Goal: Task Accomplishment & Management: Manage account settings

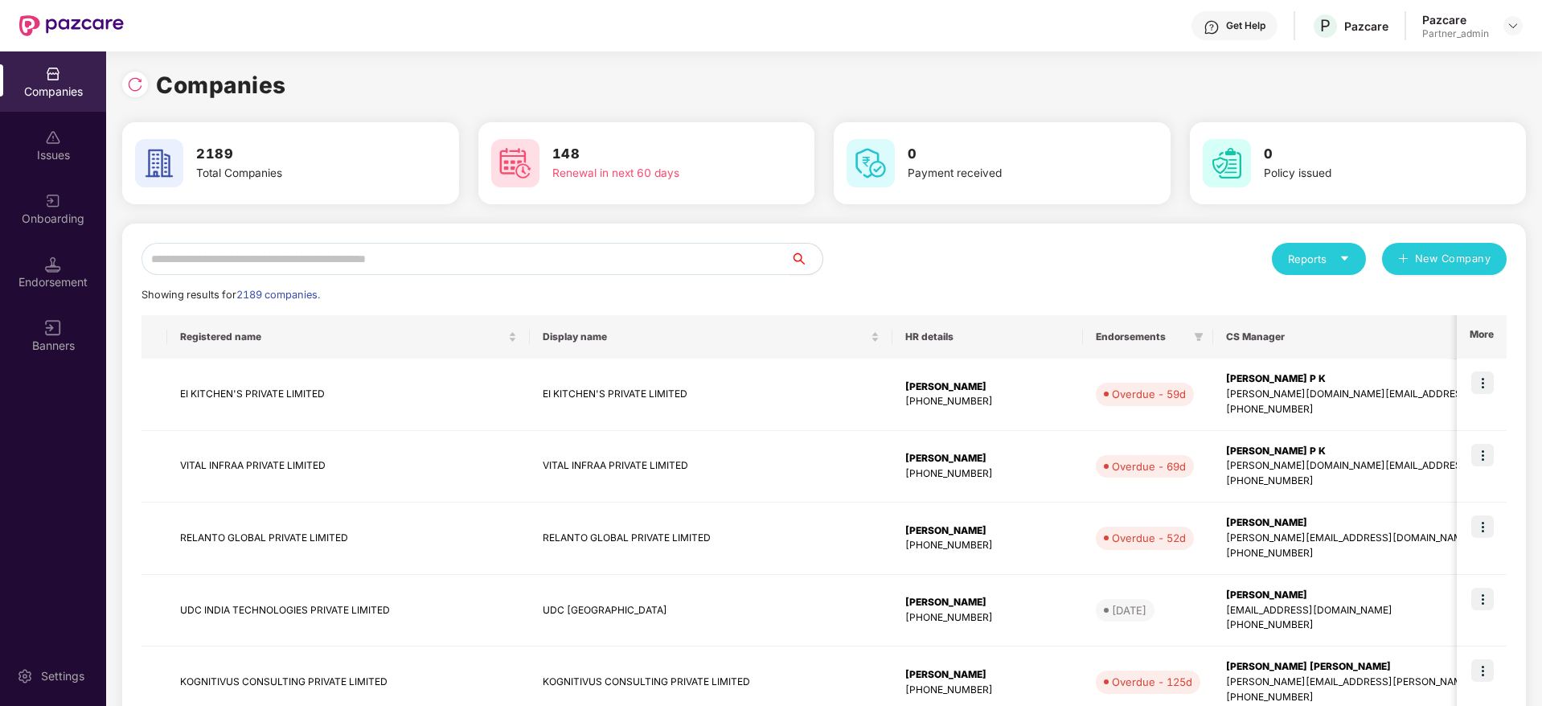
click at [331, 268] on input "text" at bounding box center [465, 259] width 649 height 32
paste input "****"
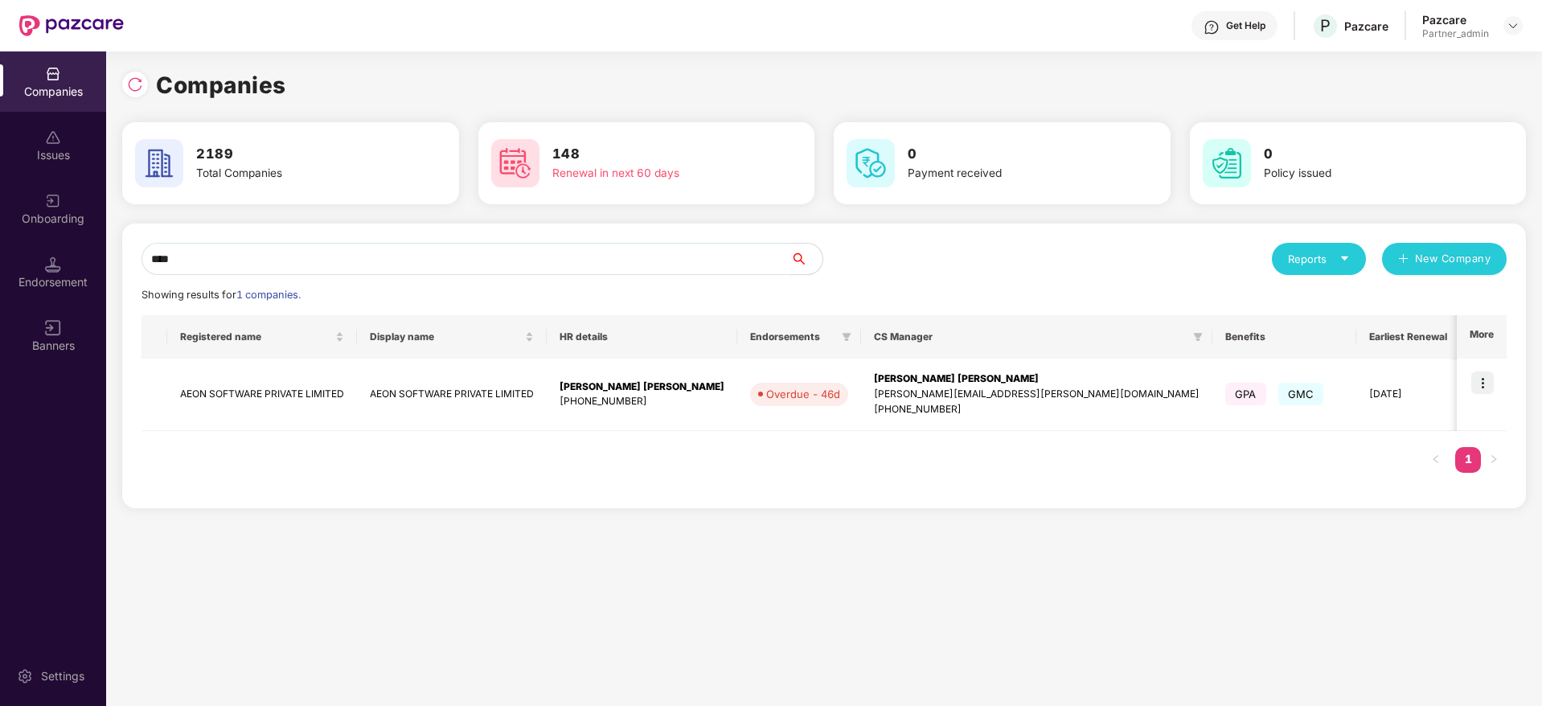
type input "****"
click at [1490, 384] on img at bounding box center [1482, 382] width 23 height 23
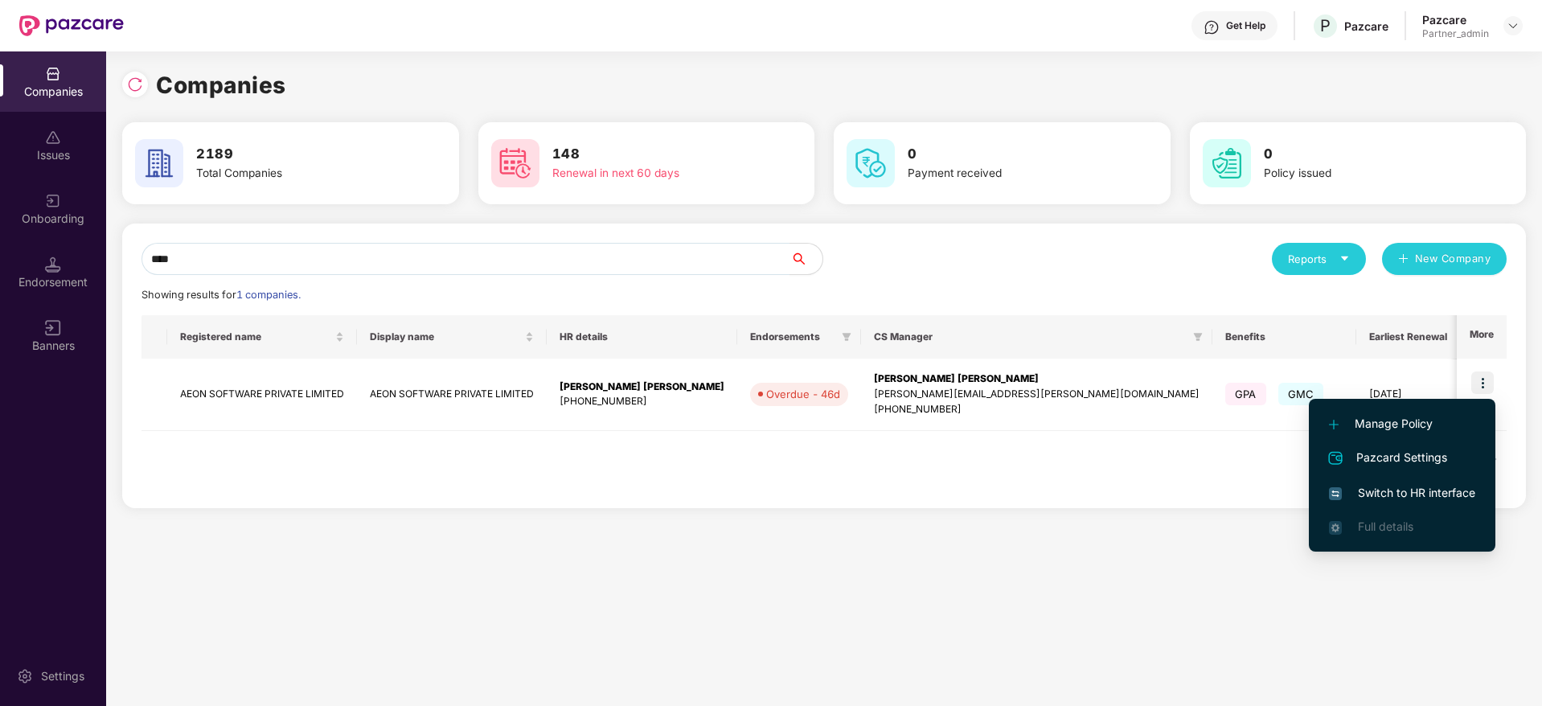
click at [1415, 495] on span "Switch to HR interface" at bounding box center [1402, 493] width 146 height 18
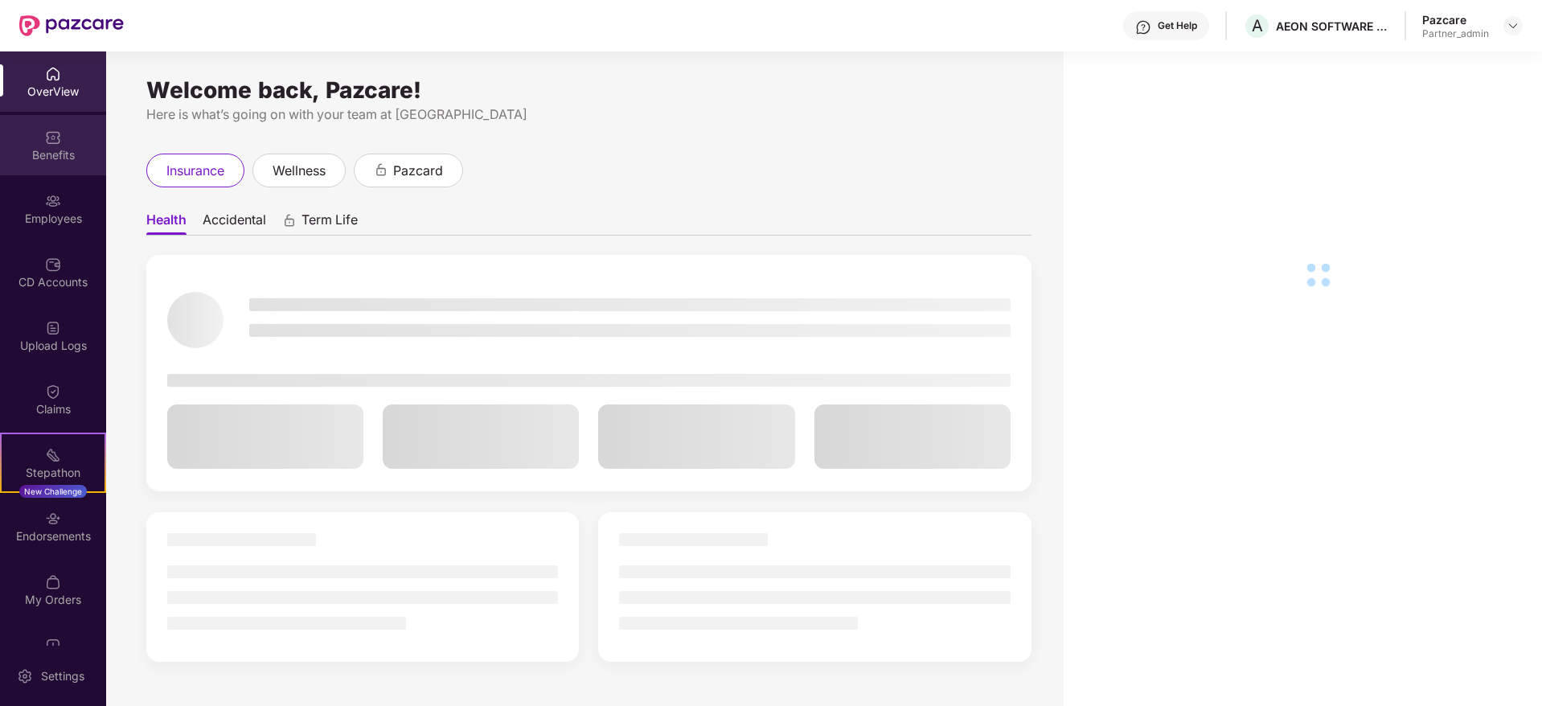
click at [50, 157] on div "Benefits" at bounding box center [53, 155] width 106 height 16
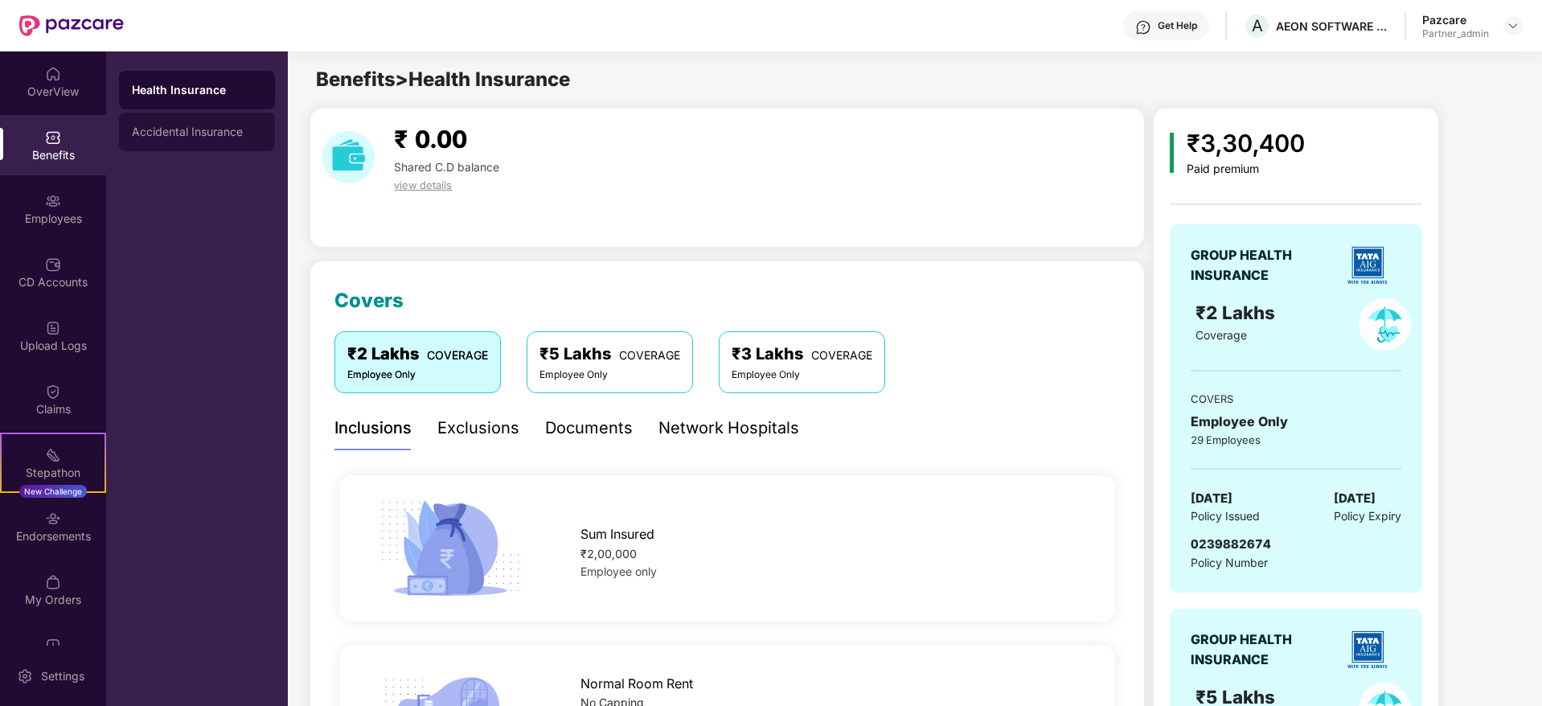
click at [235, 134] on div "Accidental Insurance" at bounding box center [197, 131] width 130 height 13
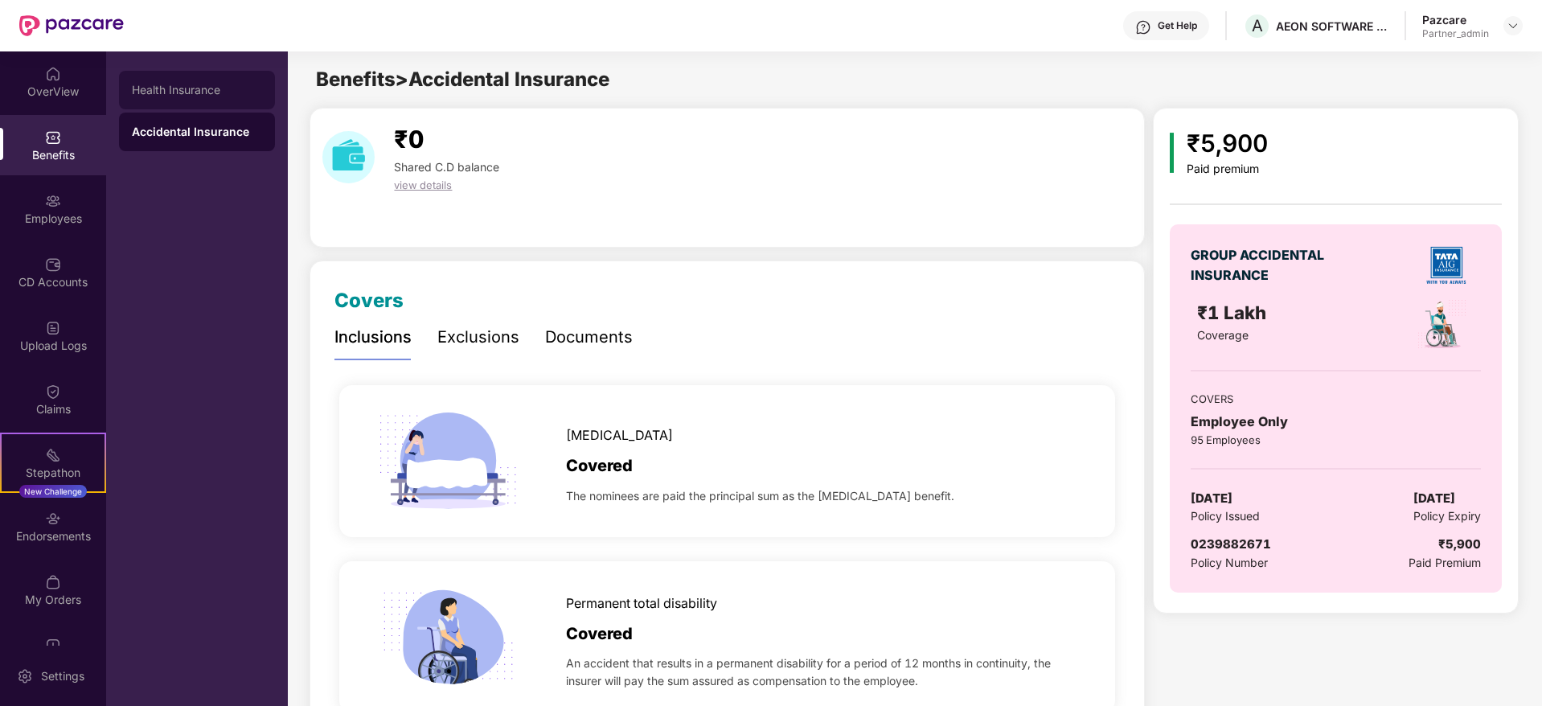
click at [215, 92] on div "Health Insurance" at bounding box center [197, 90] width 130 height 13
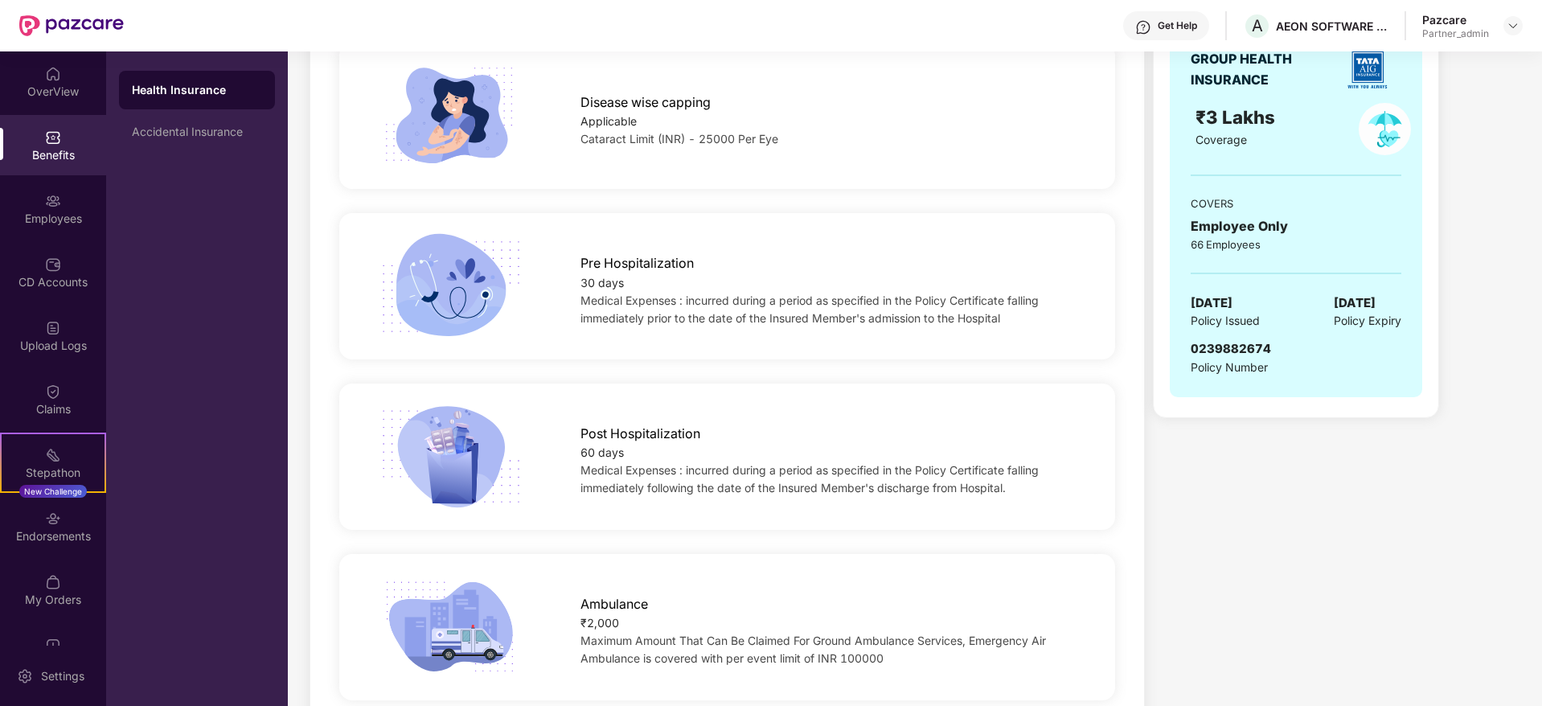
scroll to position [241, 0]
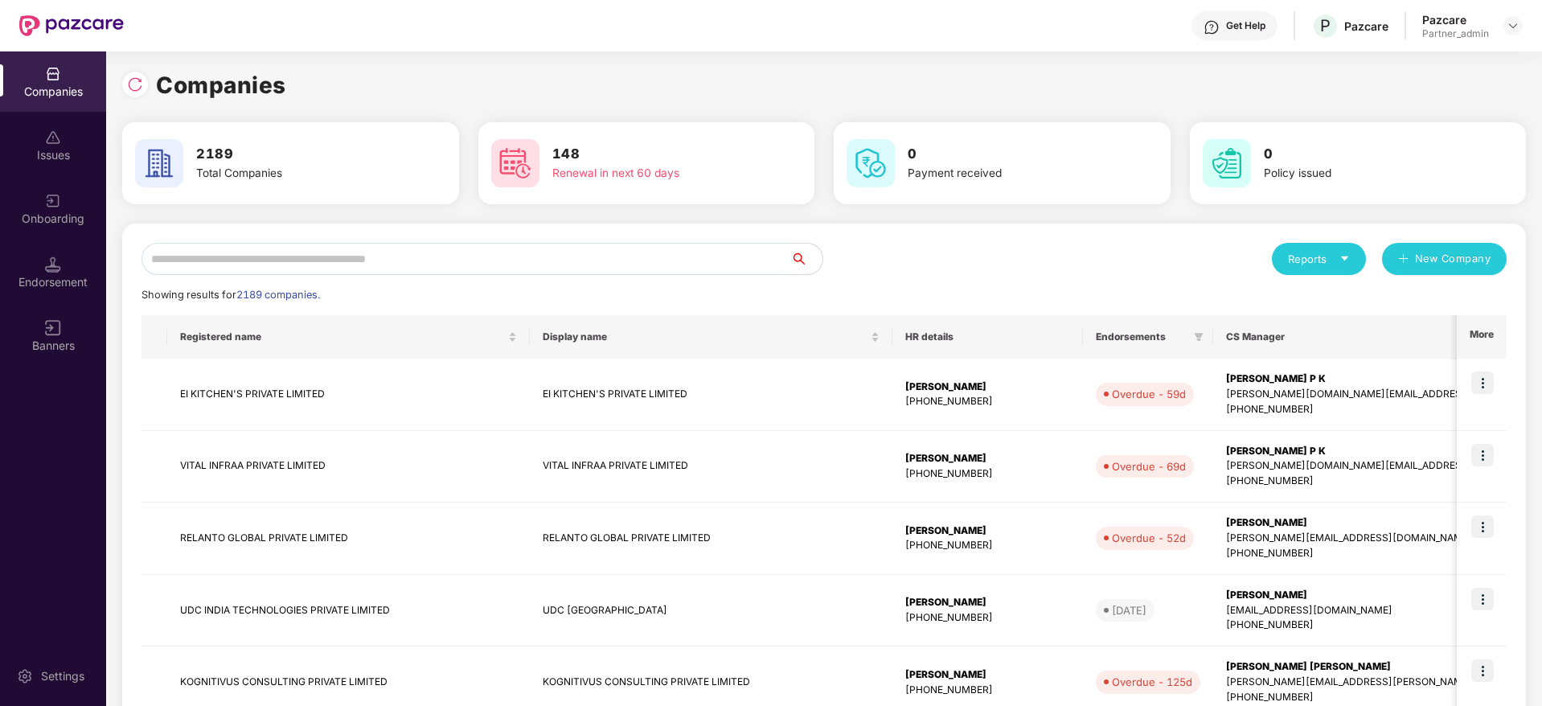
click at [275, 252] on input "text" at bounding box center [465, 259] width 649 height 32
paste input "****"
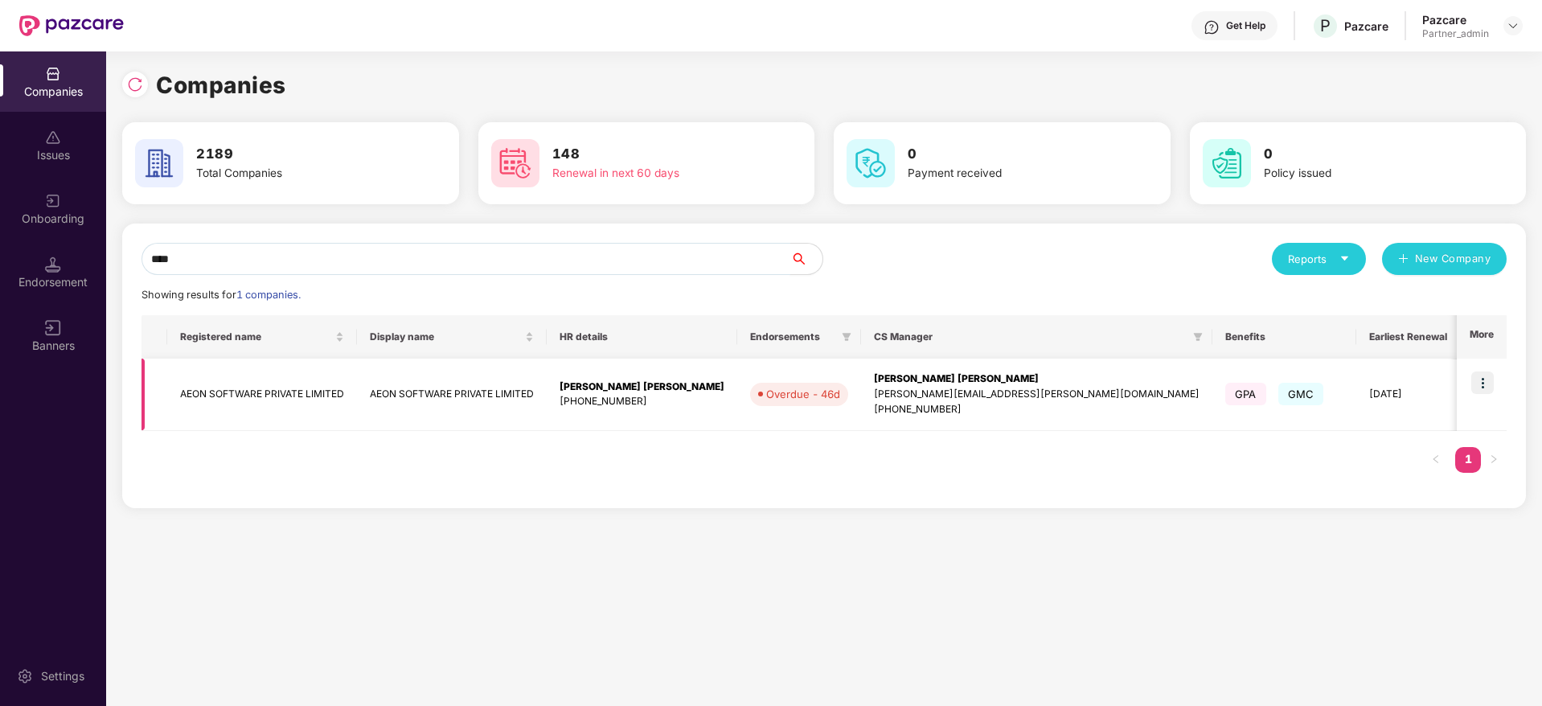
type input "****"
click at [874, 383] on div "[PERSON_NAME] [PERSON_NAME]" at bounding box center [1037, 378] width 326 height 15
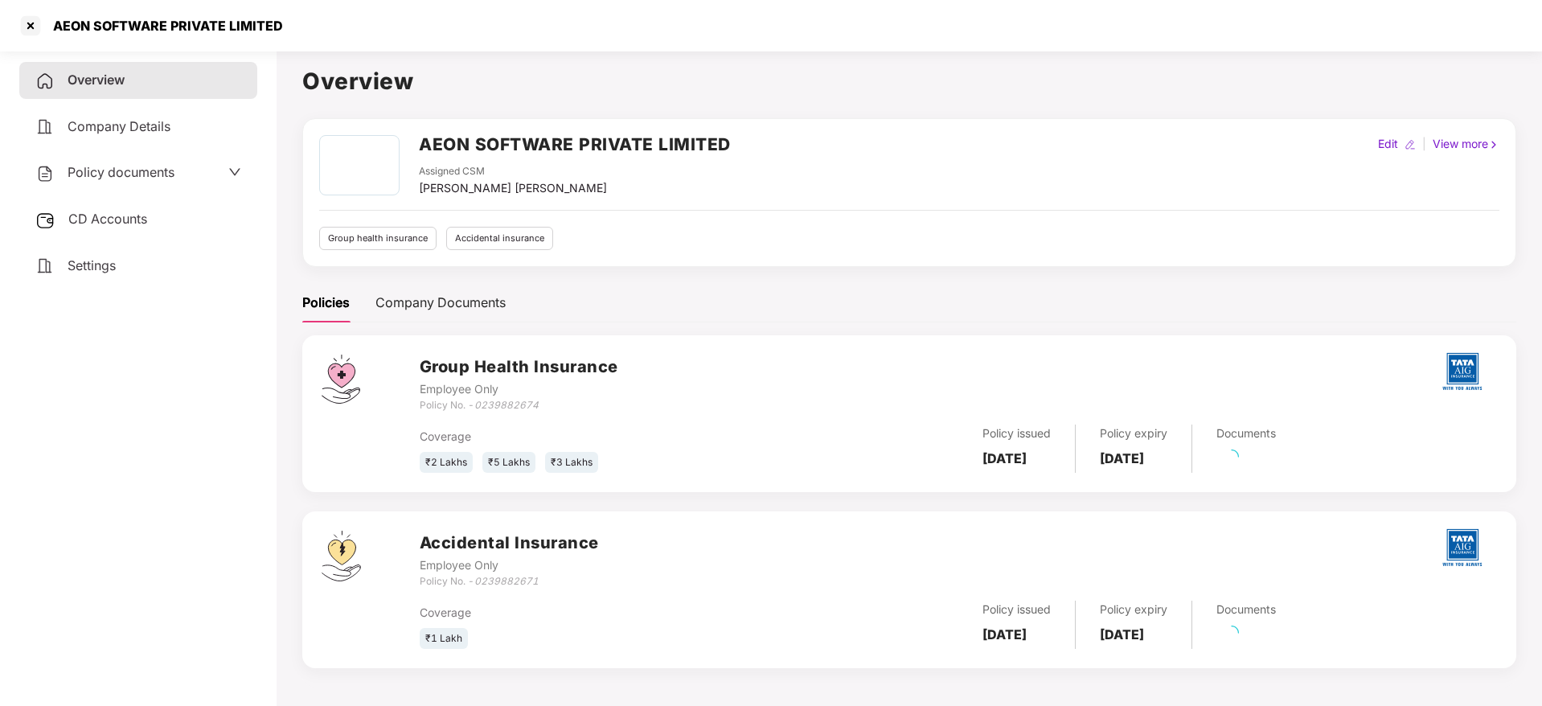
click at [123, 231] on div "CD Accounts" at bounding box center [138, 219] width 238 height 37
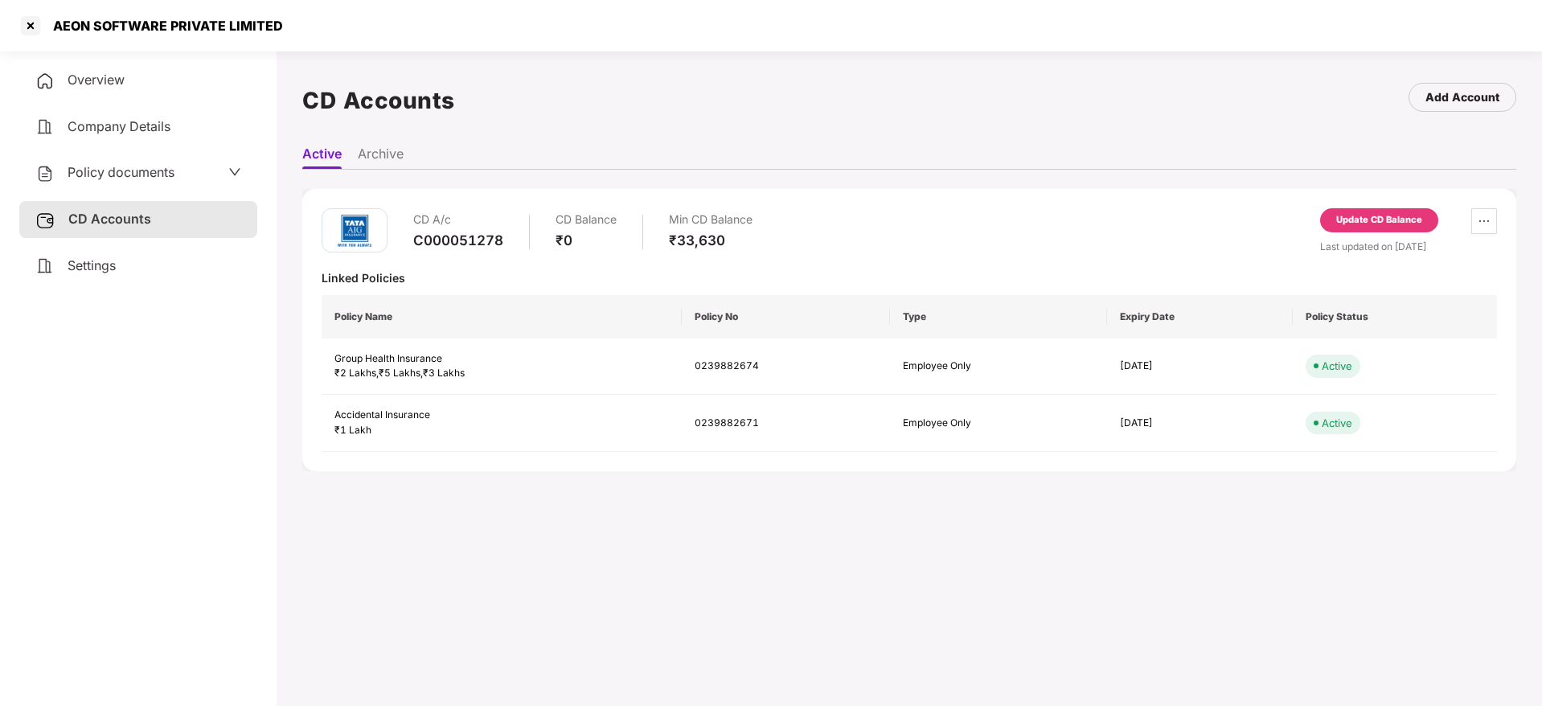
click at [114, 264] on span "Settings" at bounding box center [92, 265] width 48 height 16
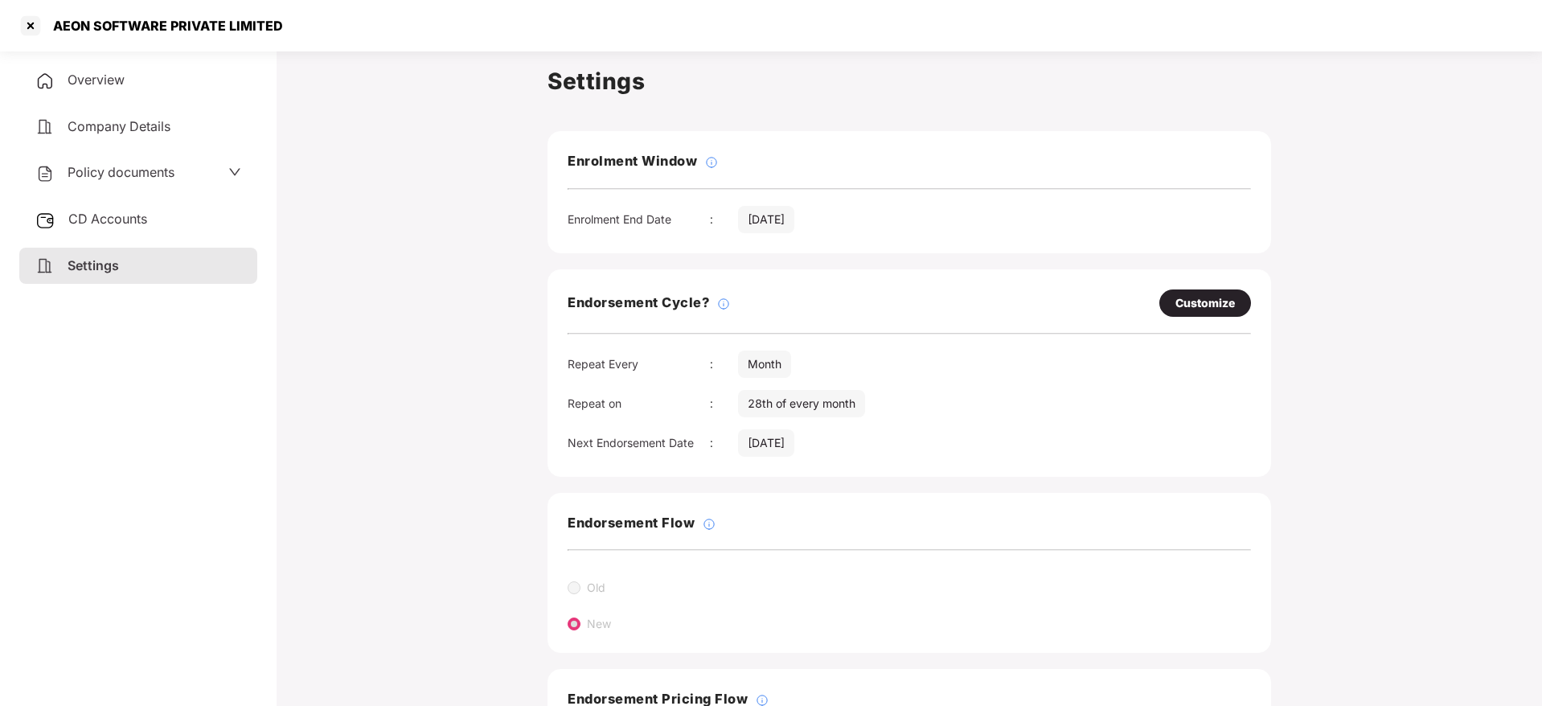
click at [1224, 292] on div "Customize" at bounding box center [1205, 302] width 92 height 27
select select "*****"
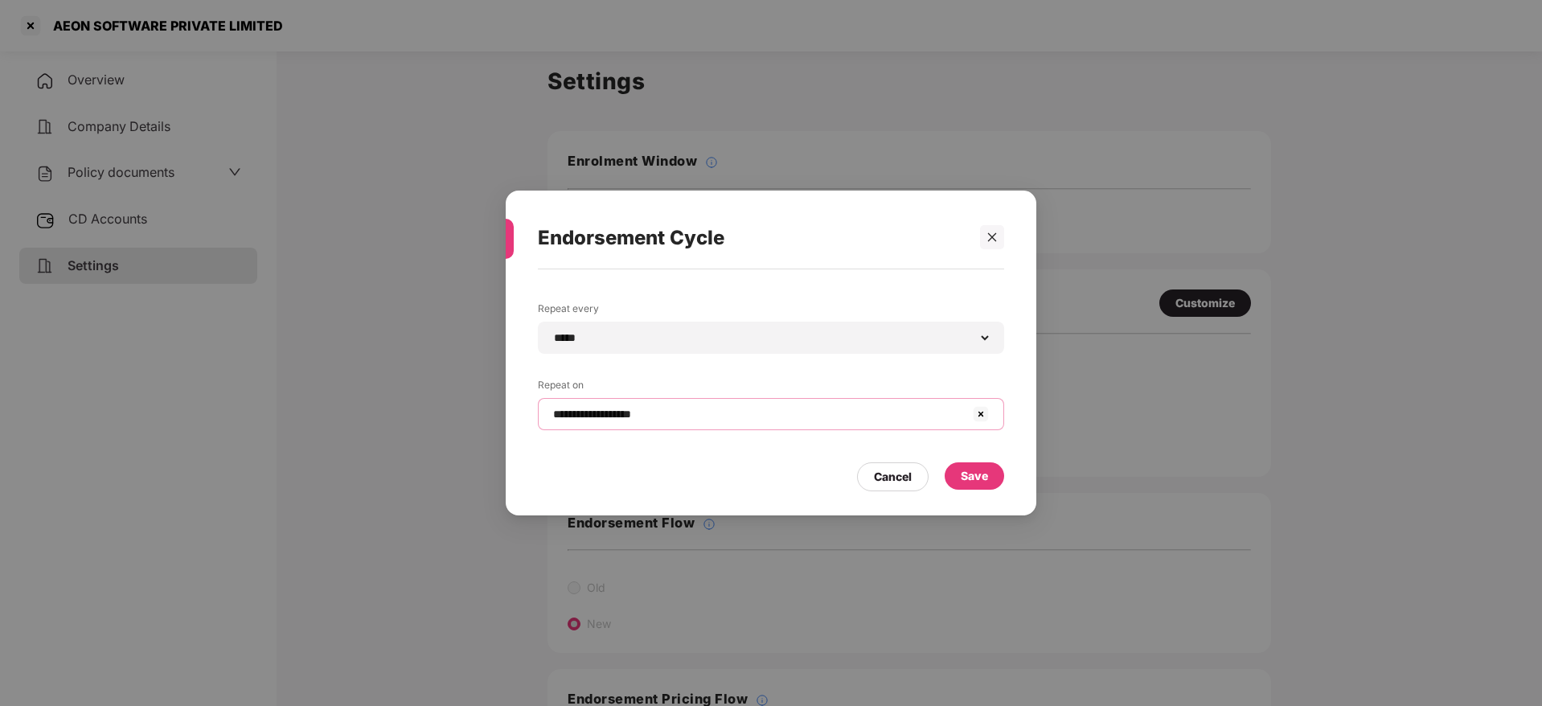
click at [660, 420] on input "**********" at bounding box center [761, 414] width 420 height 17
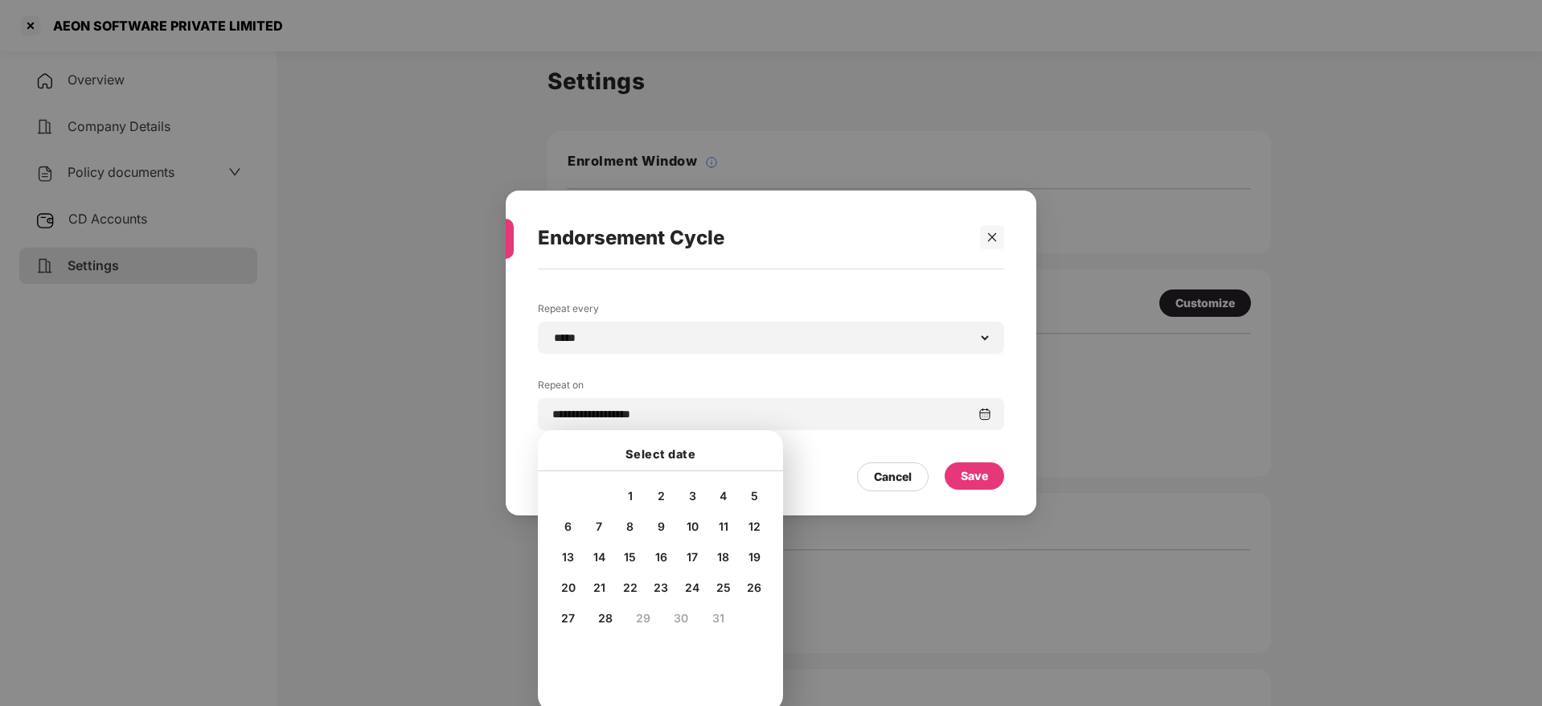
click at [570, 585] on span "20" at bounding box center [568, 587] width 14 height 14
type input "**********"
click at [957, 474] on div "Save" at bounding box center [973, 475] width 59 height 27
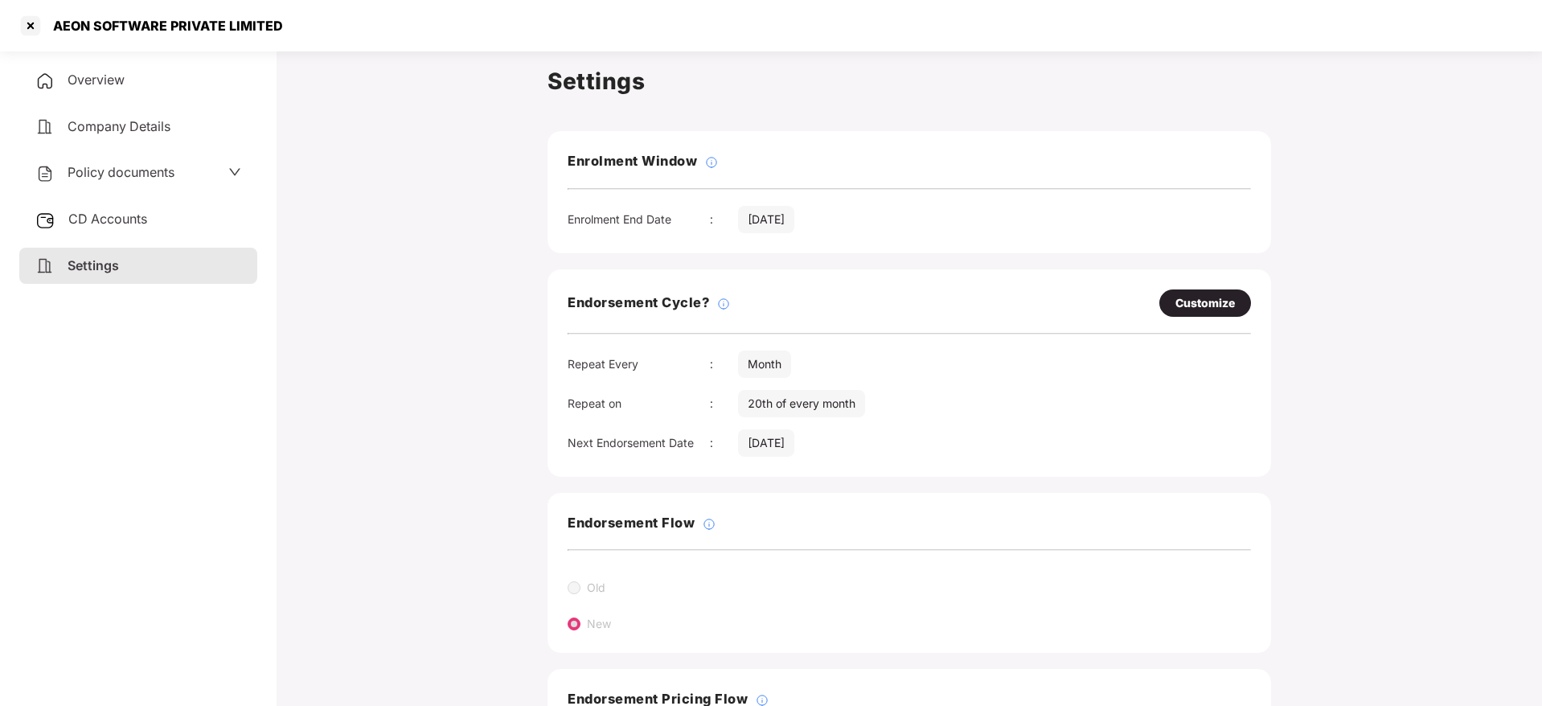
click at [161, 222] on div "CD Accounts" at bounding box center [138, 219] width 238 height 37
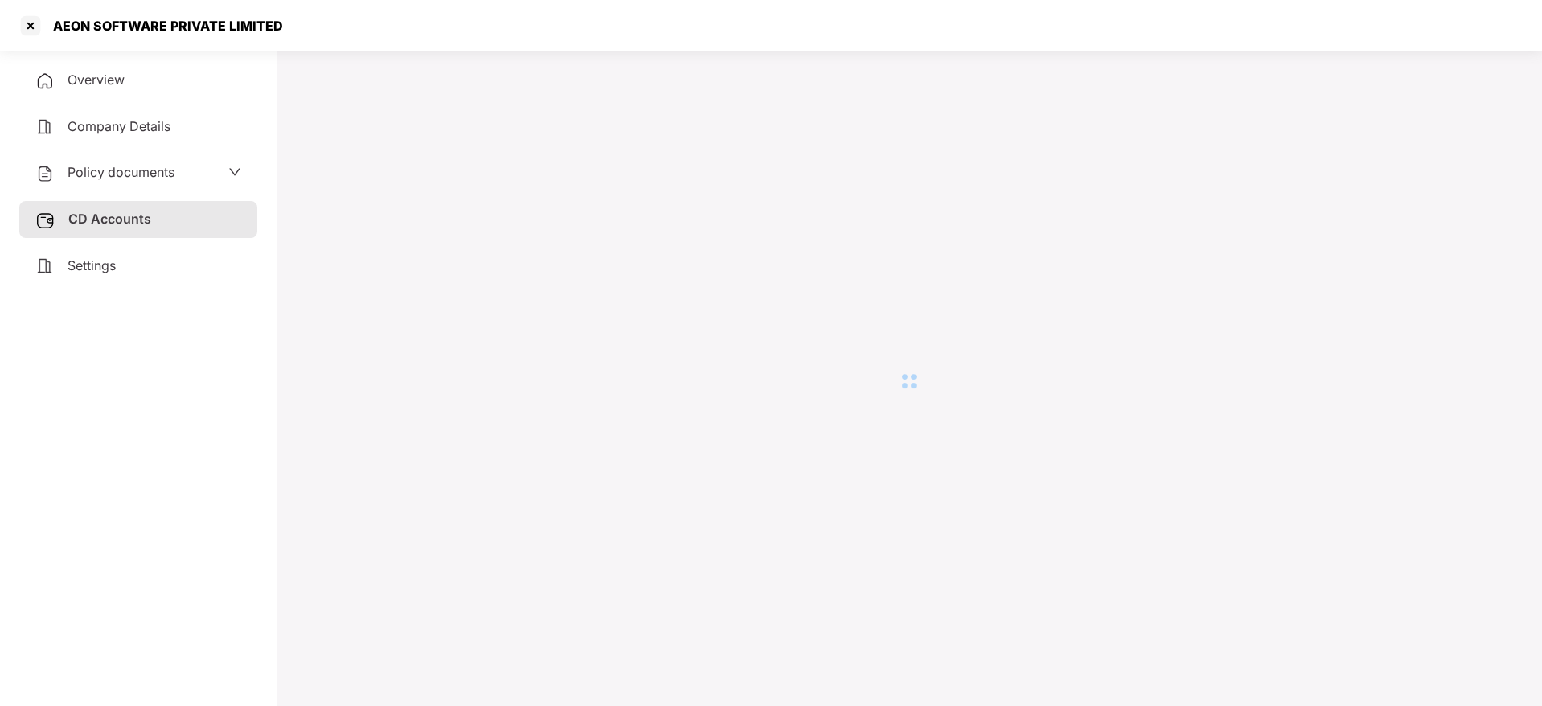
click at [135, 262] on div "Settings" at bounding box center [138, 266] width 238 height 37
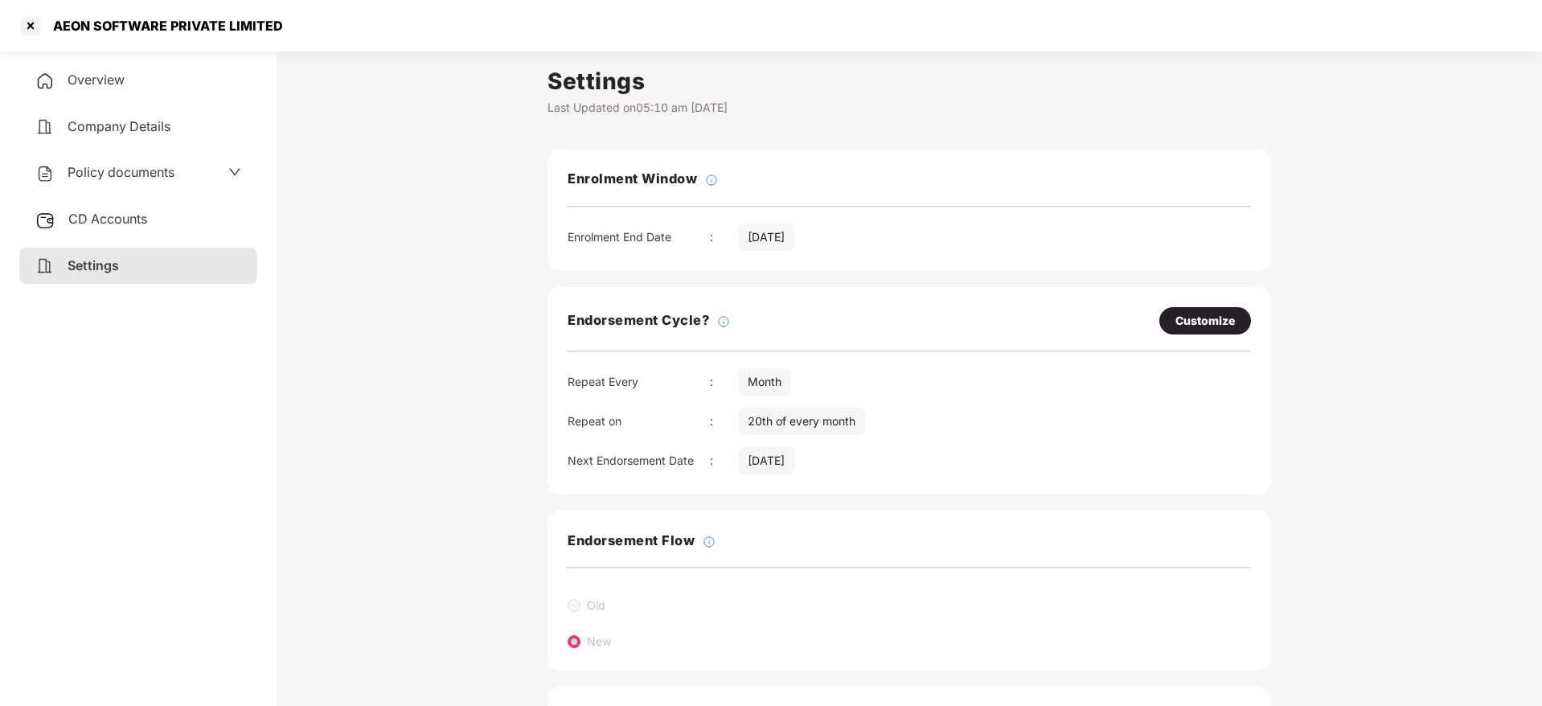
drag, startPoint x: 128, startPoint y: 95, endPoint x: 281, endPoint y: 94, distance: 153.5
click at [127, 95] on div "Overview" at bounding box center [138, 80] width 238 height 37
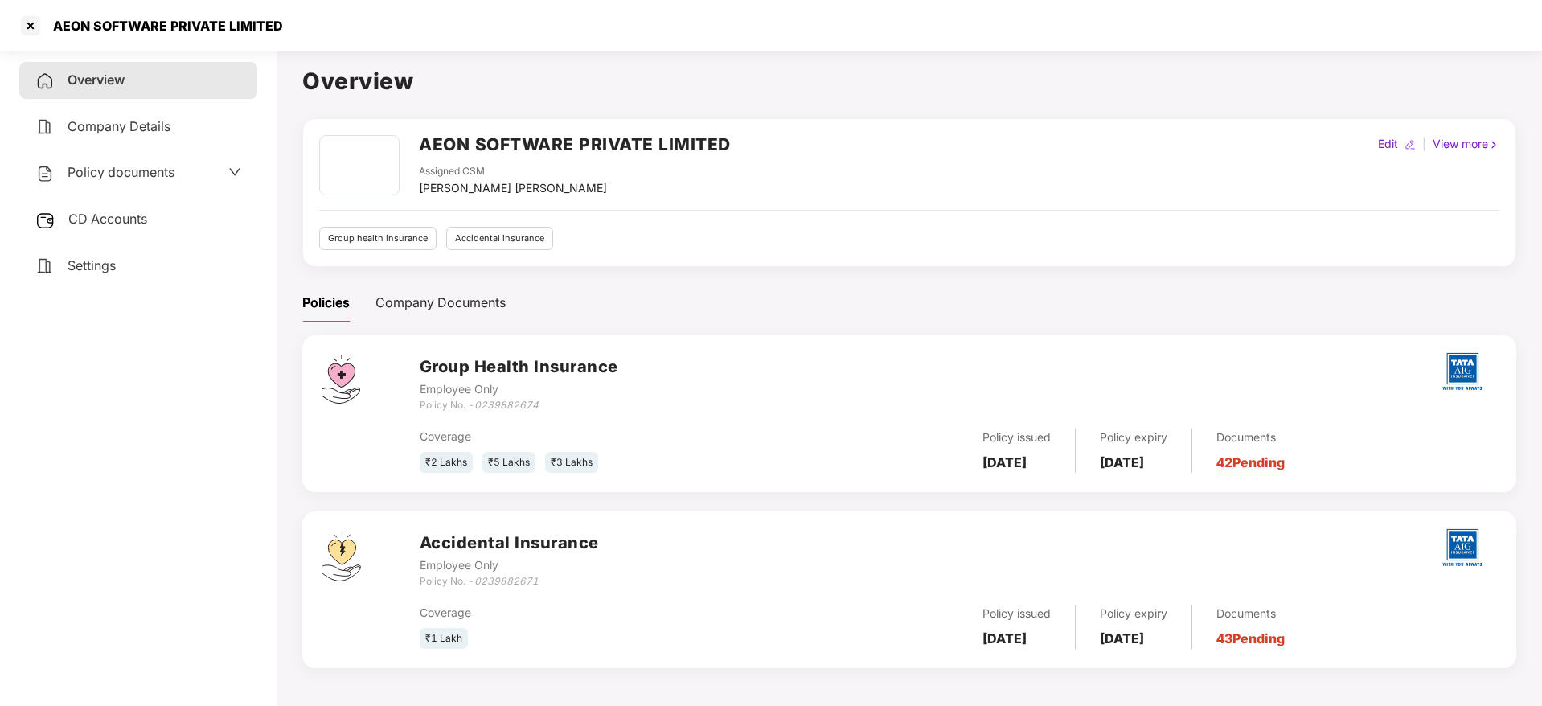
click at [1273, 465] on link "42 Pending" at bounding box center [1250, 462] width 68 height 16
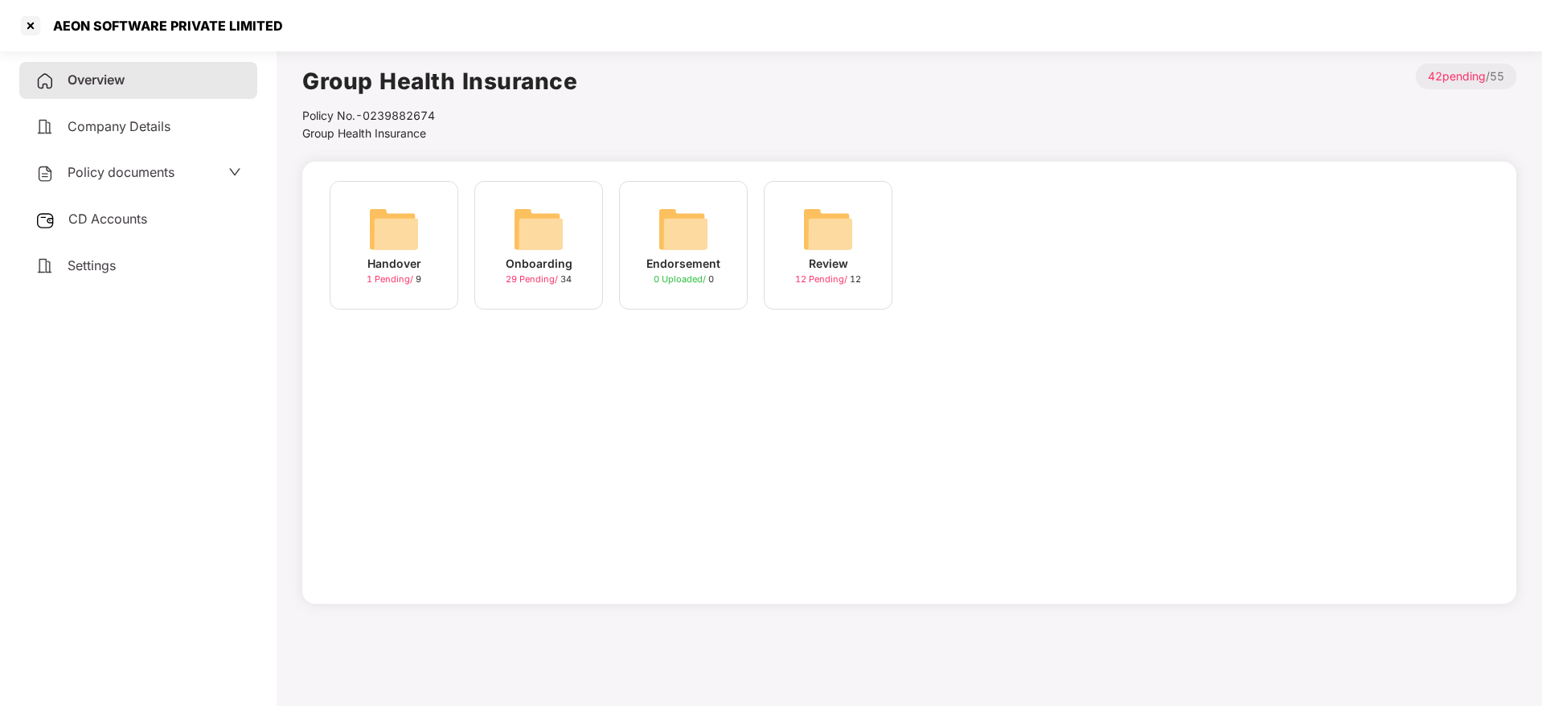
click at [546, 226] on img at bounding box center [538, 228] width 51 height 51
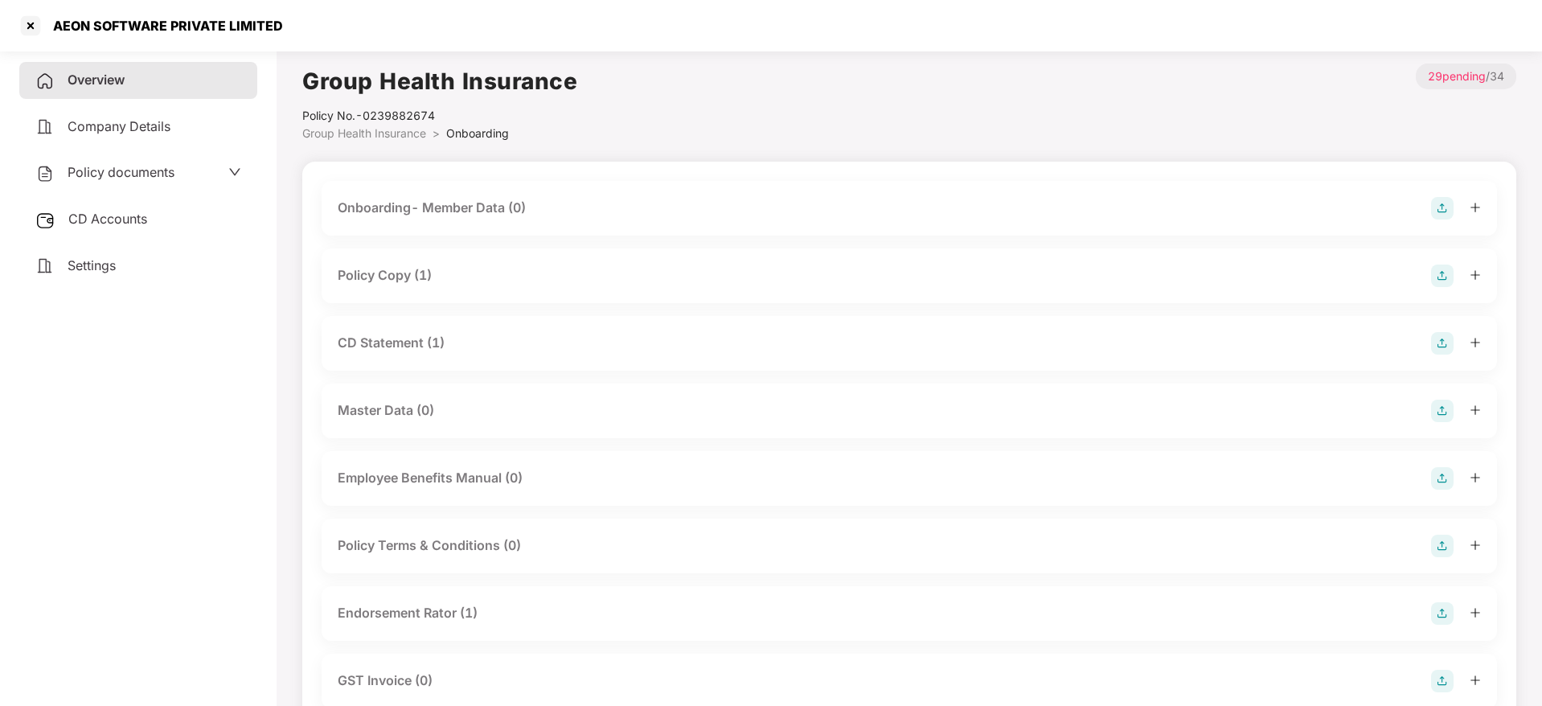
click at [1474, 268] on div at bounding box center [1456, 275] width 50 height 23
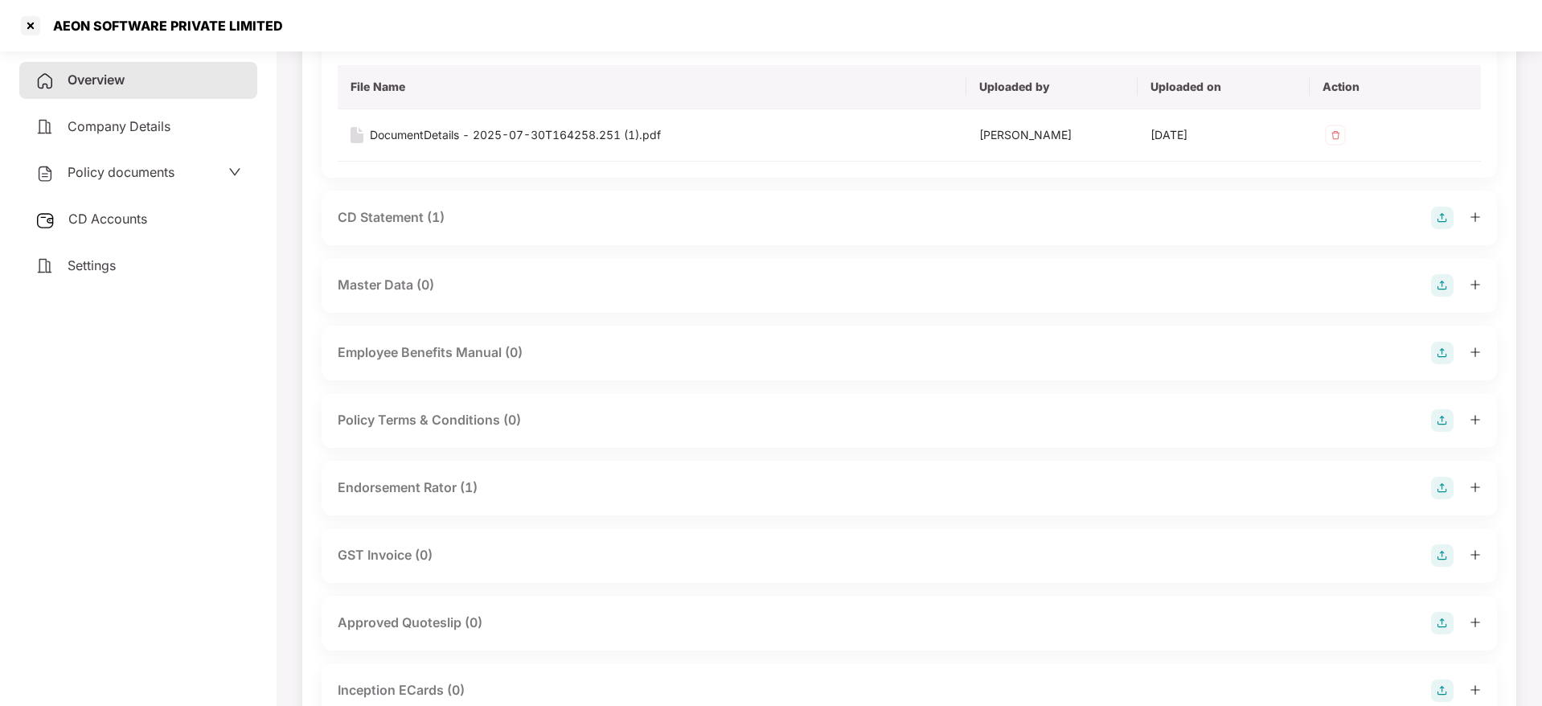
click at [1477, 219] on icon "plus" at bounding box center [1474, 216] width 11 height 11
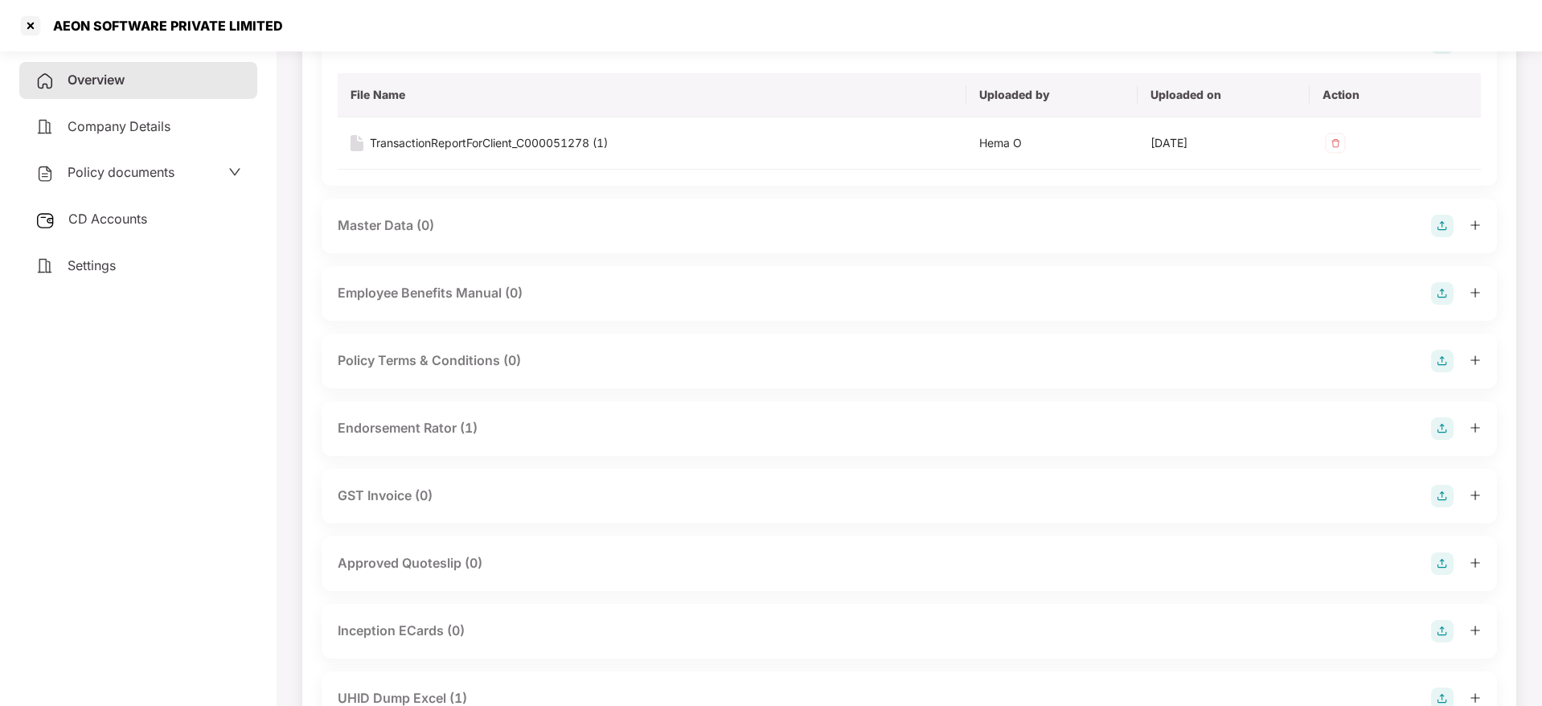
scroll to position [482, 0]
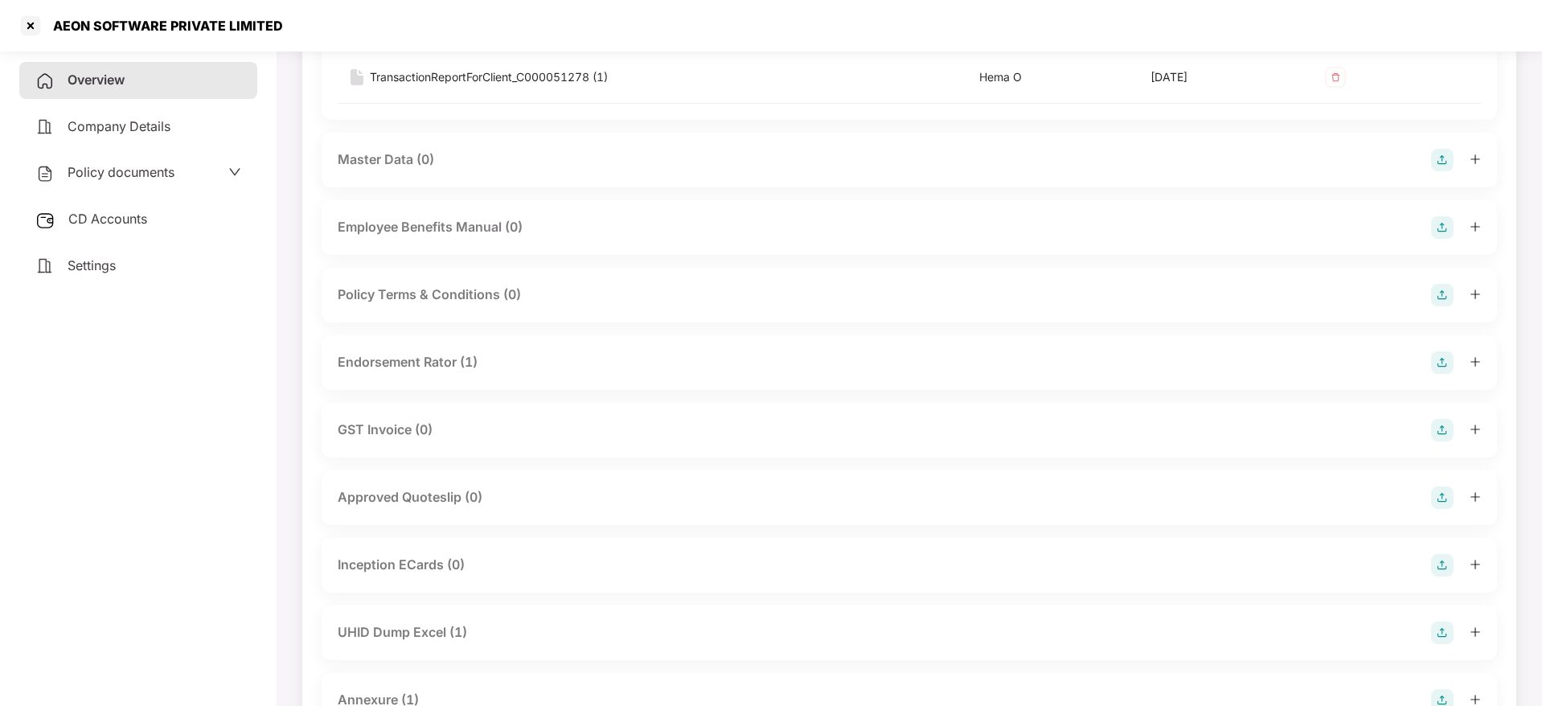
click at [1485, 363] on div "Endorsement Rator (1)" at bounding box center [909, 362] width 1175 height 55
click at [1477, 363] on icon "plus" at bounding box center [1474, 361] width 11 height 11
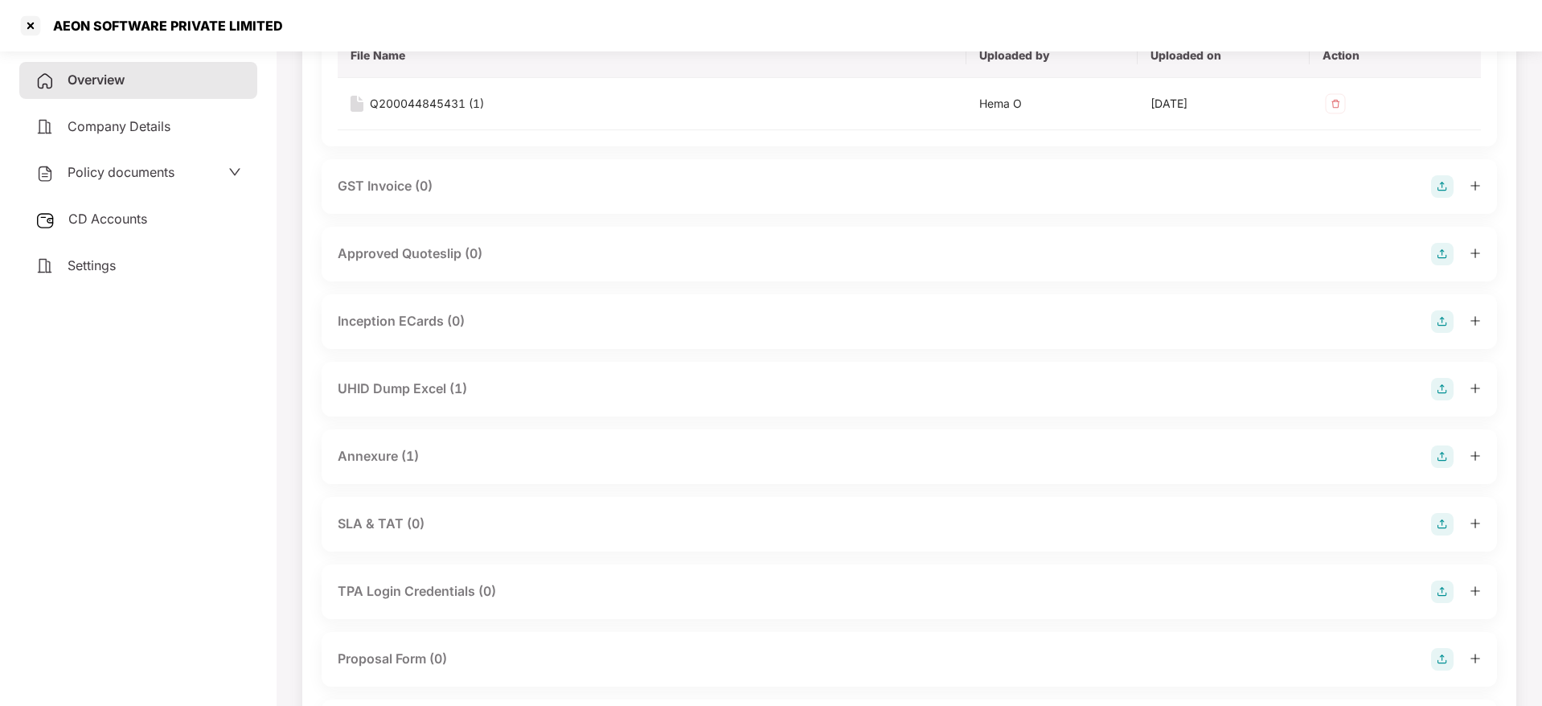
scroll to position [844, 0]
click at [1469, 453] on icon "plus" at bounding box center [1474, 453] width 11 height 11
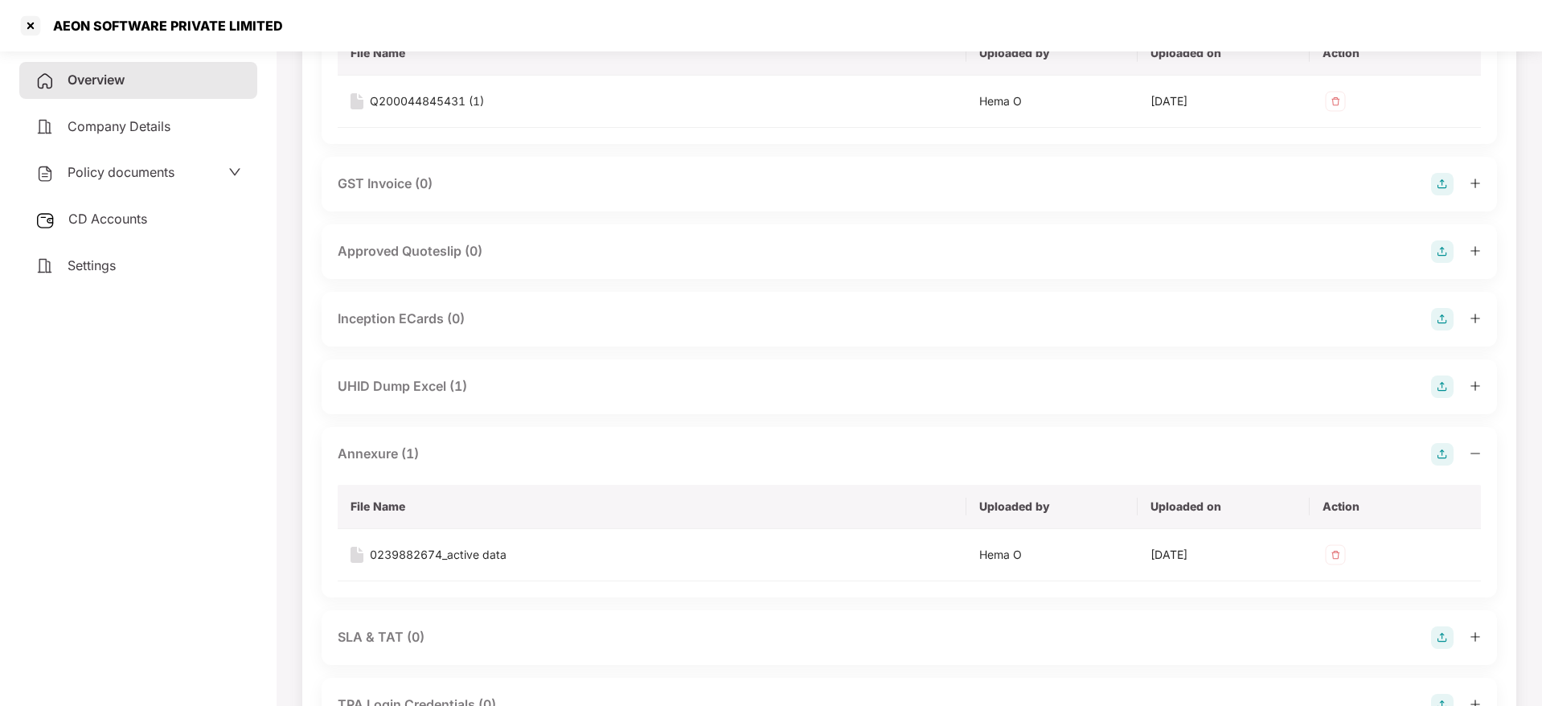
click at [130, 81] on div "Overview" at bounding box center [138, 80] width 238 height 37
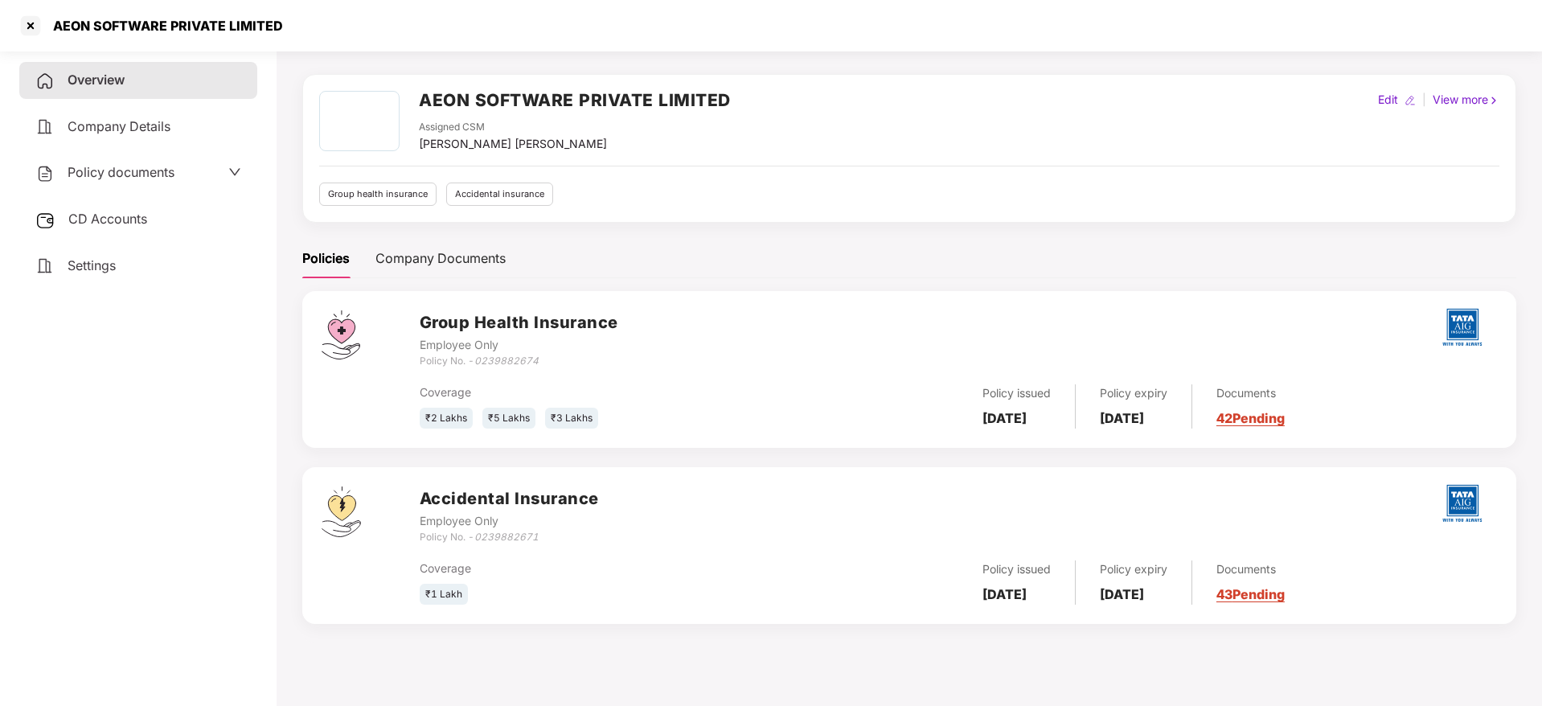
click at [1280, 599] on link "43 Pending" at bounding box center [1250, 594] width 68 height 16
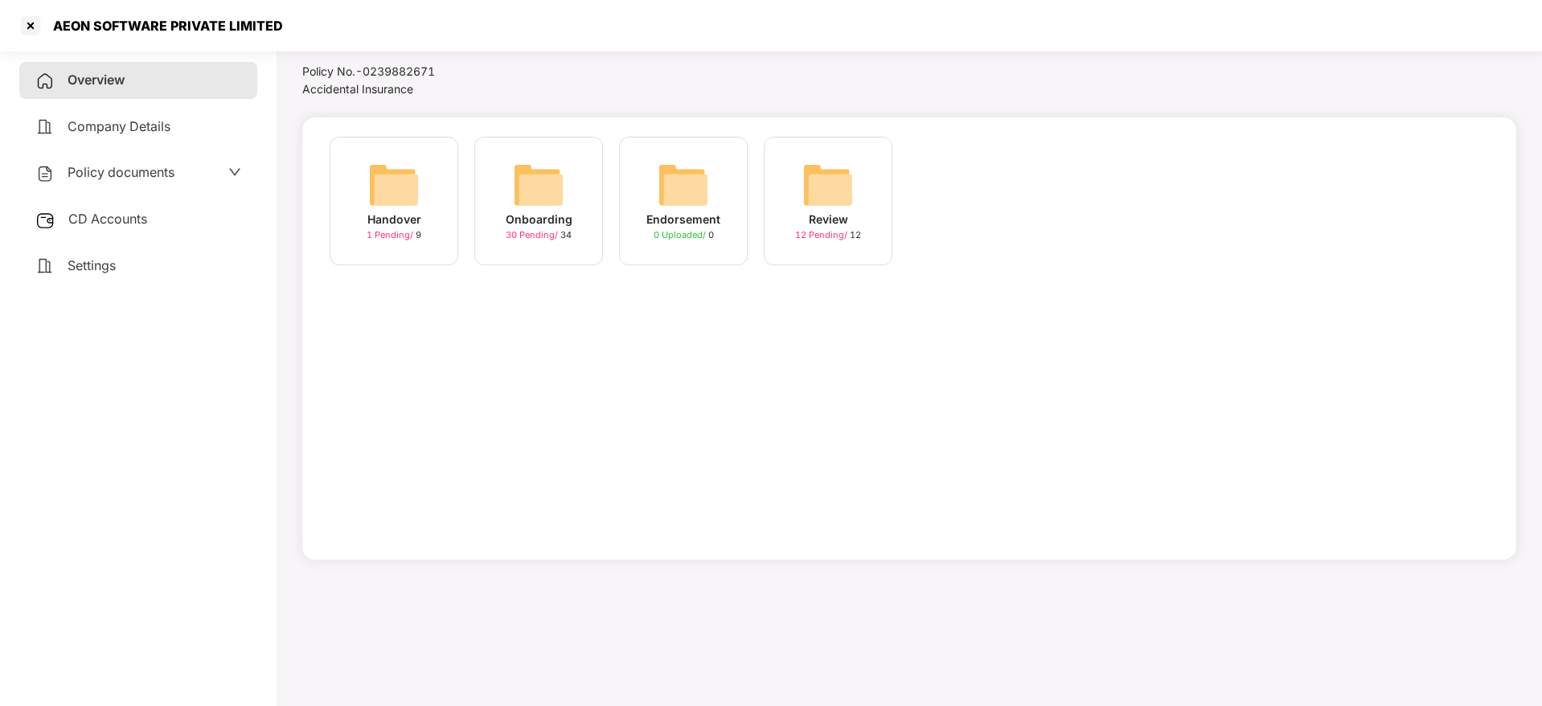
click at [548, 207] on img at bounding box center [538, 184] width 51 height 51
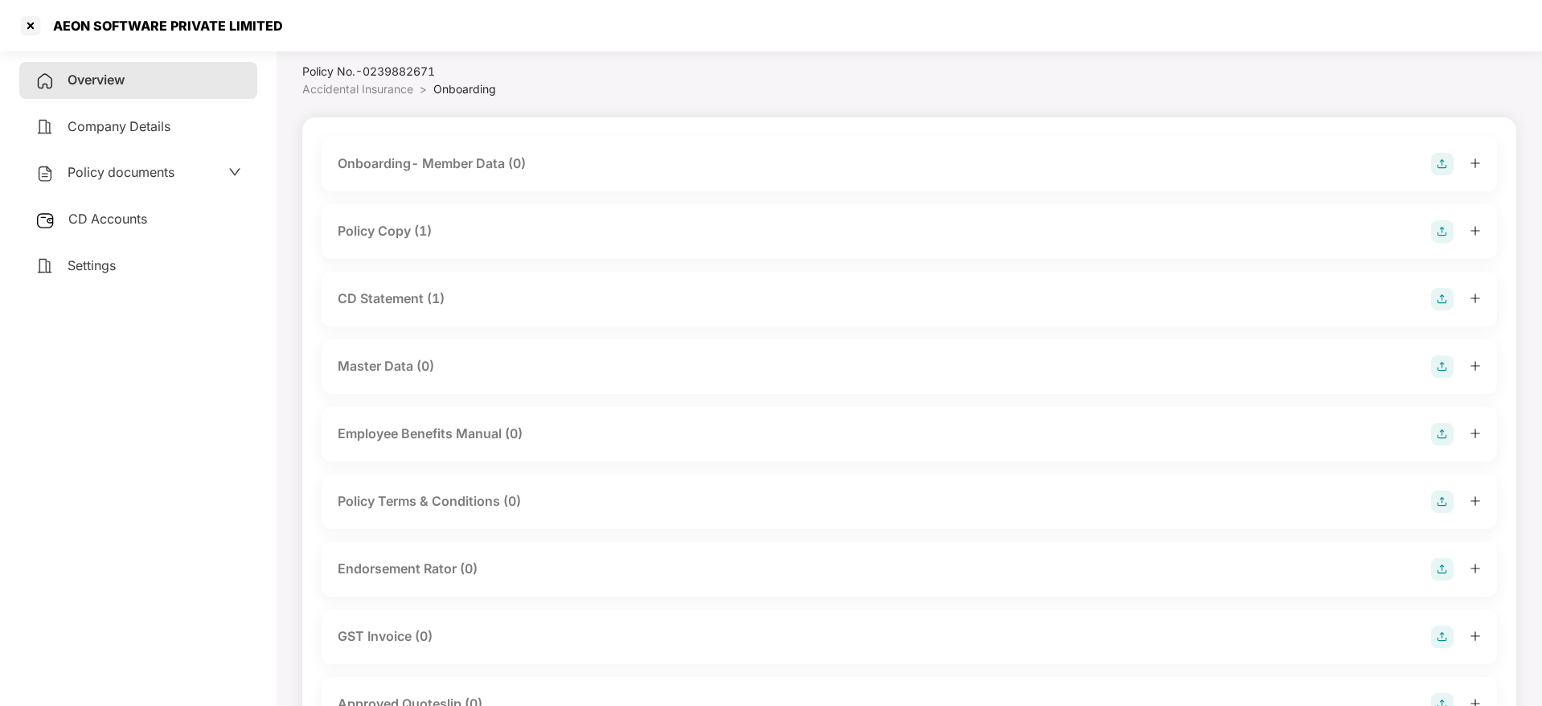
click at [1469, 231] on div at bounding box center [1456, 231] width 50 height 23
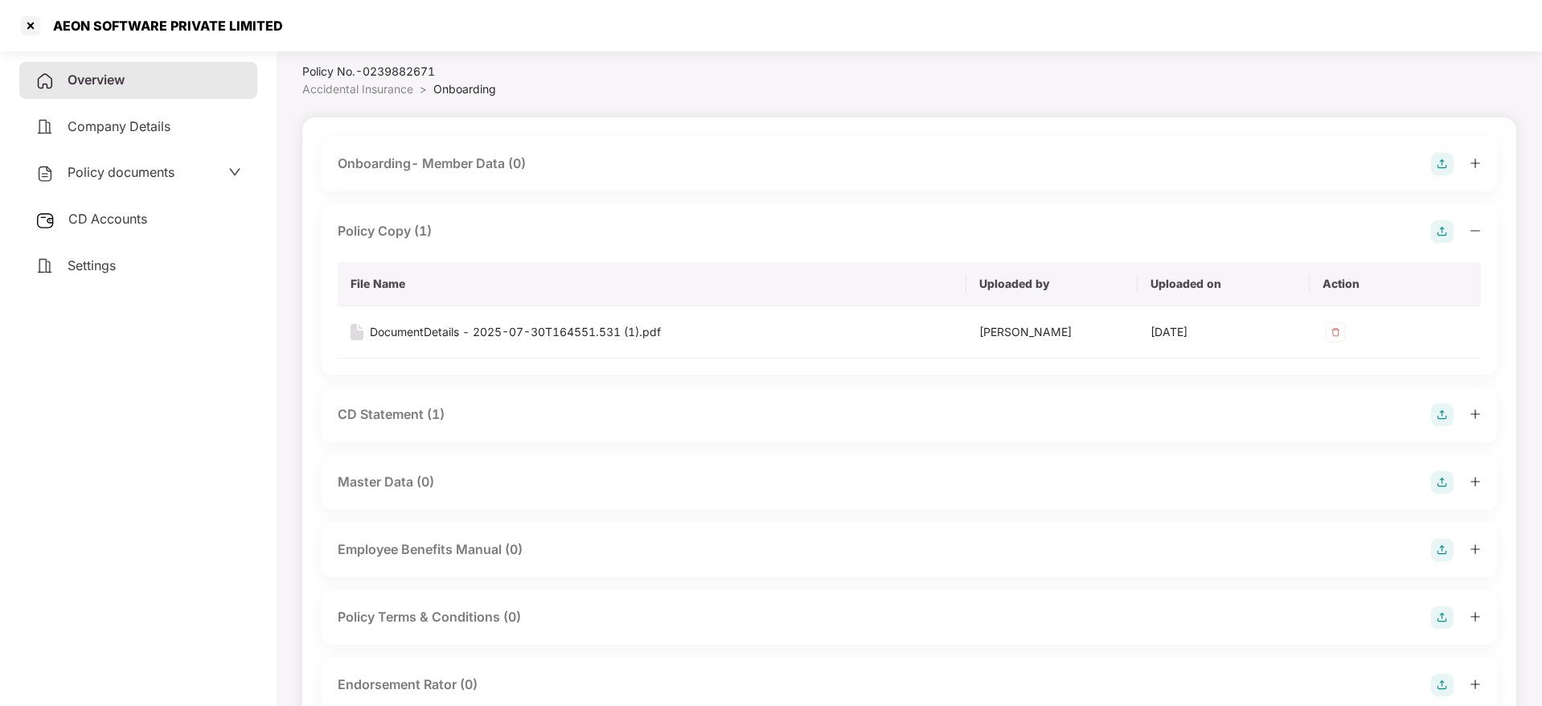
click at [1476, 416] on icon "plus" at bounding box center [1474, 413] width 11 height 11
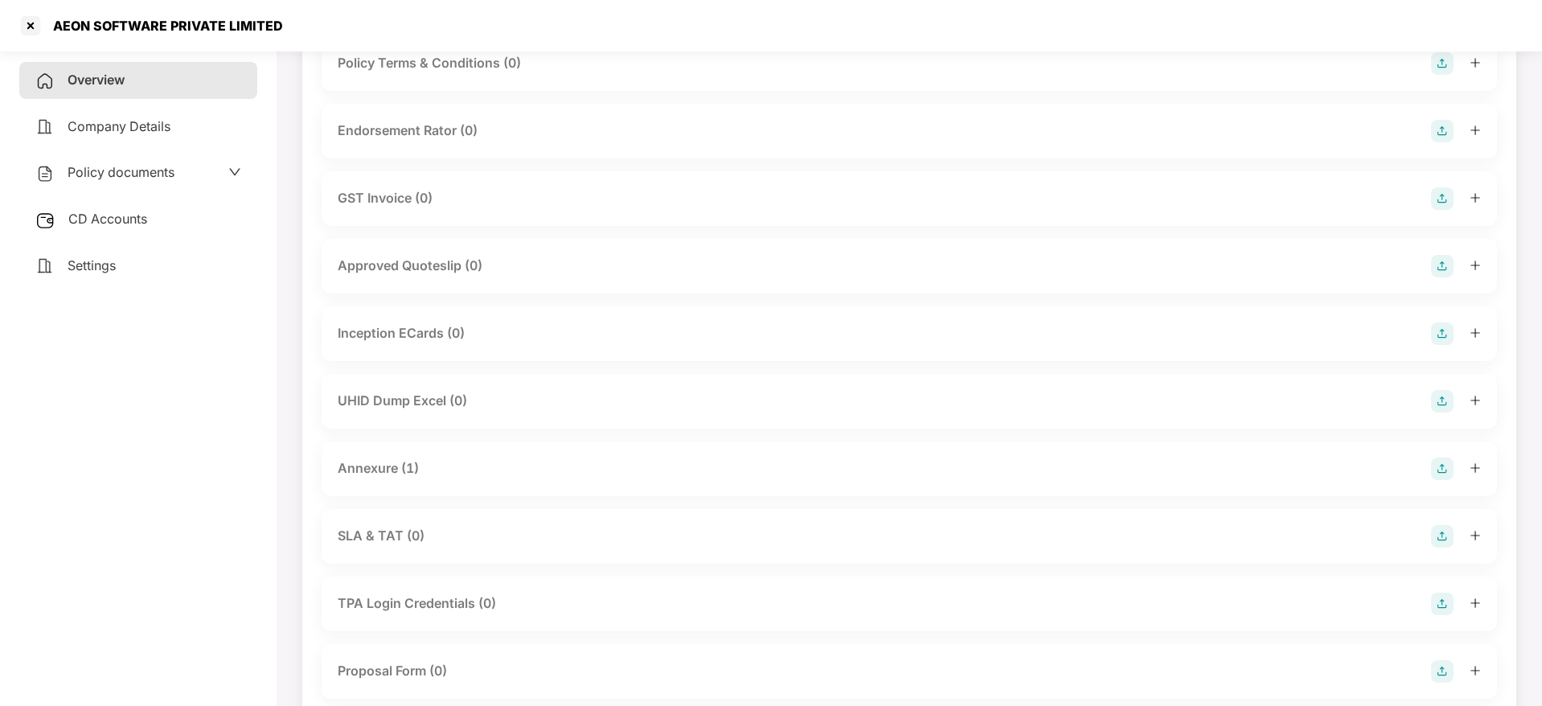
scroll to position [768, 0]
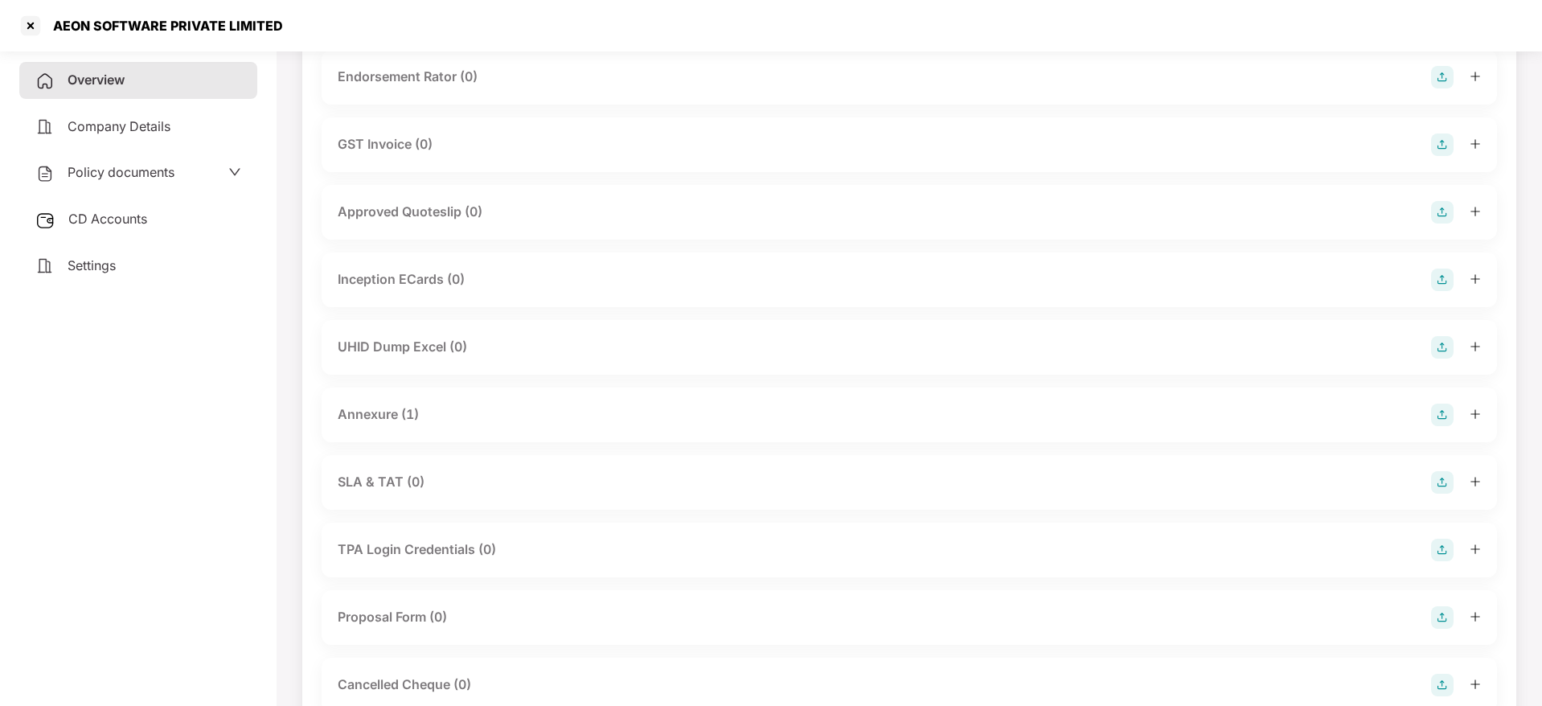
click at [1479, 416] on icon "plus" at bounding box center [1474, 413] width 11 height 11
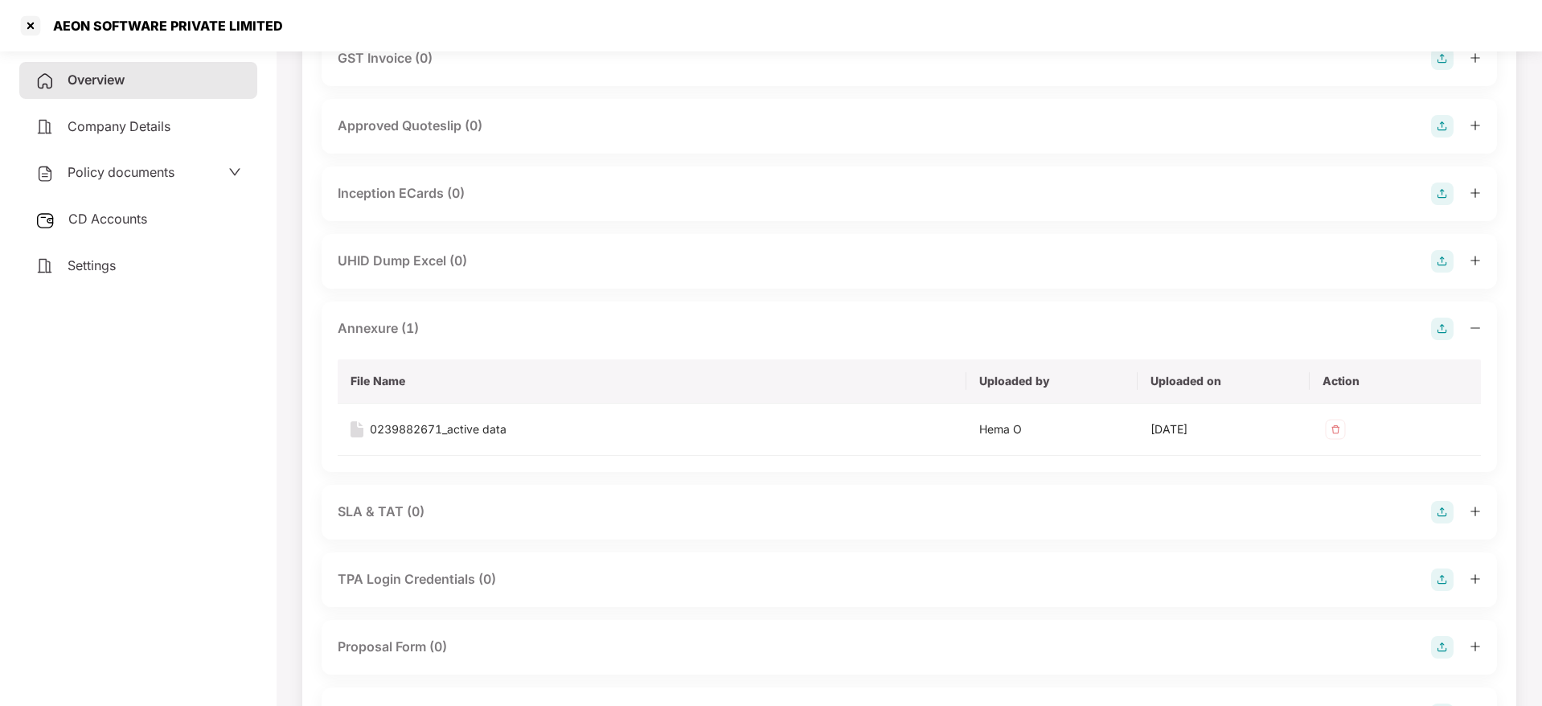
scroll to position [1009, 0]
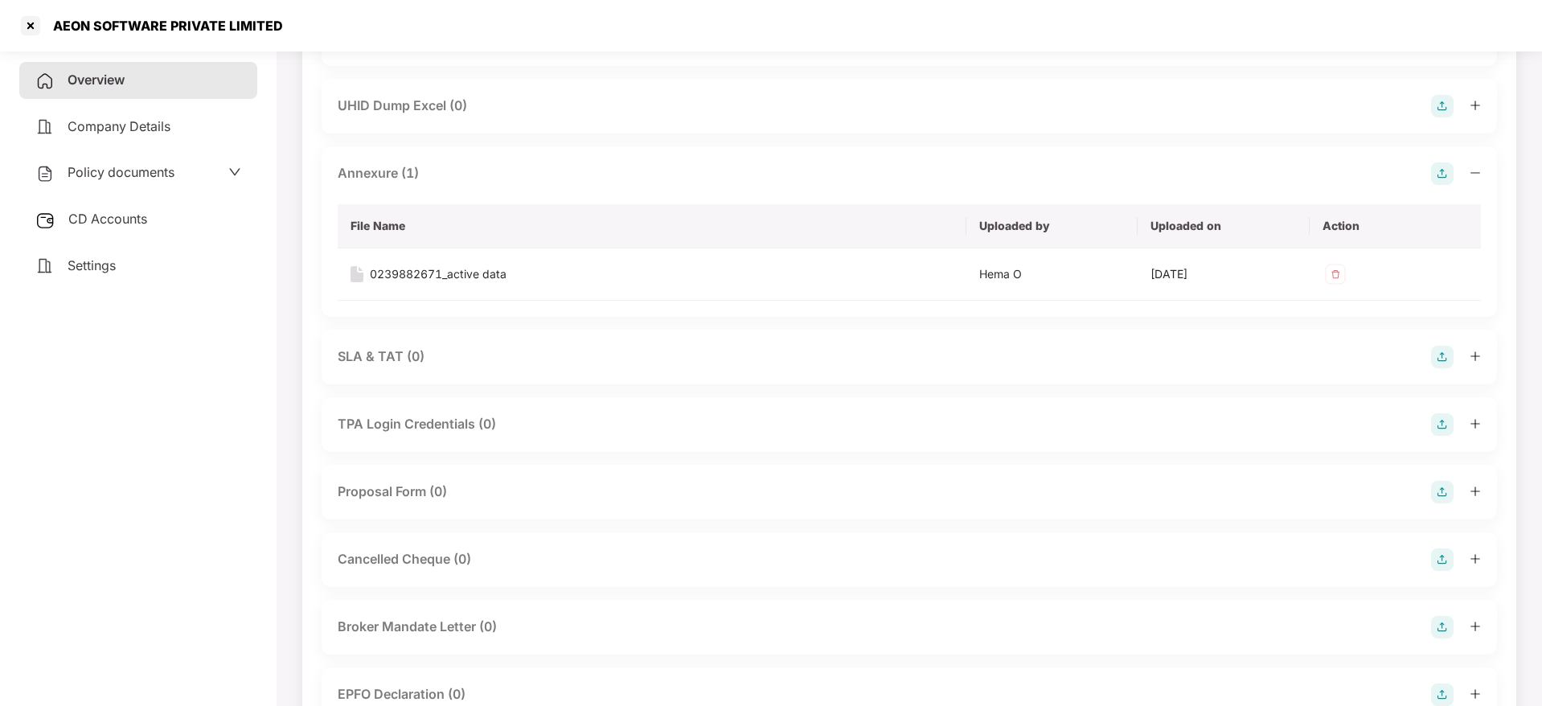
click at [67, 29] on div "AEON SOFTWARE PRIVATE LIMITED" at bounding box center [163, 26] width 240 height 16
copy div "AEON"
click at [28, 16] on div at bounding box center [31, 26] width 26 height 26
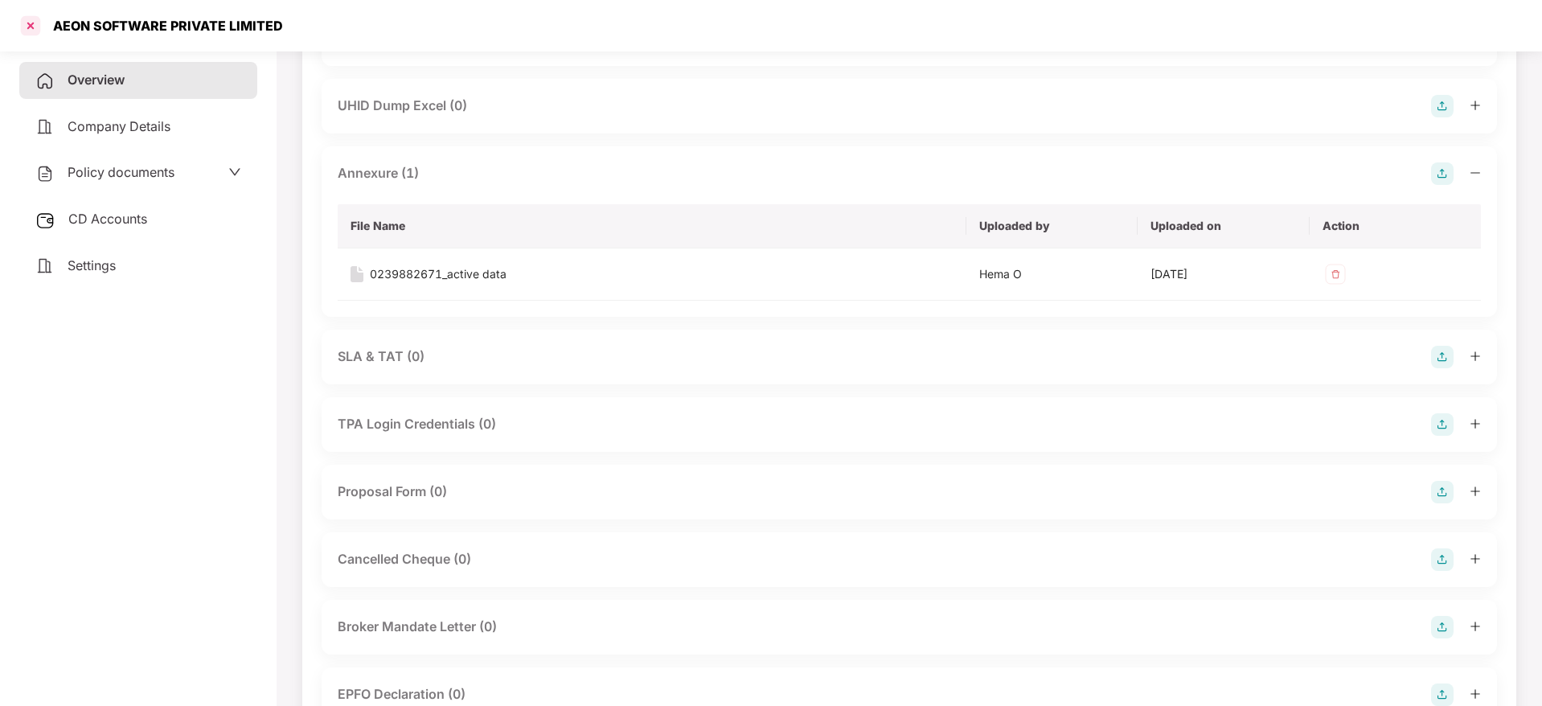
scroll to position [0, 0]
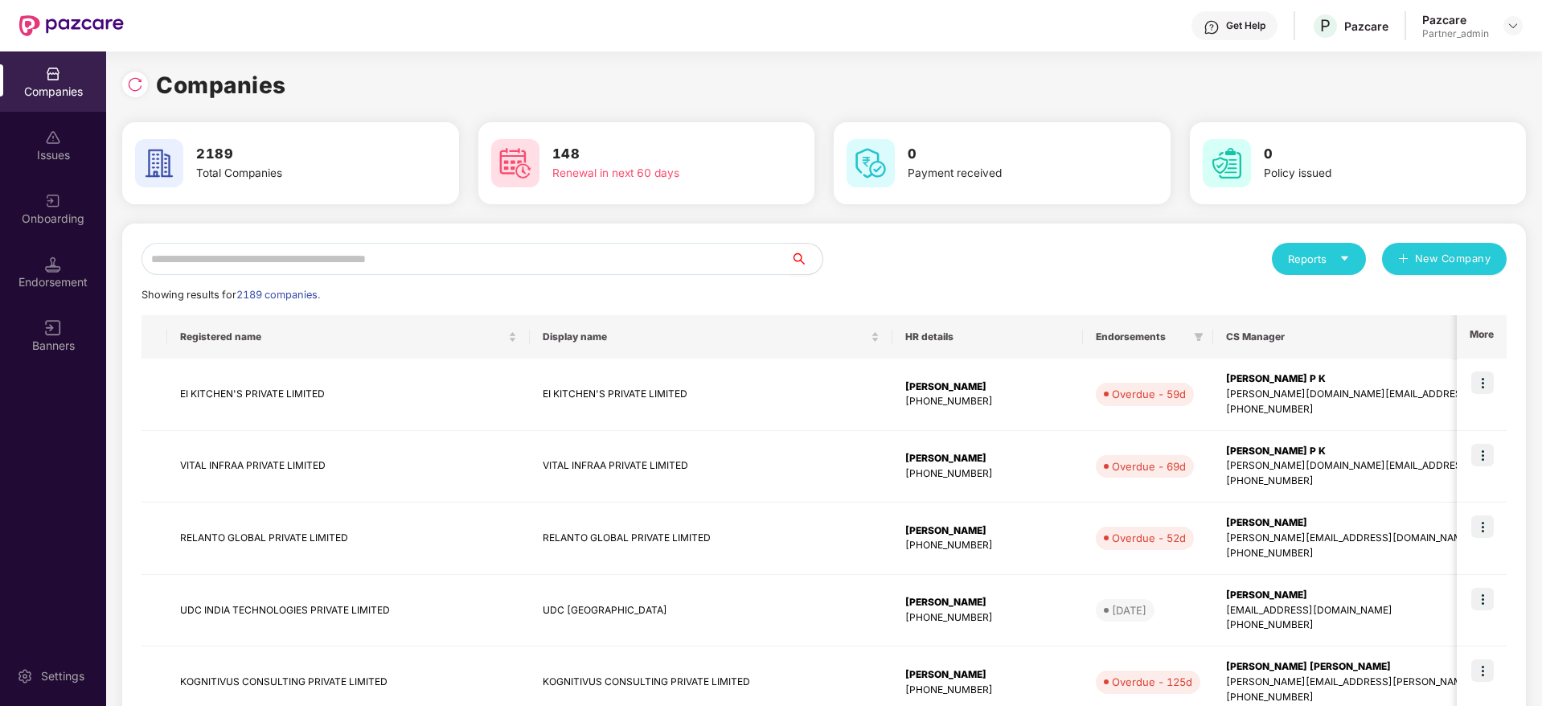
click at [417, 262] on input "text" at bounding box center [465, 259] width 649 height 32
paste input "****"
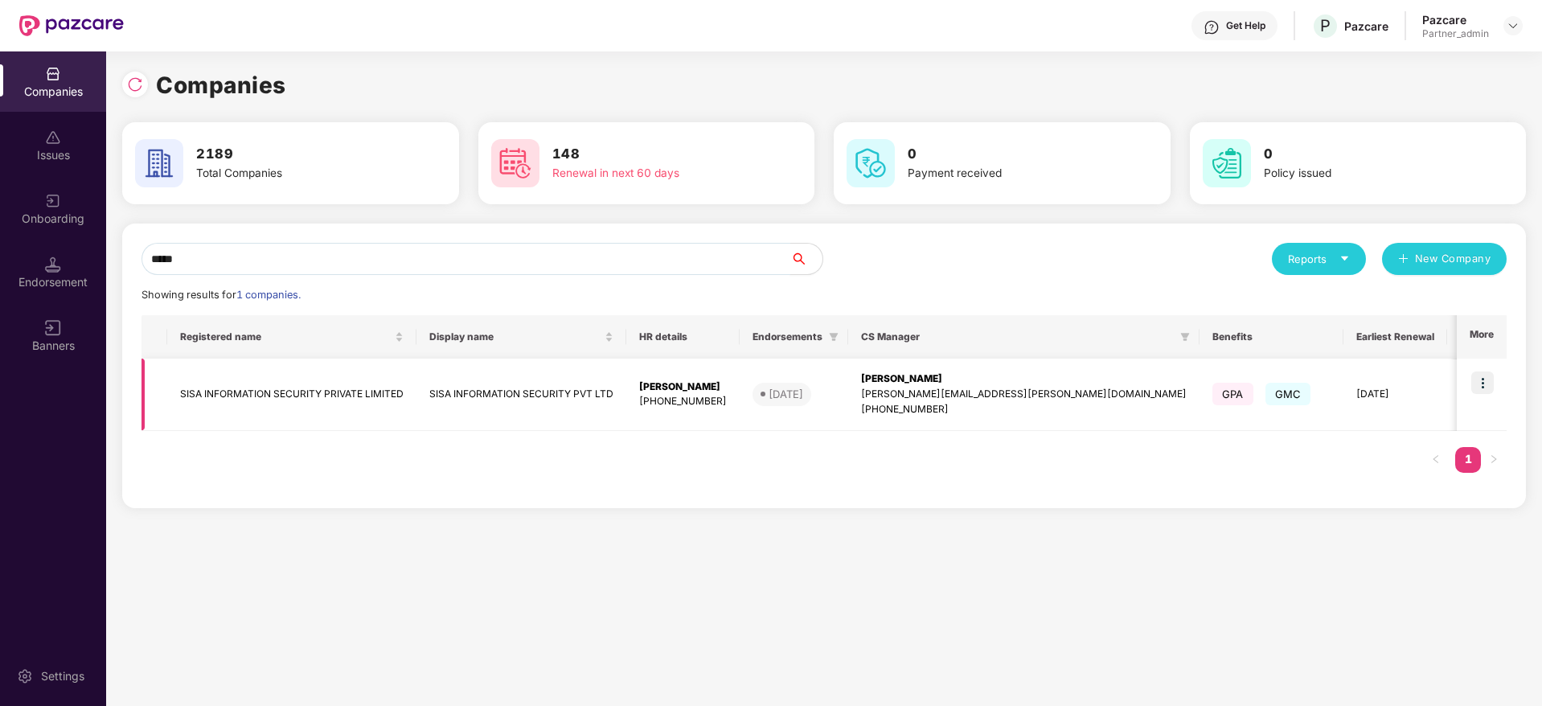
scroll to position [0, 2]
type input "****"
click at [1491, 387] on img at bounding box center [1482, 382] width 23 height 23
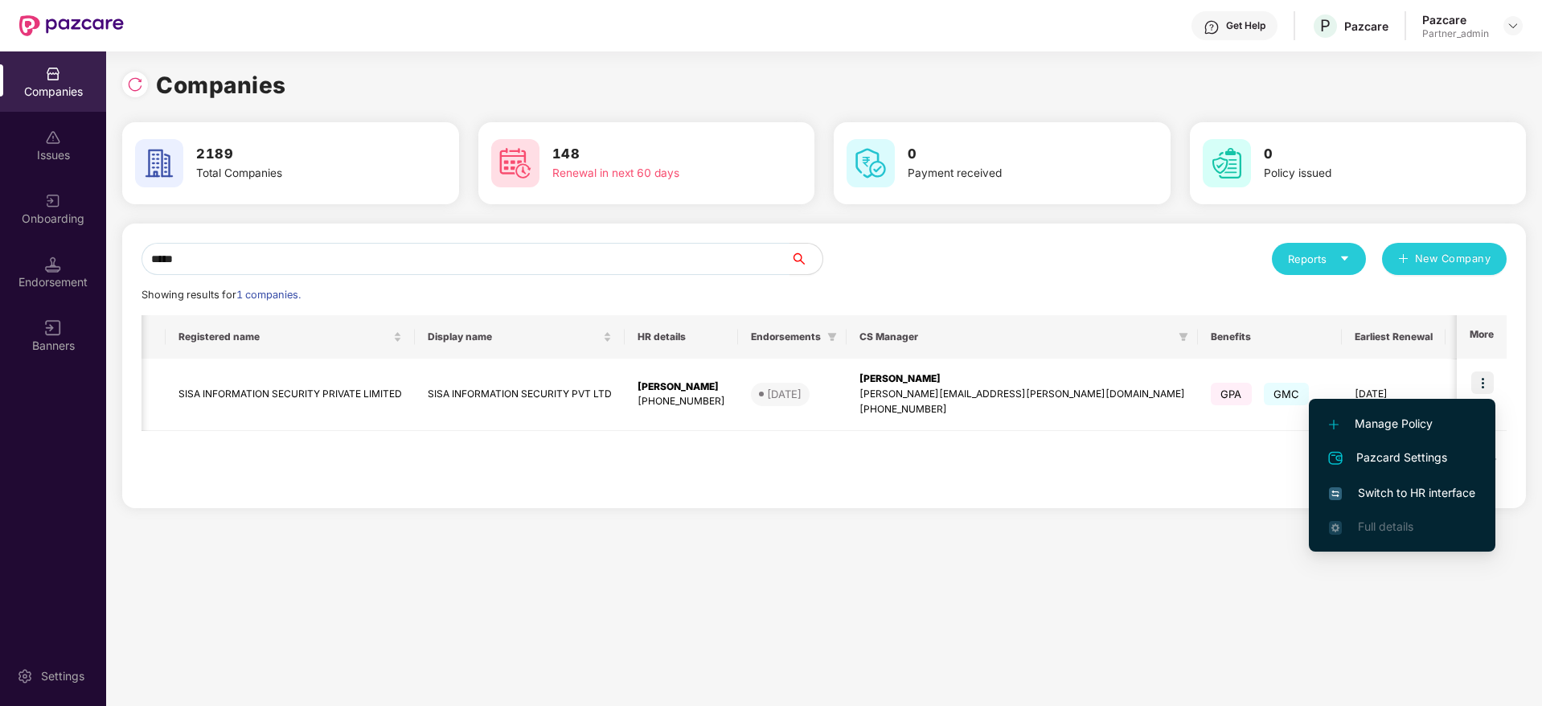
click at [1376, 491] on span "Switch to HR interface" at bounding box center [1402, 493] width 146 height 18
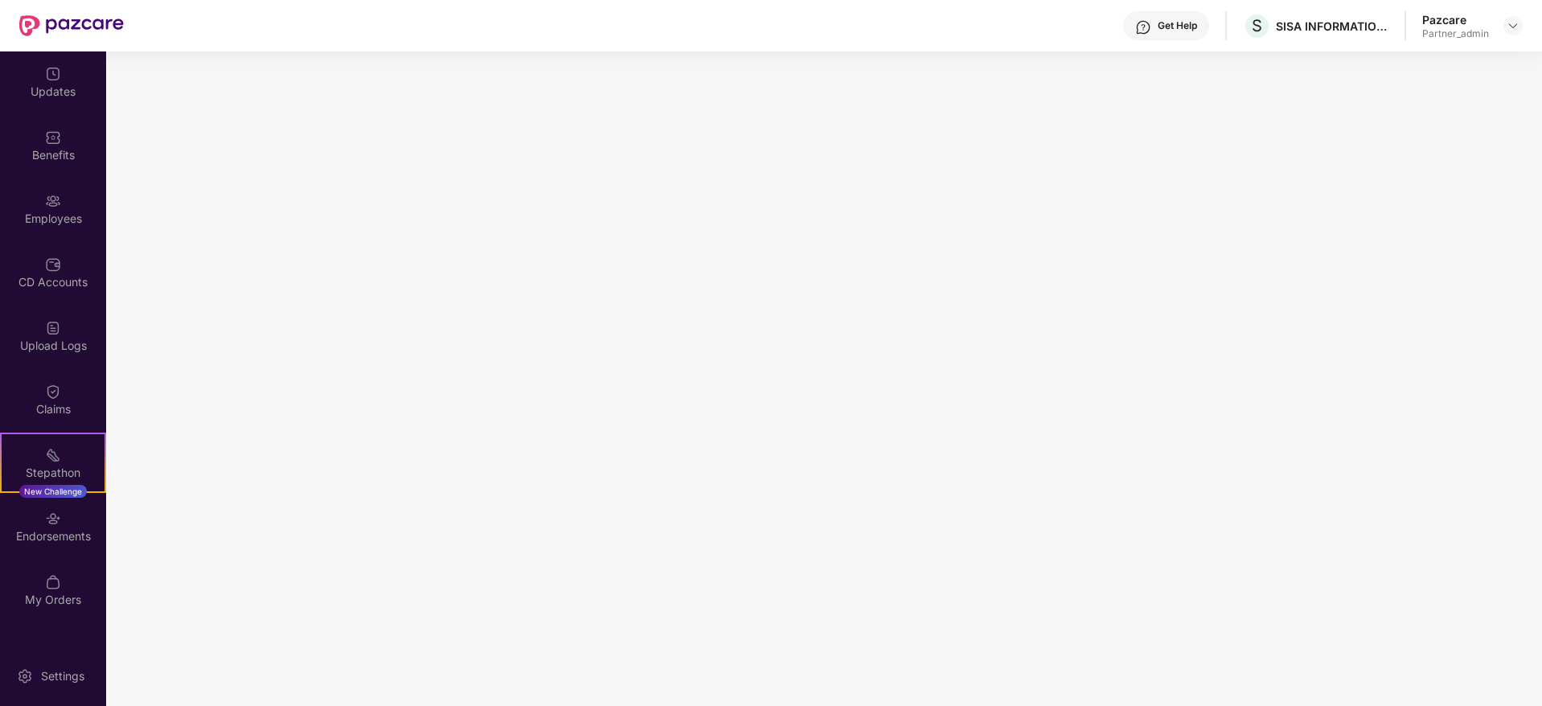
click at [50, 158] on div "Benefits" at bounding box center [53, 155] width 106 height 16
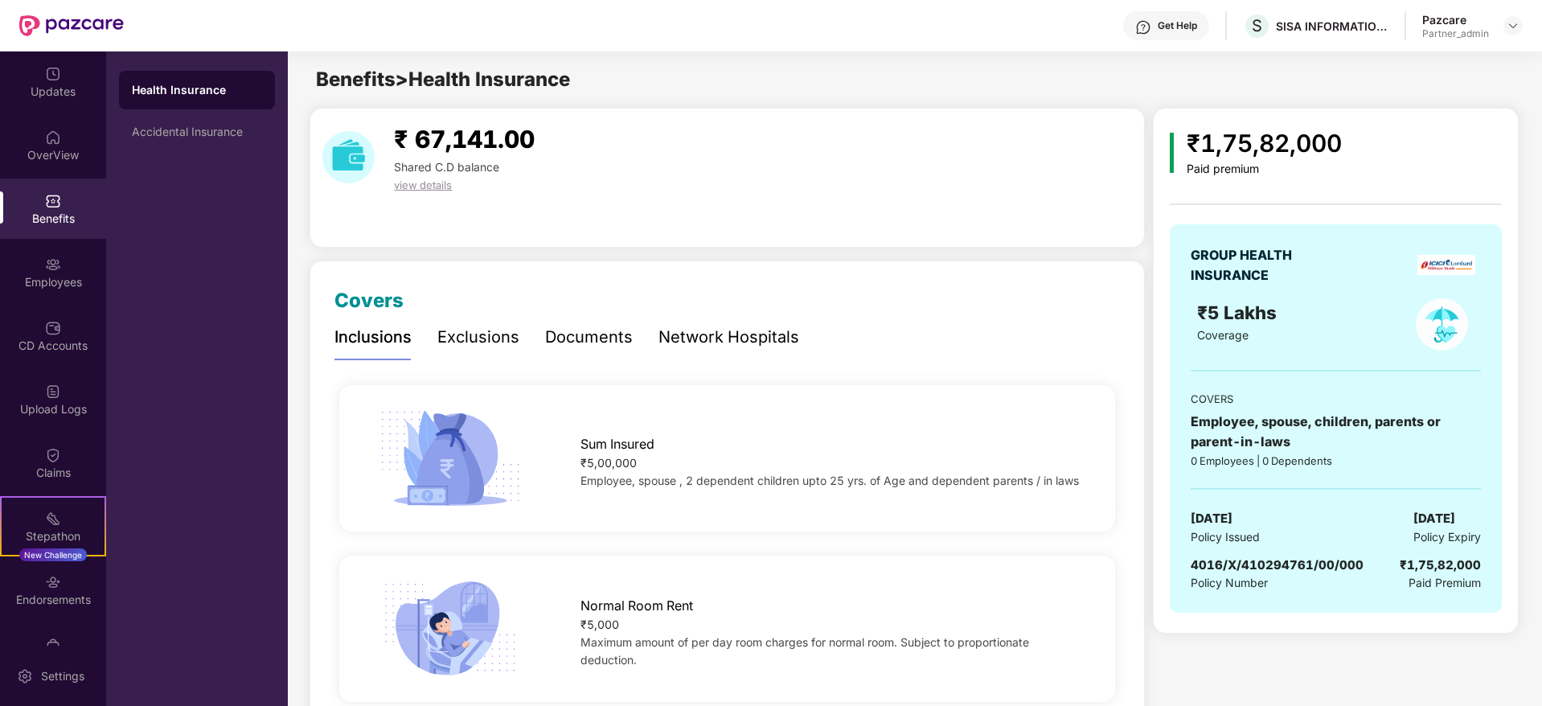
click at [219, 129] on div "Accidental Insurance" at bounding box center [197, 131] width 130 height 13
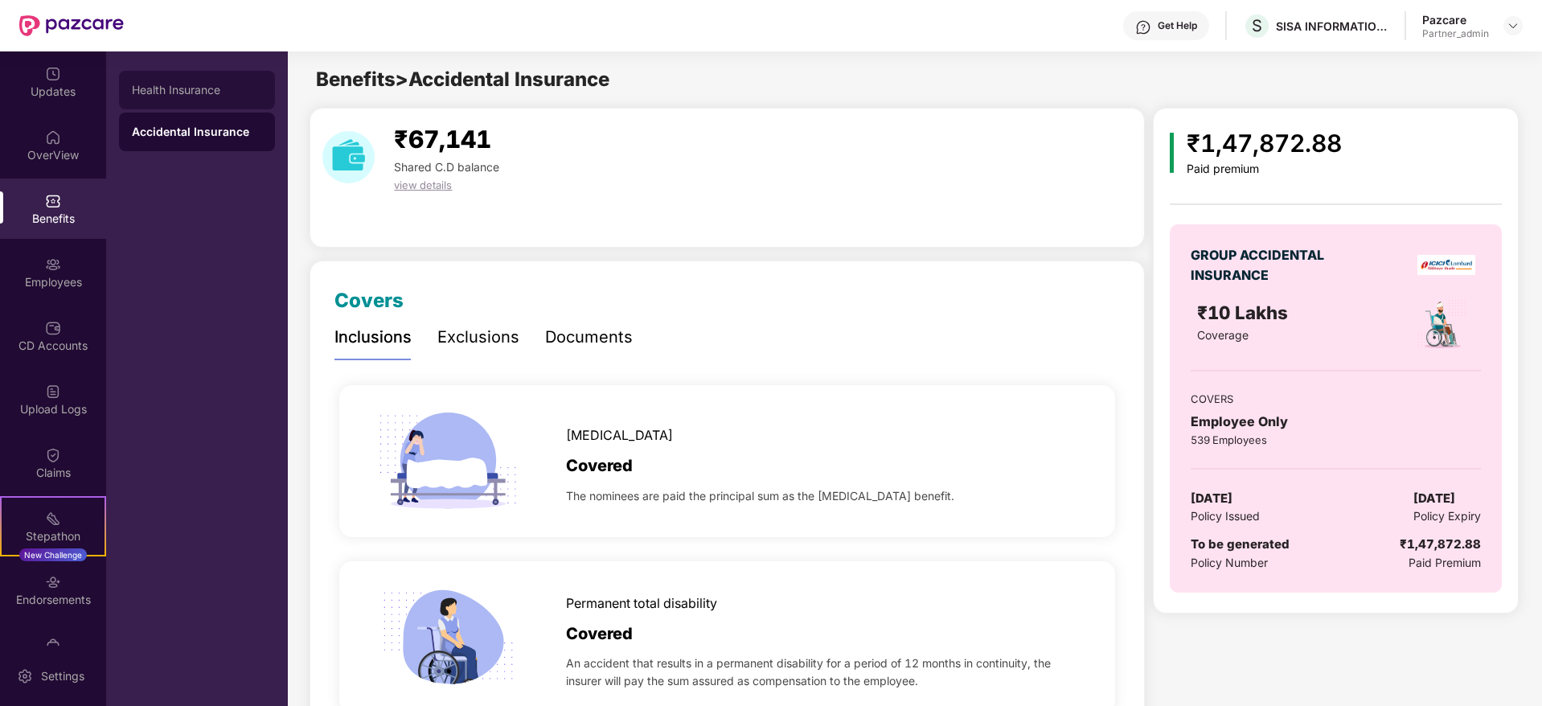
click at [181, 96] on div "Health Insurance" at bounding box center [197, 90] width 130 height 13
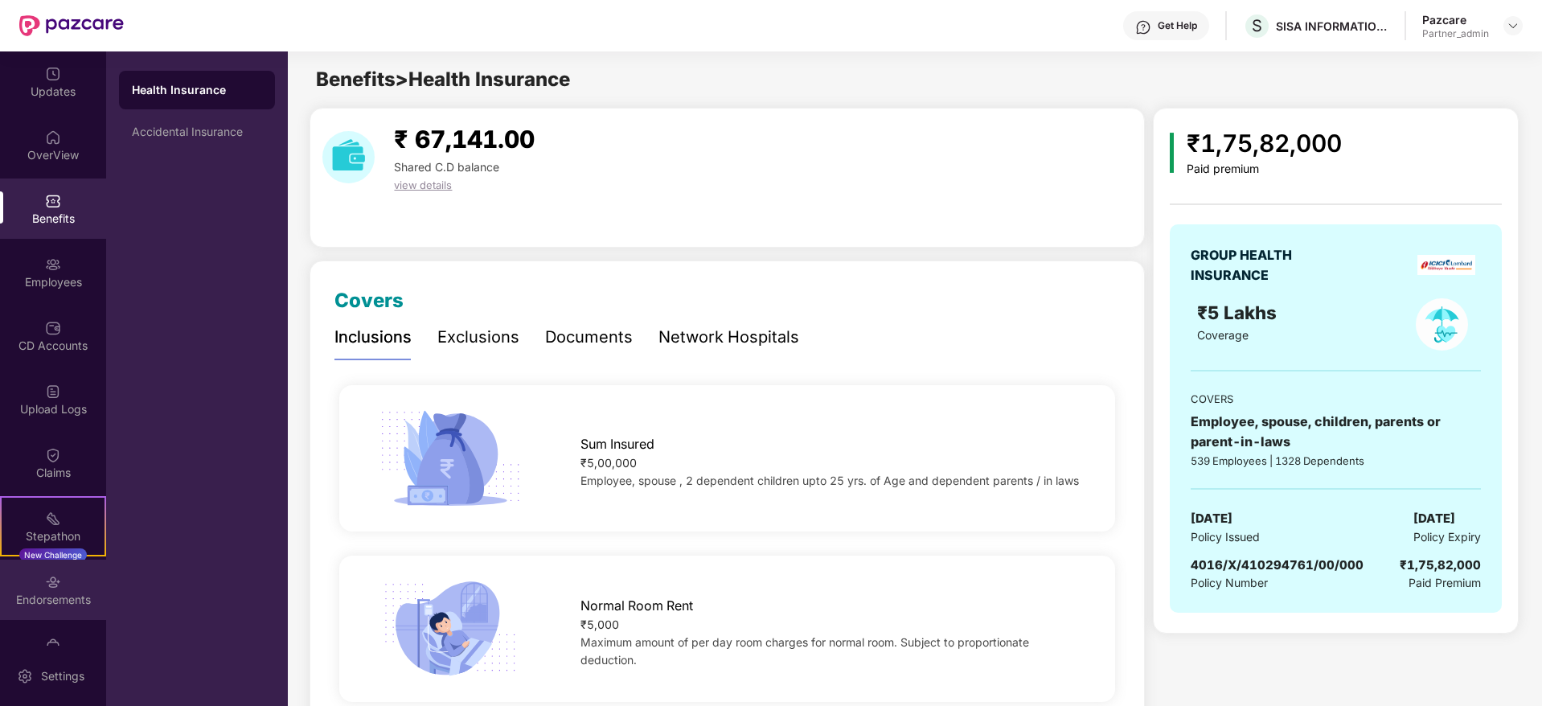
click at [57, 611] on div "Endorsements" at bounding box center [53, 589] width 106 height 60
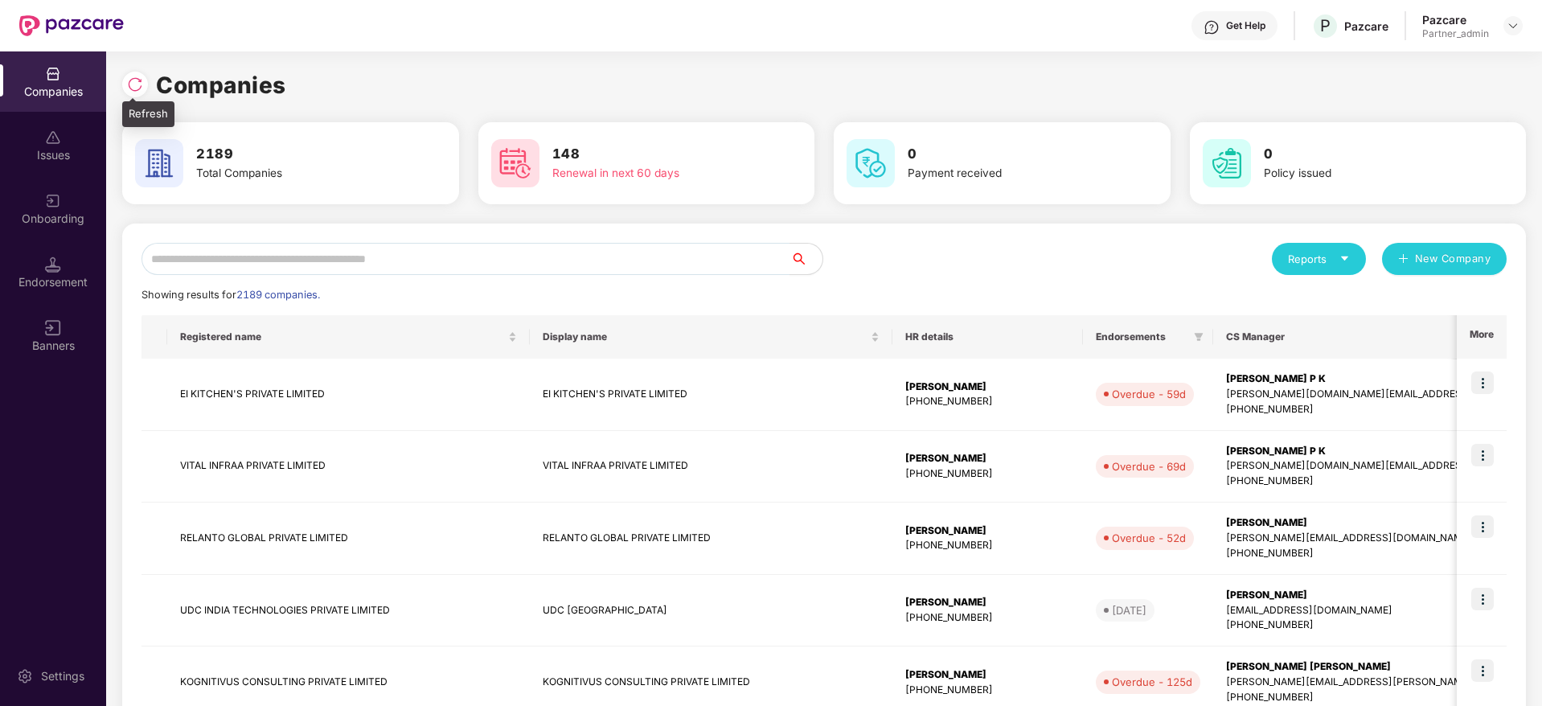
click at [134, 82] on img at bounding box center [135, 84] width 16 height 16
click at [1349, 259] on icon "caret-down" at bounding box center [1344, 258] width 10 height 10
click at [1308, 305] on div "Companies" at bounding box center [1310, 302] width 59 height 18
click at [269, 272] on input "text" at bounding box center [465, 259] width 649 height 32
paste input "****"
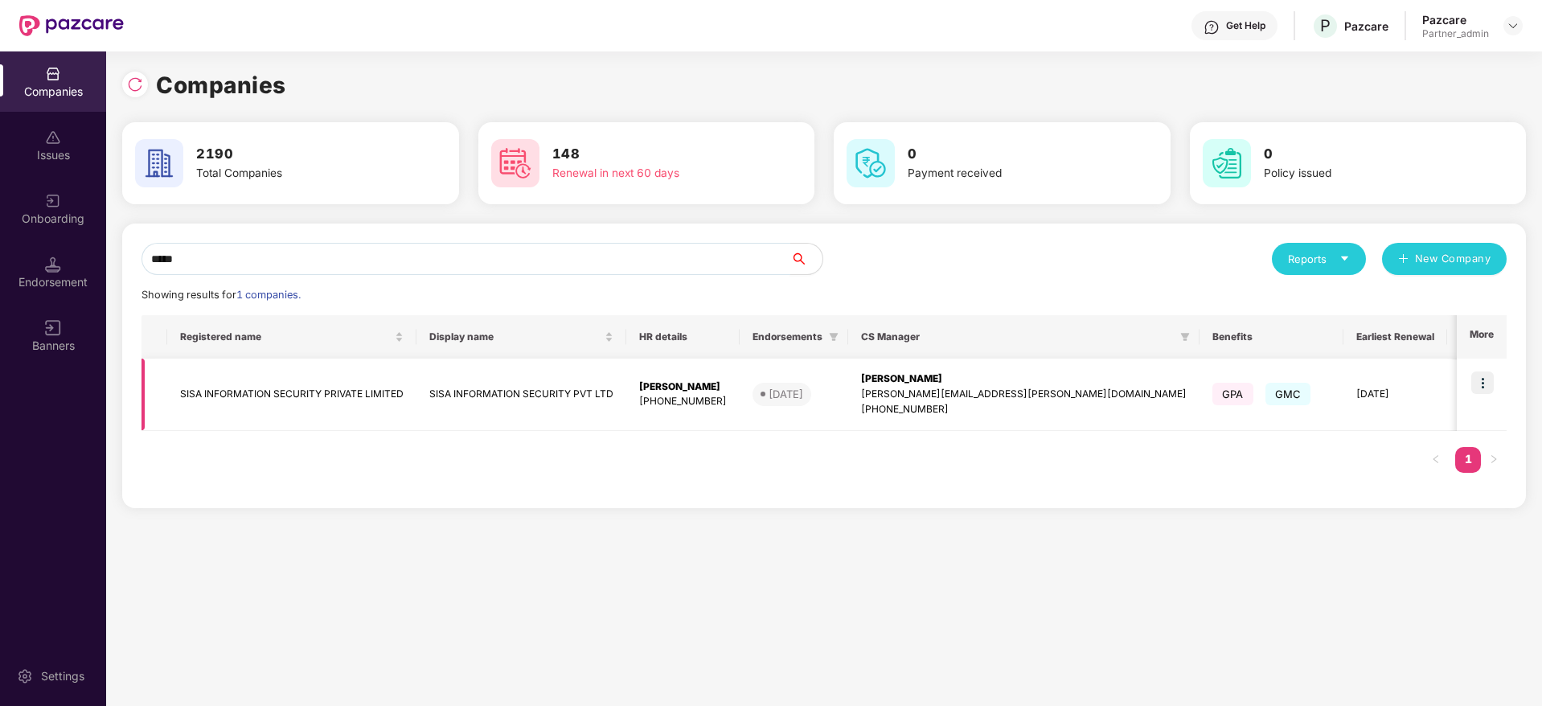
type input "****"
click at [1485, 378] on img at bounding box center [1482, 382] width 23 height 23
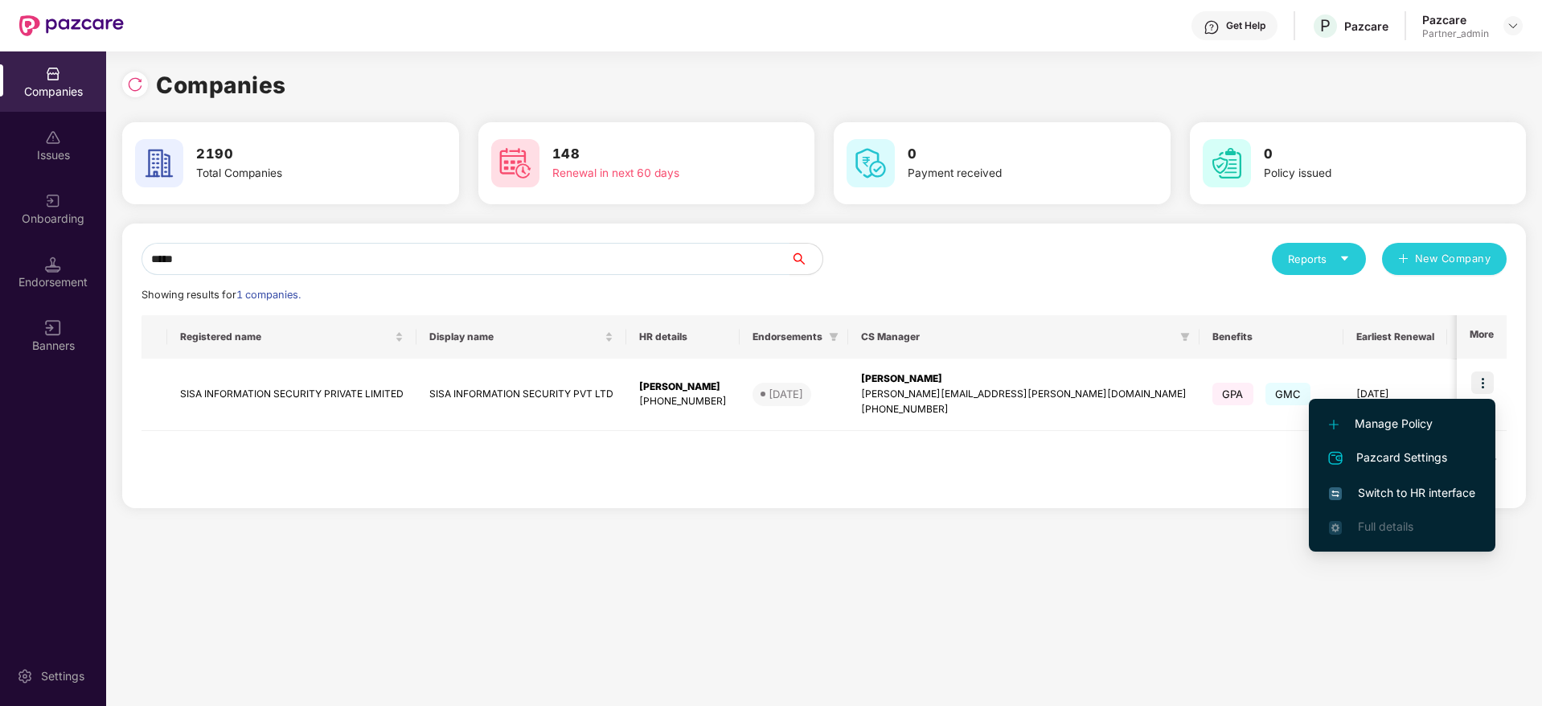
click at [1367, 490] on span "Switch to HR interface" at bounding box center [1402, 493] width 146 height 18
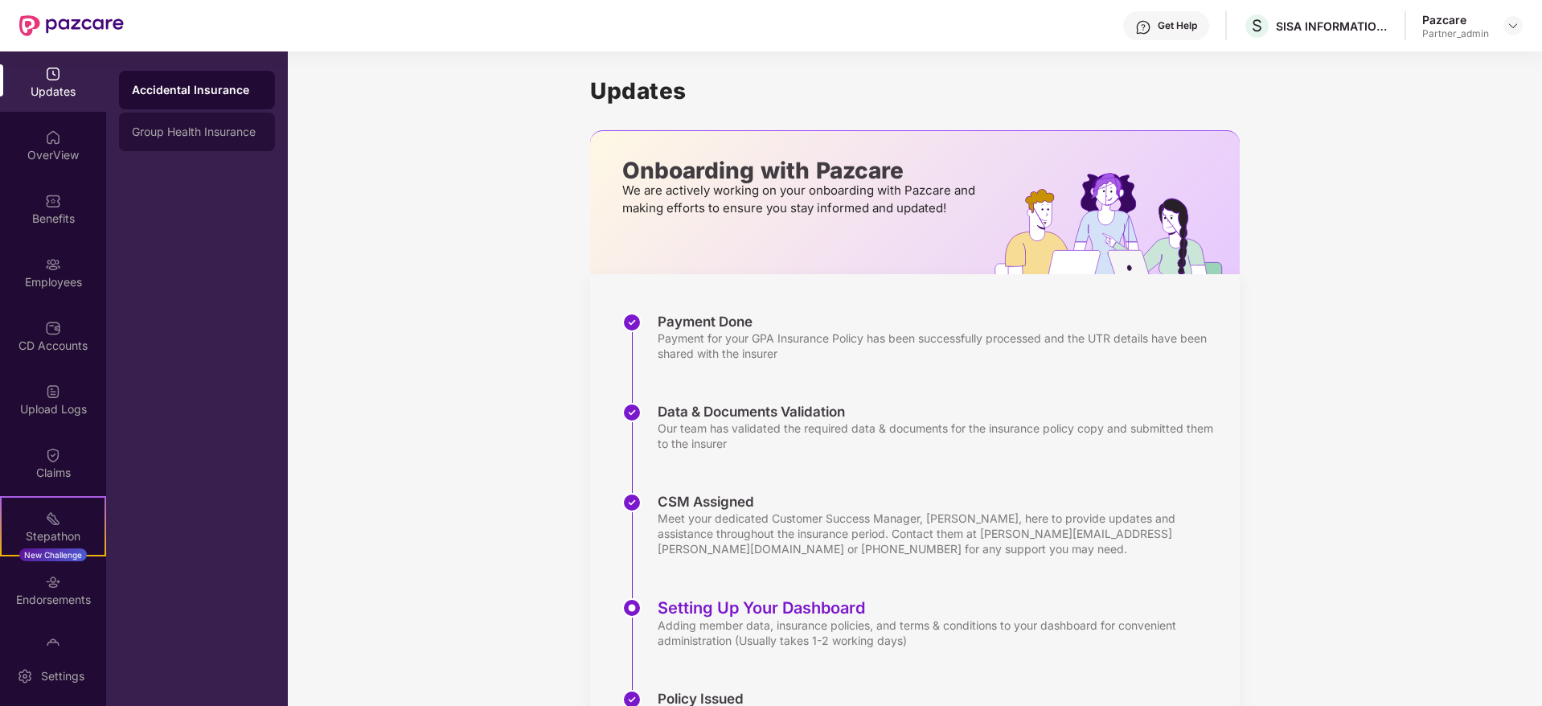
click at [205, 133] on div "Group Health Insurance" at bounding box center [197, 131] width 130 height 13
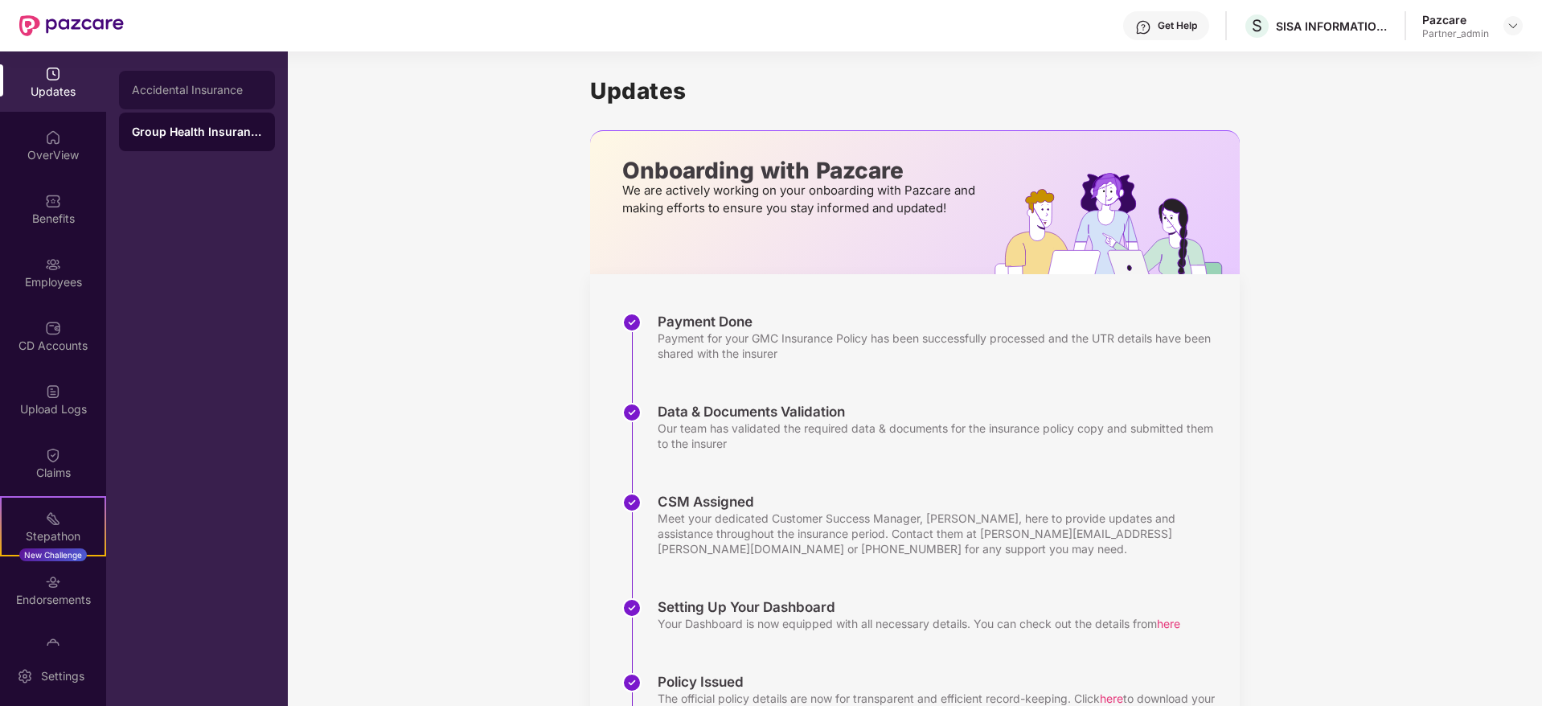
click at [246, 88] on div "Accidental Insurance" at bounding box center [197, 90] width 130 height 13
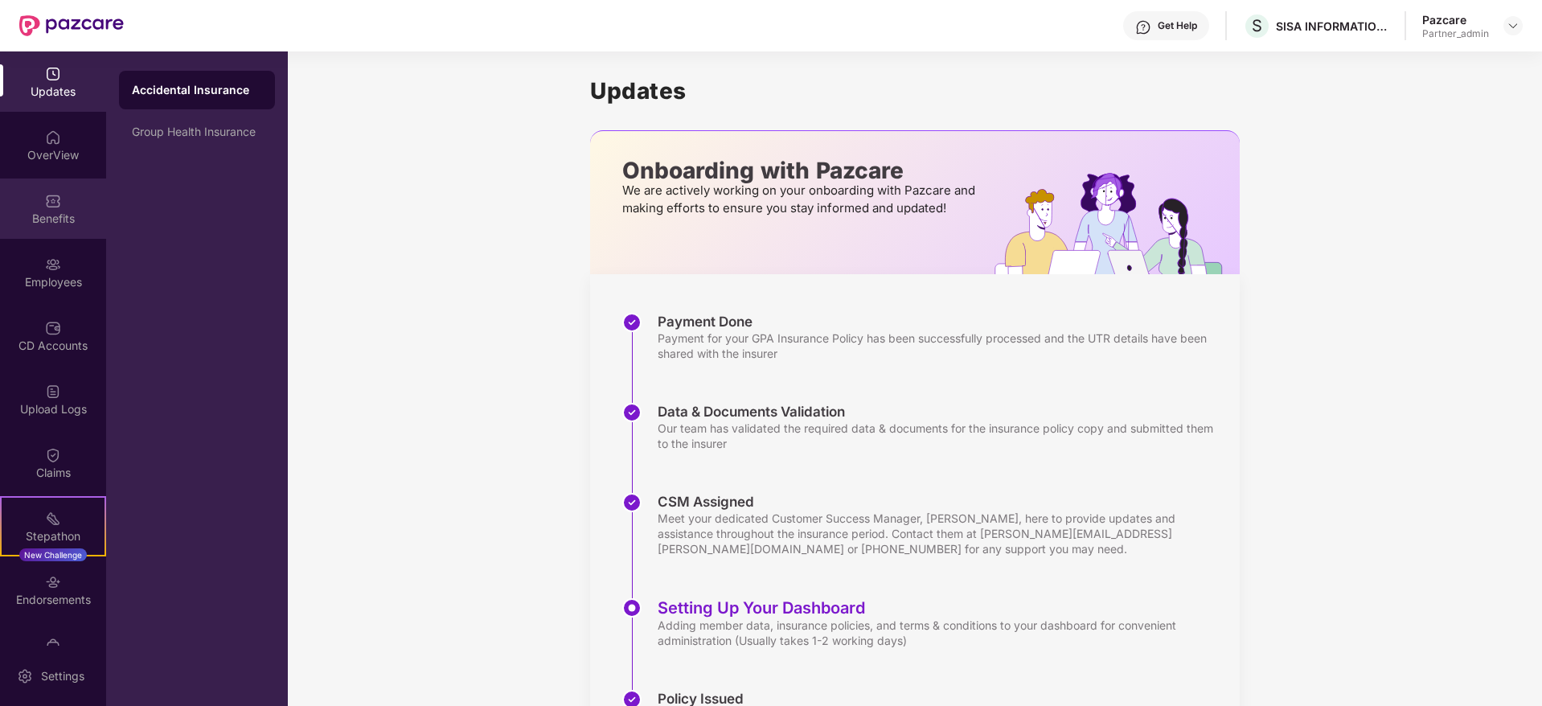
click at [62, 223] on div "Benefits" at bounding box center [53, 219] width 106 height 16
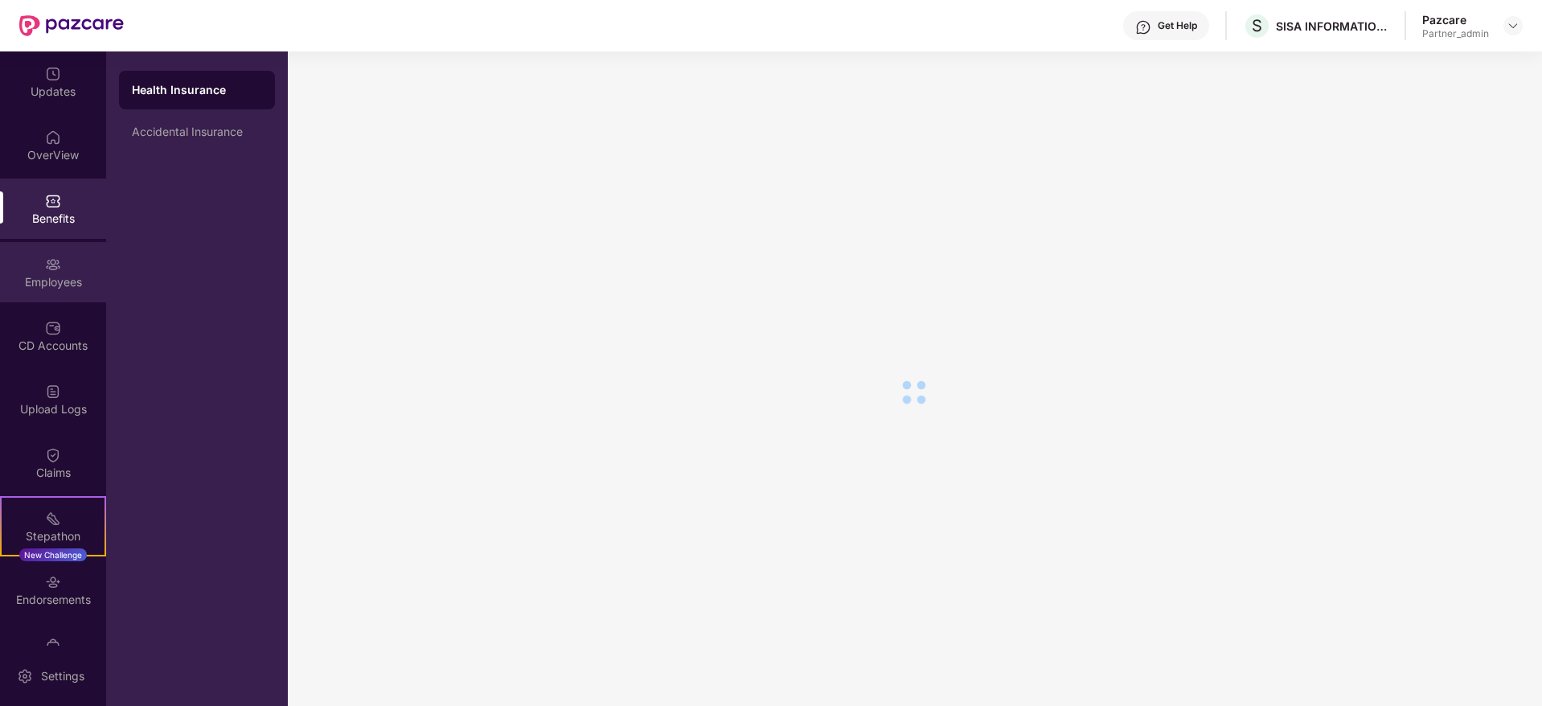
click at [55, 274] on div "Employees" at bounding box center [53, 282] width 106 height 16
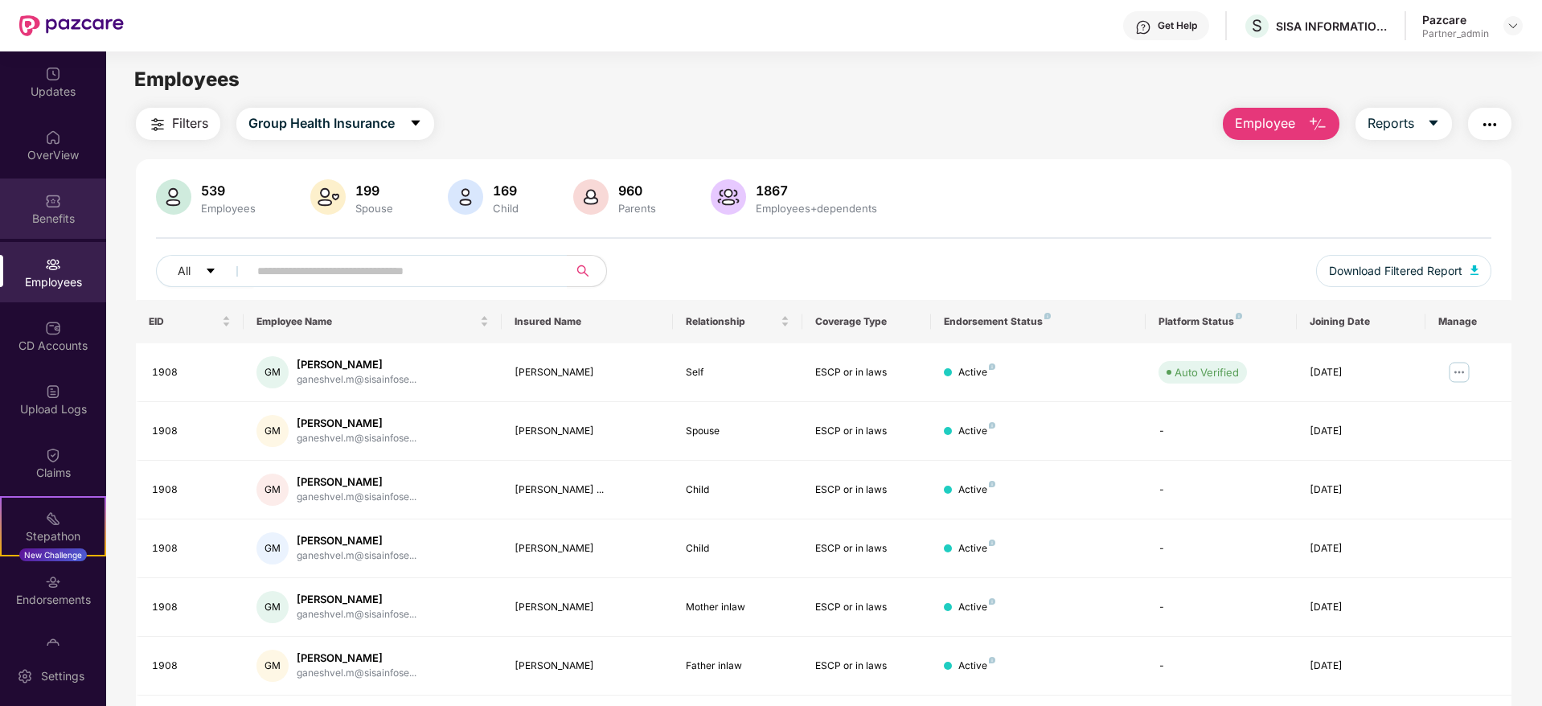
click at [54, 218] on div "Benefits" at bounding box center [53, 219] width 106 height 16
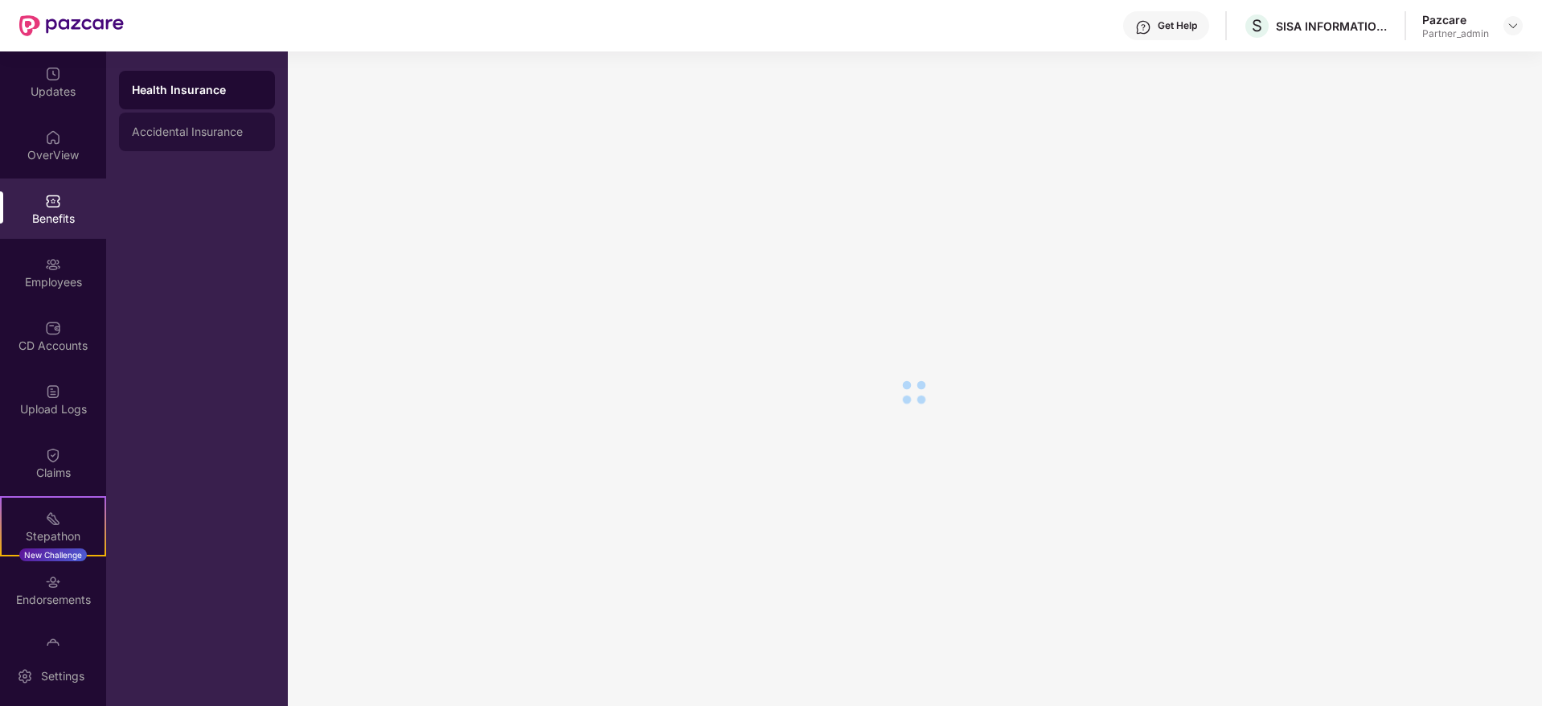
click at [193, 134] on div "Accidental Insurance" at bounding box center [197, 131] width 130 height 13
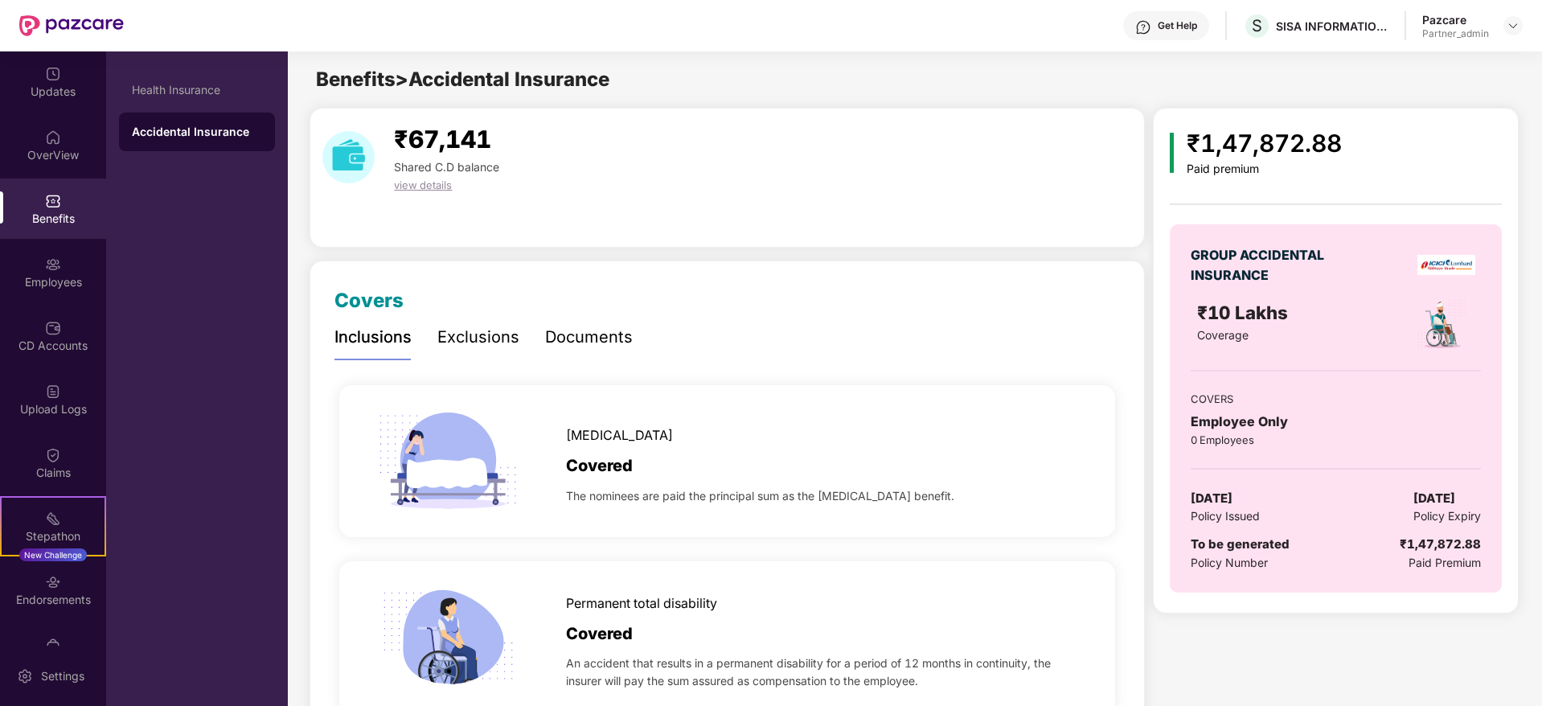
scroll to position [121, 0]
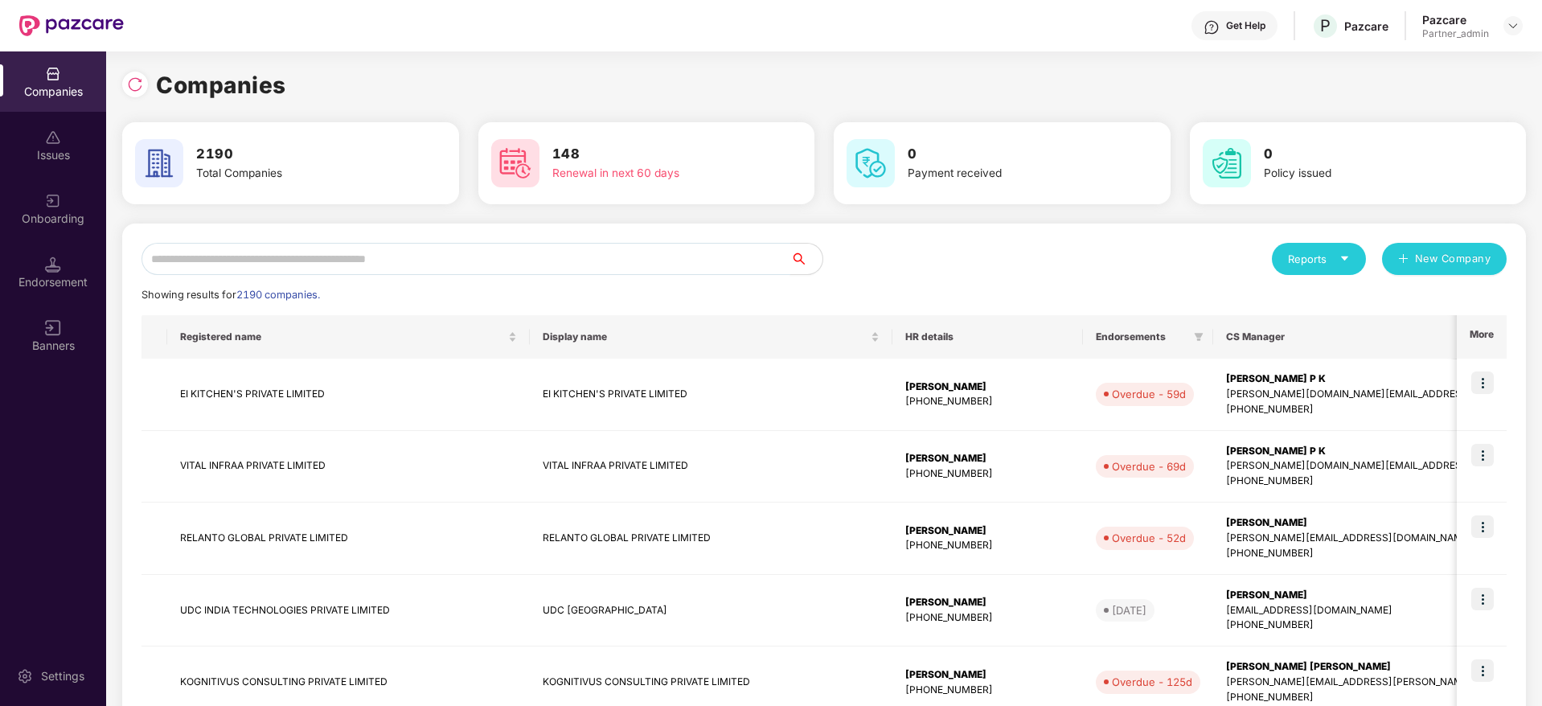
click at [284, 260] on input "text" at bounding box center [465, 259] width 649 height 32
paste input "****"
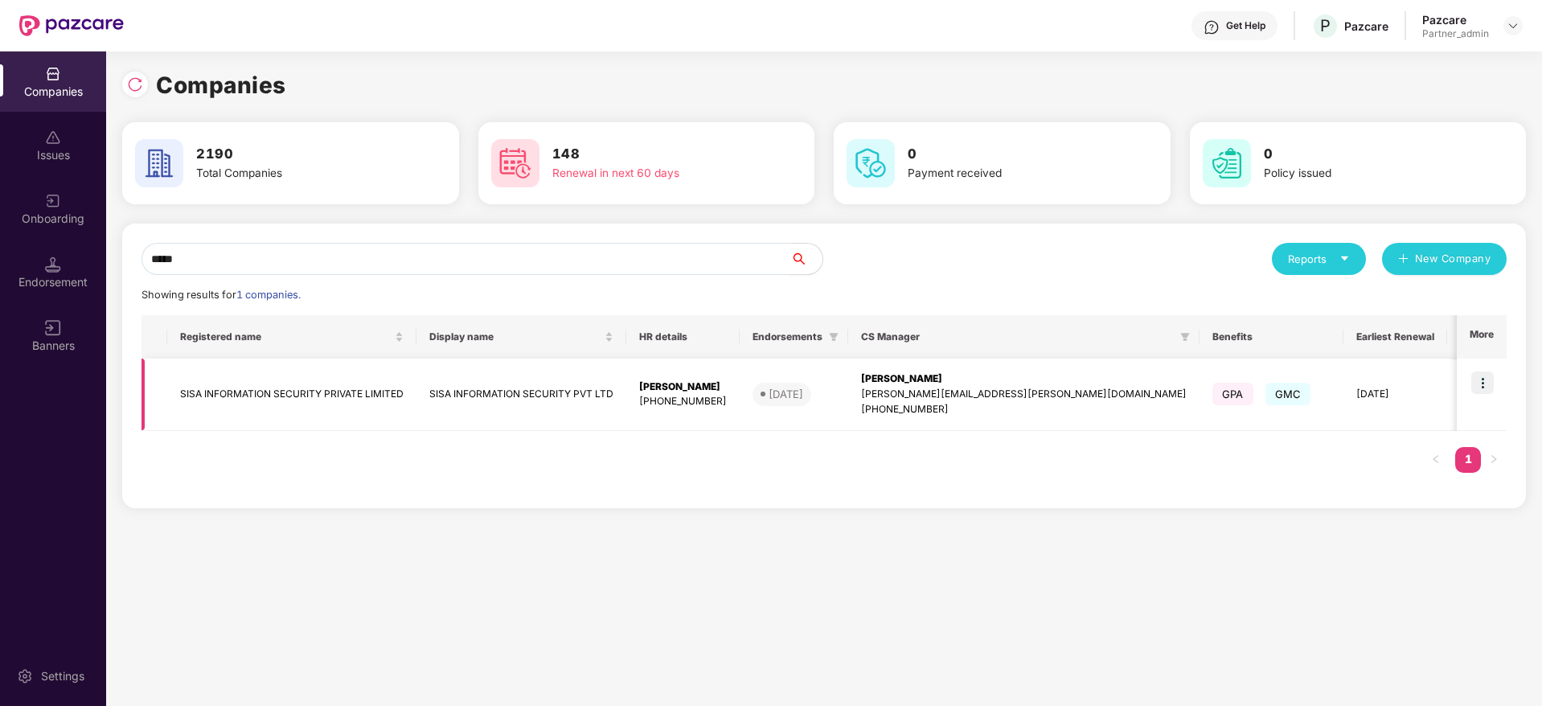
type input "****"
click at [910, 381] on div "[PERSON_NAME]" at bounding box center [1024, 378] width 326 height 15
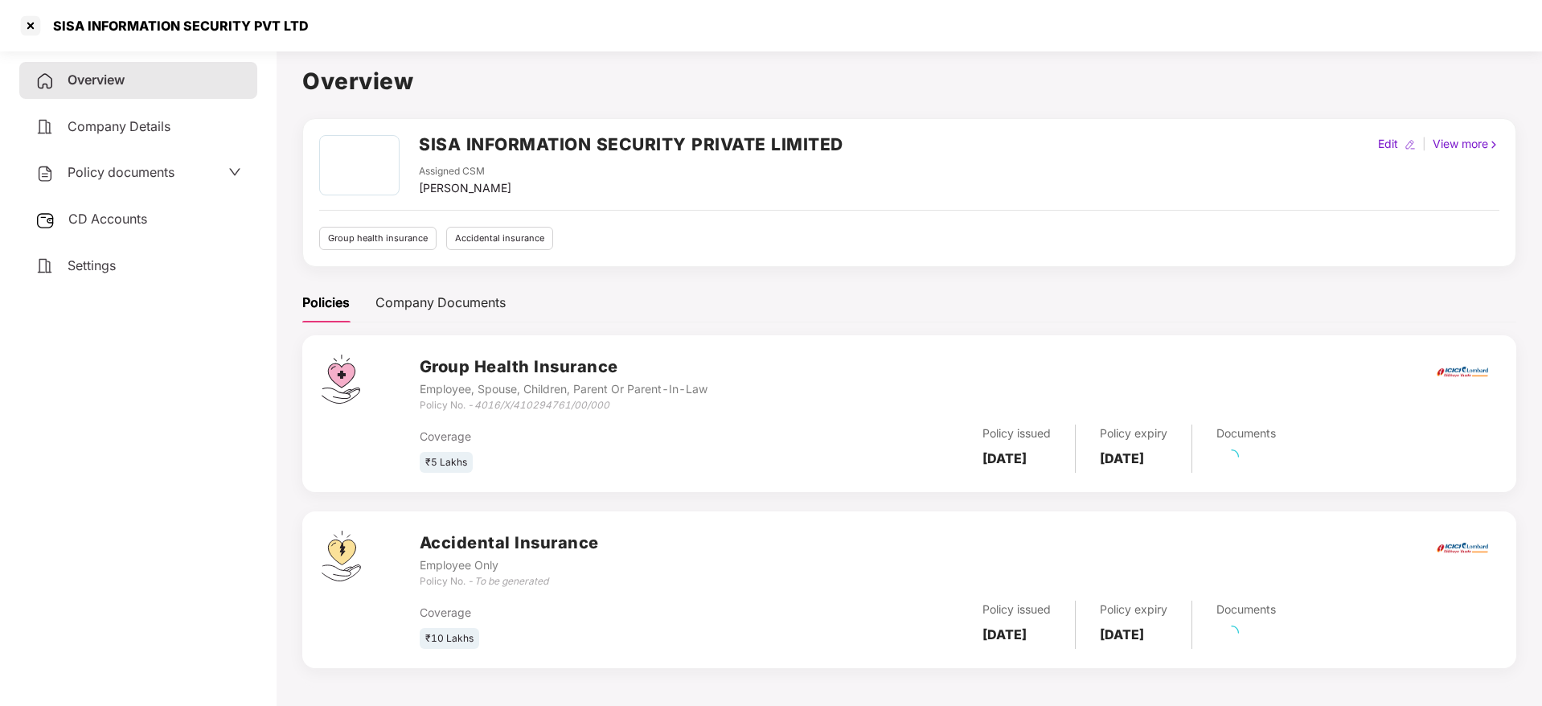
click at [76, 230] on div "CD Accounts" at bounding box center [138, 219] width 238 height 37
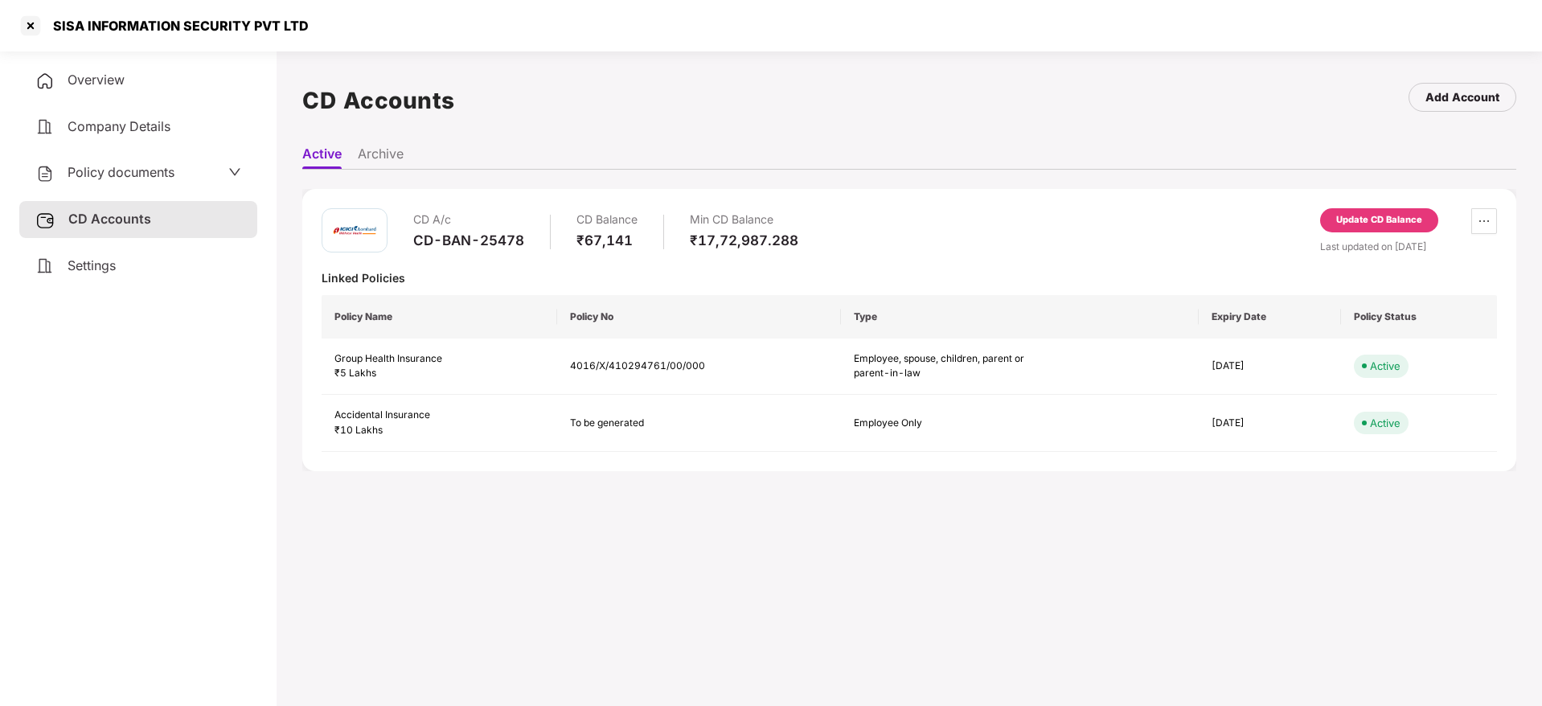
click at [116, 268] on span "Settings" at bounding box center [92, 265] width 48 height 16
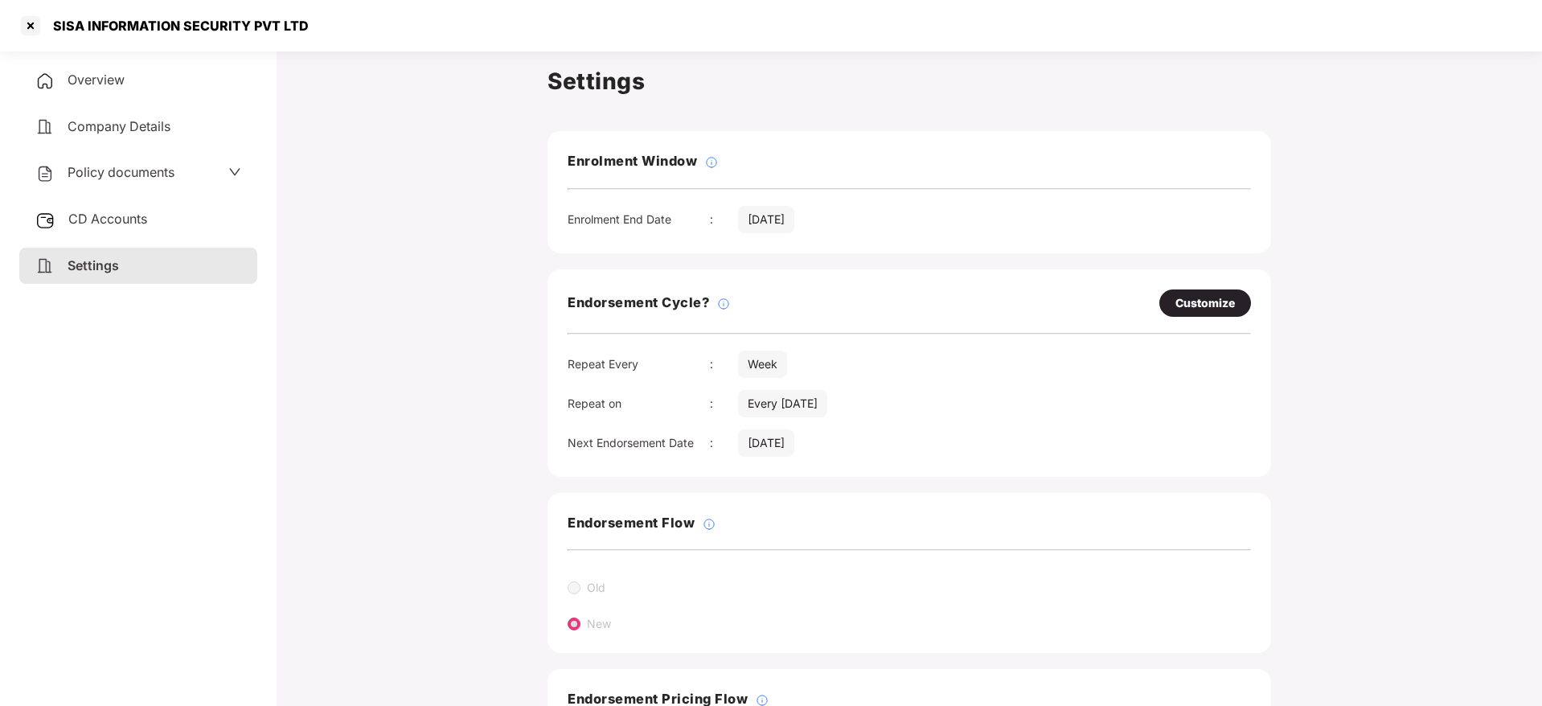
click at [1198, 299] on div "Customize" at bounding box center [1204, 303] width 59 height 18
select select "****"
select select "***"
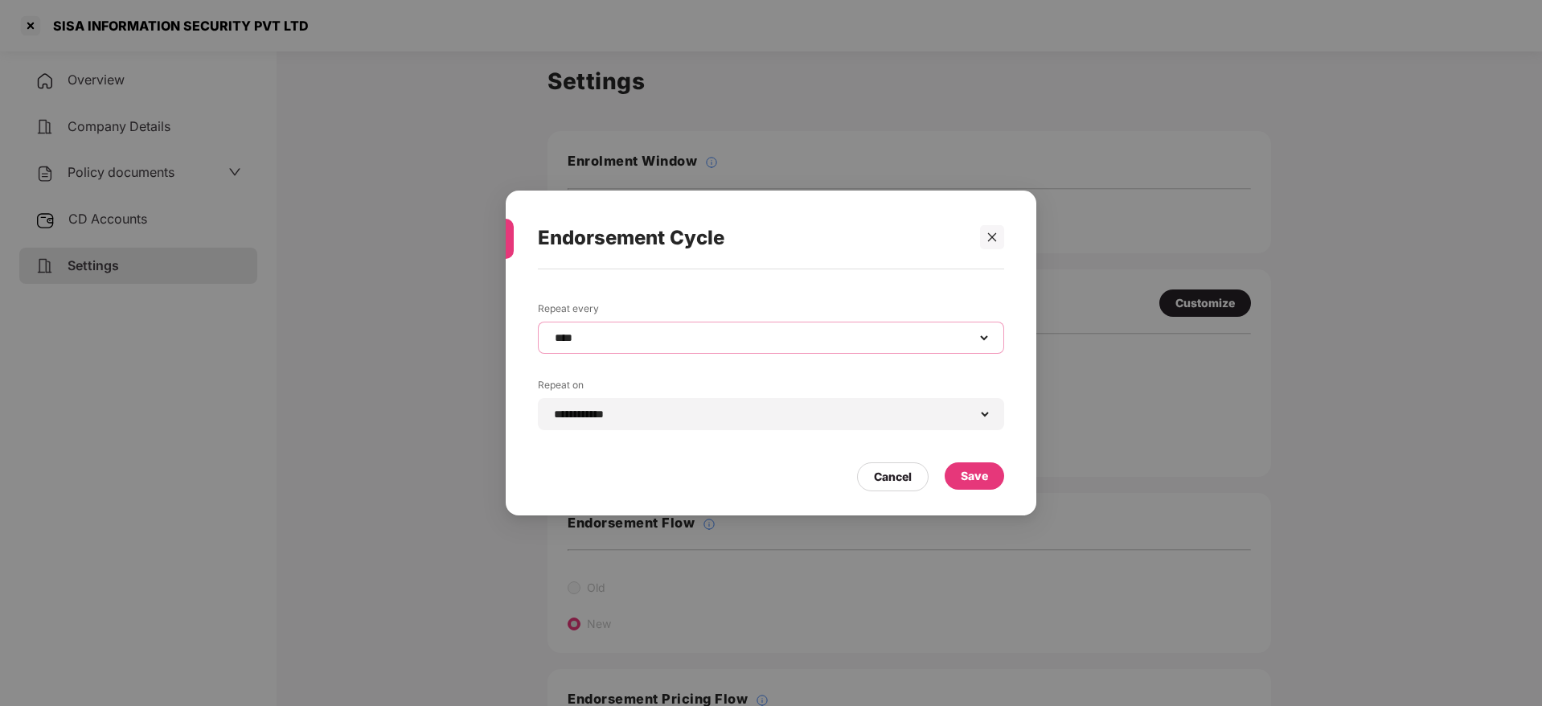
click at [714, 337] on select "**********" at bounding box center [770, 337] width 439 height 13
select select "*********"
click at [551, 331] on select "**********" at bounding box center [770, 337] width 439 height 13
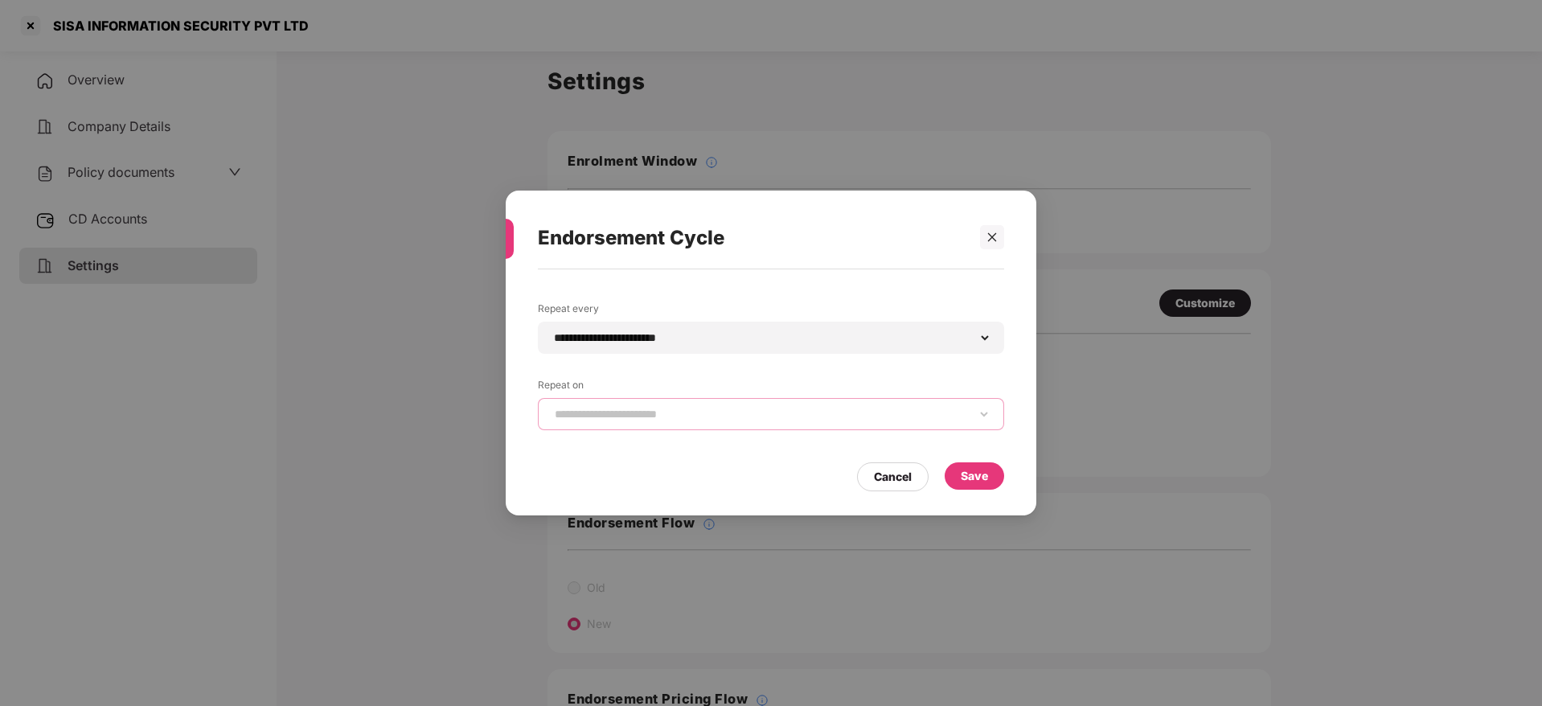
click at [716, 416] on select "**********" at bounding box center [770, 414] width 439 height 13
select select "****"
click at [551, 408] on select "**********" at bounding box center [770, 414] width 439 height 13
click at [973, 476] on div "Save" at bounding box center [974, 476] width 27 height 18
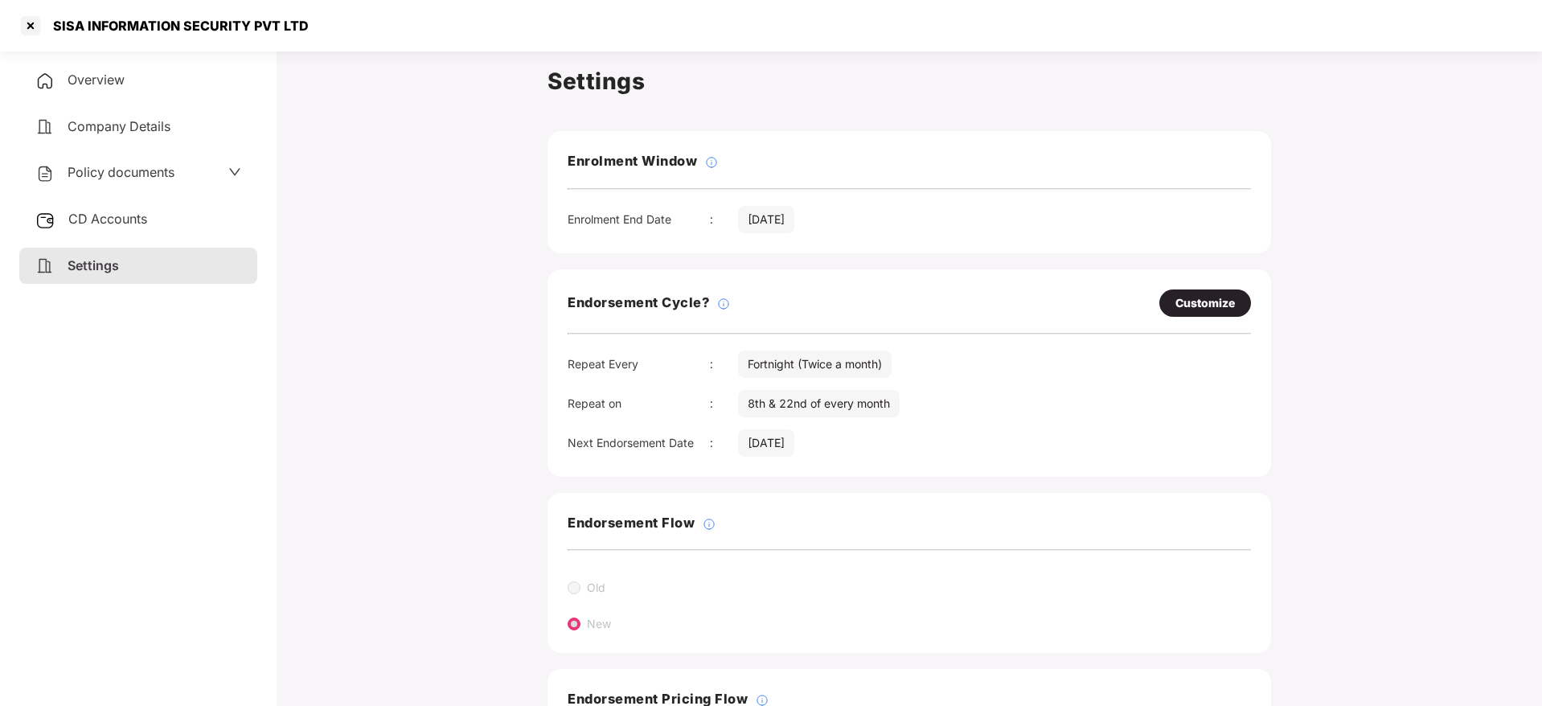
drag, startPoint x: 105, startPoint y: 267, endPoint x: 106, endPoint y: 257, distance: 9.7
click at [106, 266] on span "Settings" at bounding box center [93, 265] width 51 height 16
click at [96, 79] on span "Overview" at bounding box center [96, 80] width 57 height 16
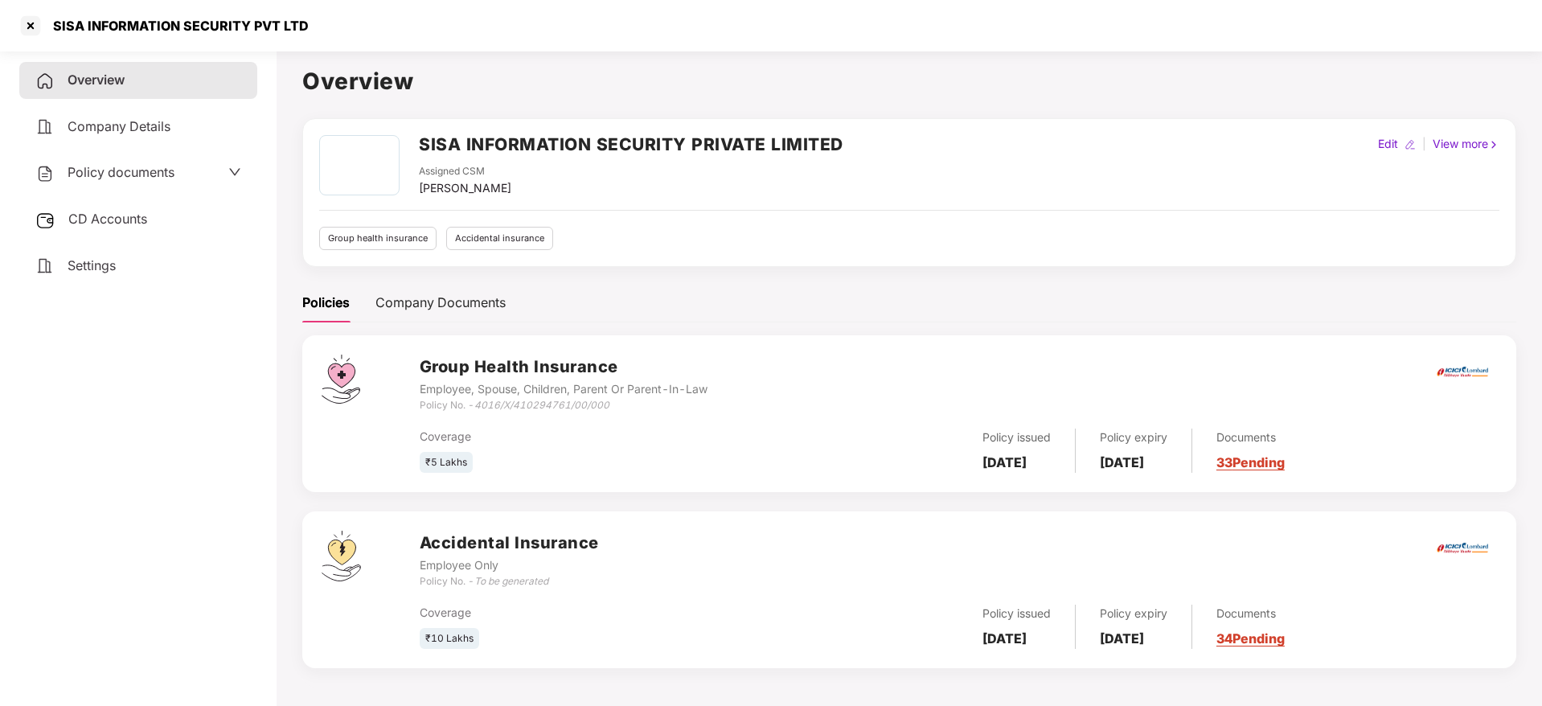
click at [1284, 638] on link "34 Pending" at bounding box center [1250, 638] width 68 height 16
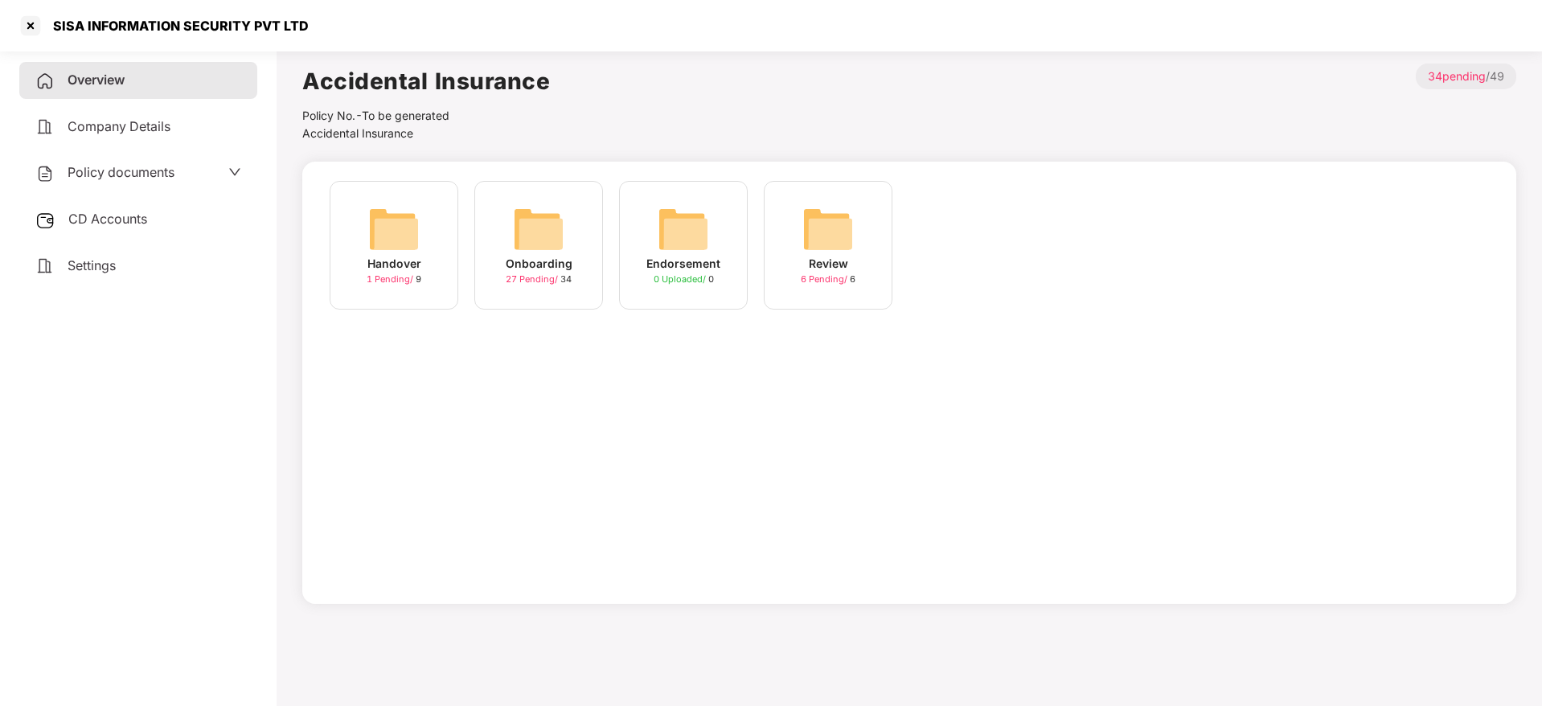
click at [541, 252] on img at bounding box center [538, 228] width 51 height 51
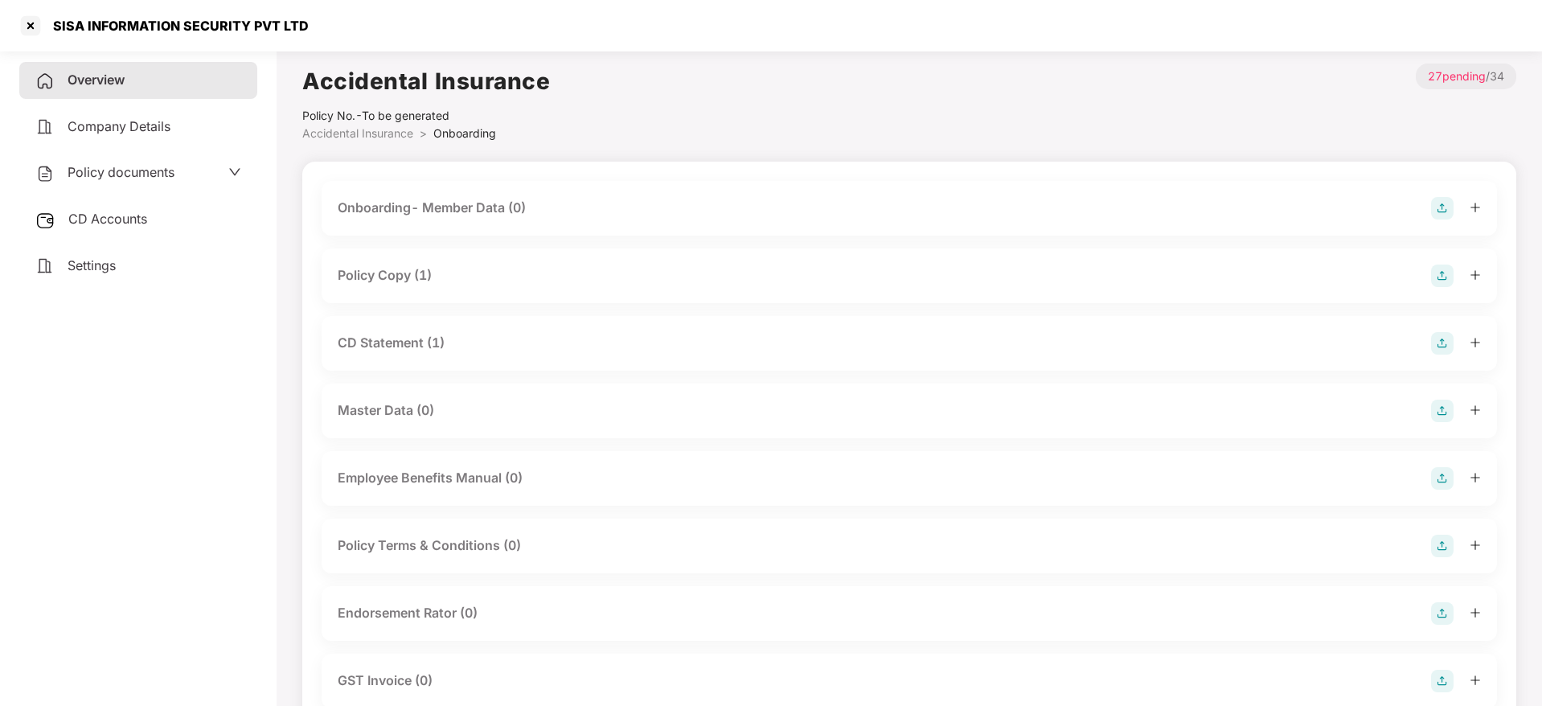
click at [1473, 272] on icon "plus" at bounding box center [1474, 274] width 11 height 11
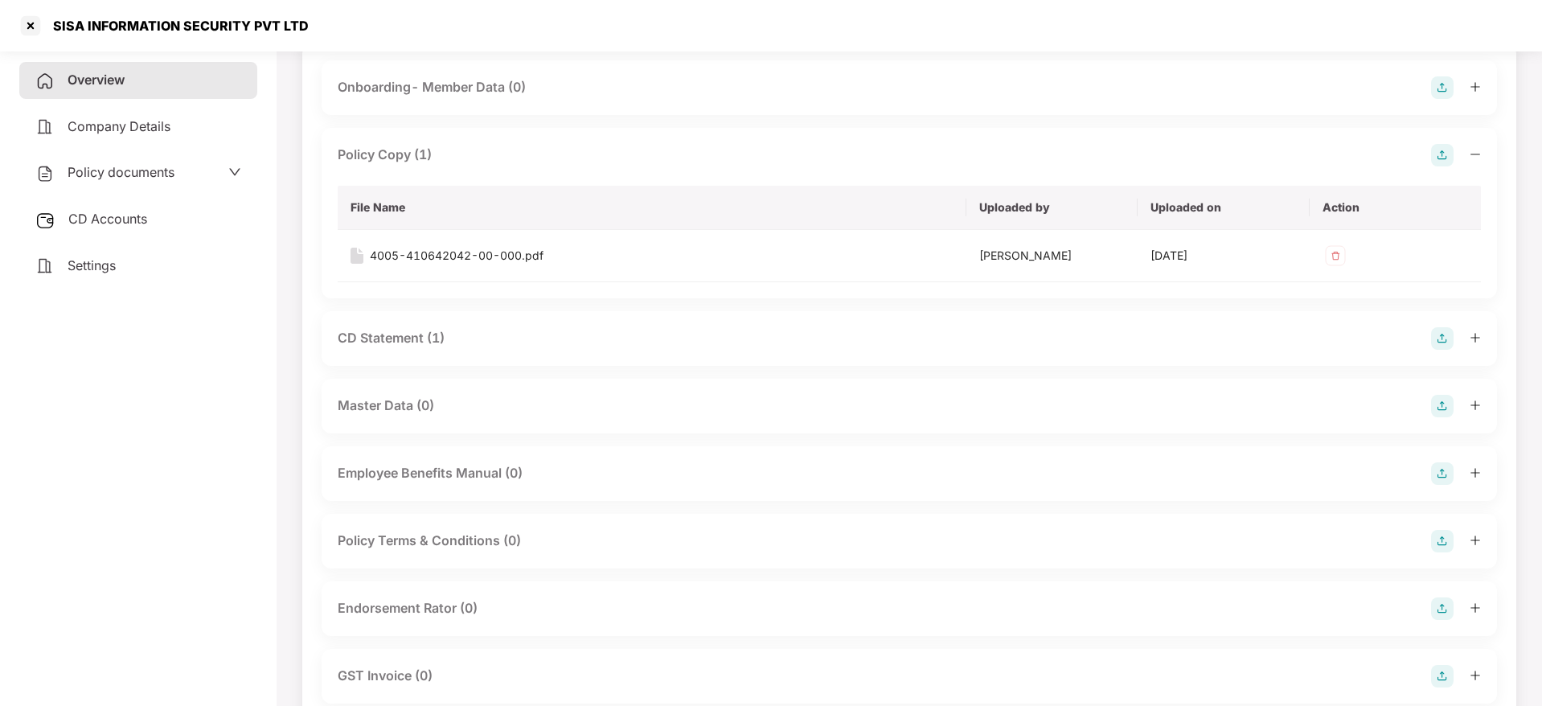
click at [1476, 330] on div at bounding box center [1456, 338] width 50 height 23
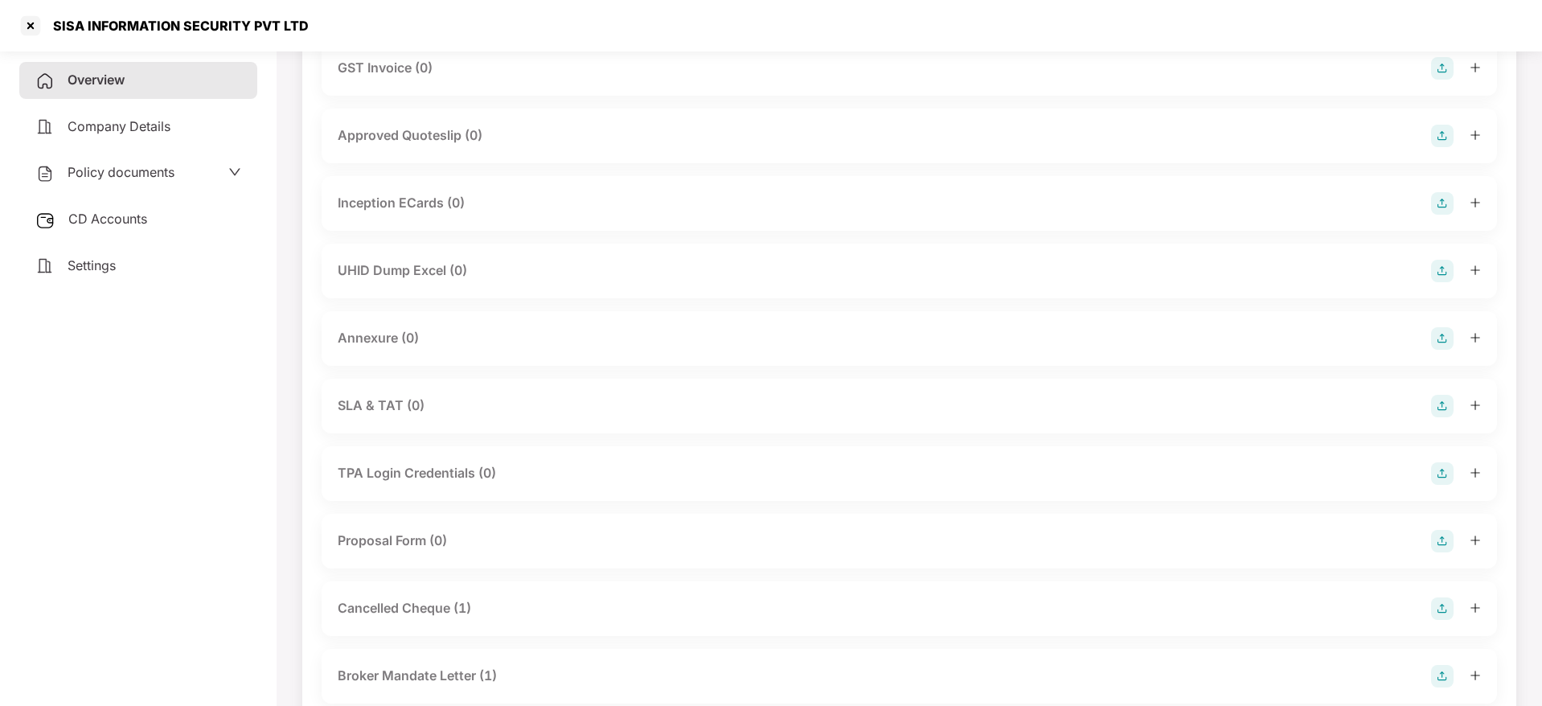
scroll to position [723, 0]
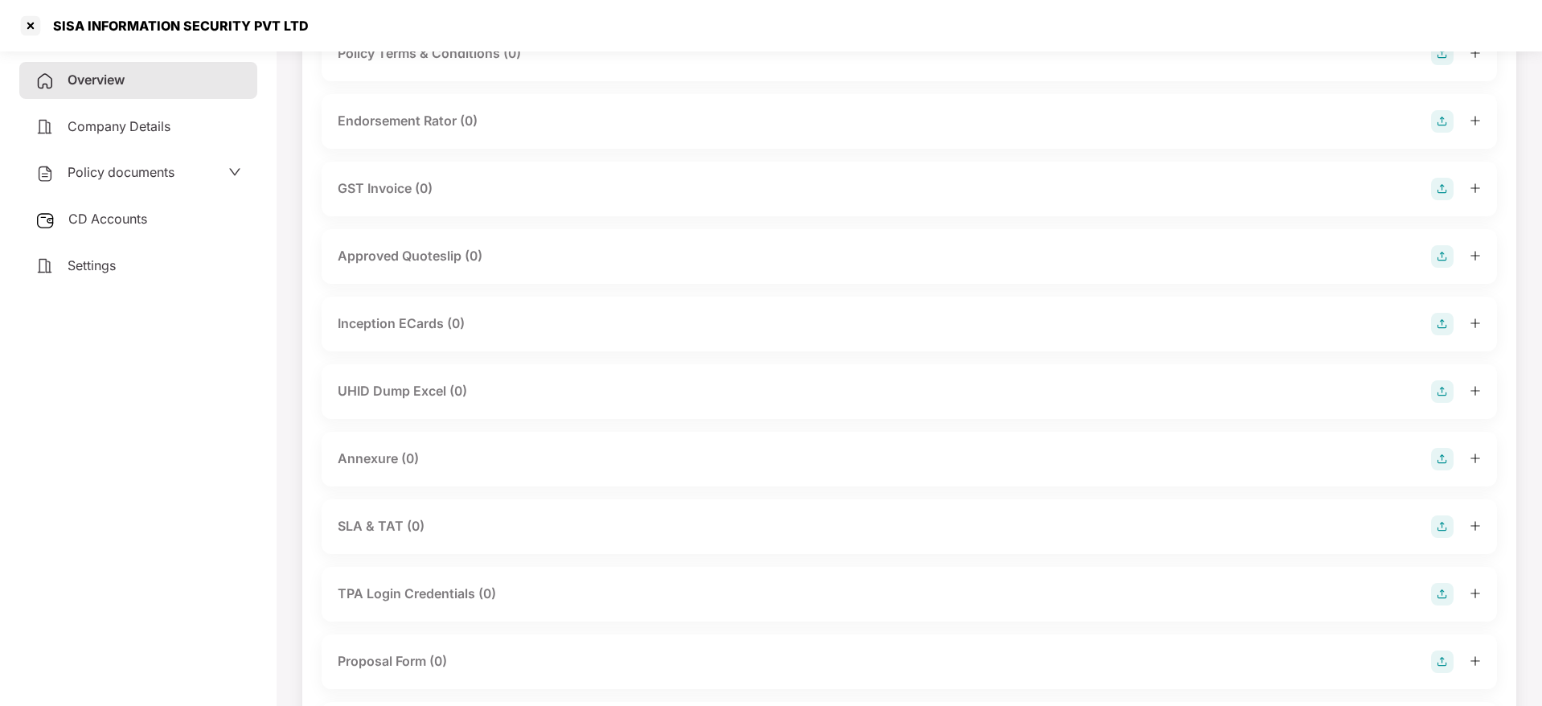
click at [56, 24] on div "SISA INFORMATION SECURITY PVT LTD" at bounding box center [175, 26] width 265 height 16
copy div "SISA"
click at [23, 27] on div at bounding box center [31, 26] width 26 height 26
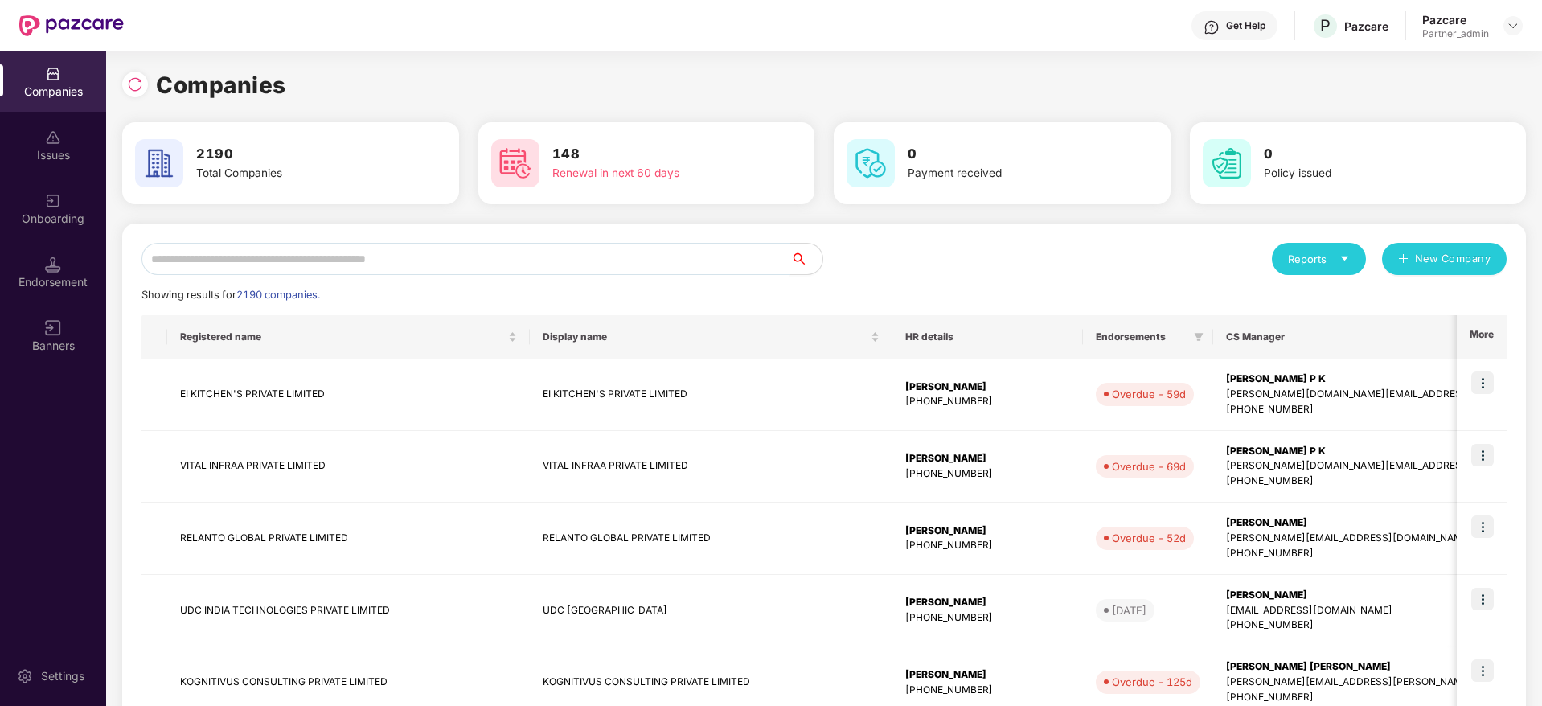
scroll to position [0, 0]
click at [440, 268] on input "text" at bounding box center [465, 259] width 649 height 32
paste input "****"
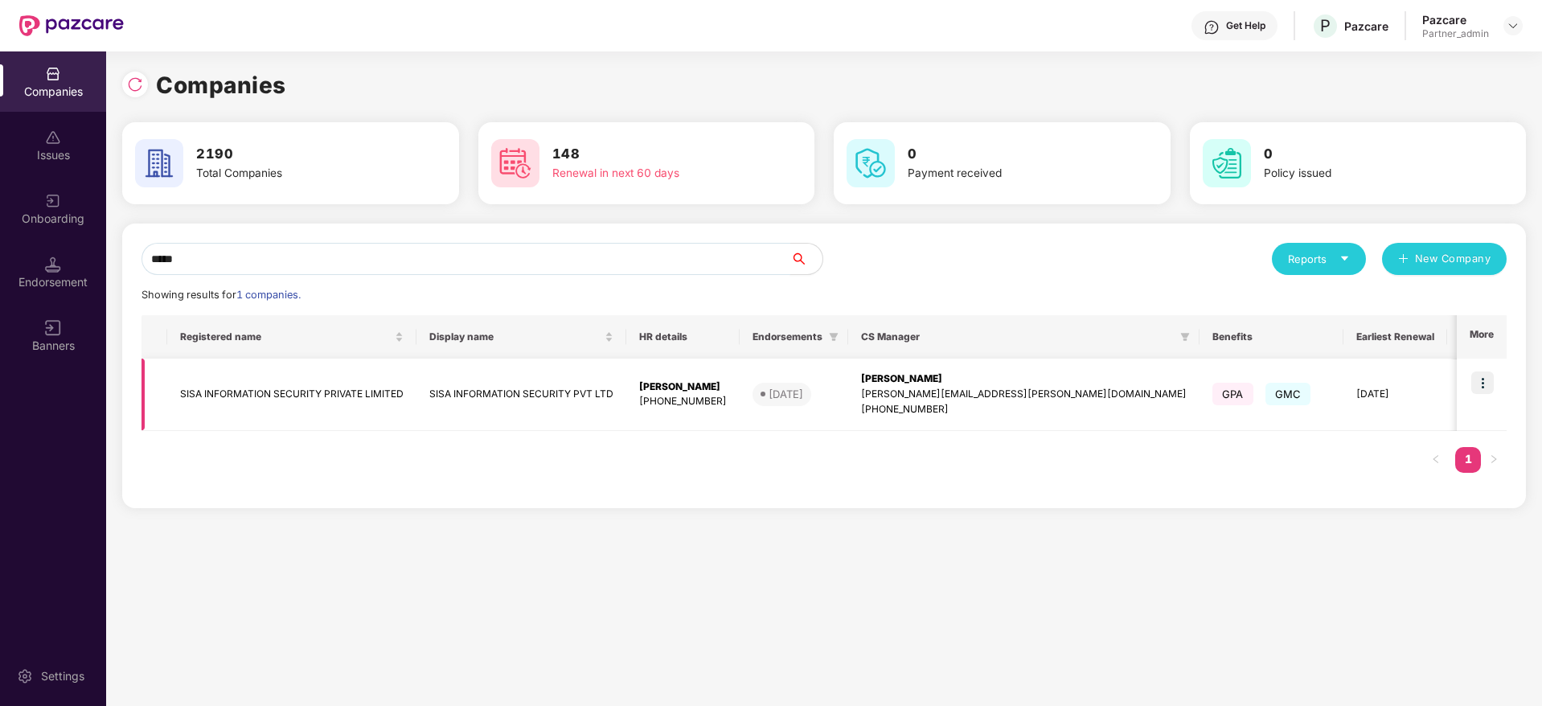
type input "****"
click at [1486, 384] on img at bounding box center [1482, 382] width 23 height 23
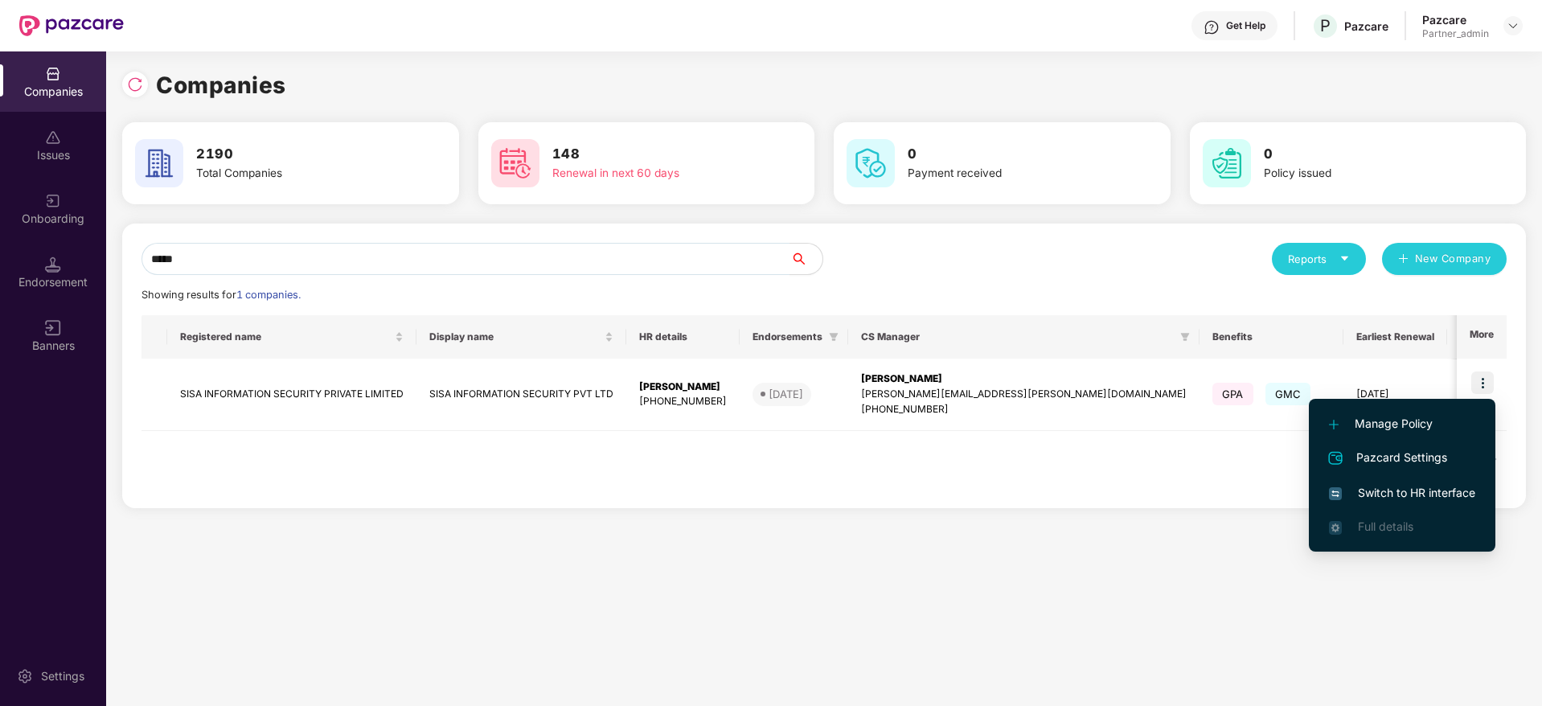
click at [1415, 479] on li "Switch to HR interface" at bounding box center [1402, 493] width 186 height 34
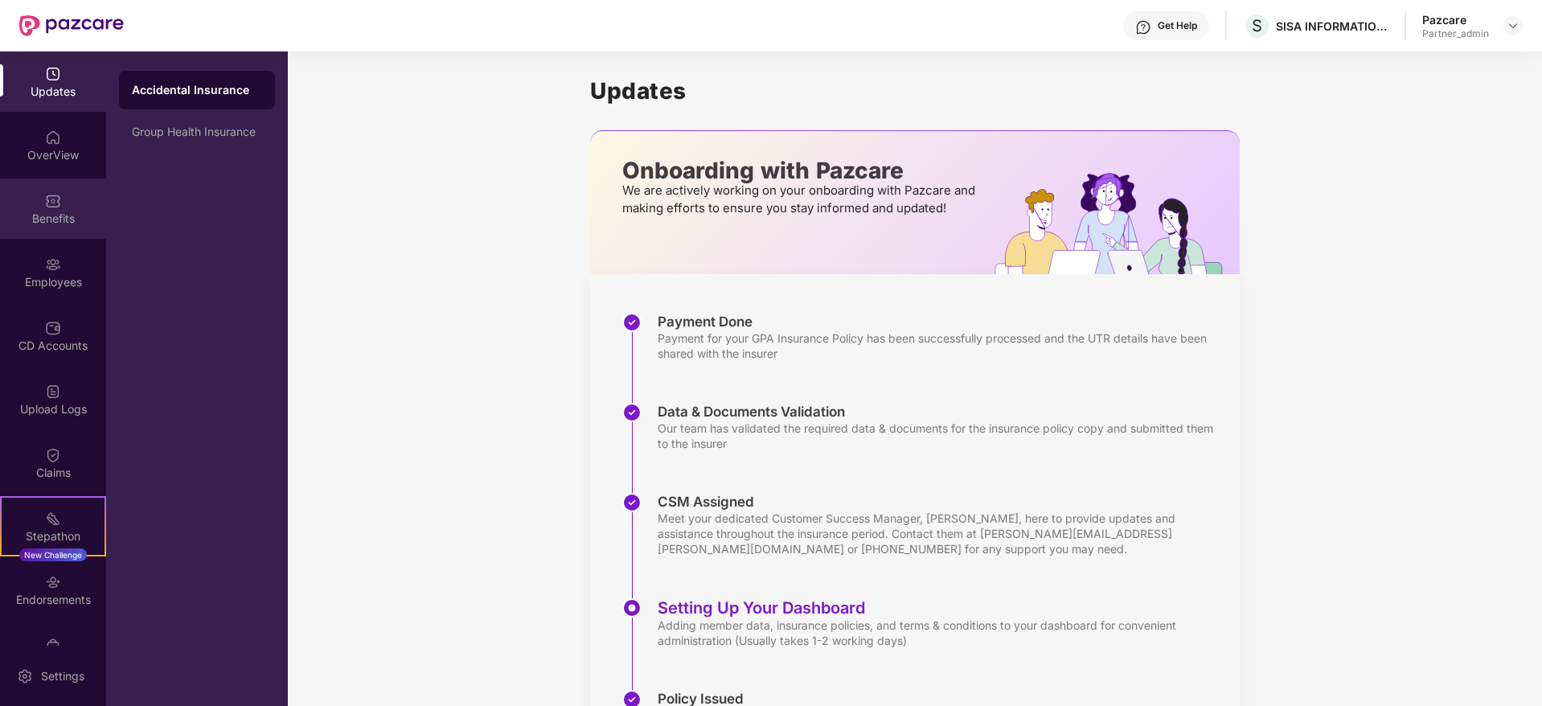
click at [39, 212] on div "Benefits" at bounding box center [53, 219] width 106 height 16
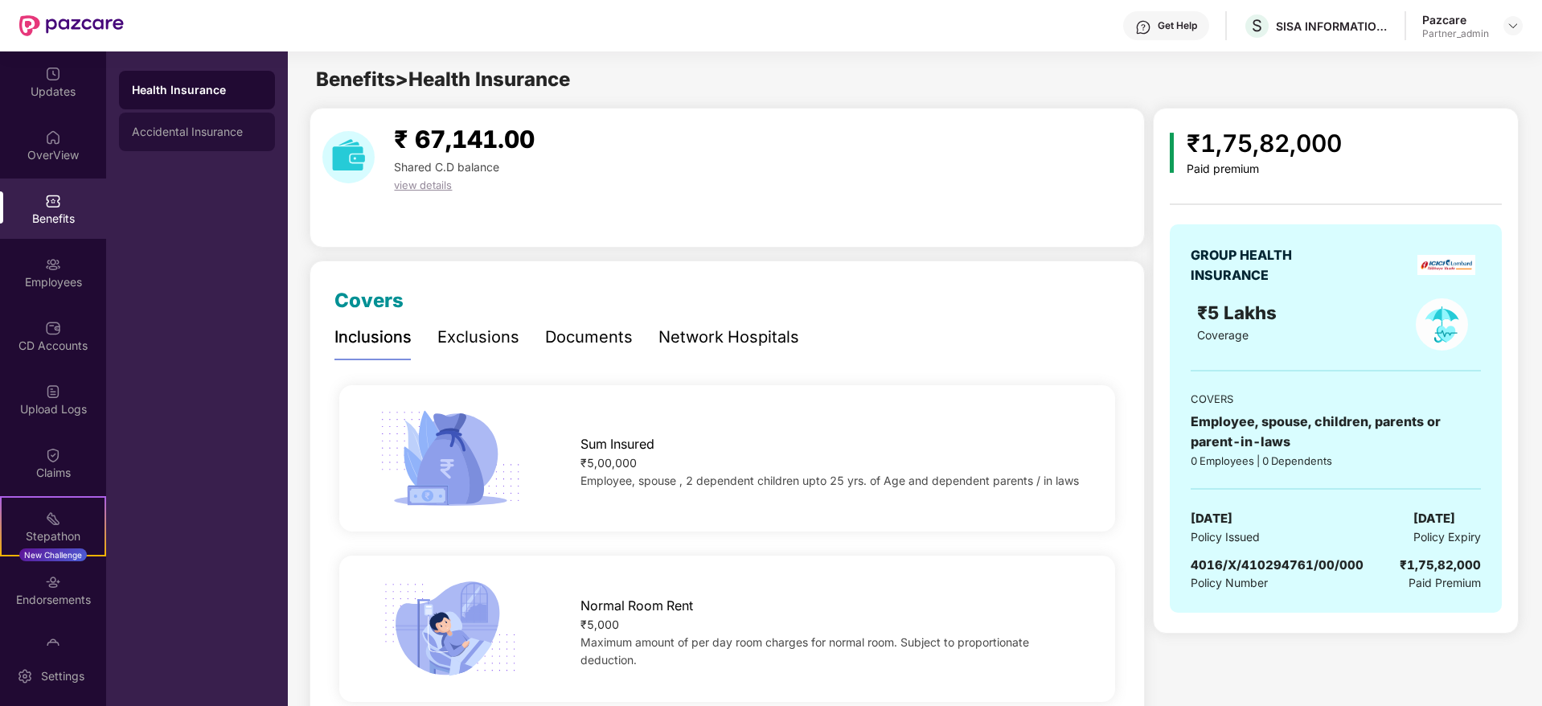
click at [180, 136] on div "Accidental Insurance" at bounding box center [197, 131] width 130 height 13
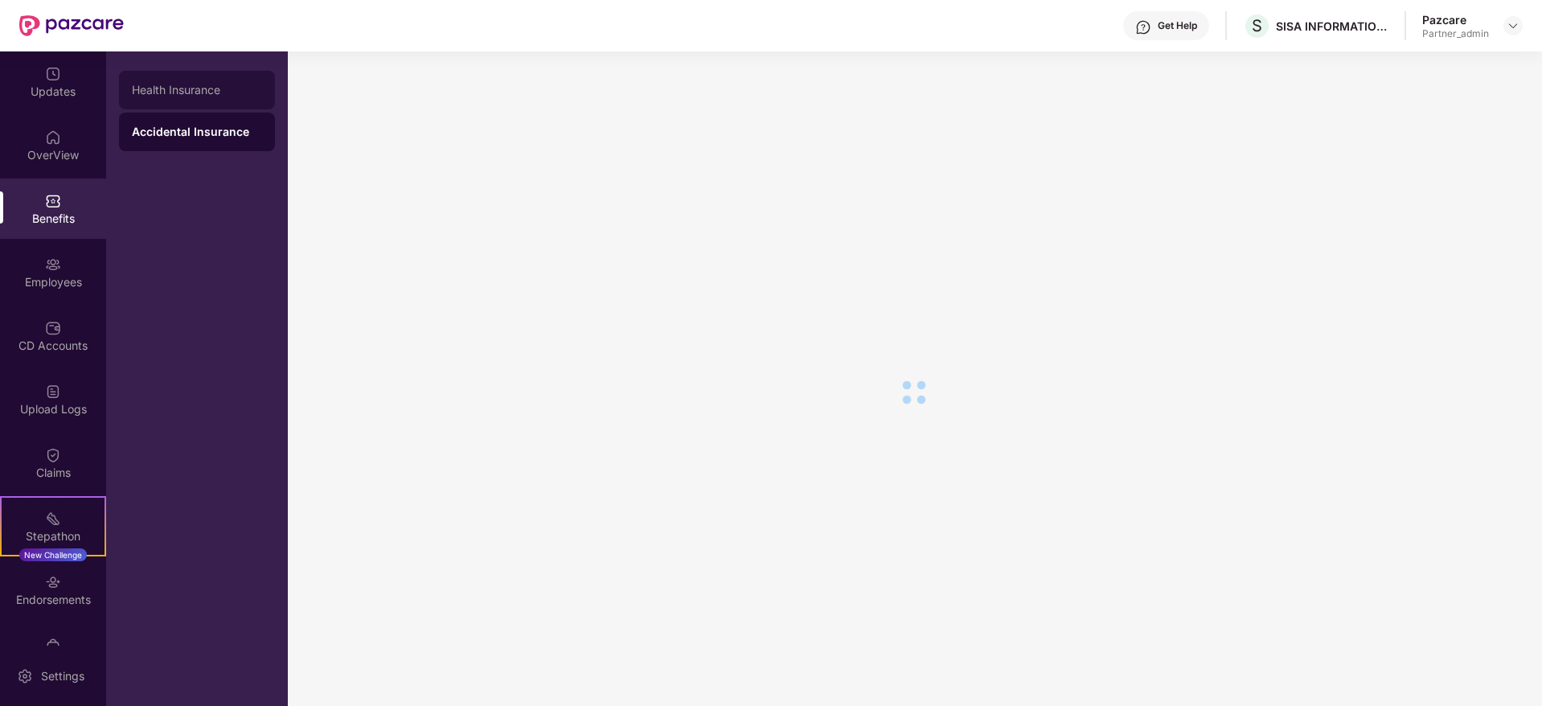
click at [195, 89] on div "Health Insurance" at bounding box center [197, 90] width 130 height 13
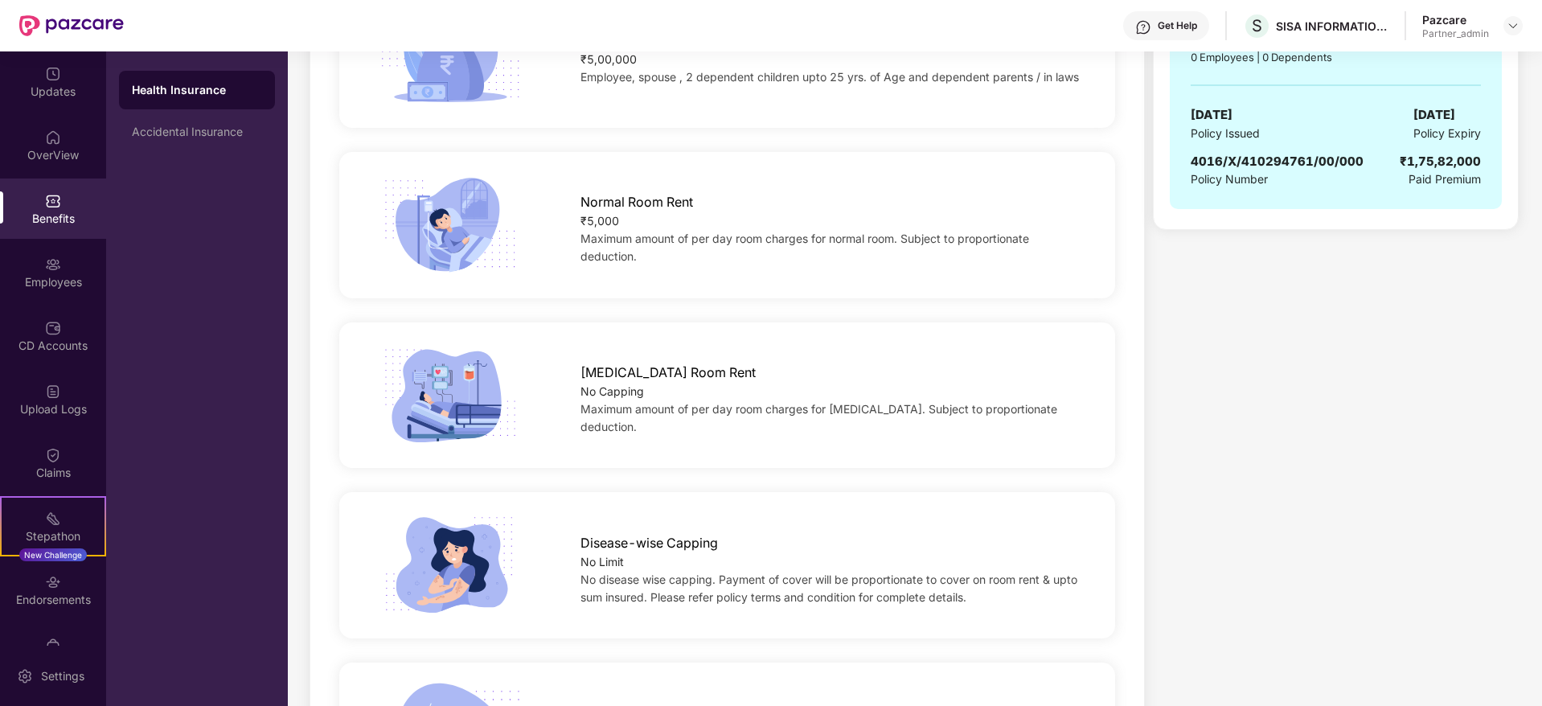
scroll to position [482, 0]
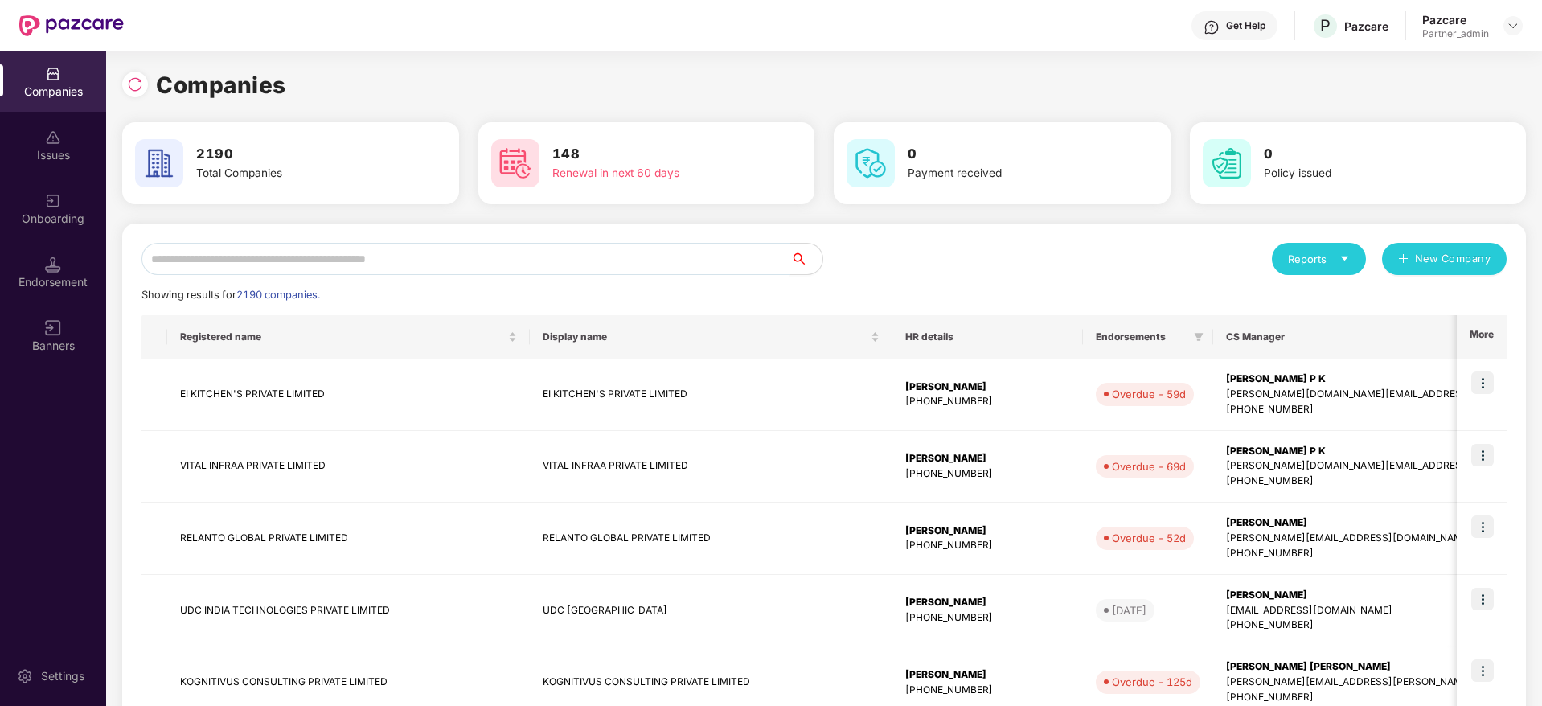
click at [275, 257] on input "text" at bounding box center [465, 259] width 649 height 32
paste input "****"
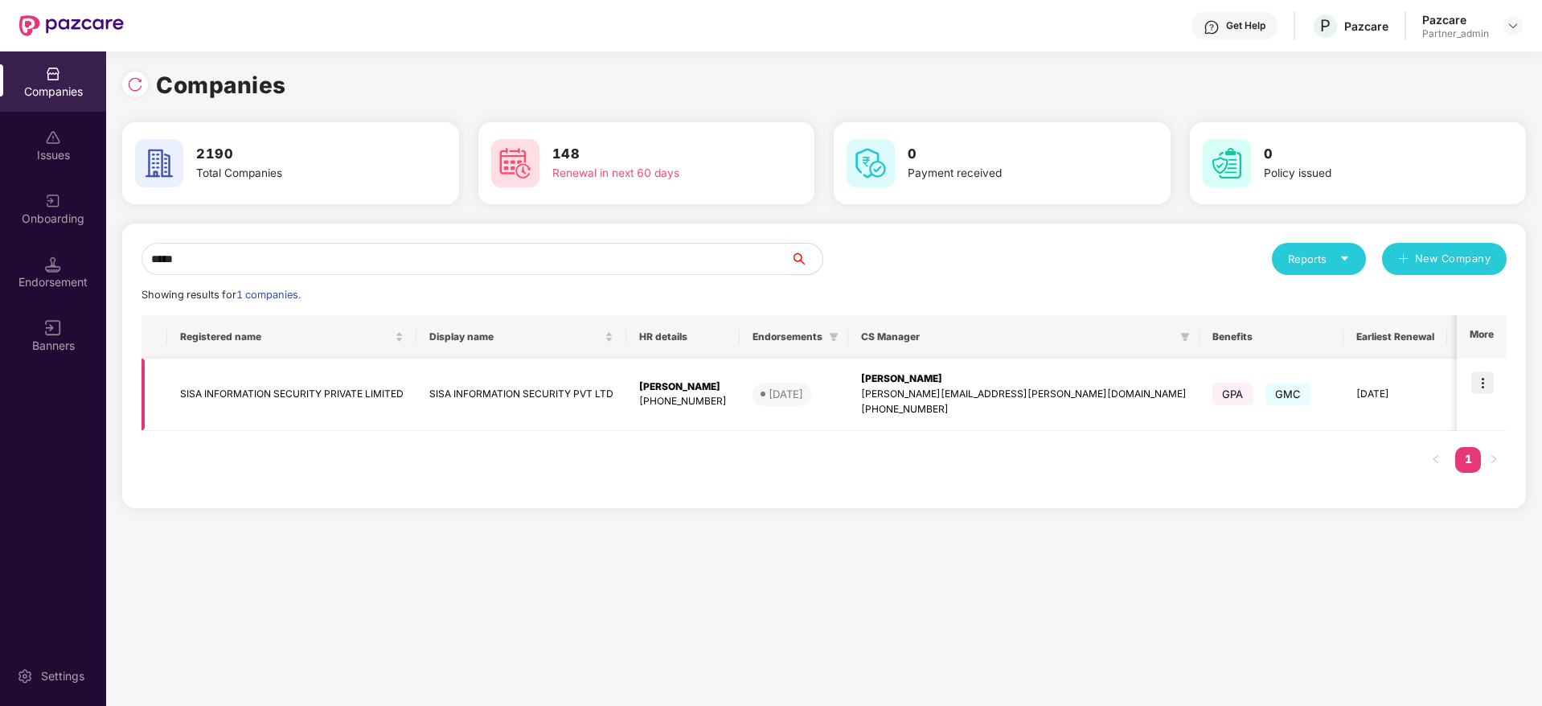
type input "****"
click at [899, 375] on div "[PERSON_NAME]" at bounding box center [1024, 378] width 326 height 15
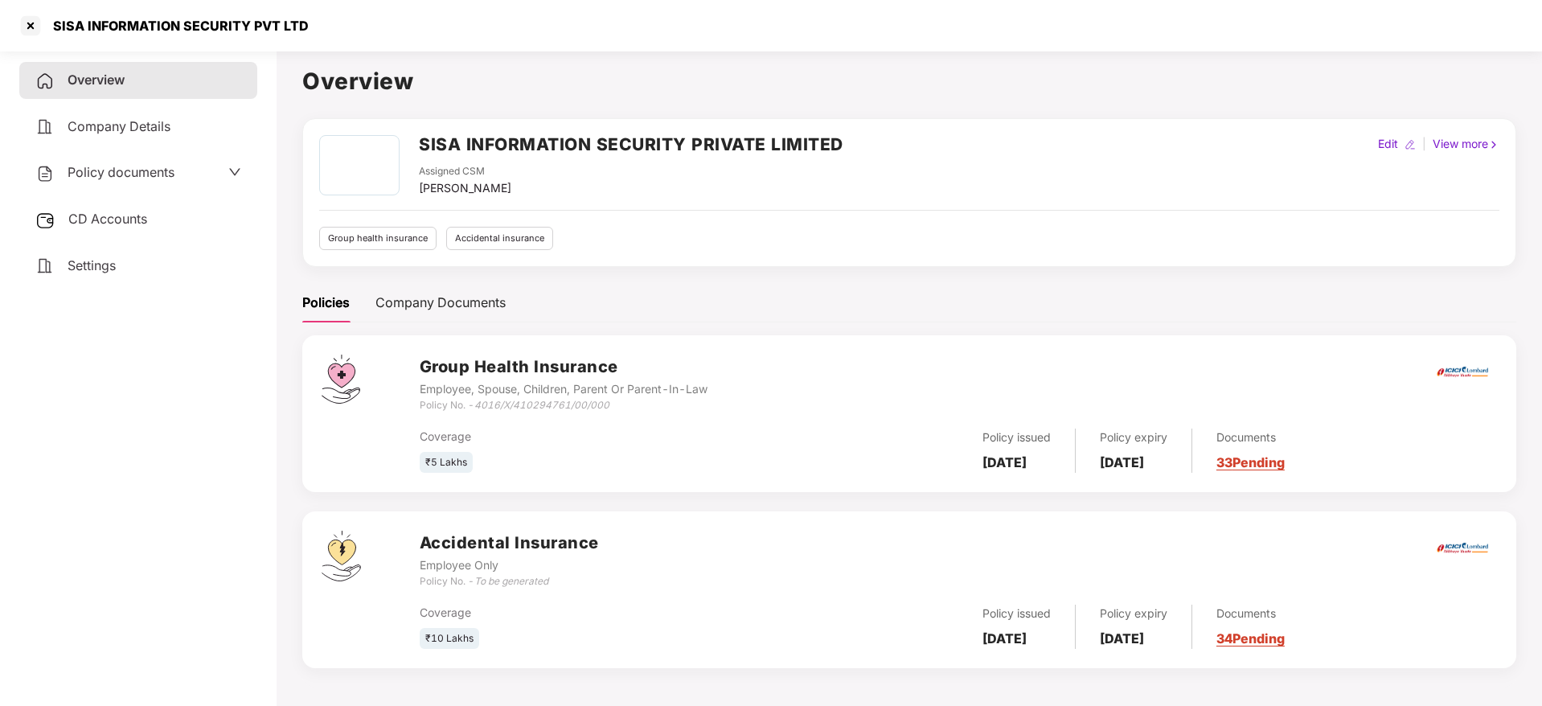
click at [117, 222] on span "CD Accounts" at bounding box center [107, 219] width 79 height 16
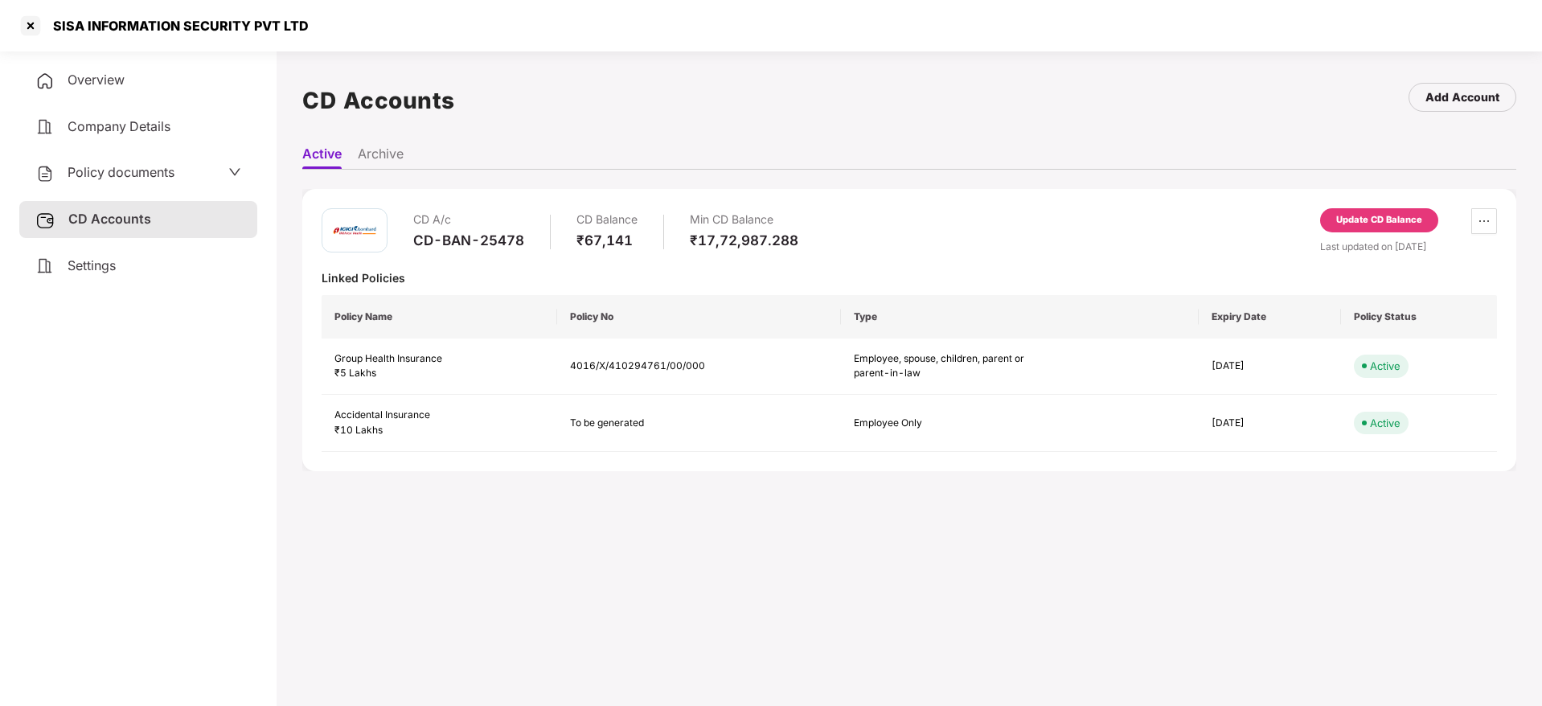
click at [122, 277] on div "Settings" at bounding box center [138, 266] width 238 height 37
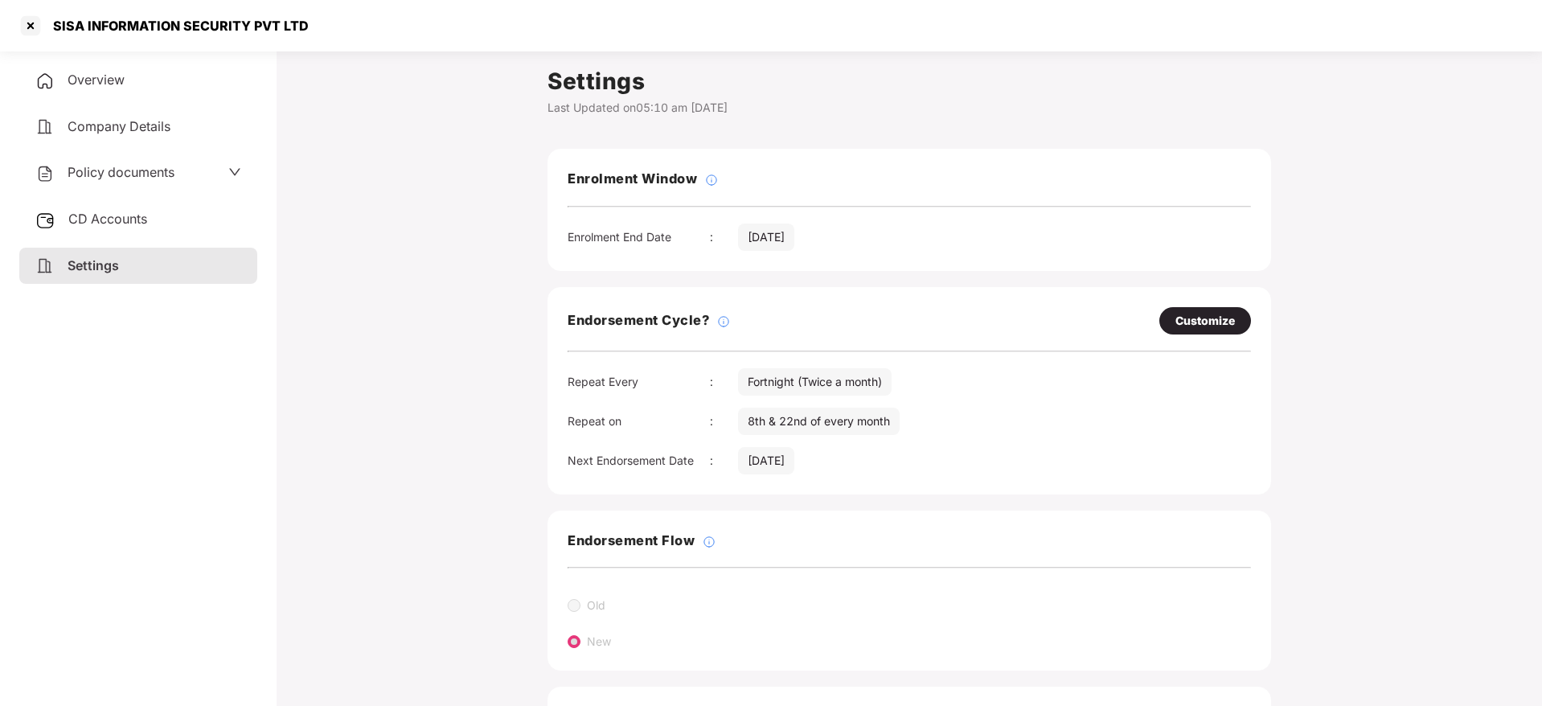
click at [138, 79] on div "Overview" at bounding box center [138, 80] width 238 height 37
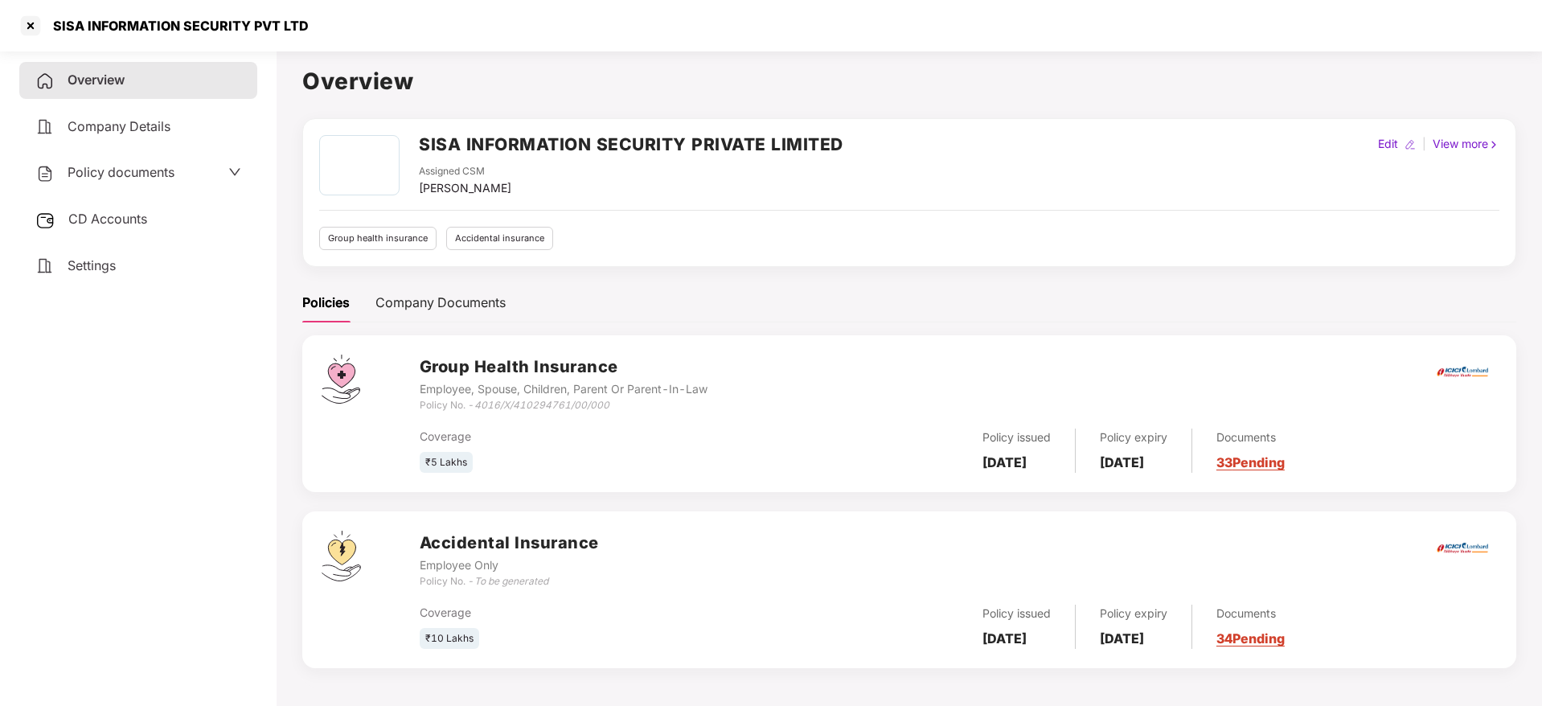
click at [1284, 465] on link "33 Pending" at bounding box center [1250, 462] width 68 height 16
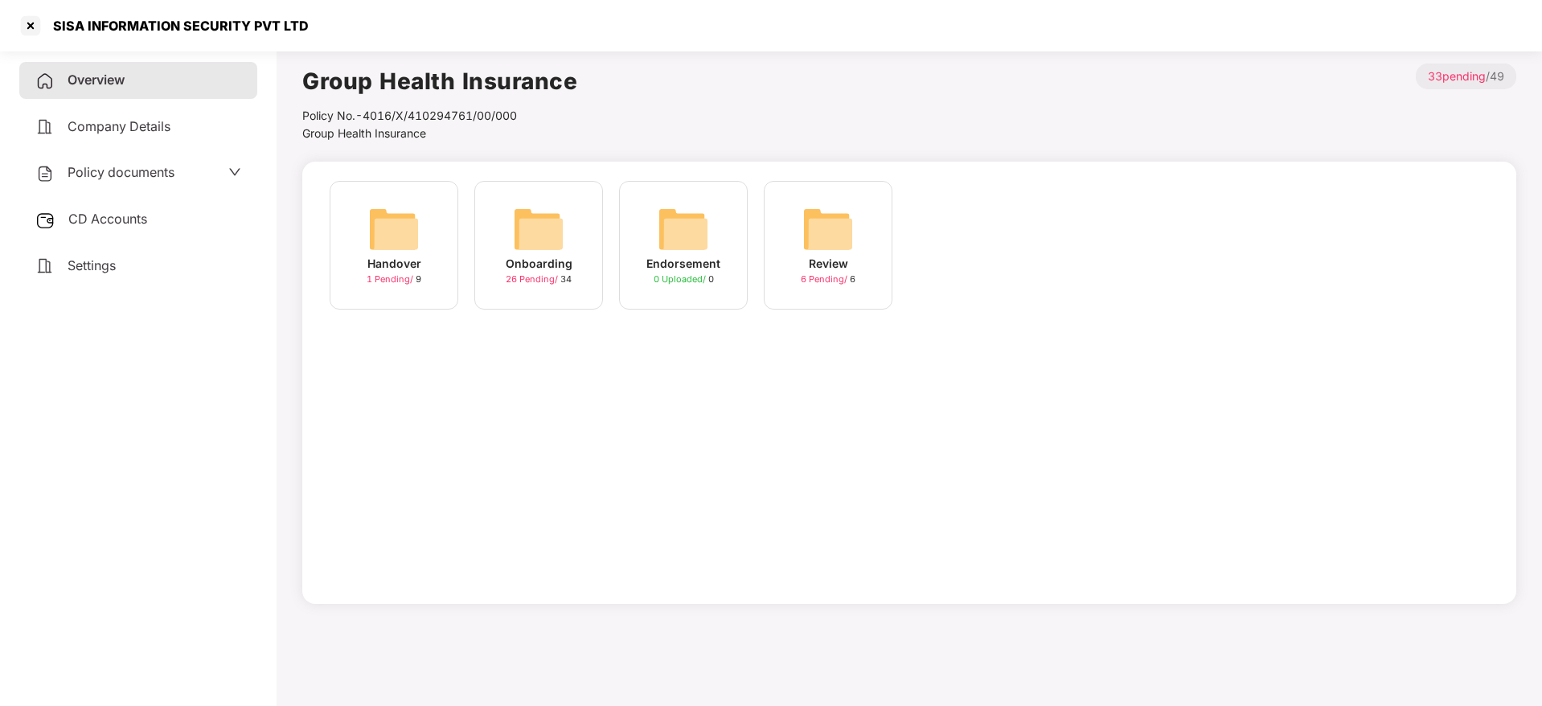
click at [552, 255] on div "Onboarding" at bounding box center [539, 264] width 67 height 18
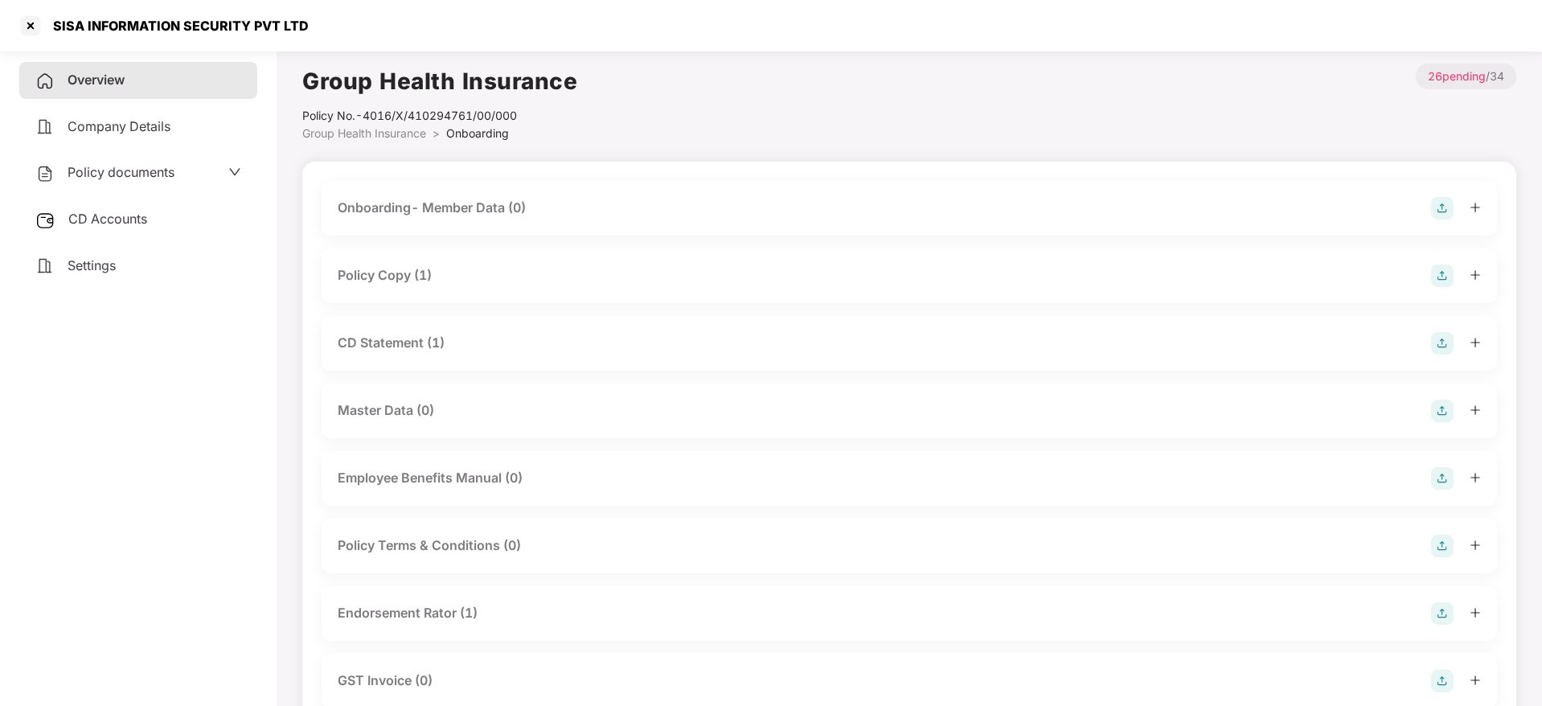
click at [1473, 272] on icon "plus" at bounding box center [1474, 274] width 11 height 11
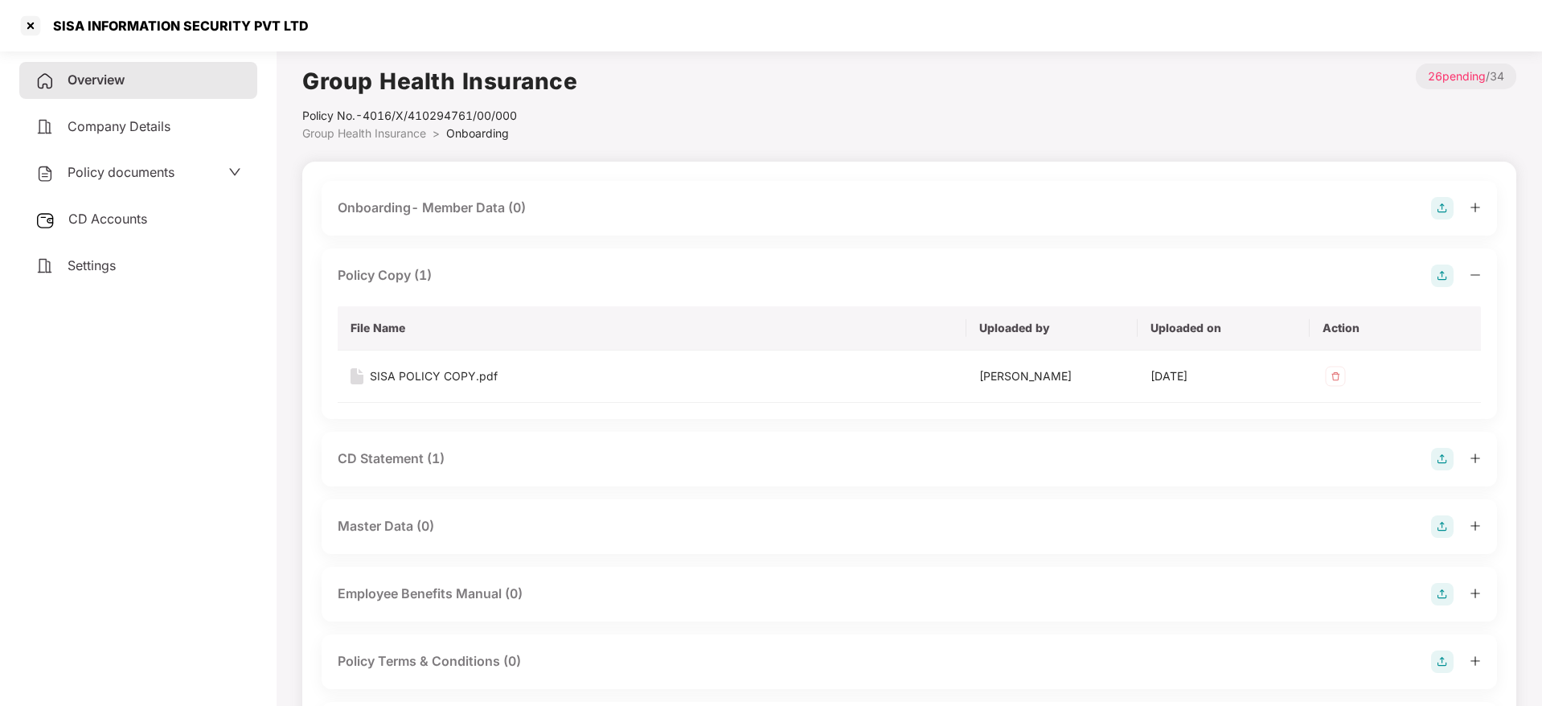
click at [1475, 455] on icon "plus" at bounding box center [1474, 457] width 1 height 9
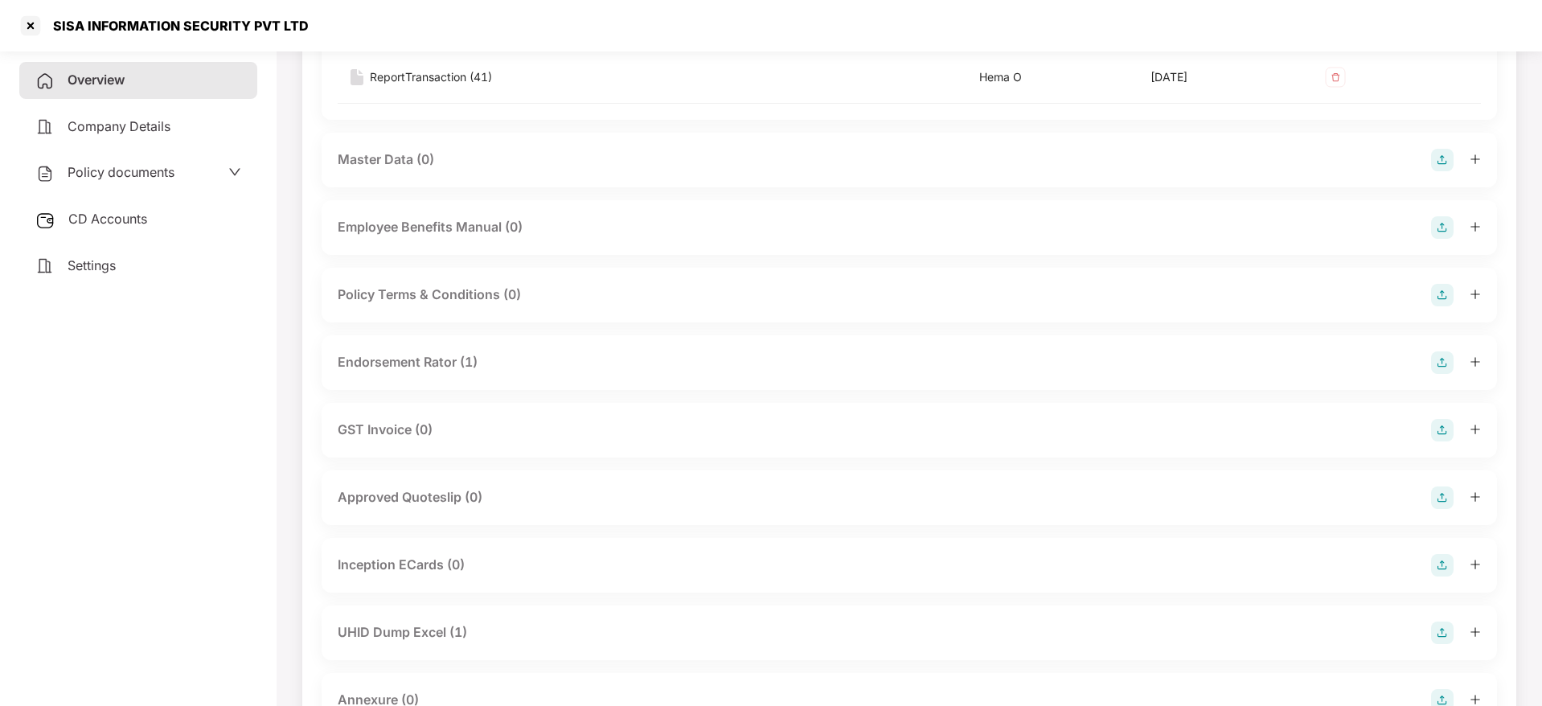
click at [1465, 364] on div at bounding box center [1456, 362] width 50 height 23
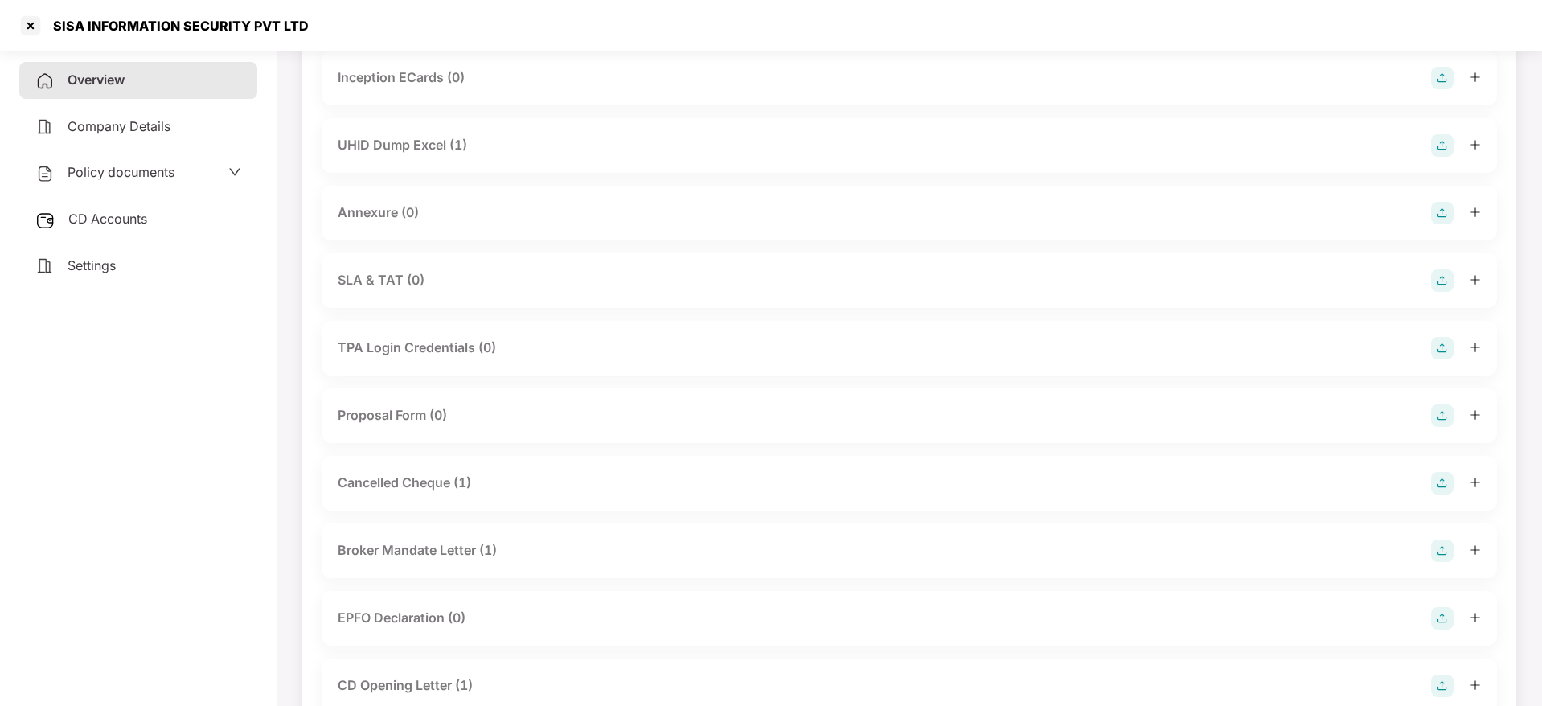
scroll to position [965, 0]
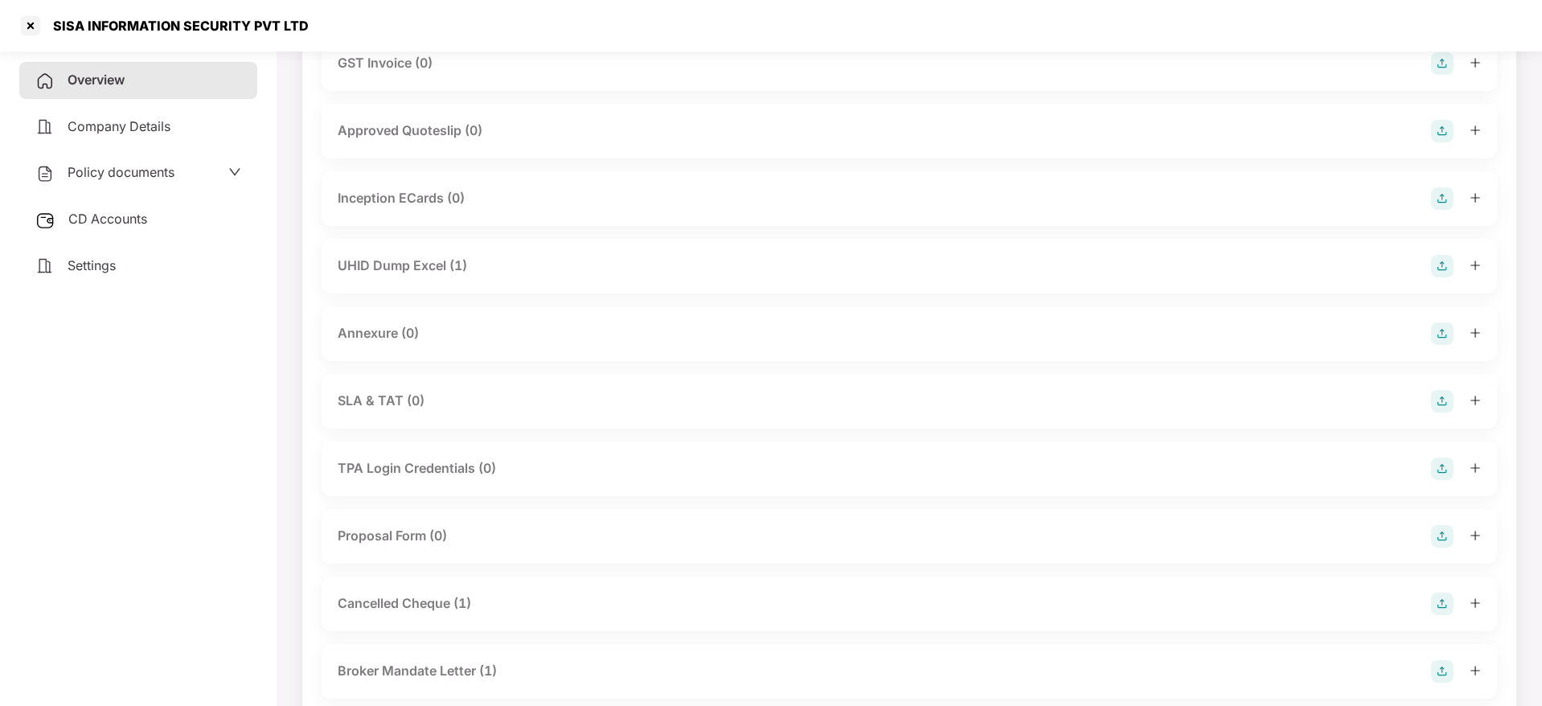
click at [1469, 265] on icon "plus" at bounding box center [1474, 265] width 11 height 11
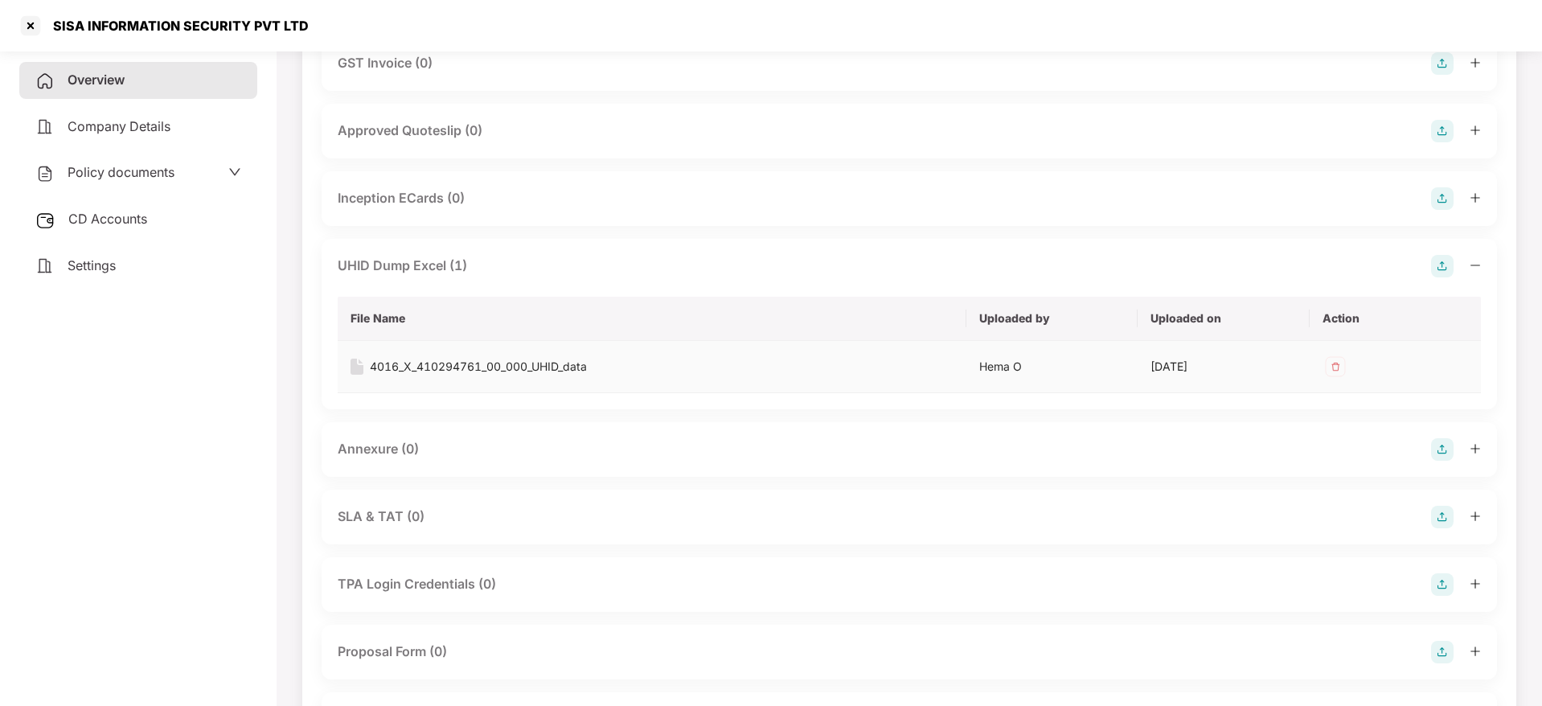
click at [532, 368] on div "4016_X_410294761_00_000_UHID_data" at bounding box center [478, 367] width 217 height 18
click at [32, 27] on div at bounding box center [31, 26] width 26 height 26
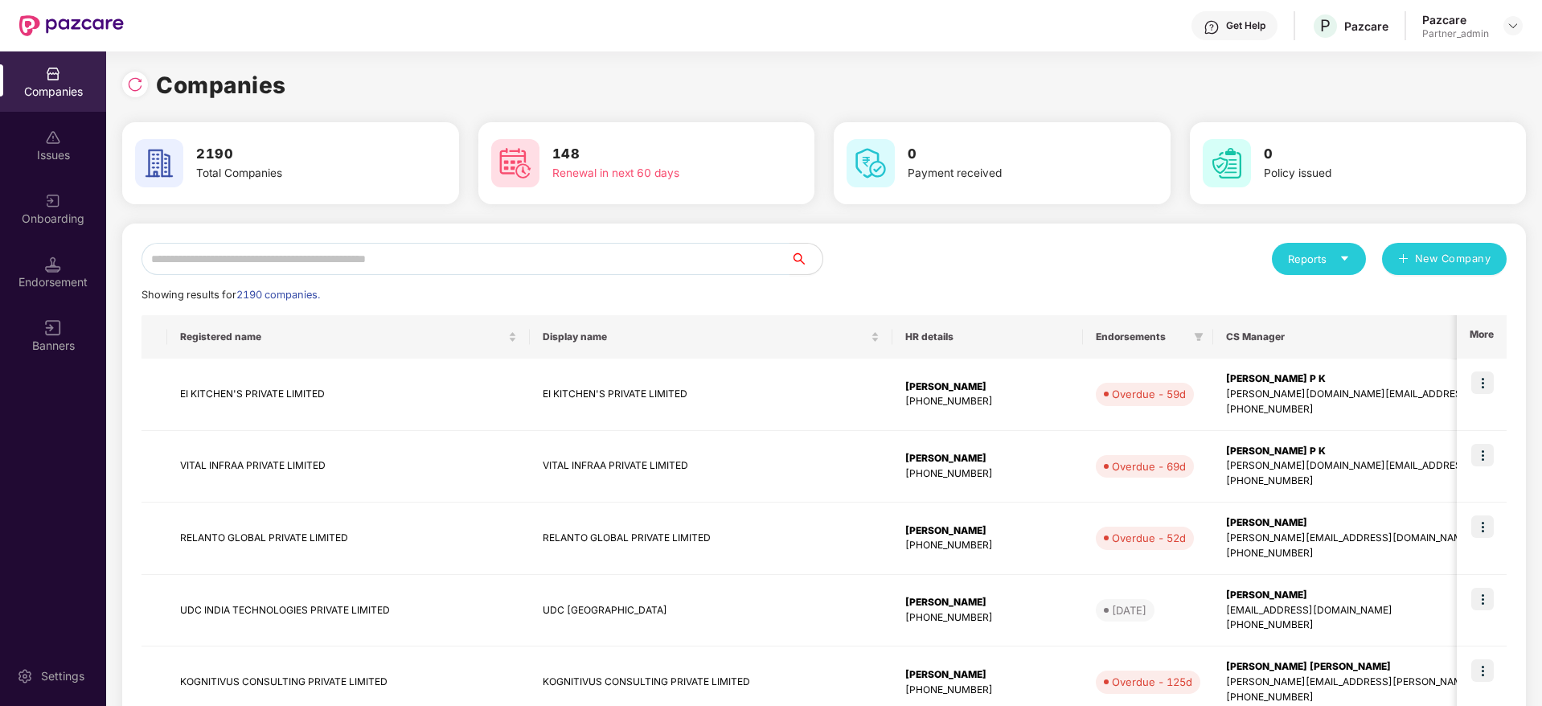
scroll to position [0, 0]
click at [371, 254] on input "text" at bounding box center [465, 259] width 649 height 32
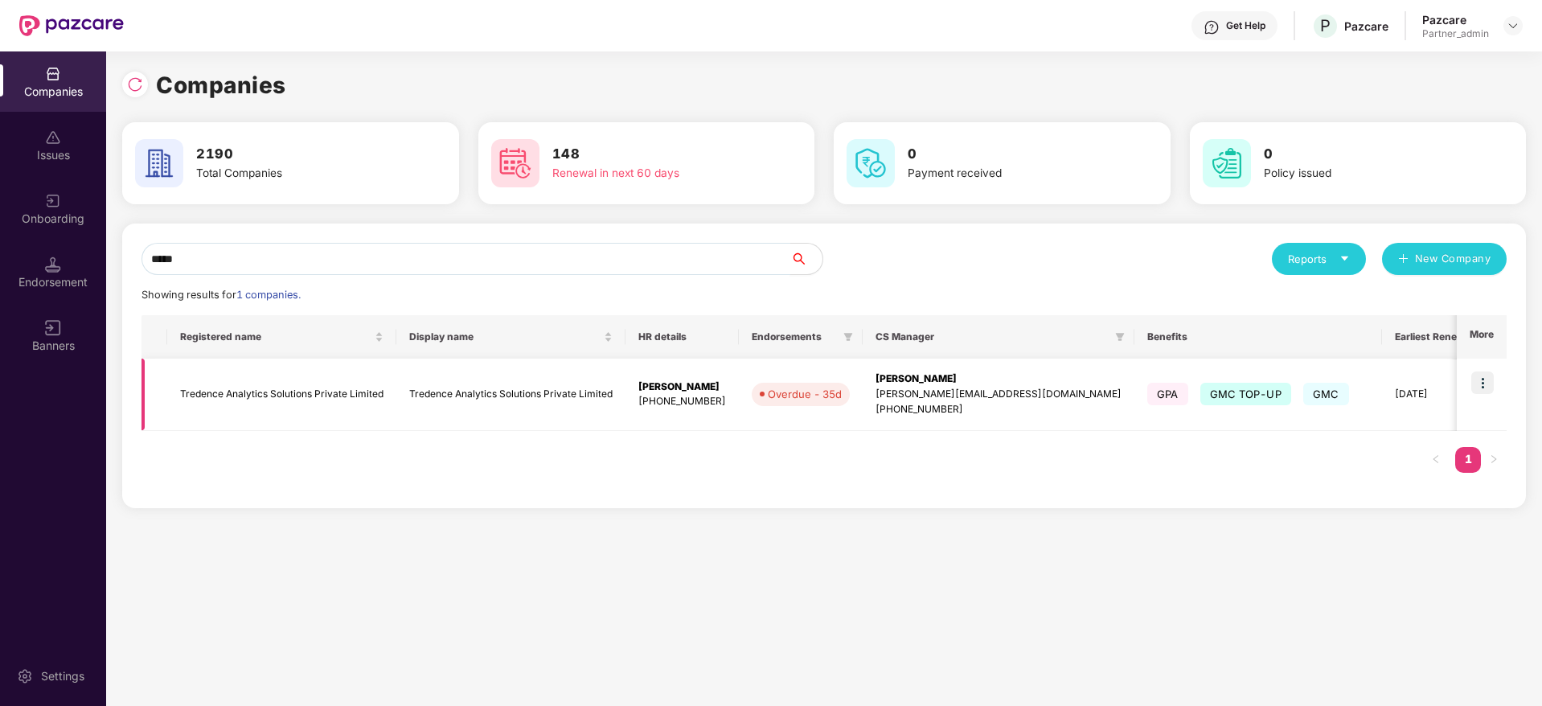
type input "*****"
click at [1489, 387] on img at bounding box center [1482, 382] width 23 height 23
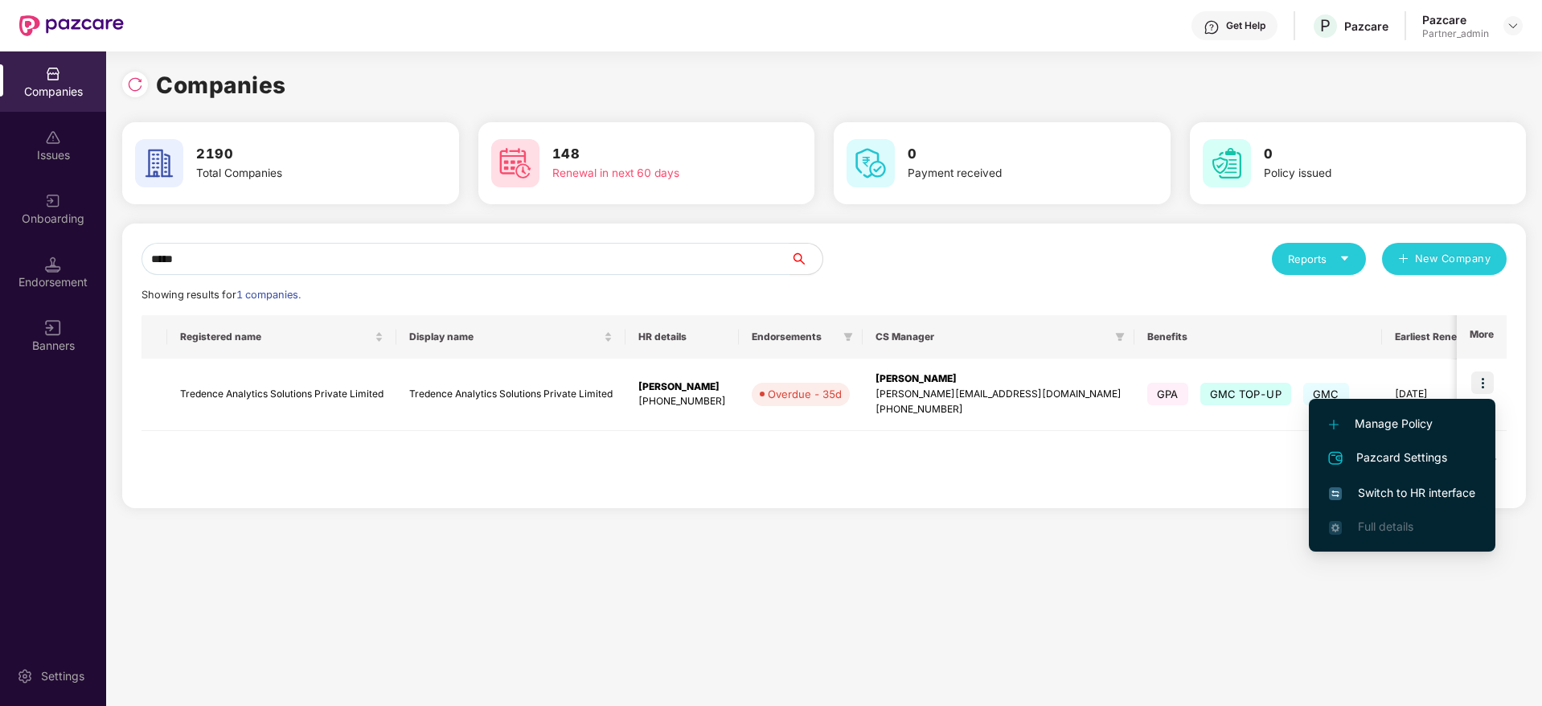
click at [1403, 495] on span "Switch to HR interface" at bounding box center [1402, 493] width 146 height 18
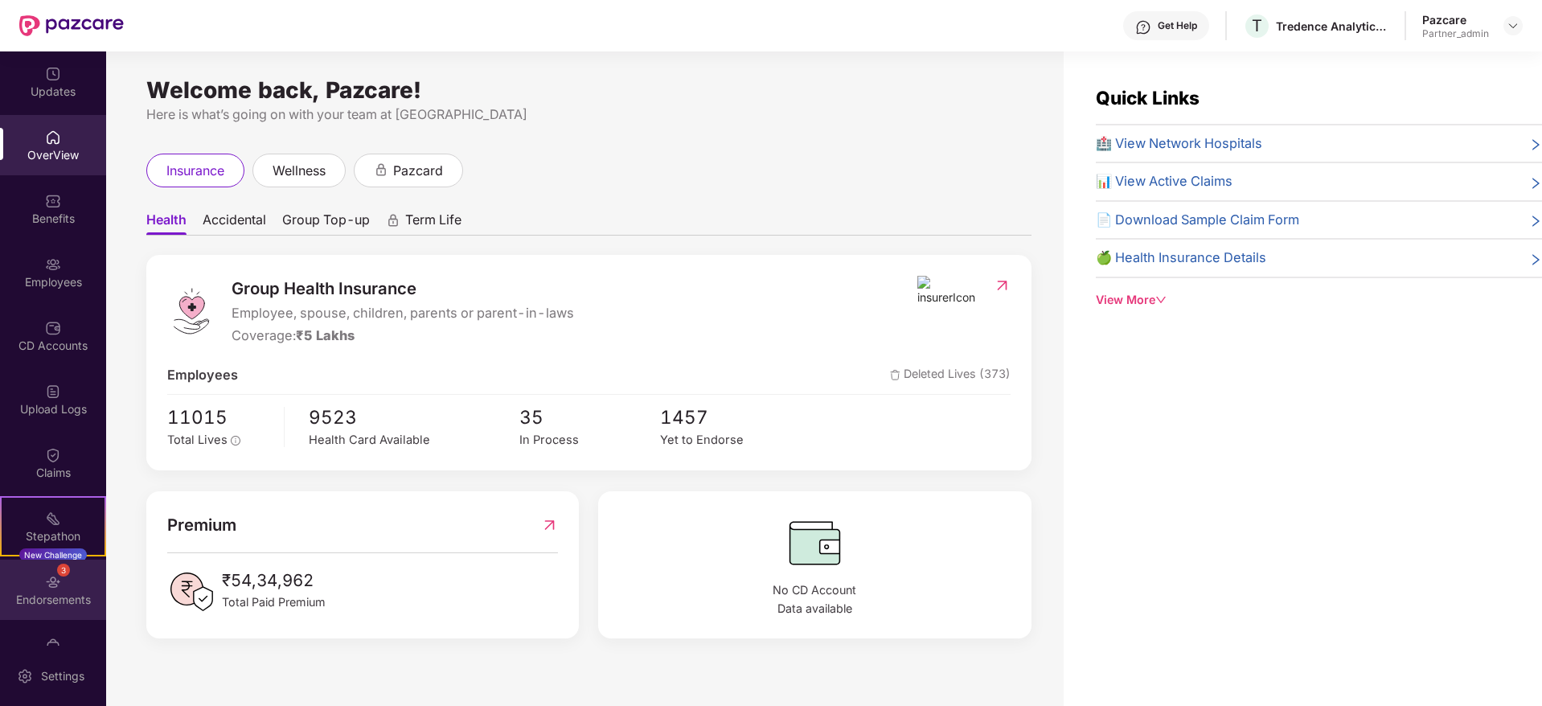
click at [65, 594] on div "Endorsements" at bounding box center [53, 600] width 106 height 16
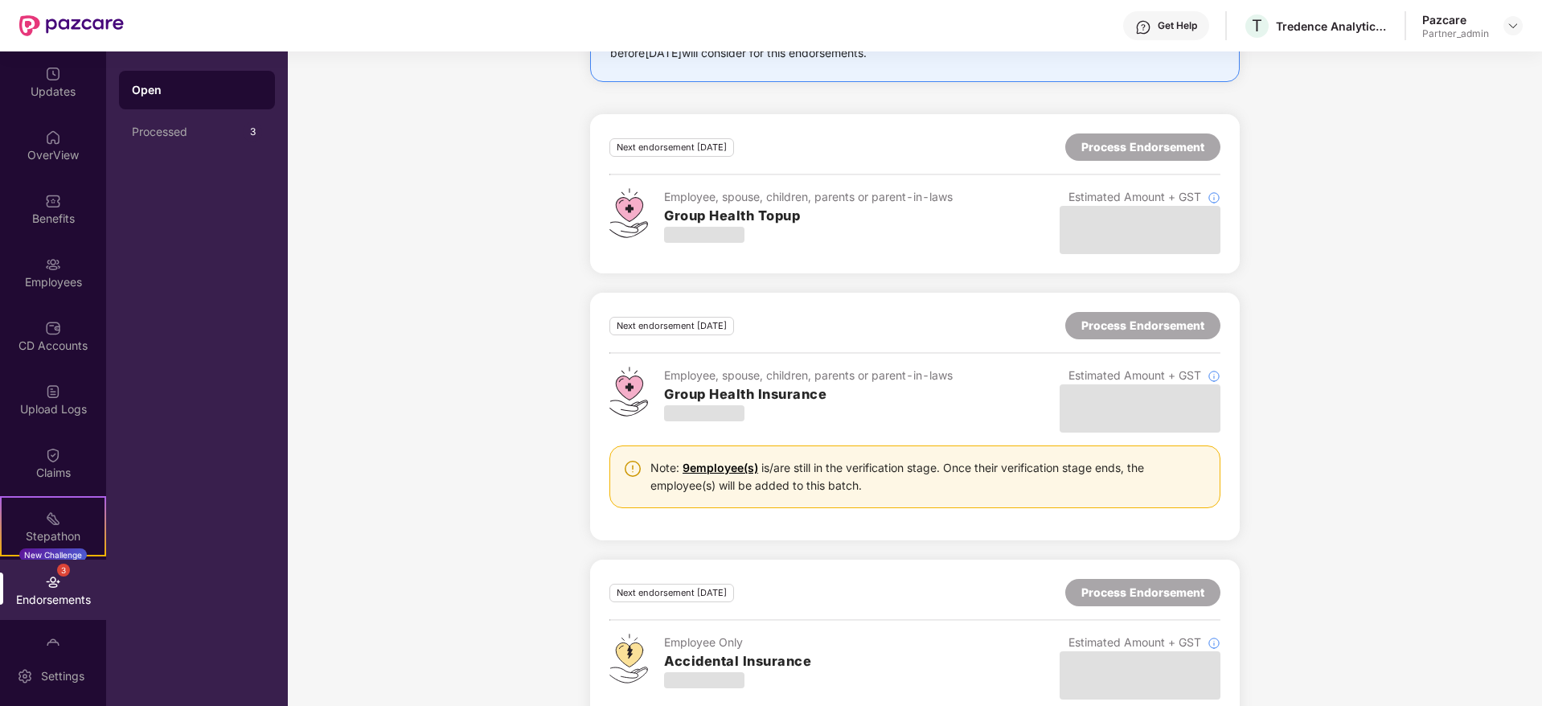
scroll to position [1747, 0]
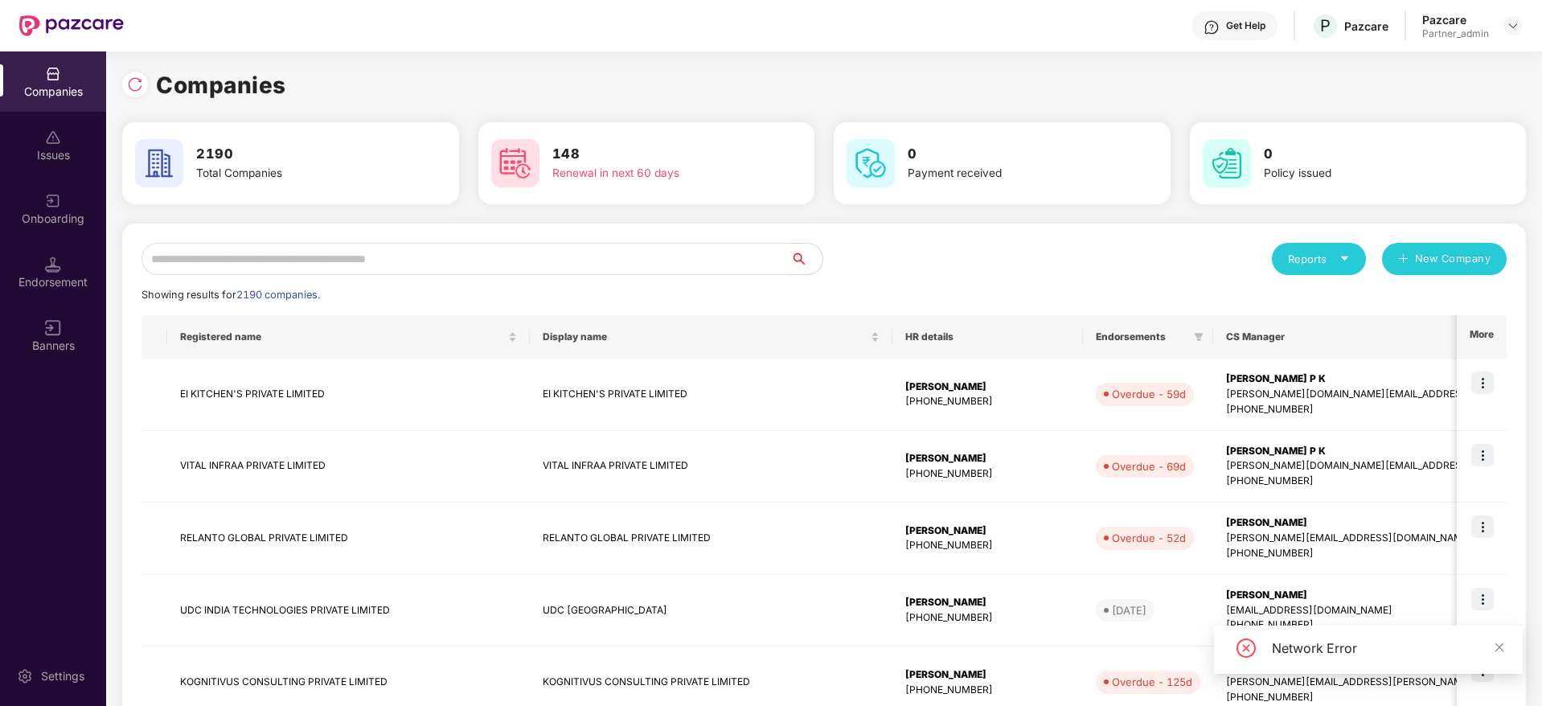
click at [44, 335] on div "Banners" at bounding box center [53, 335] width 106 height 60
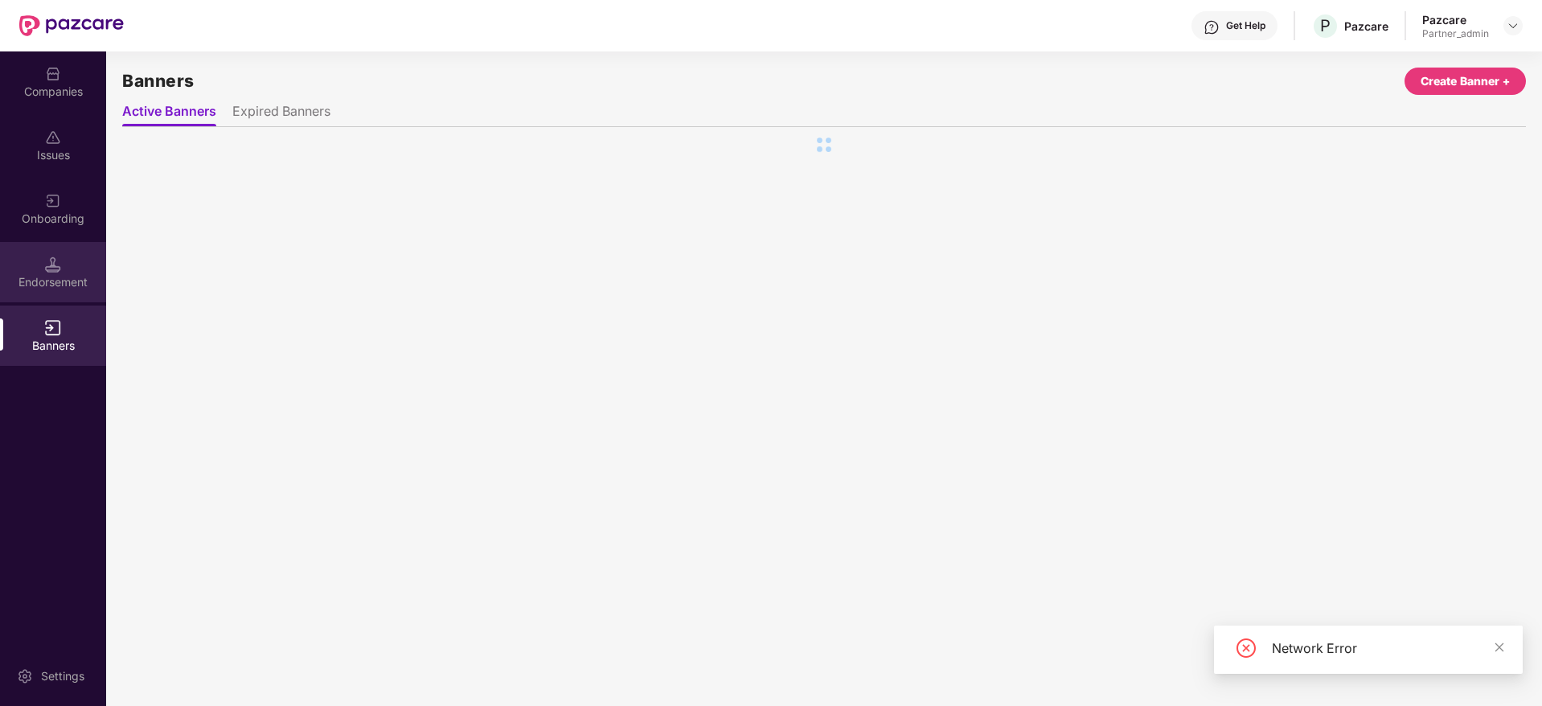
click at [59, 281] on div "Endorsement" at bounding box center [53, 282] width 106 height 16
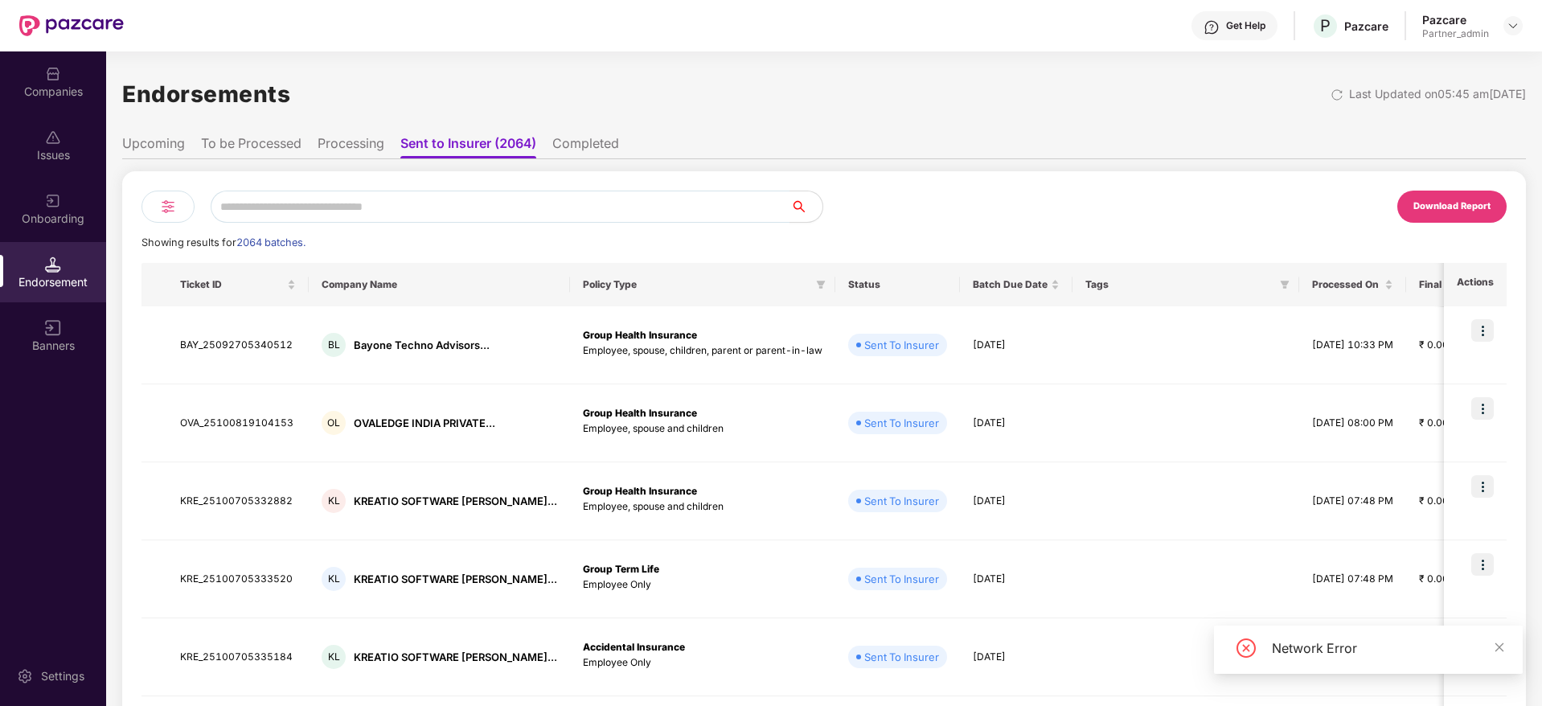
click at [227, 147] on li "To be Processed" at bounding box center [251, 146] width 100 height 23
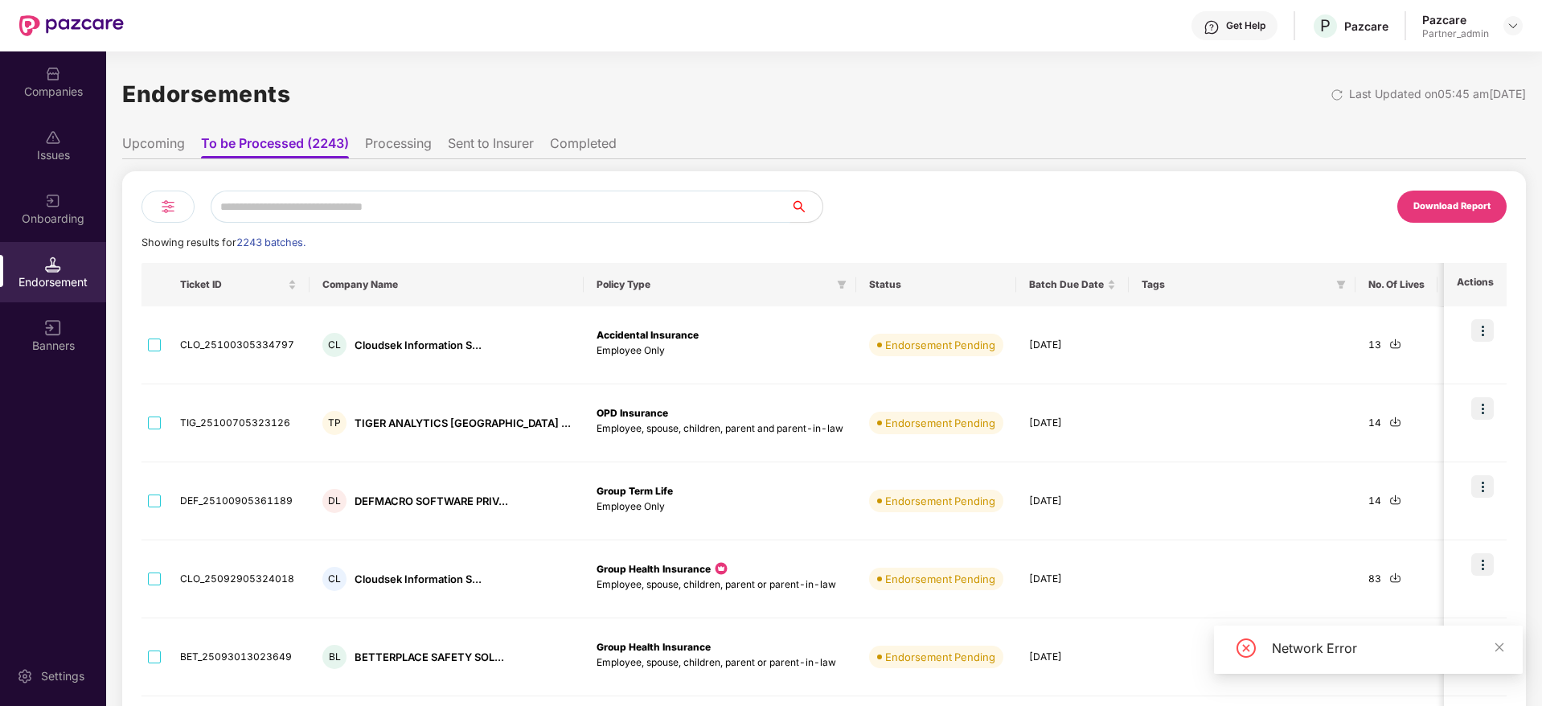
click at [333, 207] on input "text" at bounding box center [501, 207] width 580 height 32
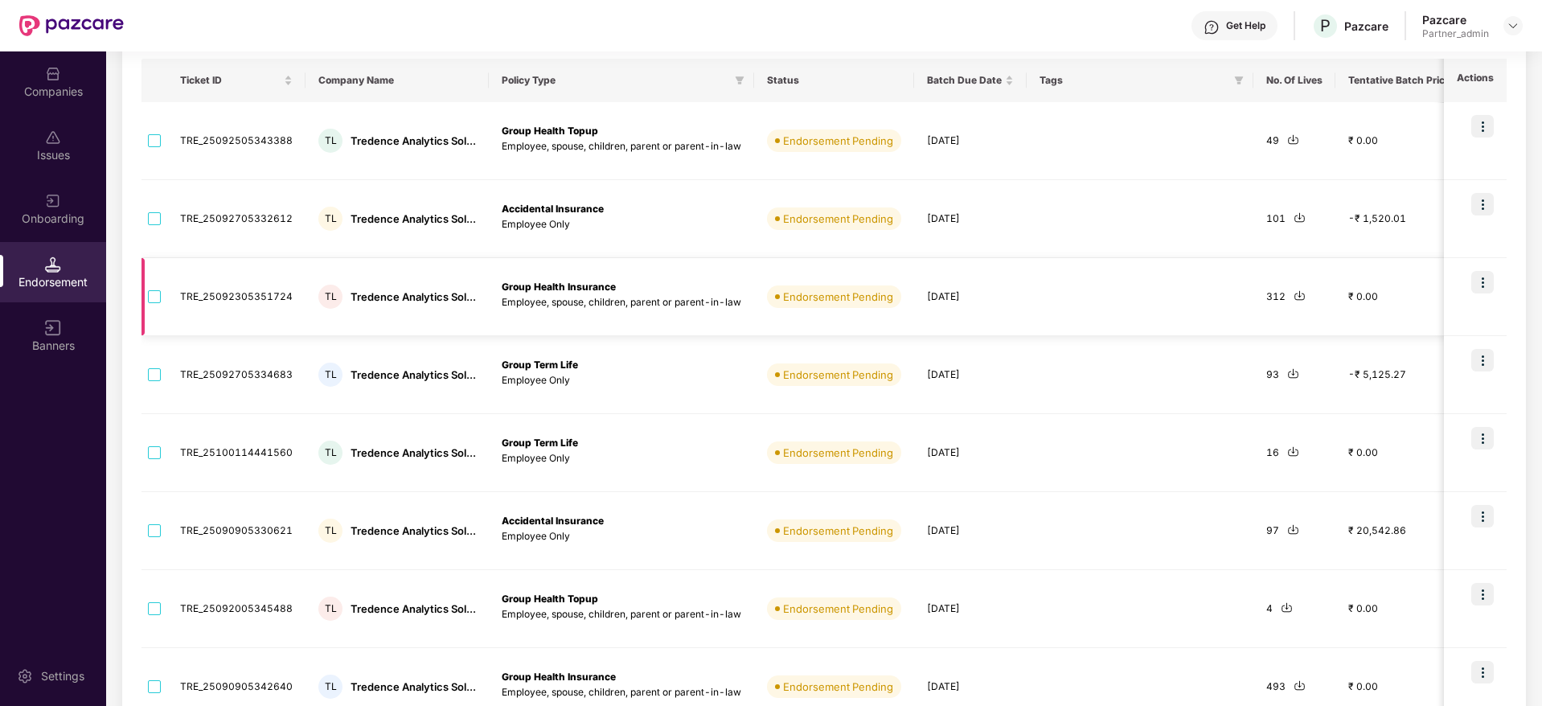
scroll to position [241, 0]
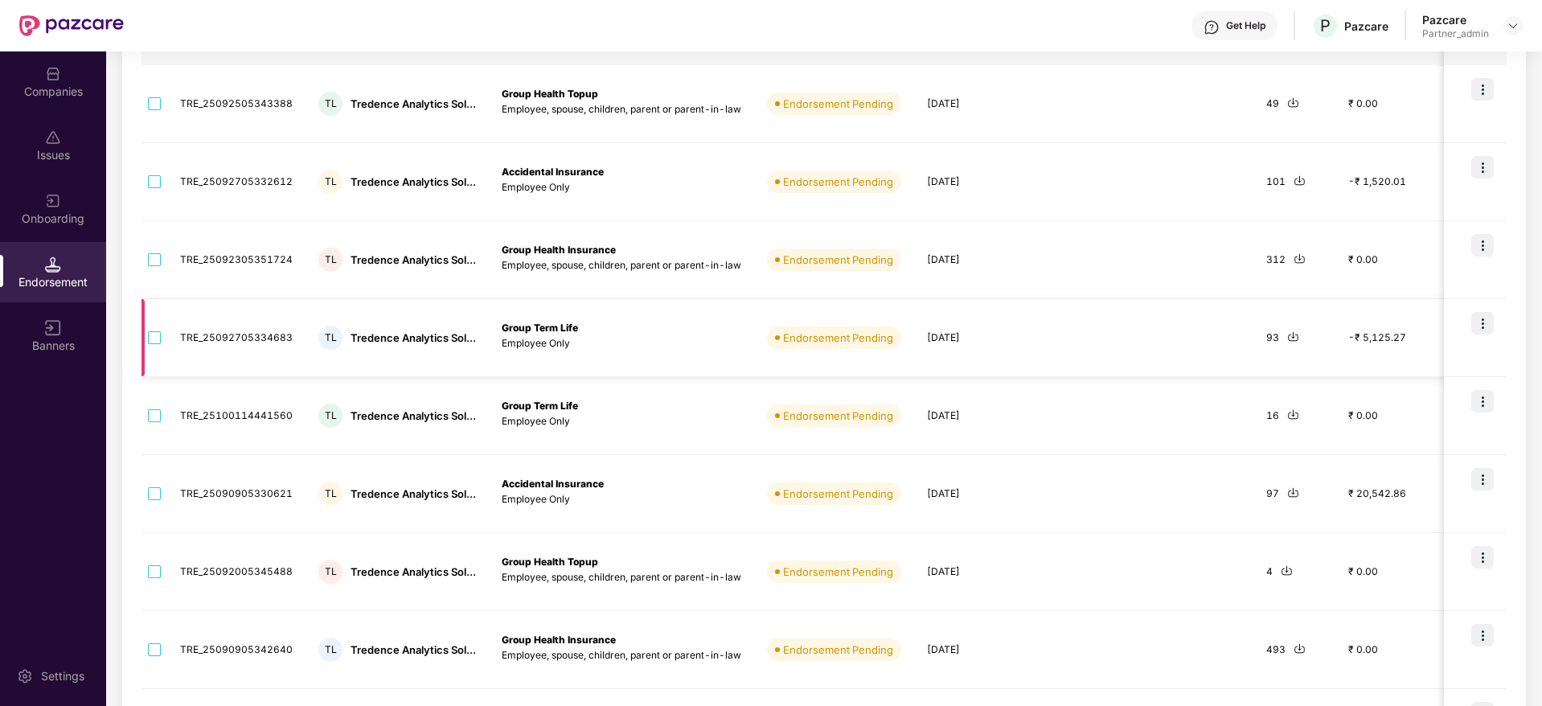
type input "*****"
click at [1289, 338] on img at bounding box center [1293, 336] width 12 height 12
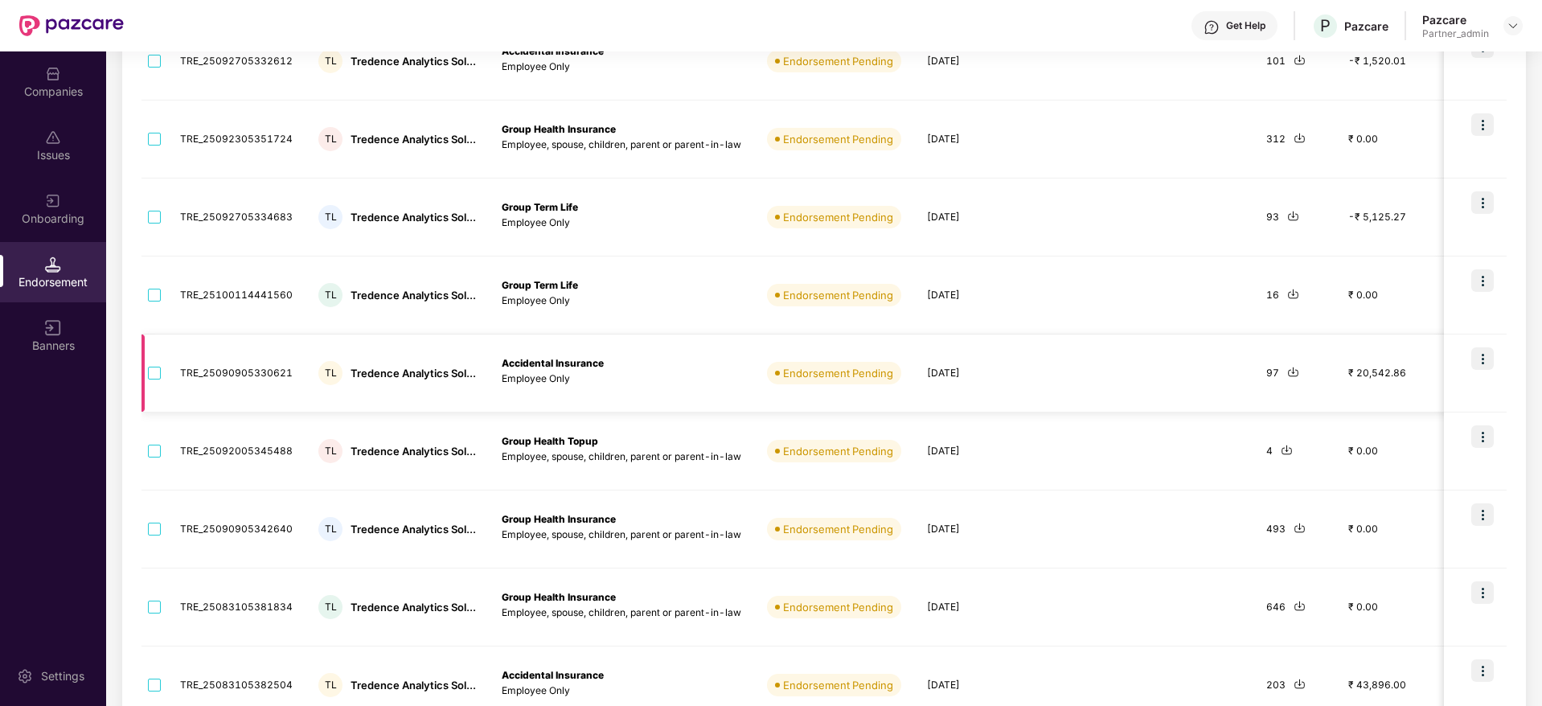
click at [1287, 375] on img at bounding box center [1293, 372] width 12 height 12
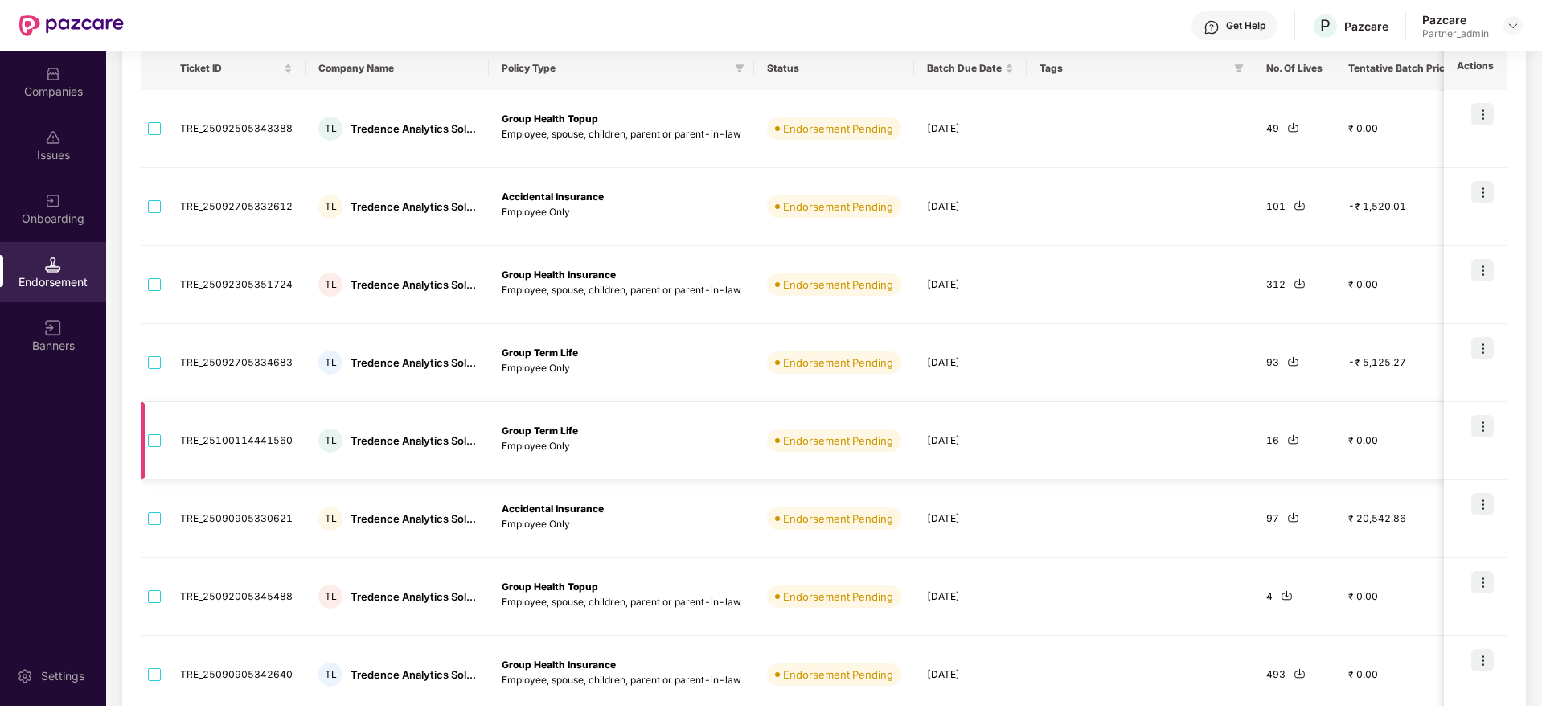
scroll to position [96, 0]
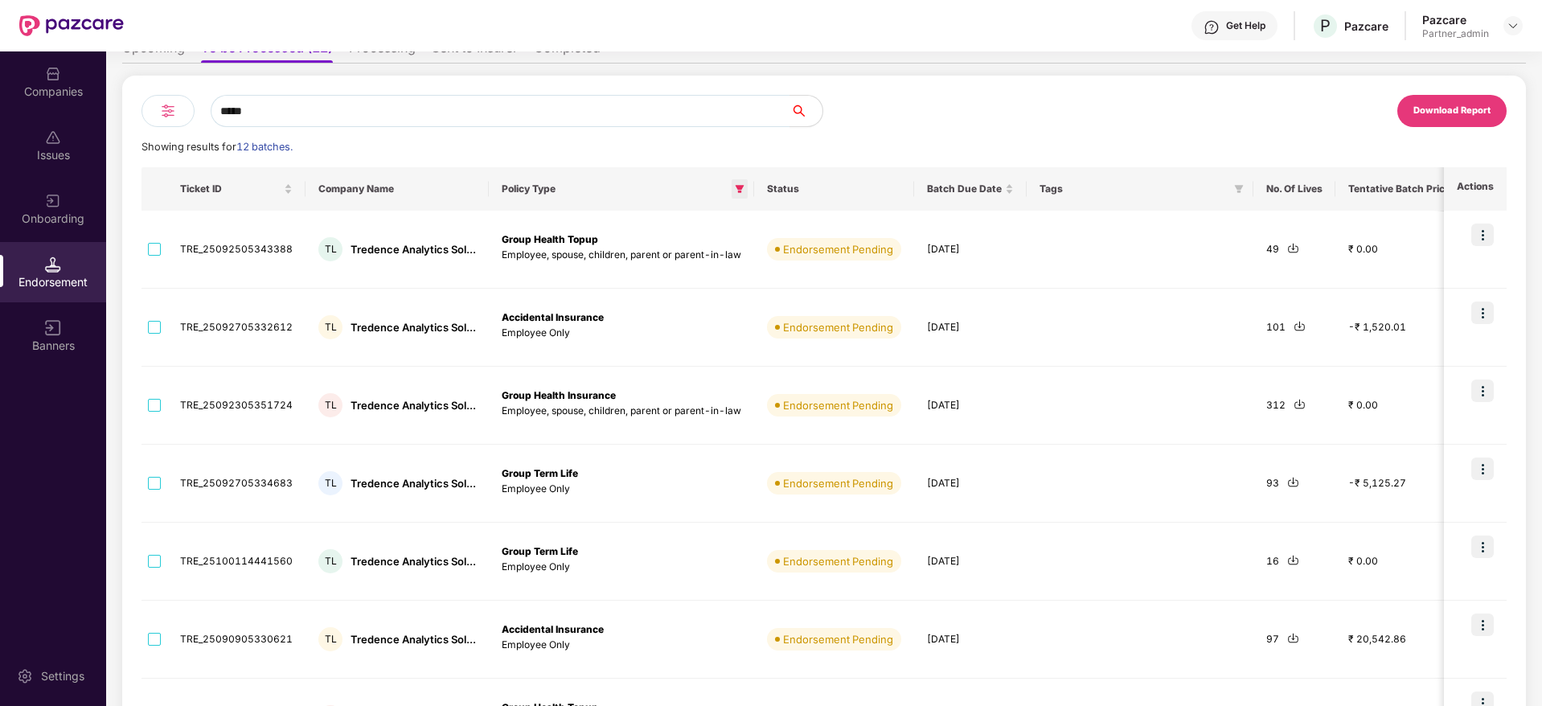
click at [739, 186] on icon "filter" at bounding box center [739, 189] width 9 height 8
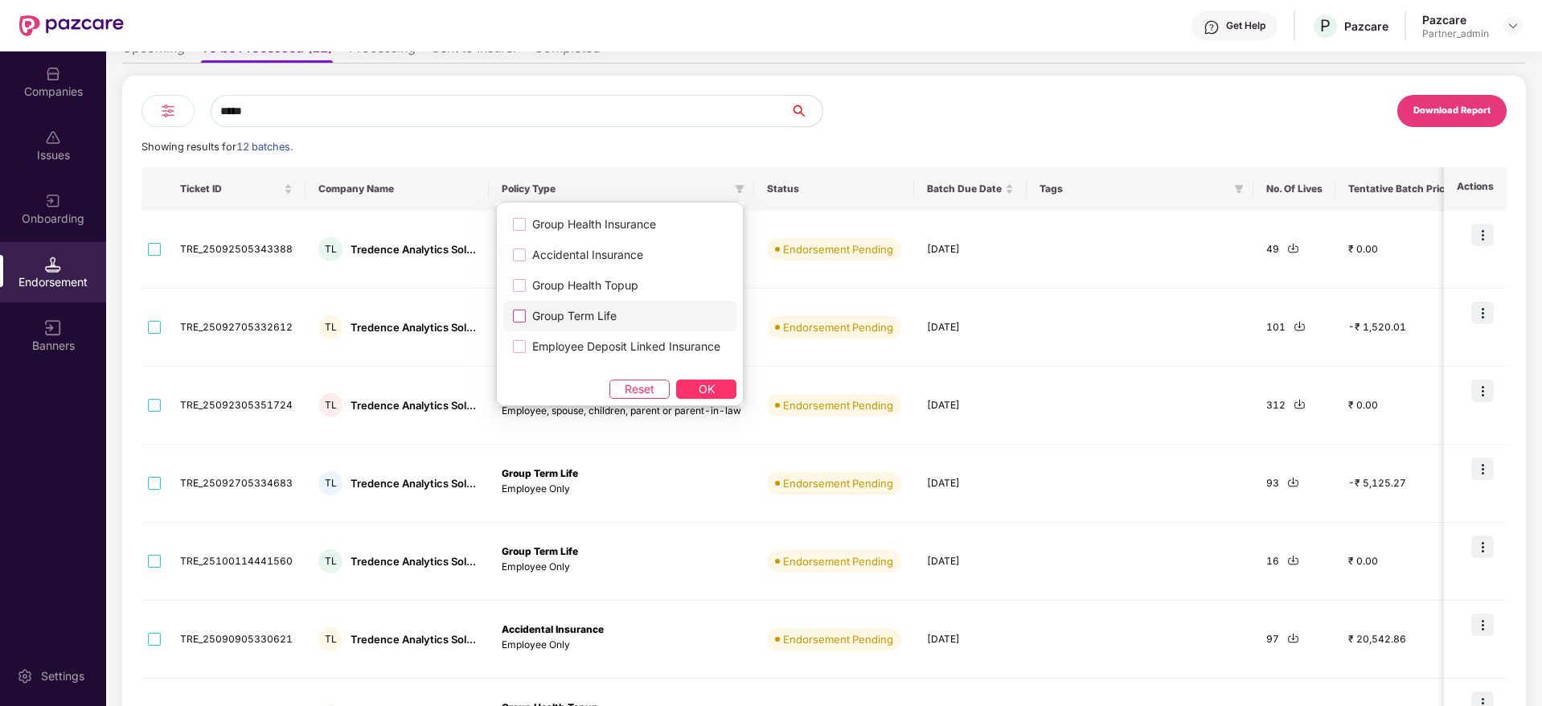
click at [569, 314] on span "Group Term Life" at bounding box center [574, 316] width 97 height 18
click at [724, 393] on button "OK" at bounding box center [706, 388] width 60 height 19
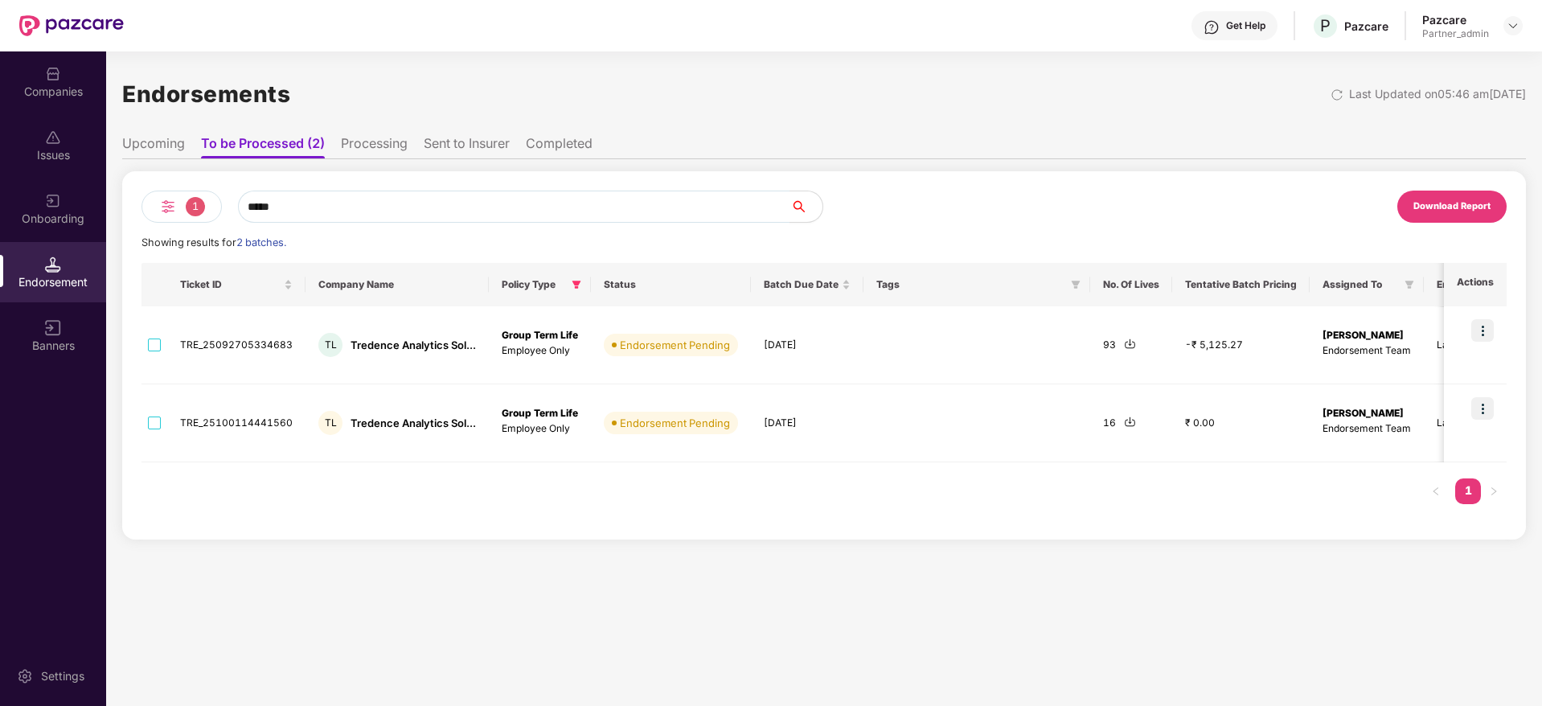
scroll to position [0, 0]
click at [1488, 328] on img at bounding box center [1482, 330] width 23 height 23
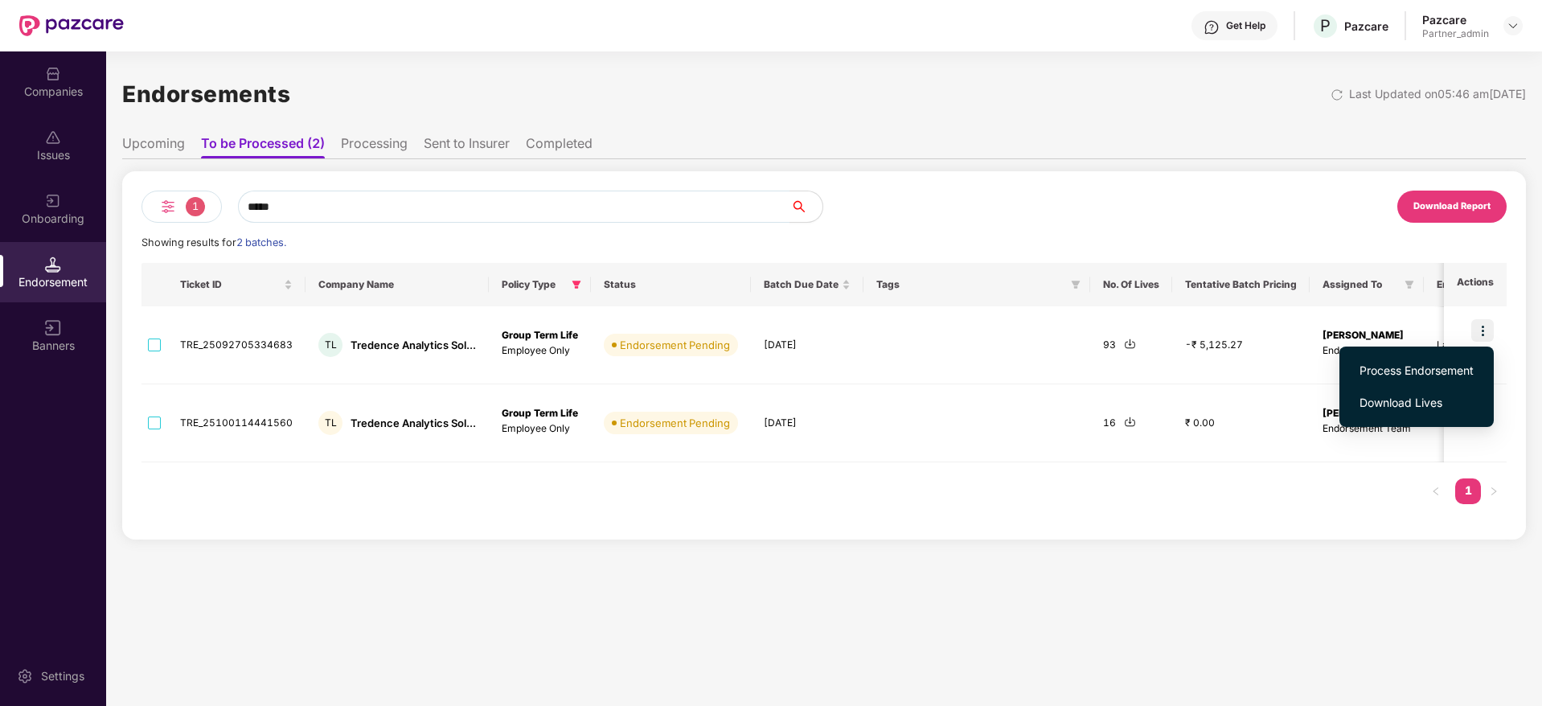
click at [1425, 371] on span "Process Endorsement" at bounding box center [1416, 371] width 114 height 18
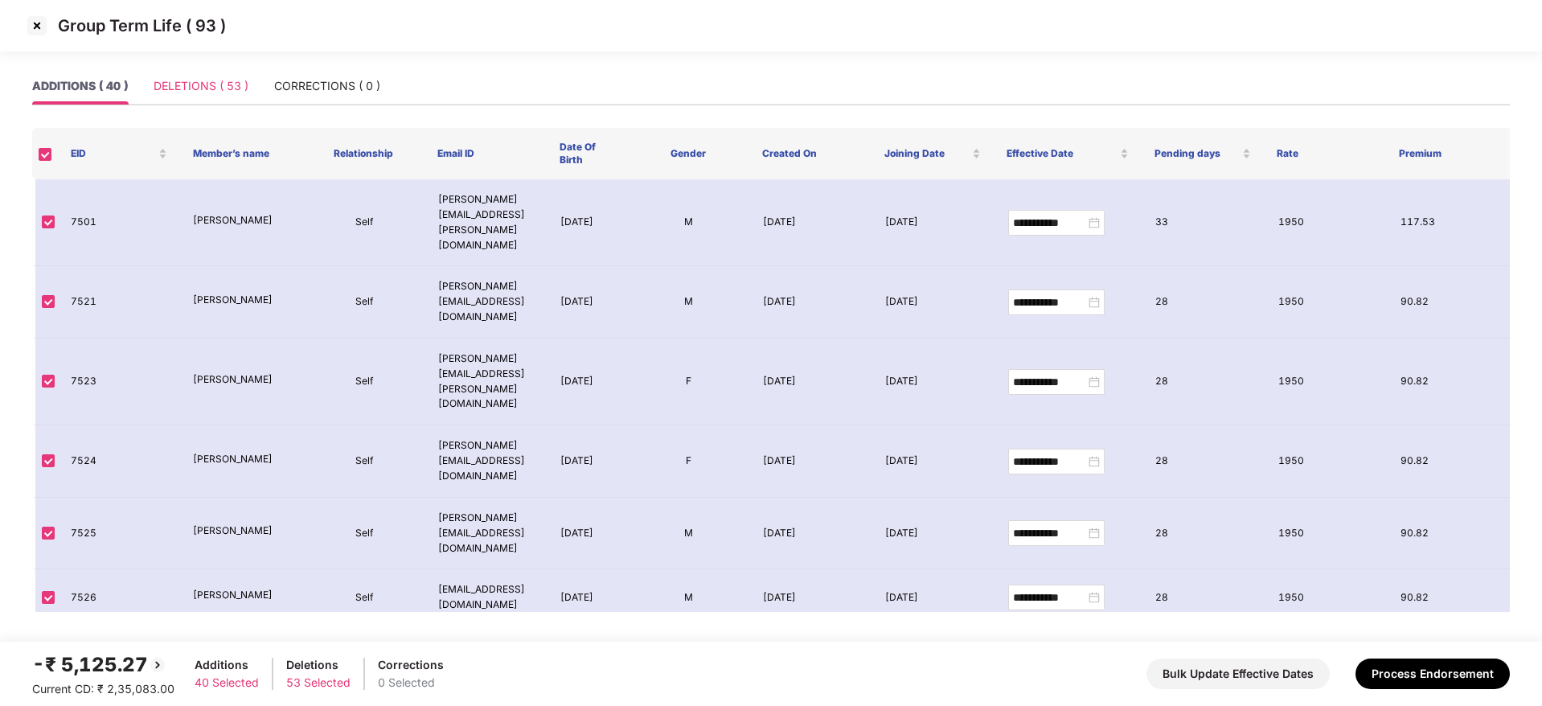
click at [199, 96] on div "DELETIONS ( 53 )" at bounding box center [201, 86] width 95 height 37
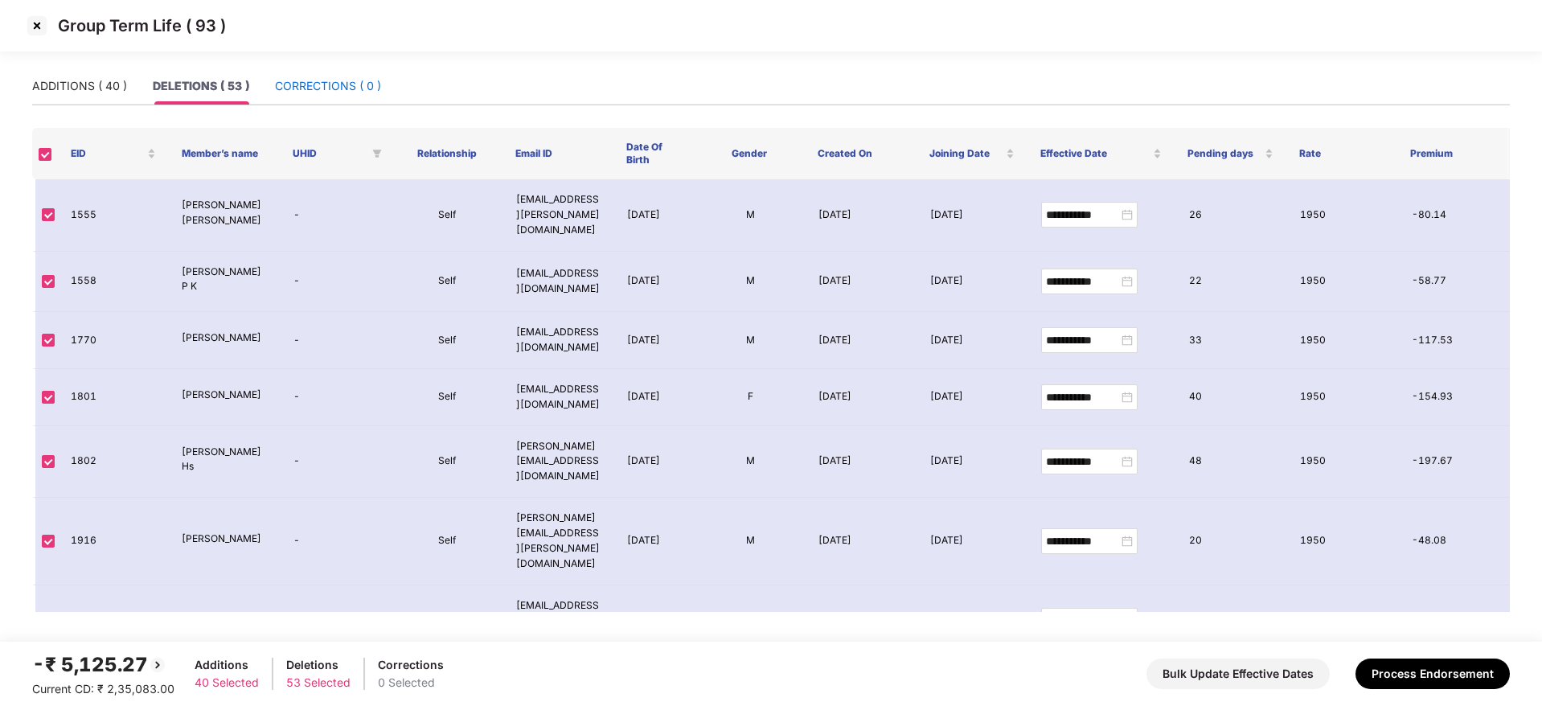
click at [322, 92] on div "CORRECTIONS ( 0 )" at bounding box center [328, 86] width 106 height 18
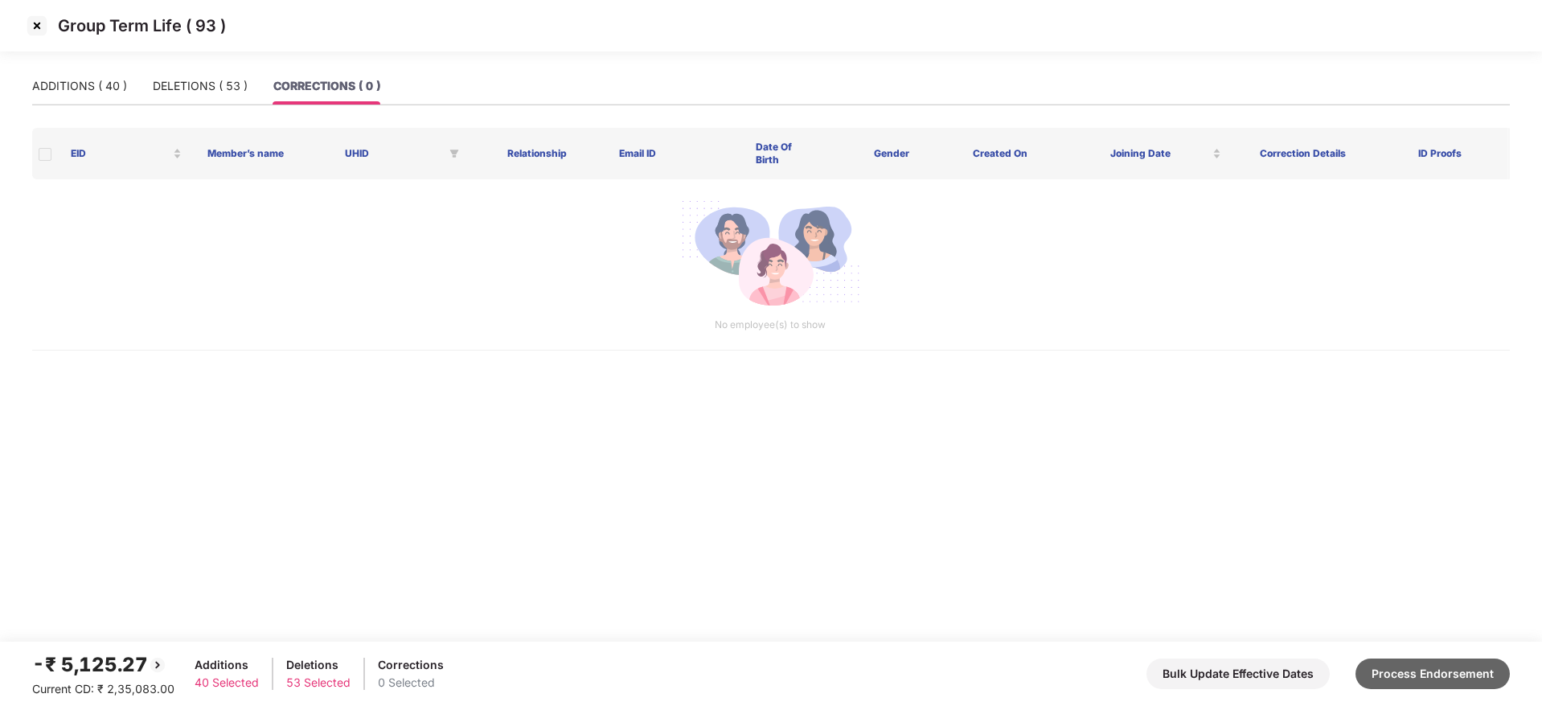
click at [1434, 676] on button "Process Endorsement" at bounding box center [1432, 673] width 154 height 31
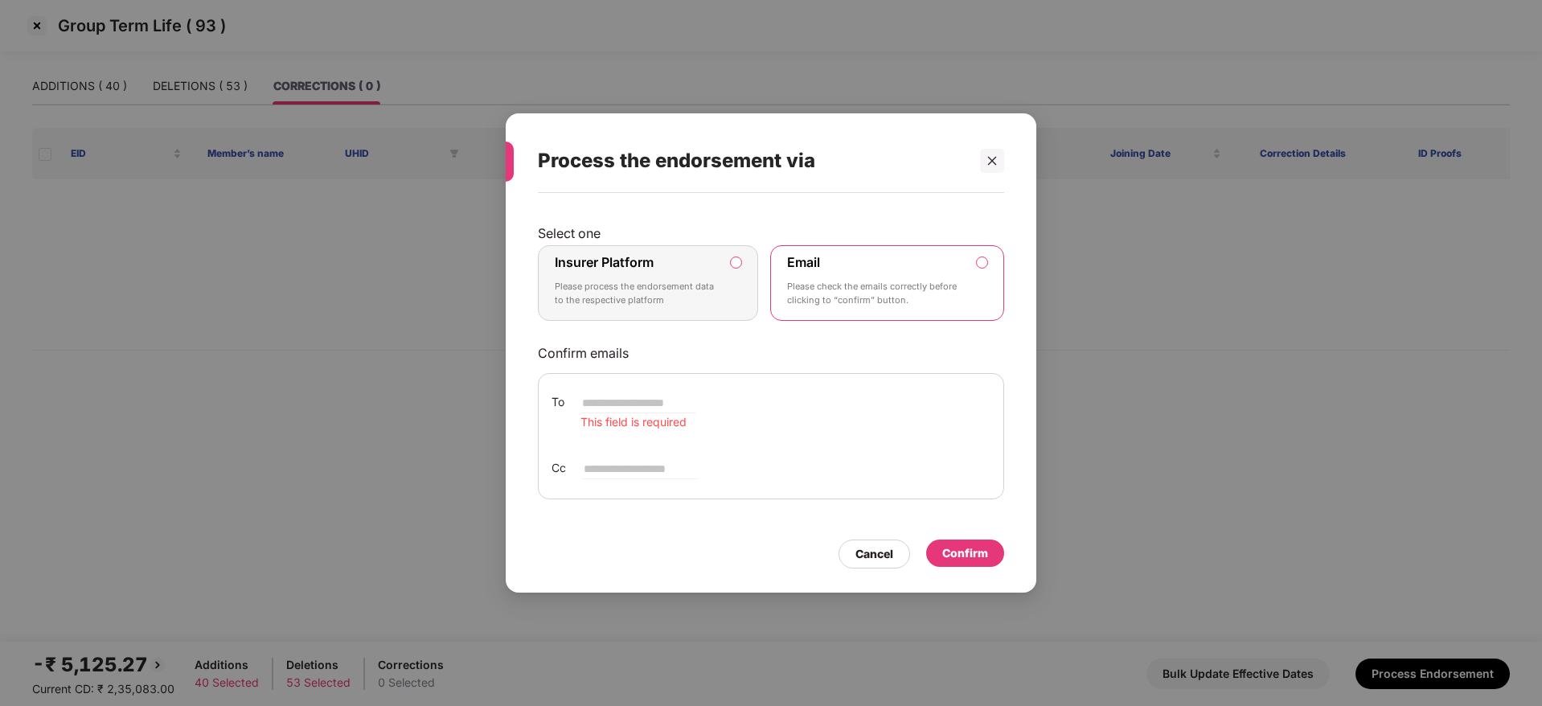
click at [696, 305] on p "Please process the endorsement data to the respective platform" at bounding box center [637, 294] width 164 height 28
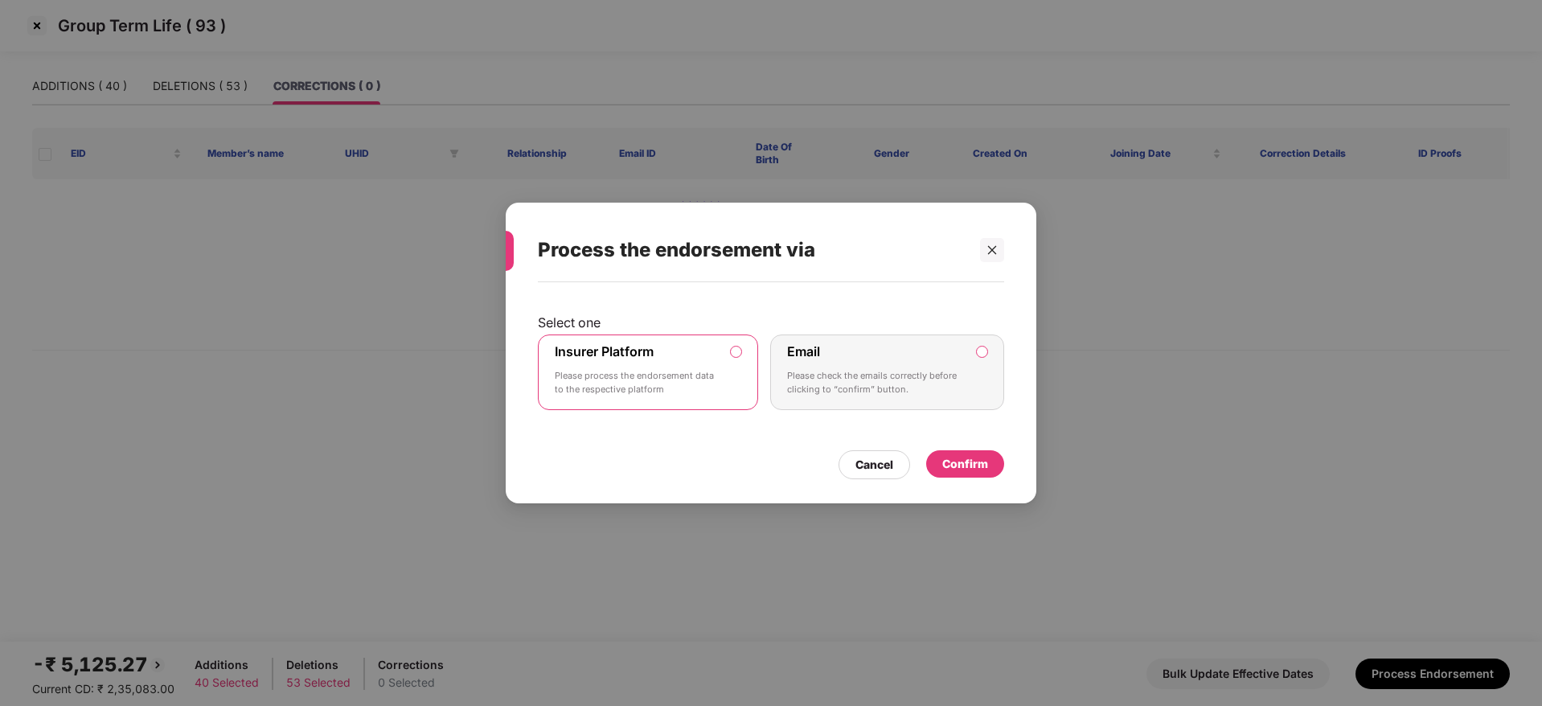
click at [983, 465] on div "Confirm" at bounding box center [965, 464] width 46 height 18
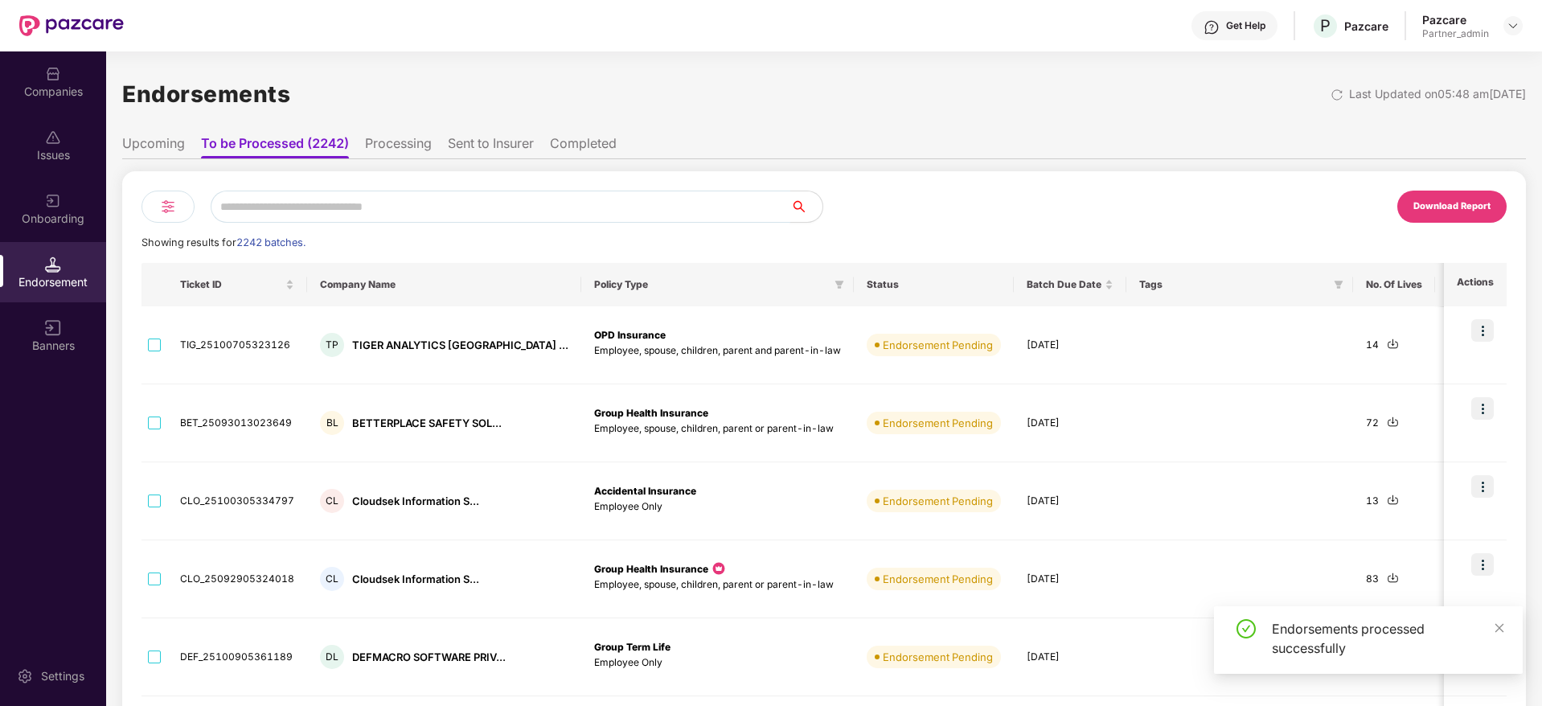
click at [273, 211] on input "text" at bounding box center [501, 207] width 580 height 32
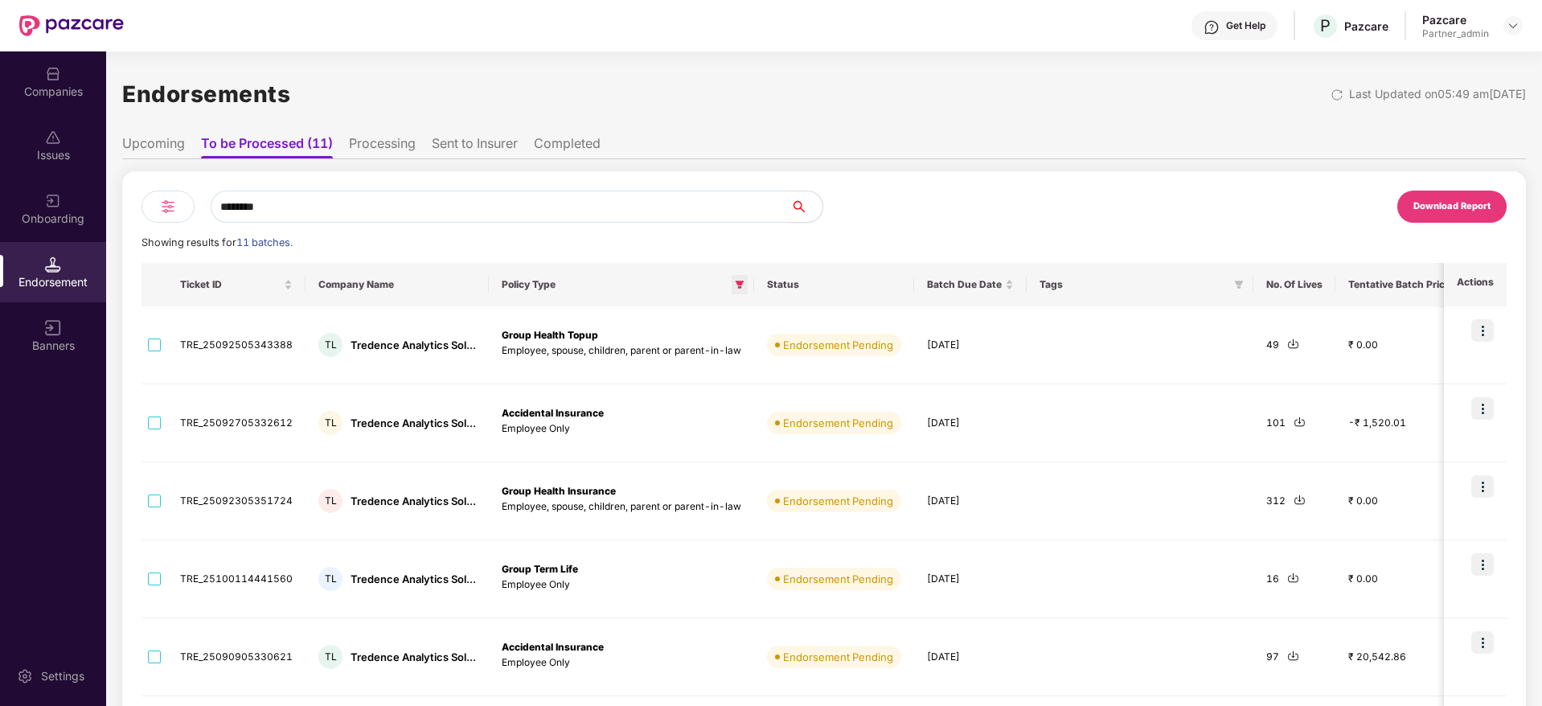
type input "********"
click at [738, 285] on icon "filter" at bounding box center [739, 285] width 9 height 8
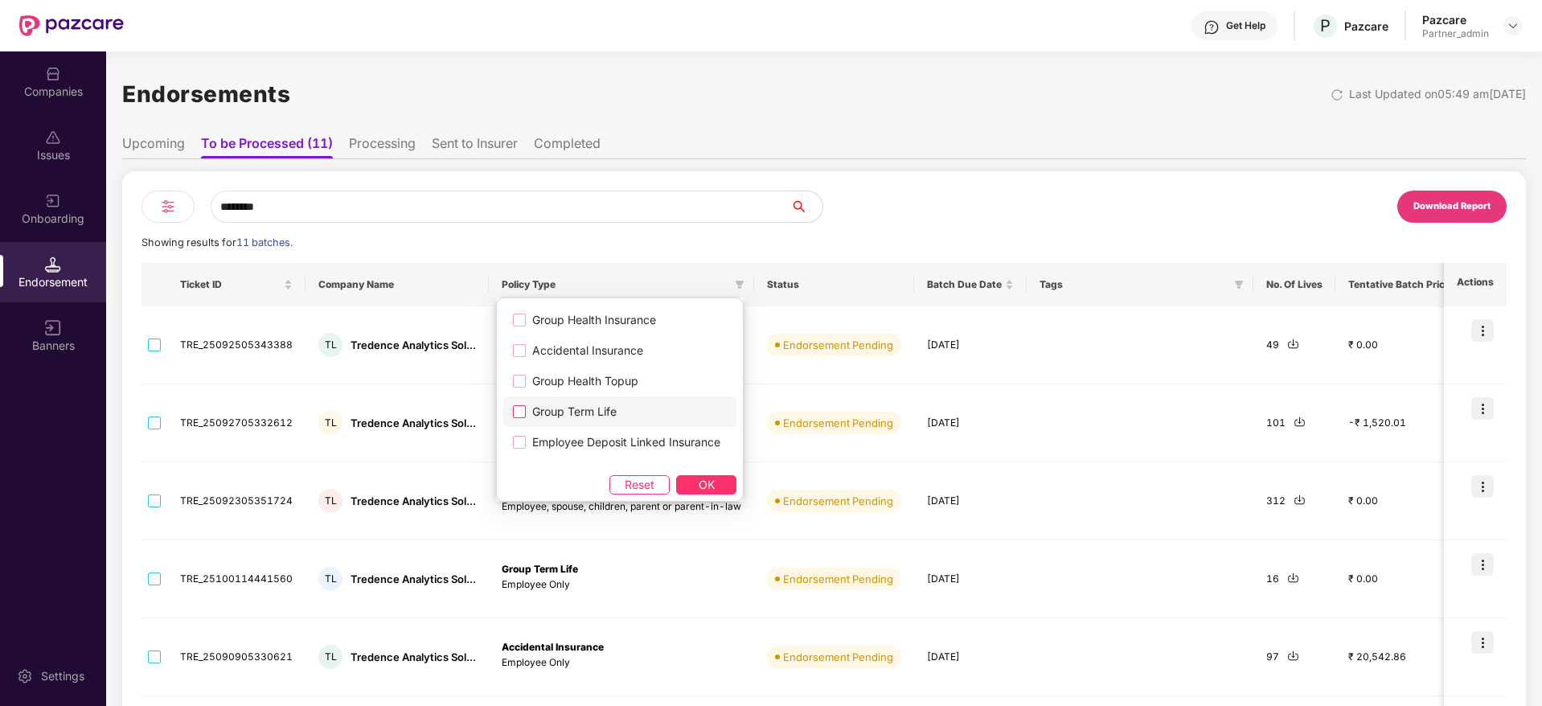
click at [572, 415] on span "Group Term Life" at bounding box center [574, 412] width 97 height 18
click at [644, 484] on span "Reset" at bounding box center [640, 485] width 30 height 18
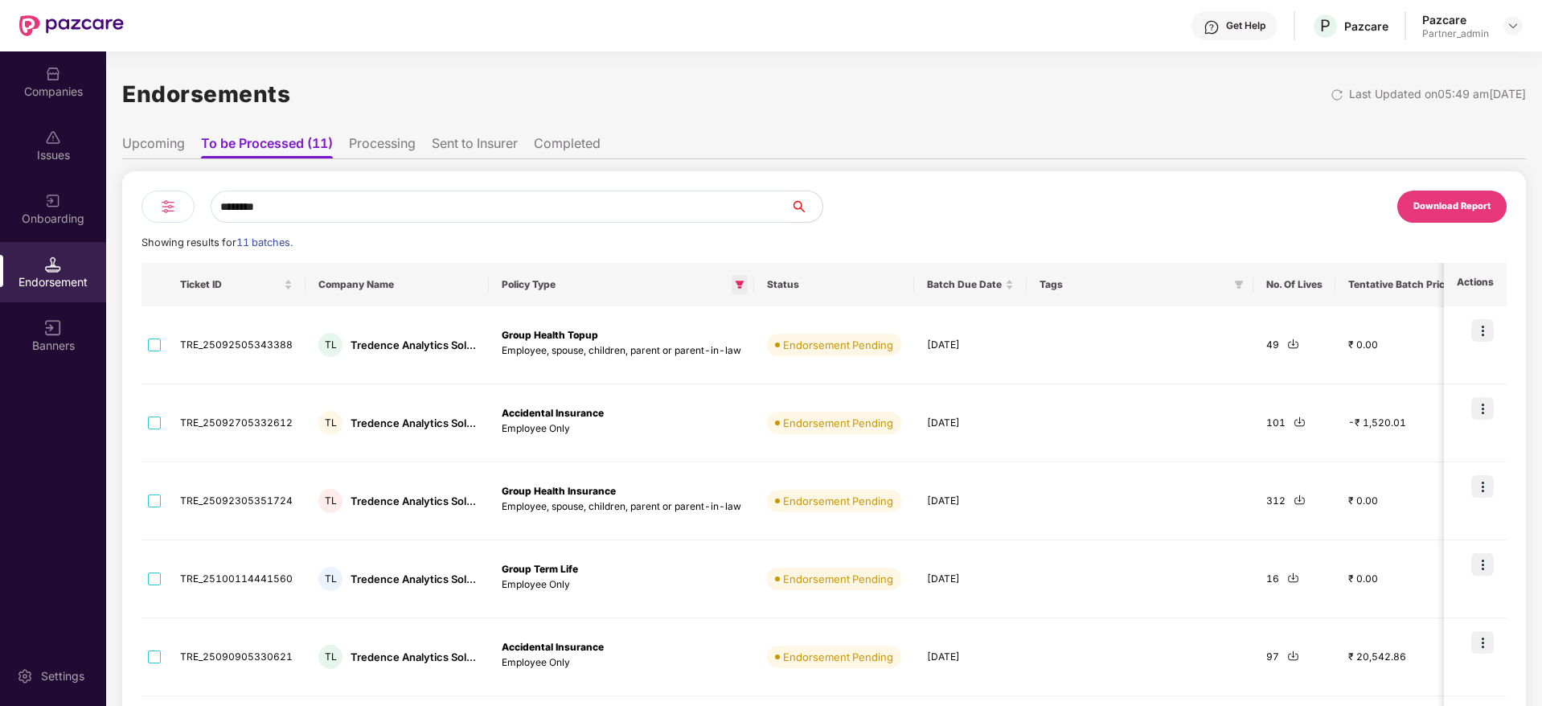
click at [735, 283] on icon "filter" at bounding box center [739, 285] width 9 height 8
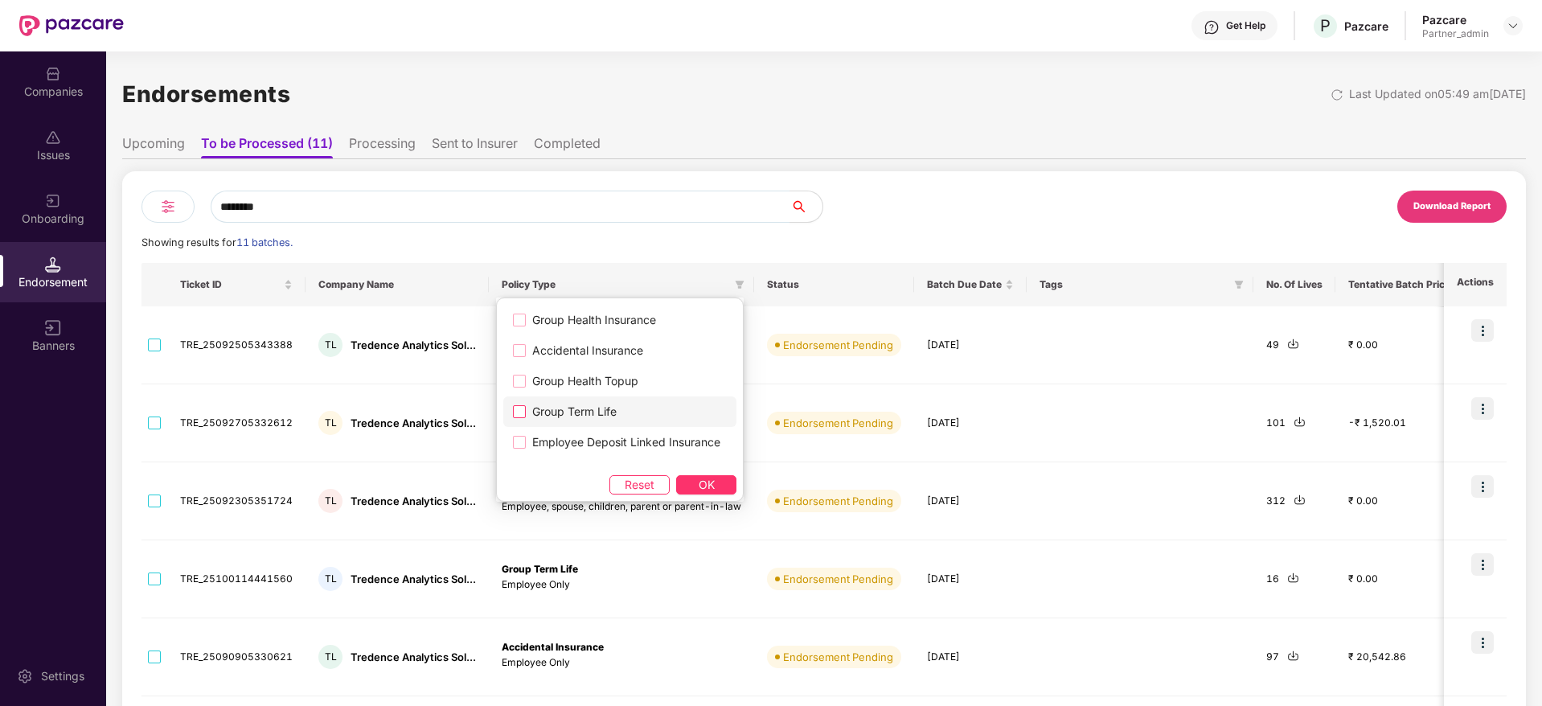
click at [581, 416] on span "Group Term Life" at bounding box center [574, 412] width 97 height 18
click at [721, 491] on button "OK" at bounding box center [706, 484] width 60 height 19
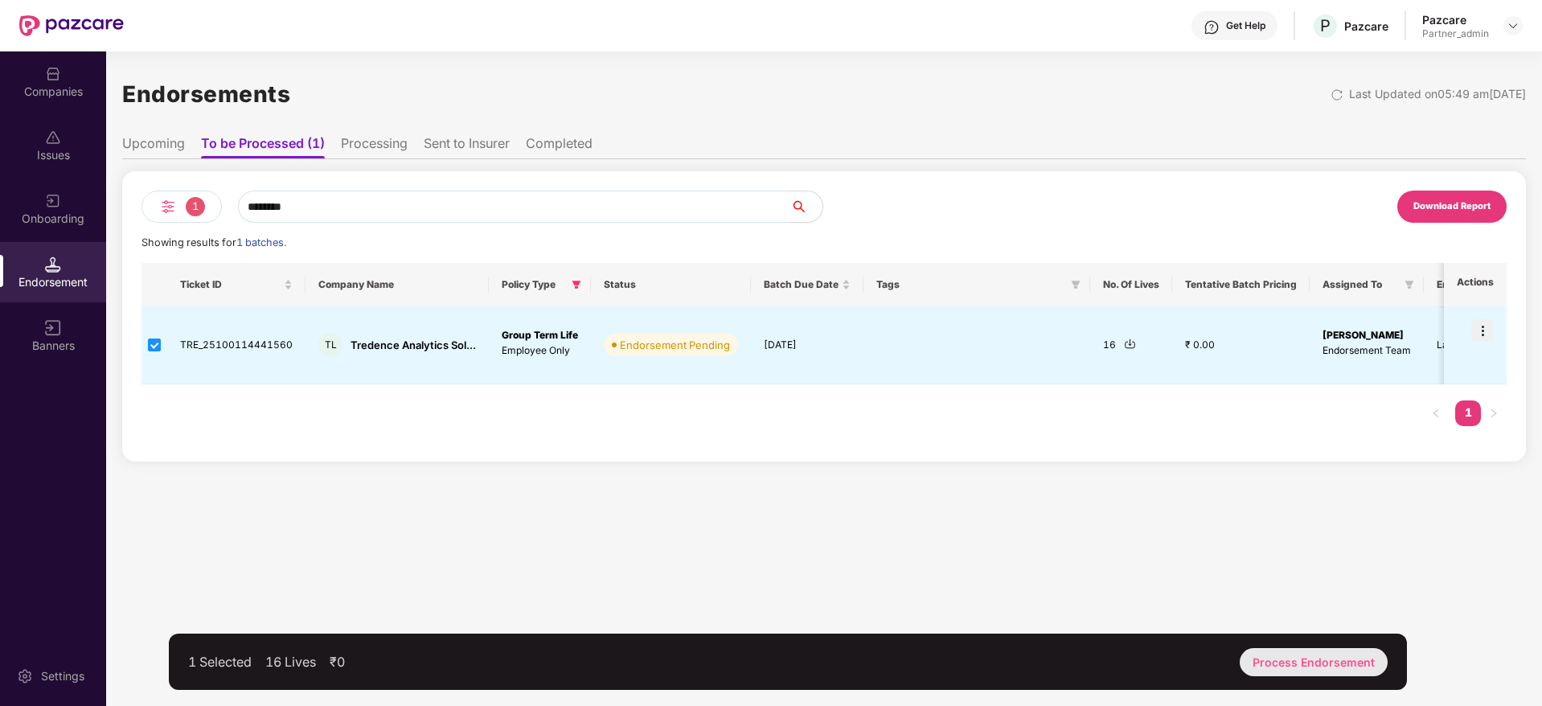
click at [1330, 661] on div "Process Endorsement" at bounding box center [1313, 662] width 148 height 28
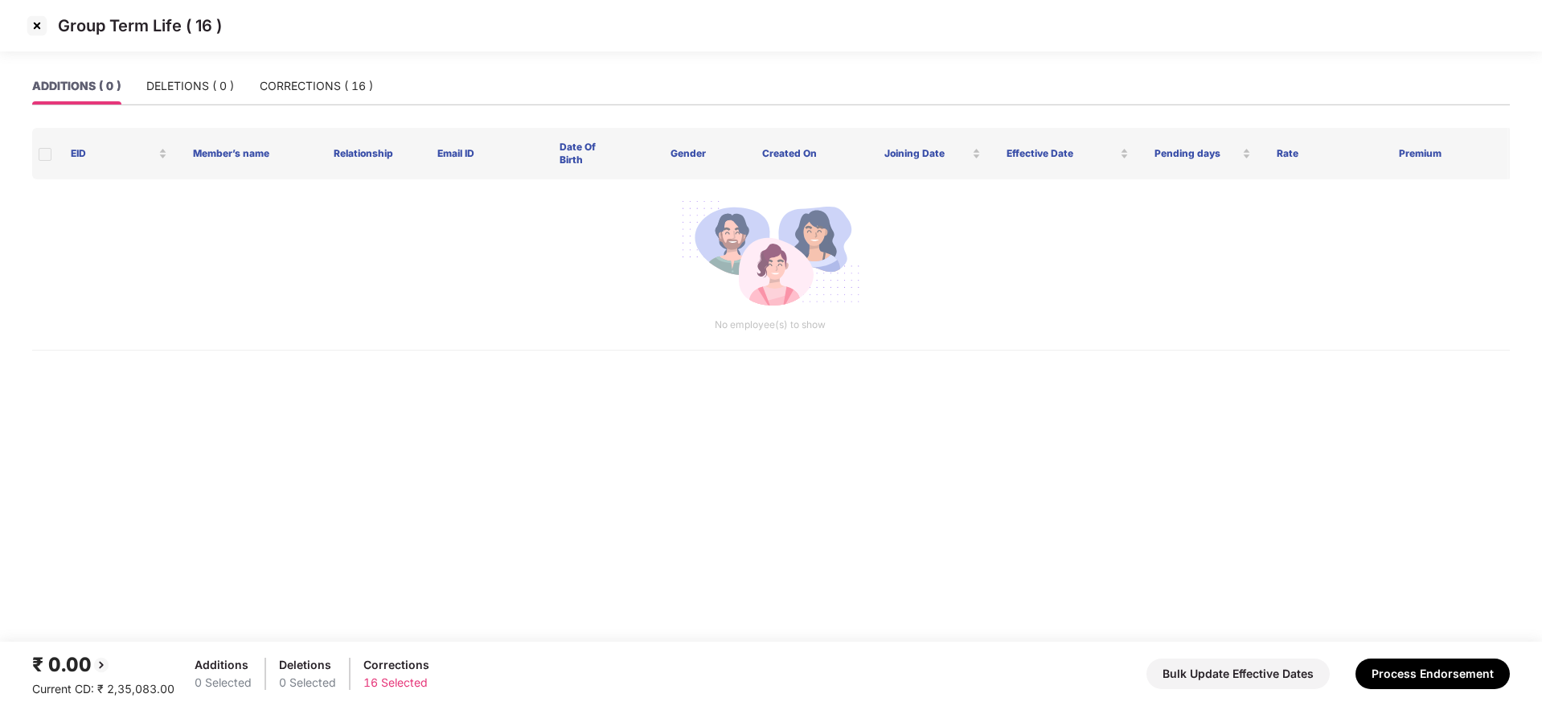
click at [35, 23] on img at bounding box center [37, 26] width 26 height 26
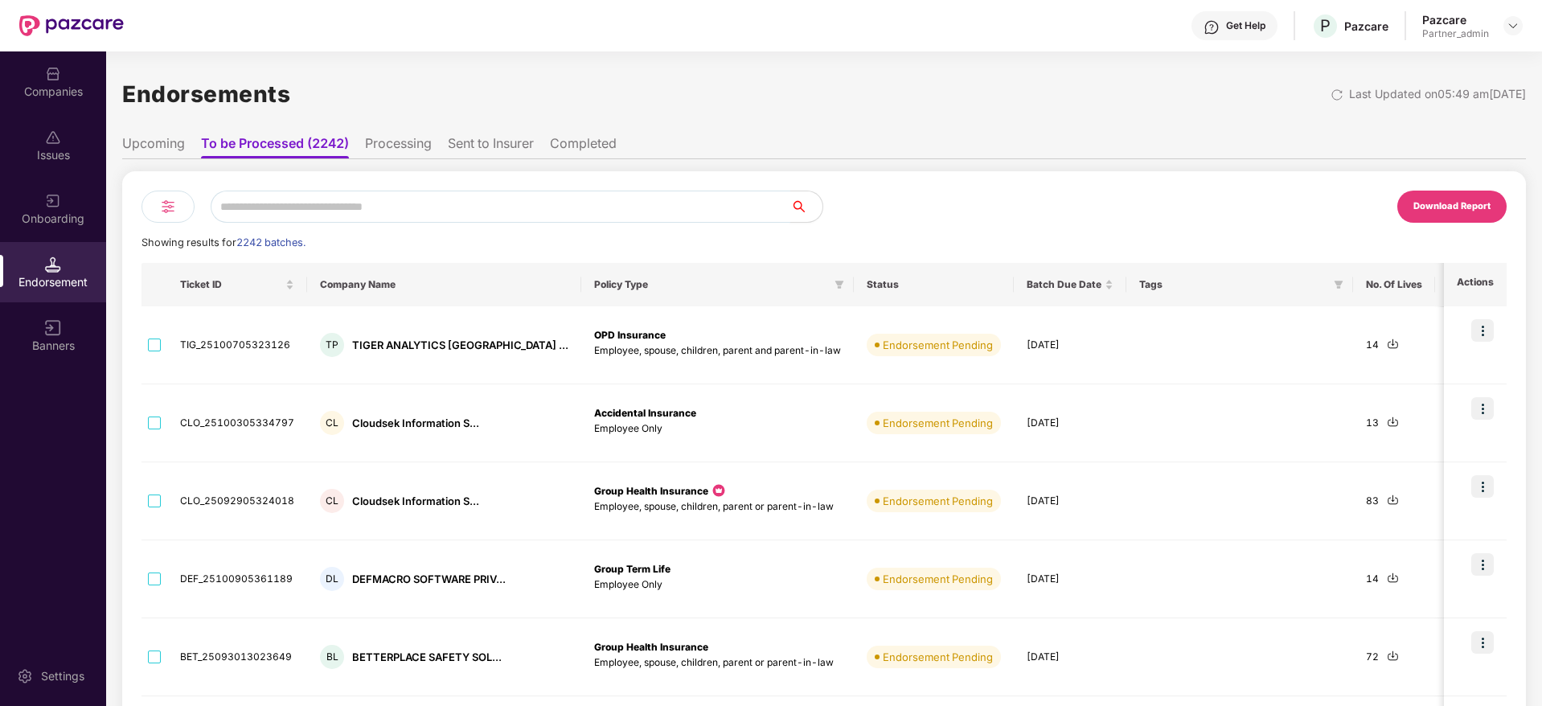
click at [440, 210] on input "text" at bounding box center [501, 207] width 580 height 32
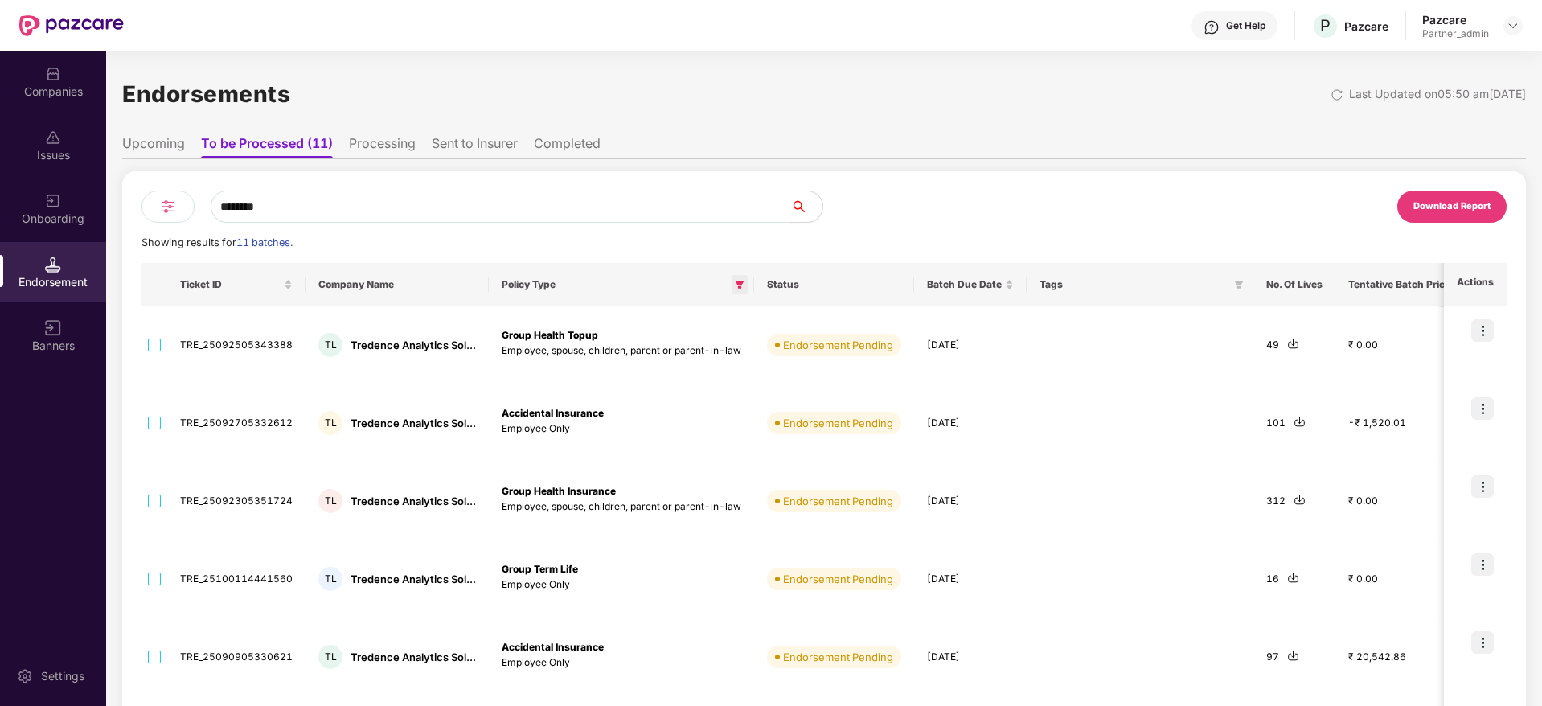
type input "********"
click at [735, 286] on icon "filter" at bounding box center [740, 285] width 10 height 10
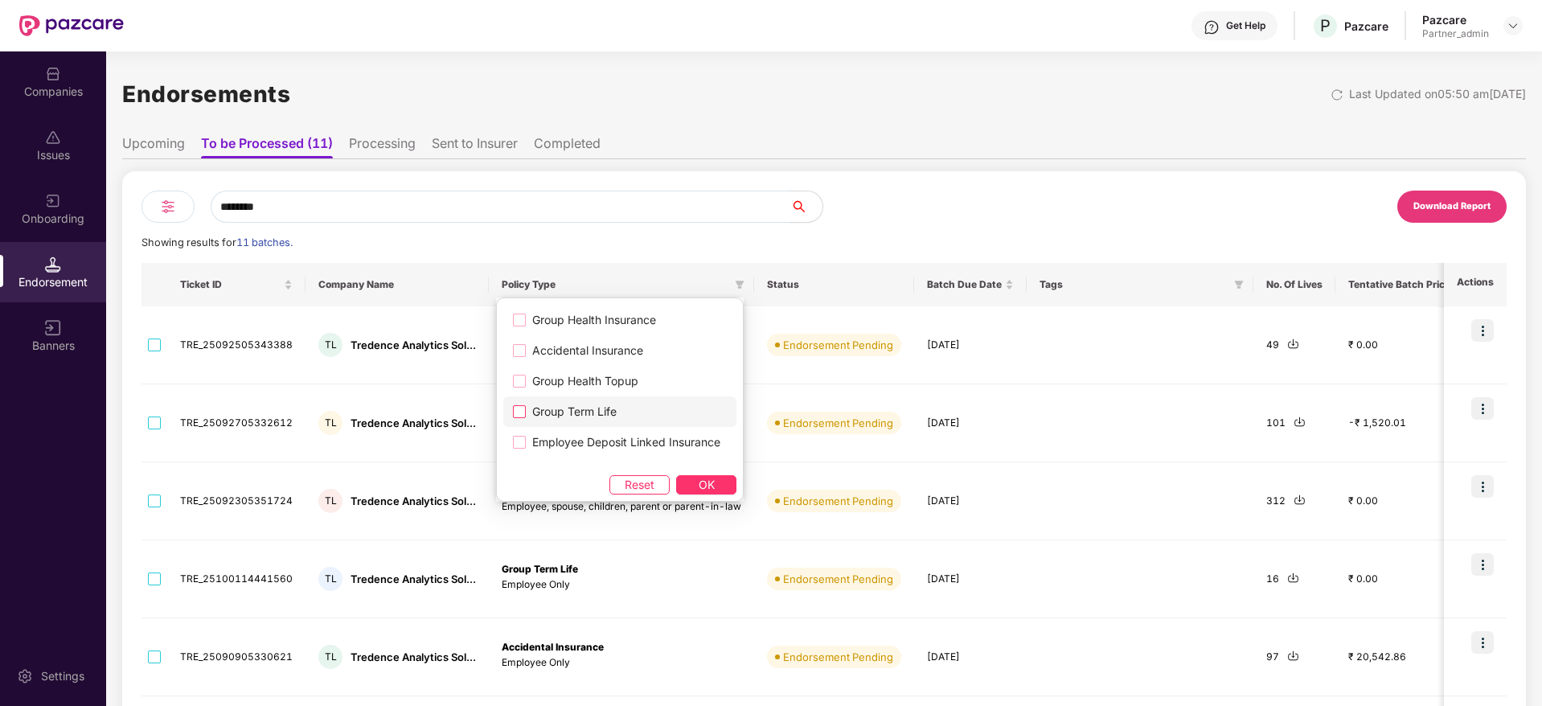
click at [580, 404] on span "Group Term Life" at bounding box center [574, 412] width 97 height 18
click at [715, 485] on span "OK" at bounding box center [707, 485] width 16 height 18
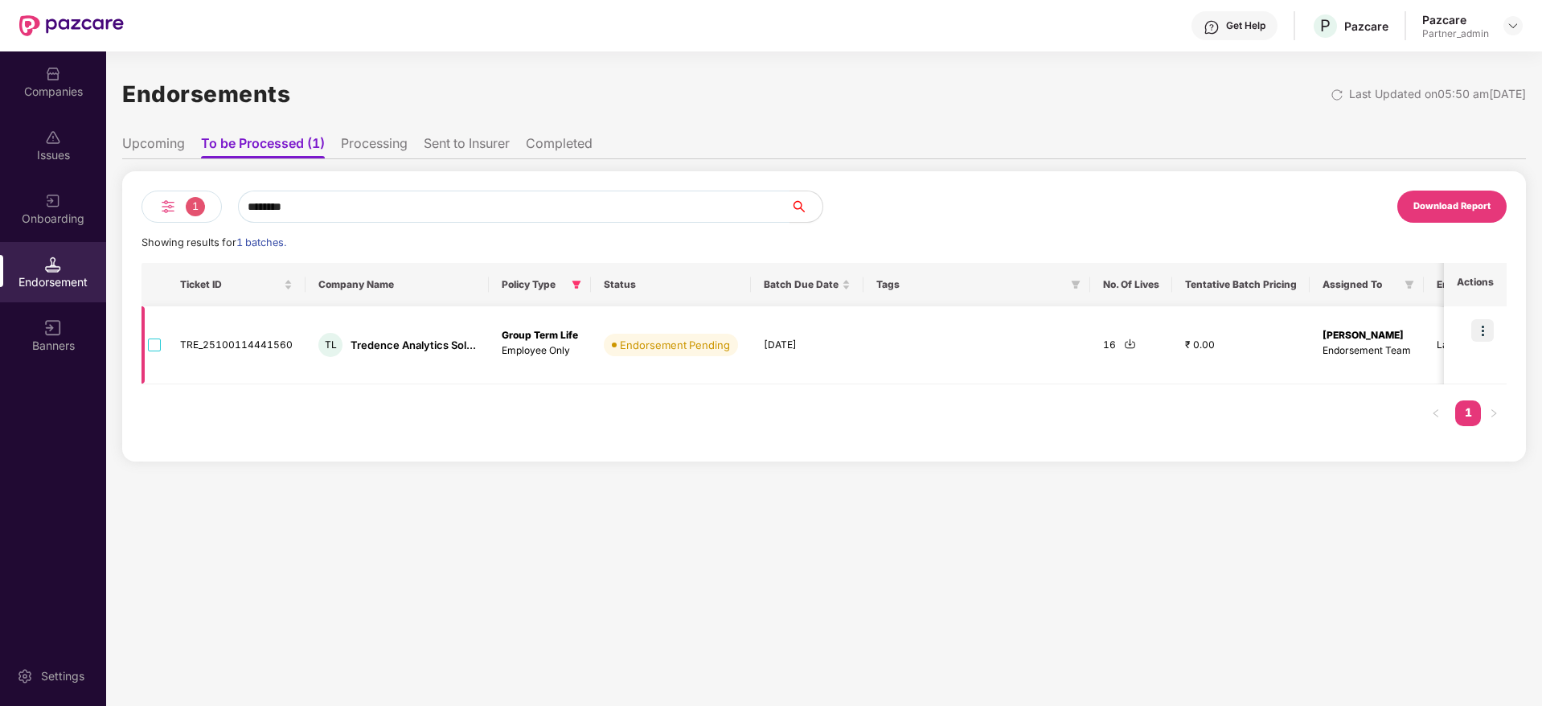
click at [1127, 339] on img at bounding box center [1130, 344] width 12 height 12
click at [49, 92] on div "Companies" at bounding box center [53, 92] width 106 height 16
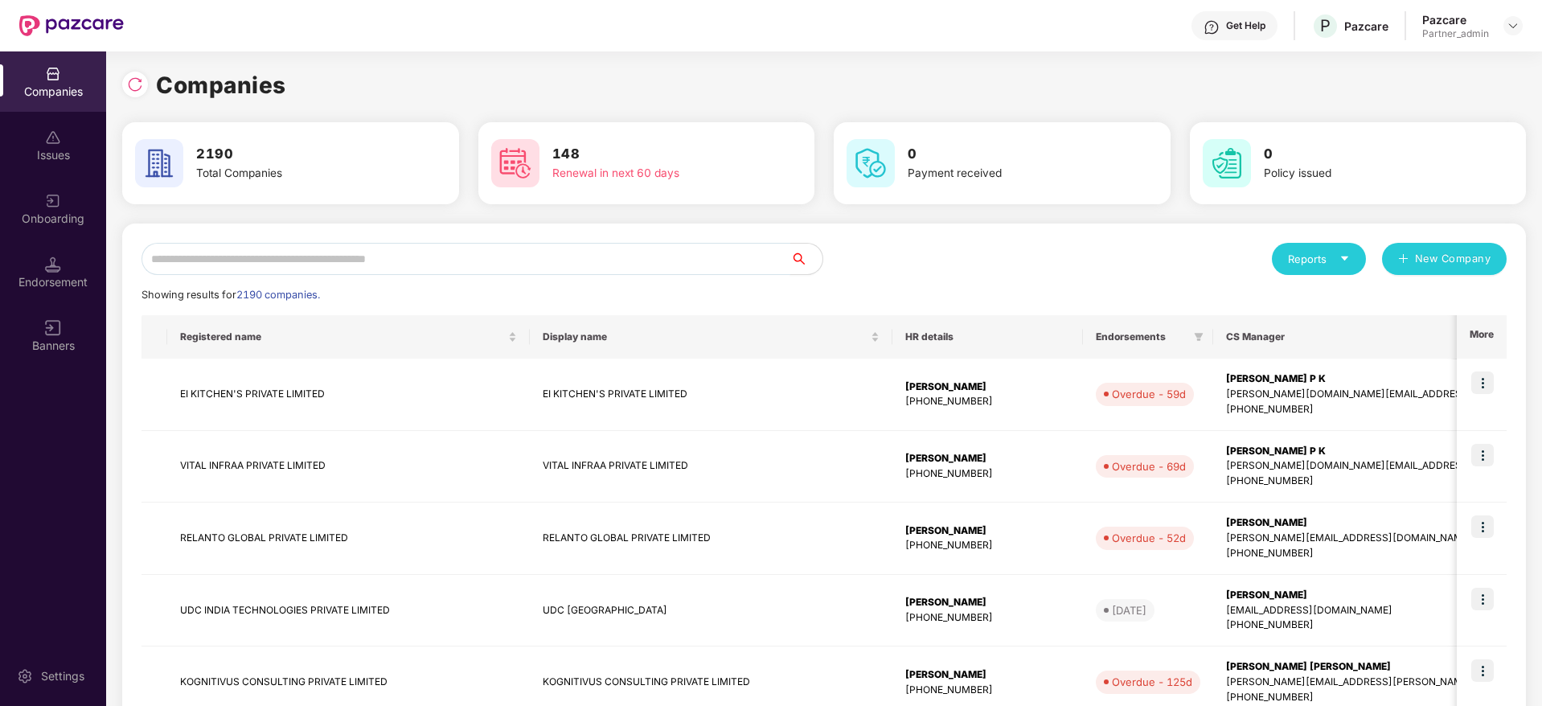
click at [256, 253] on input "text" at bounding box center [465, 259] width 649 height 32
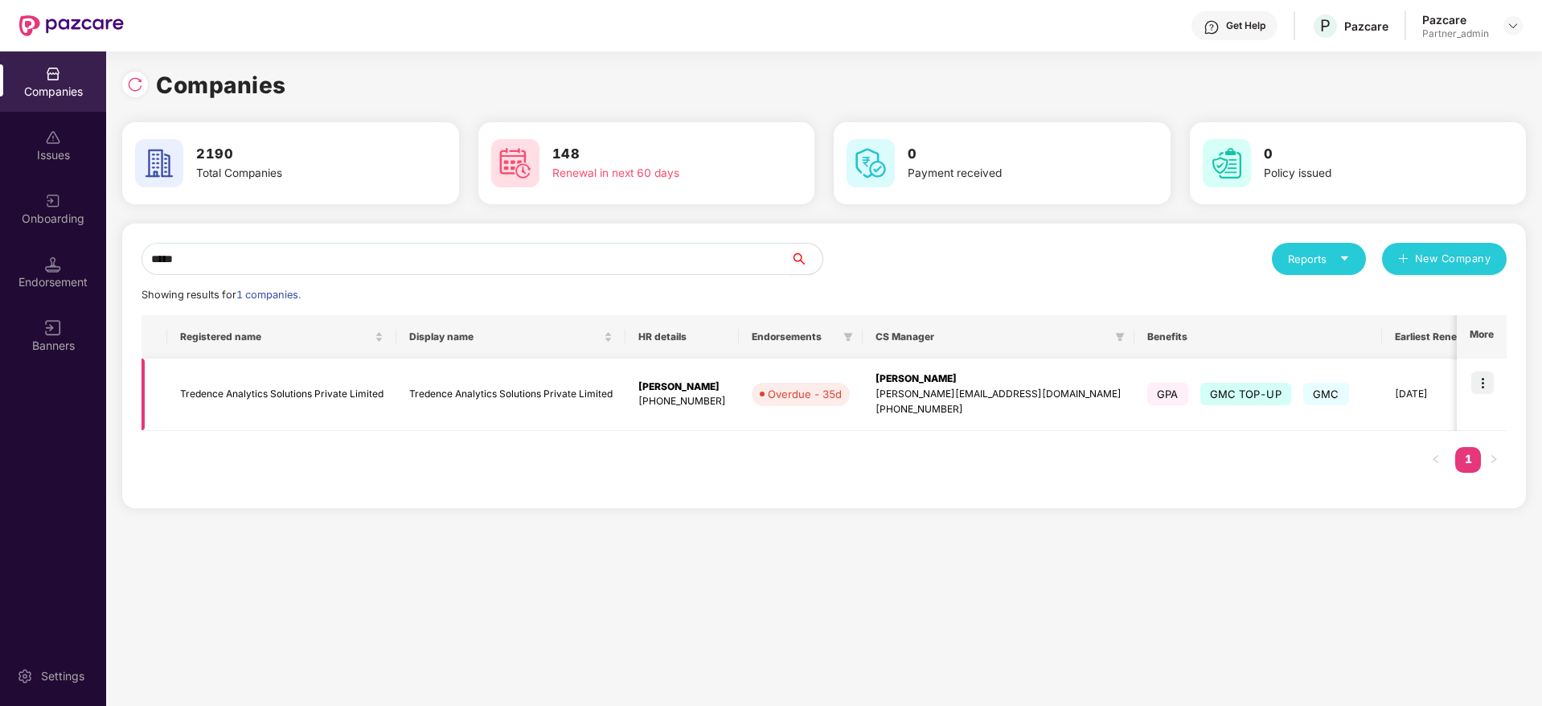
type input "*****"
click at [1479, 383] on img at bounding box center [1482, 382] width 23 height 23
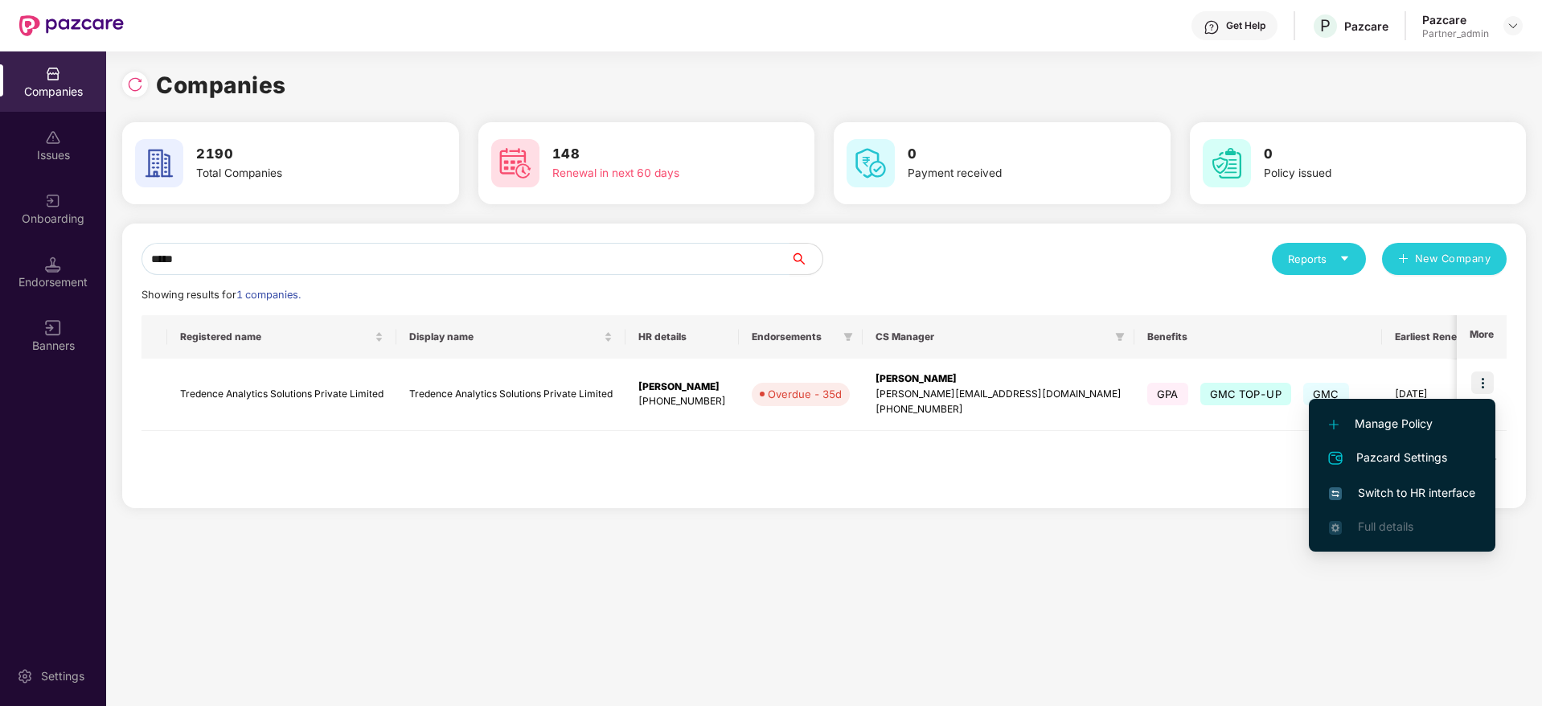
click at [1420, 485] on span "Switch to HR interface" at bounding box center [1402, 493] width 146 height 18
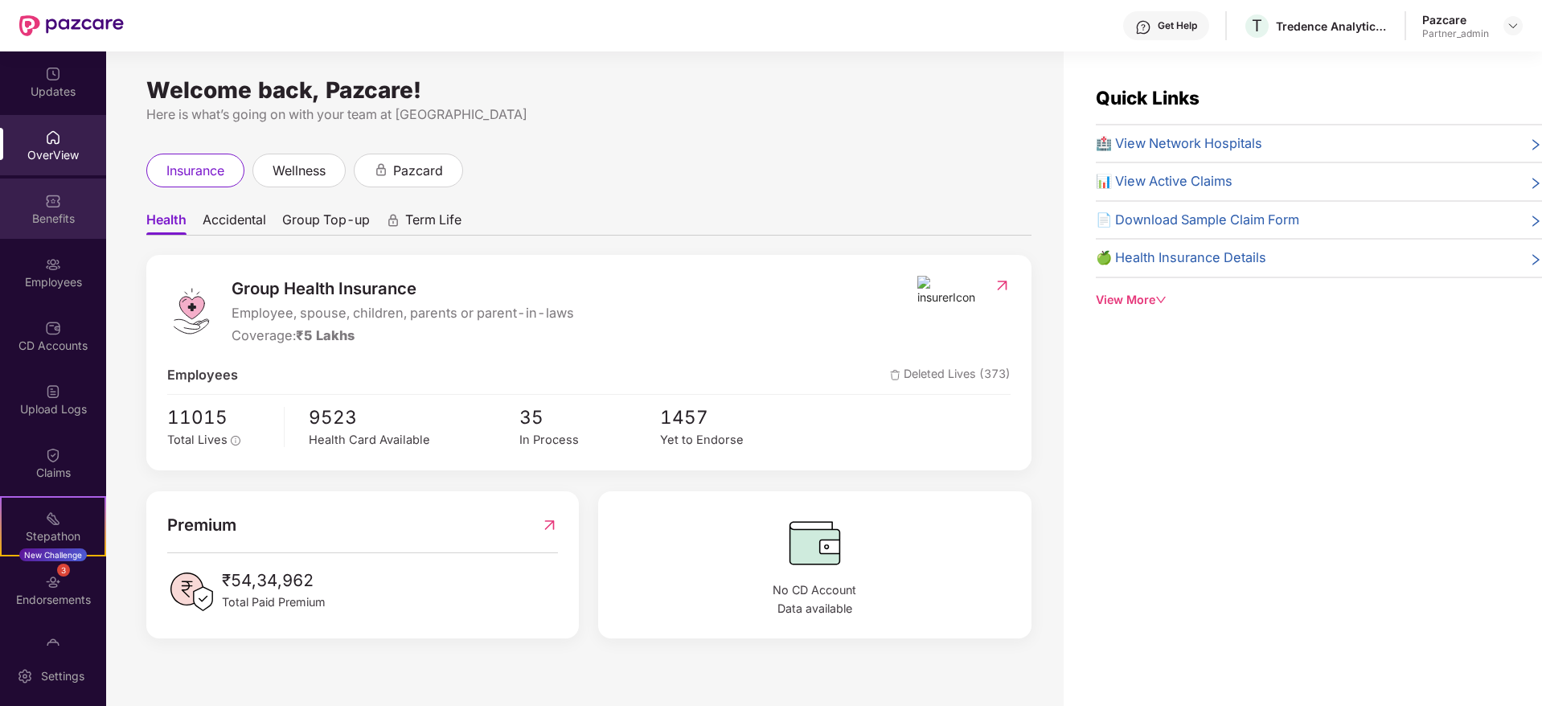
click at [48, 211] on div "Benefits" at bounding box center [53, 219] width 106 height 16
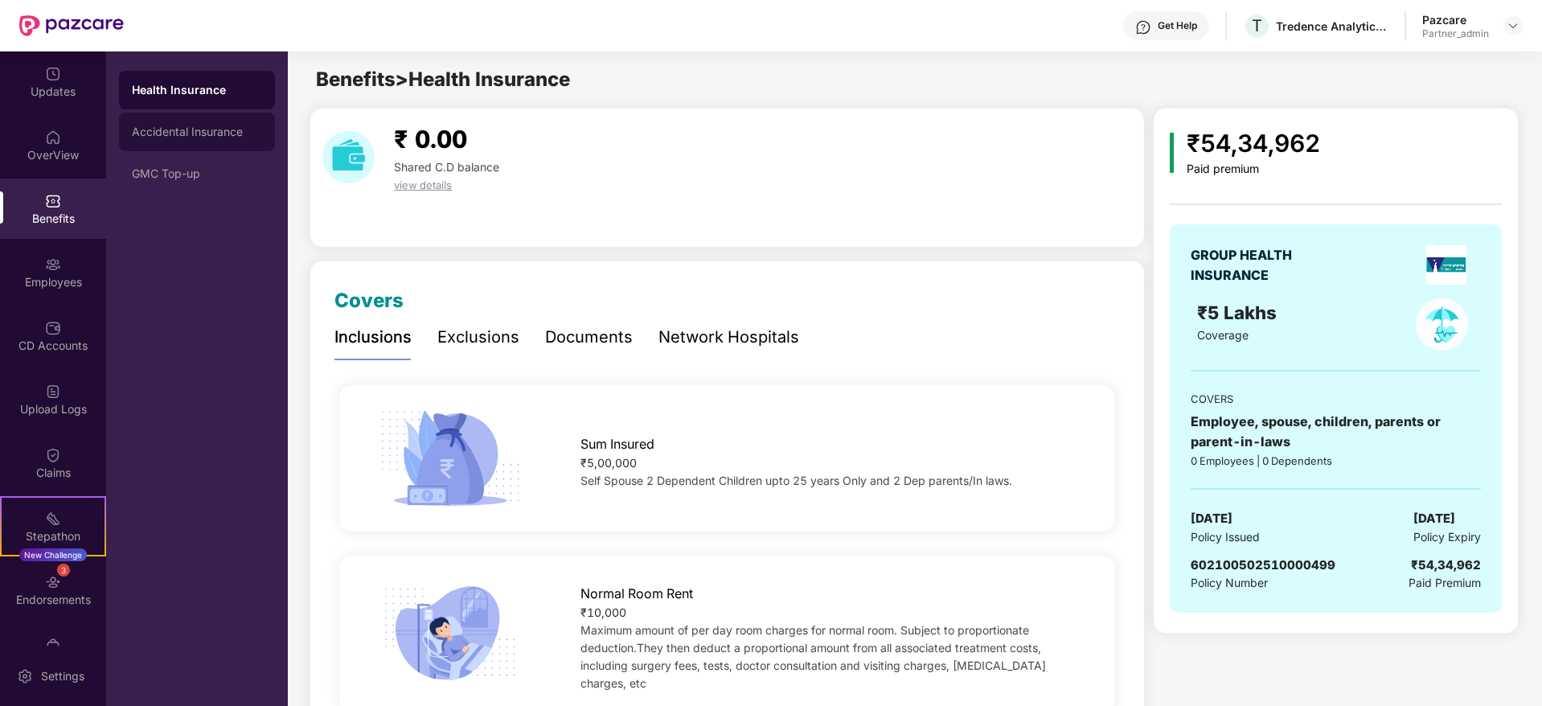
click at [208, 132] on div "Accidental Insurance" at bounding box center [197, 131] width 130 height 13
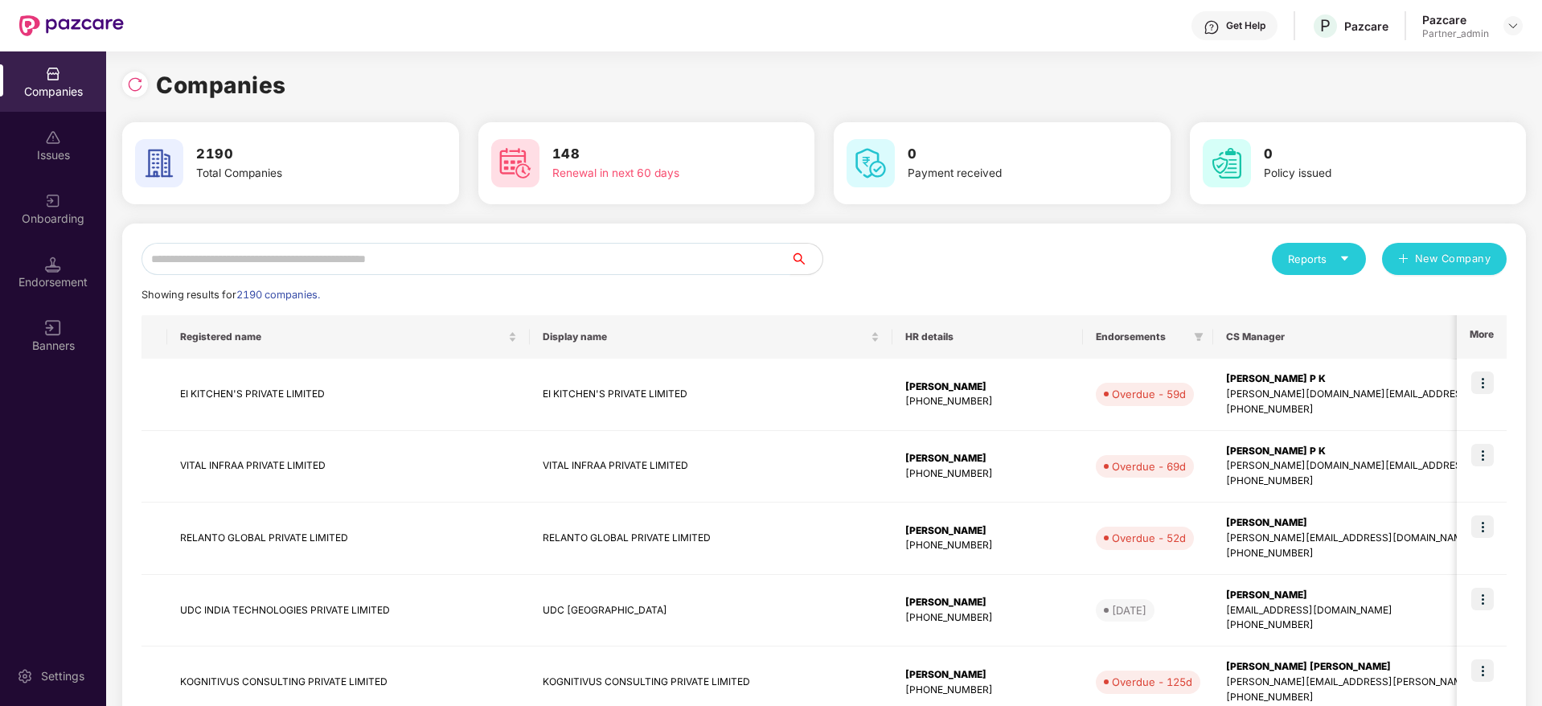
click at [239, 260] on input "text" at bounding box center [465, 259] width 649 height 32
click at [79, 280] on div "Endorsement" at bounding box center [53, 282] width 106 height 16
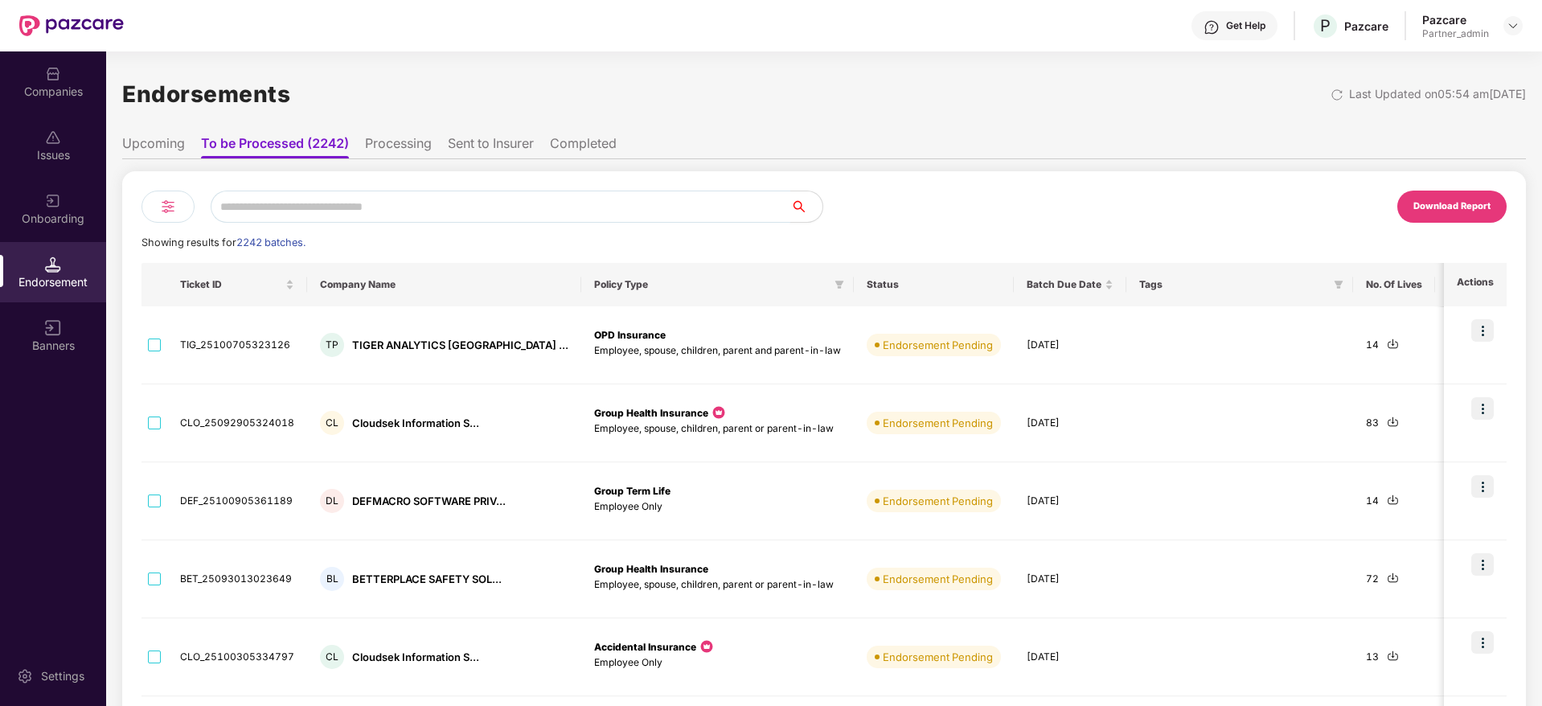
click at [308, 207] on input "text" at bounding box center [501, 207] width 580 height 32
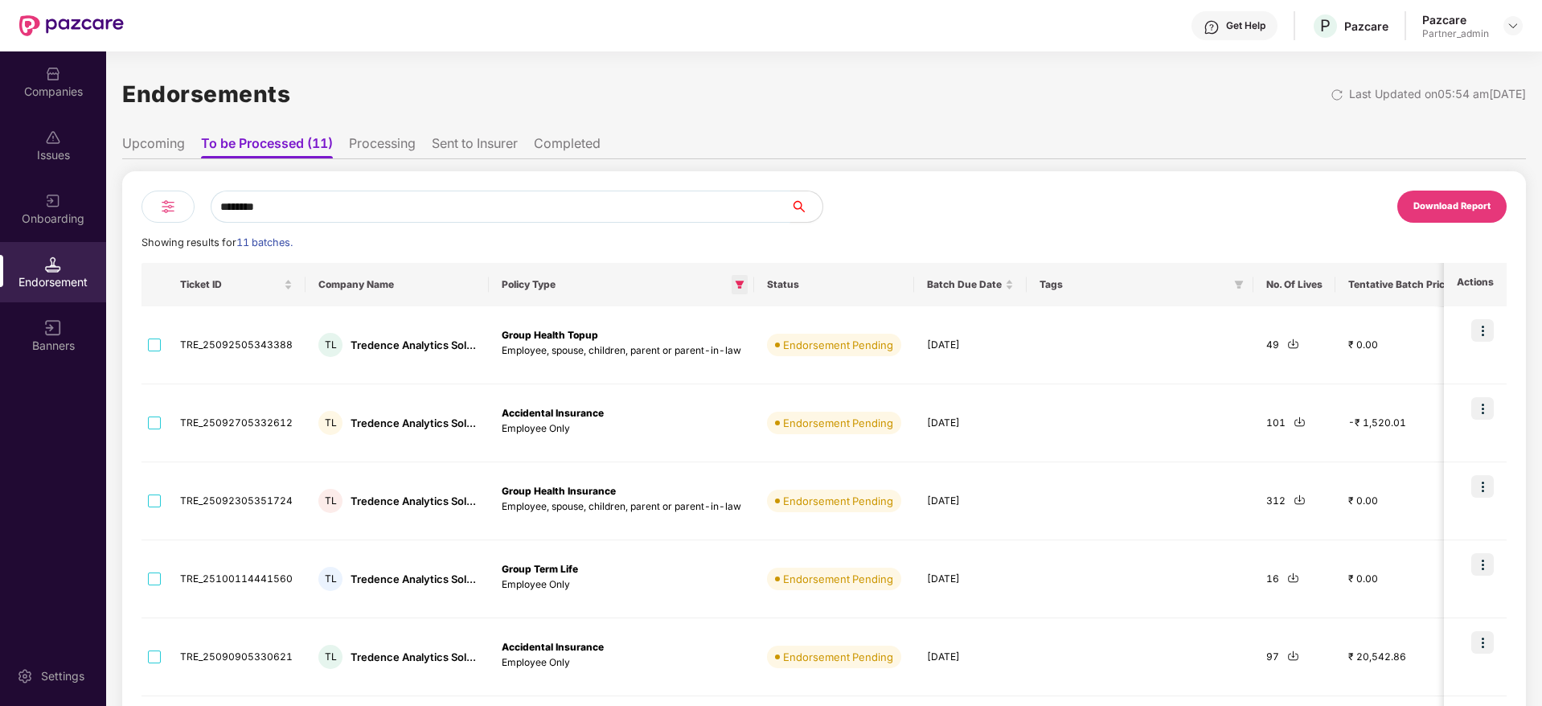
type input "********"
click at [735, 285] on icon "filter" at bounding box center [740, 285] width 10 height 10
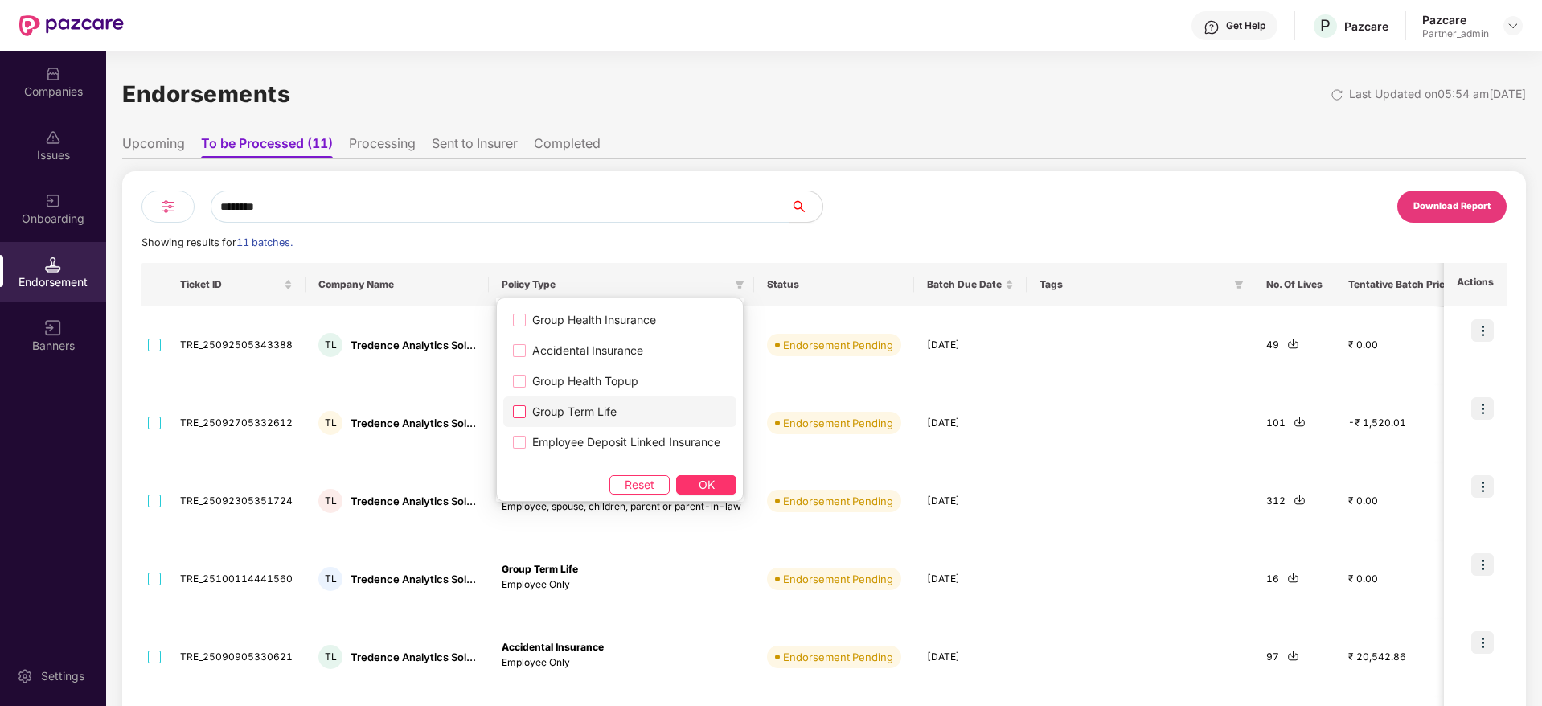
click at [559, 416] on span "Group Term Life" at bounding box center [574, 412] width 97 height 18
click at [723, 478] on button "OK" at bounding box center [706, 484] width 60 height 19
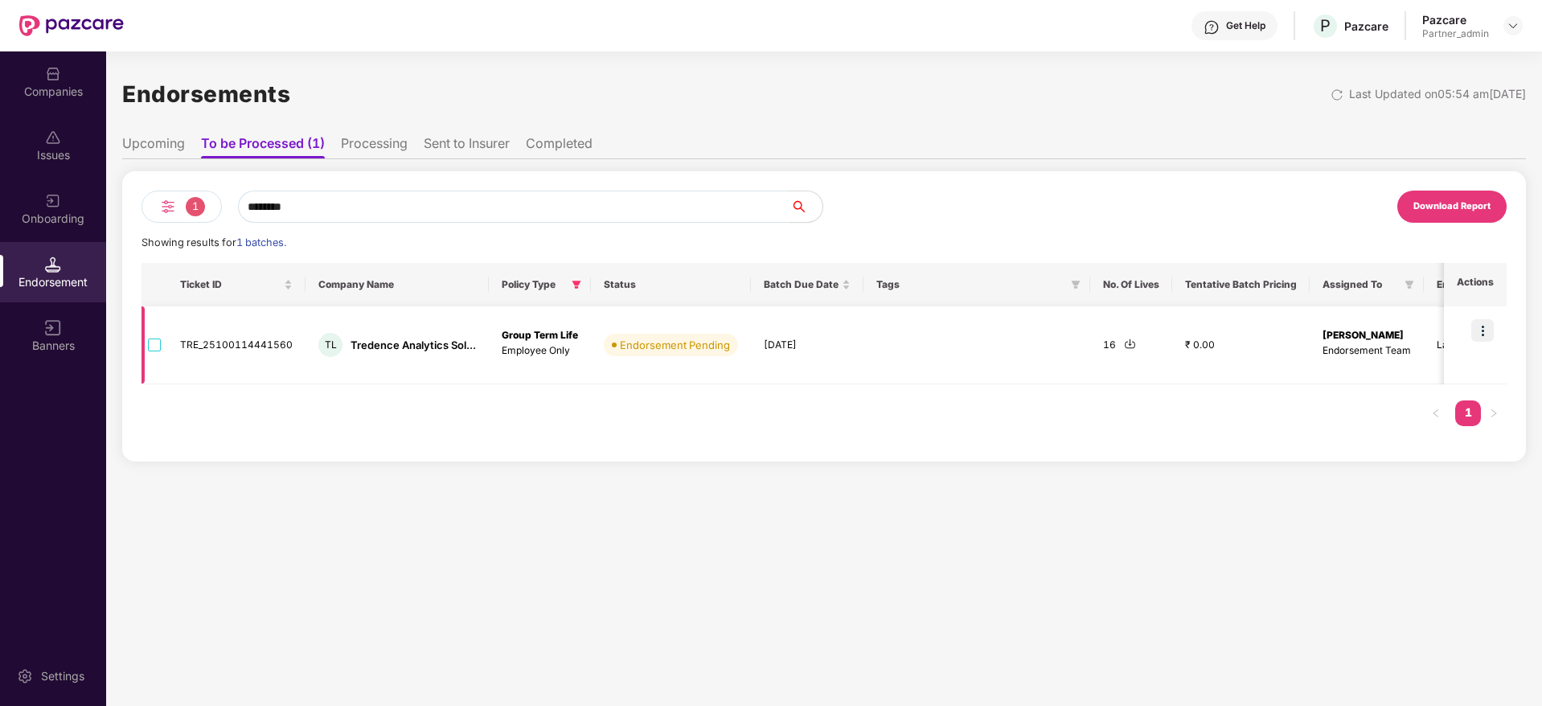
click at [1124, 346] on img at bounding box center [1130, 344] width 12 height 12
click at [1481, 331] on img at bounding box center [1482, 330] width 23 height 23
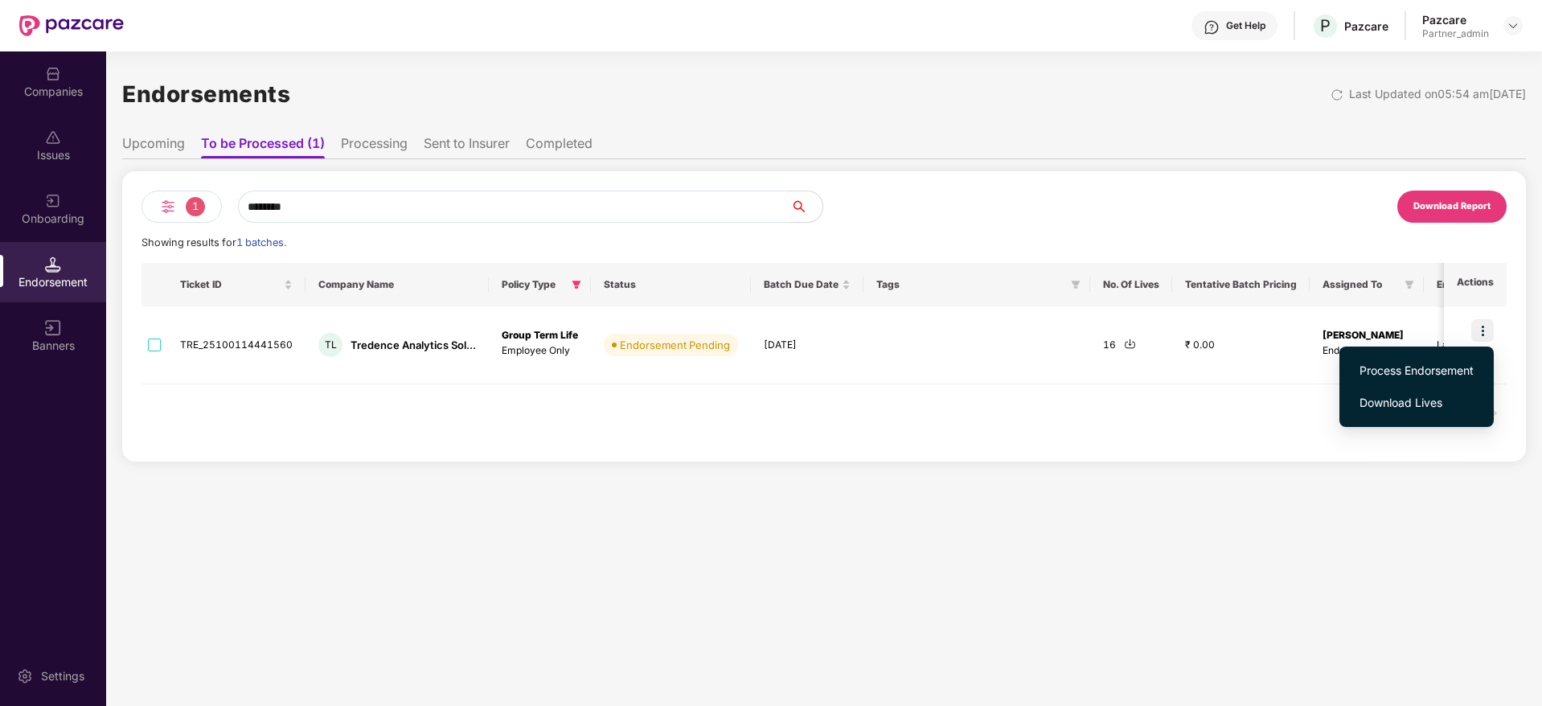
click at [1384, 367] on span "Process Endorsement" at bounding box center [1416, 371] width 114 height 18
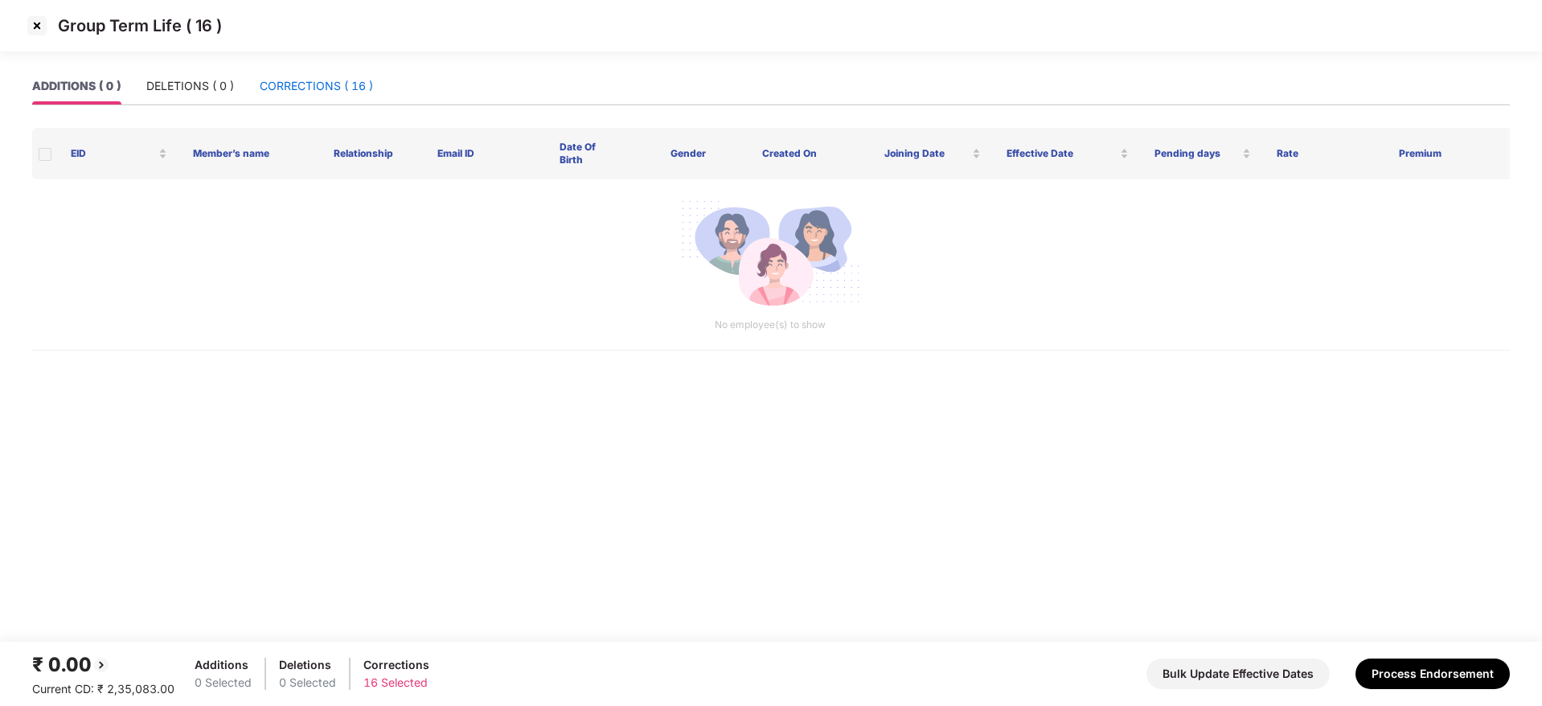
click at [286, 85] on div "CORRECTIONS ( 16 )" at bounding box center [316, 86] width 113 height 18
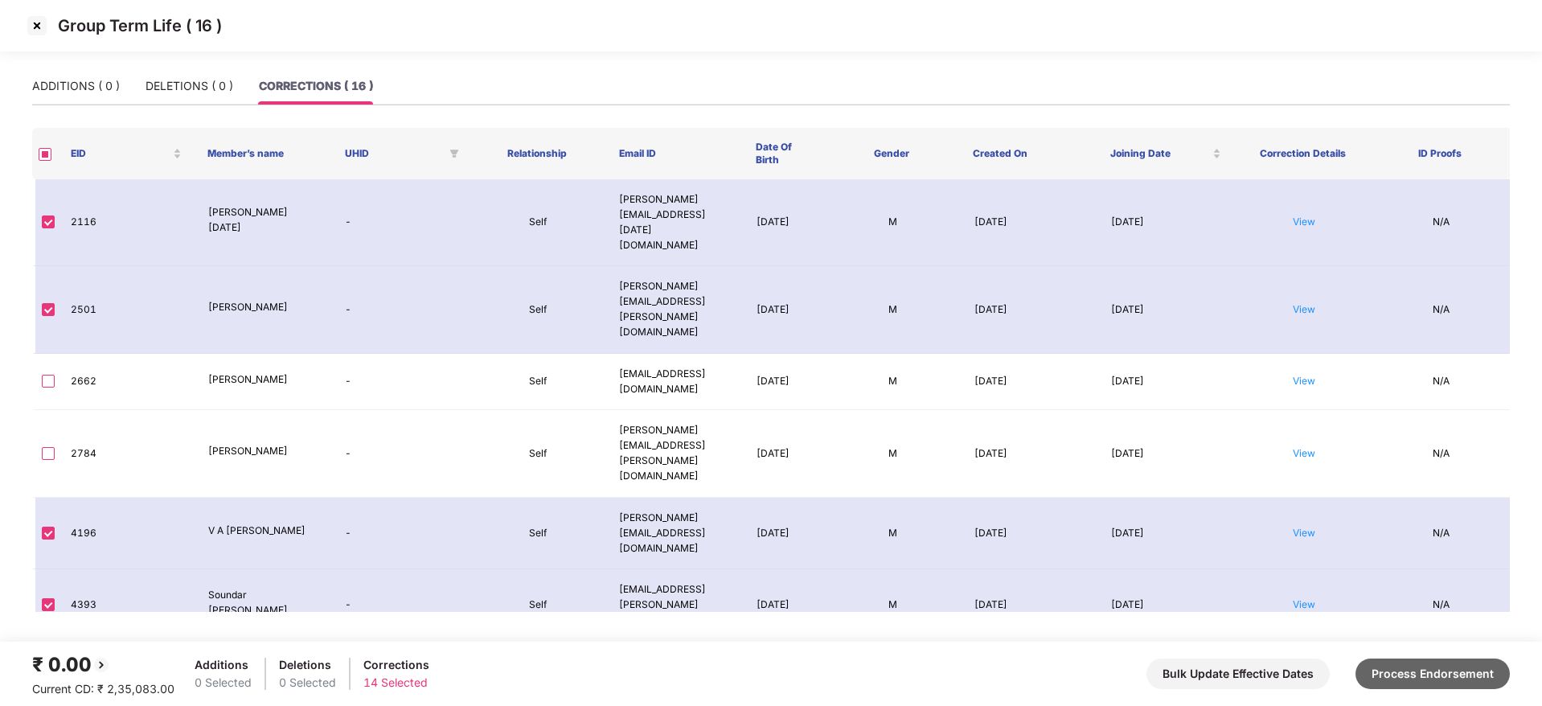
click at [1461, 671] on button "Process Endorsement" at bounding box center [1432, 673] width 154 height 31
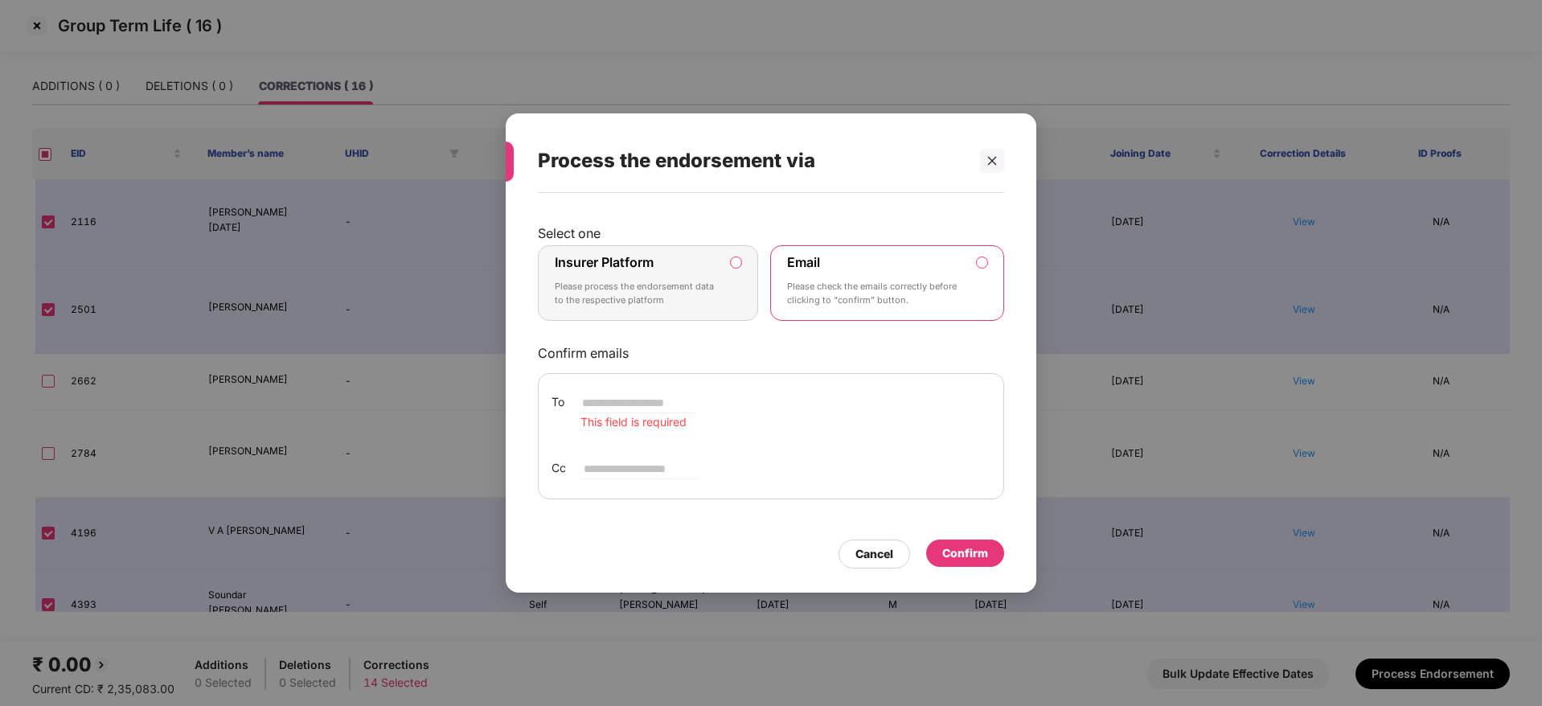
click at [656, 290] on p "Please process the endorsement data to the respective platform" at bounding box center [637, 294] width 164 height 28
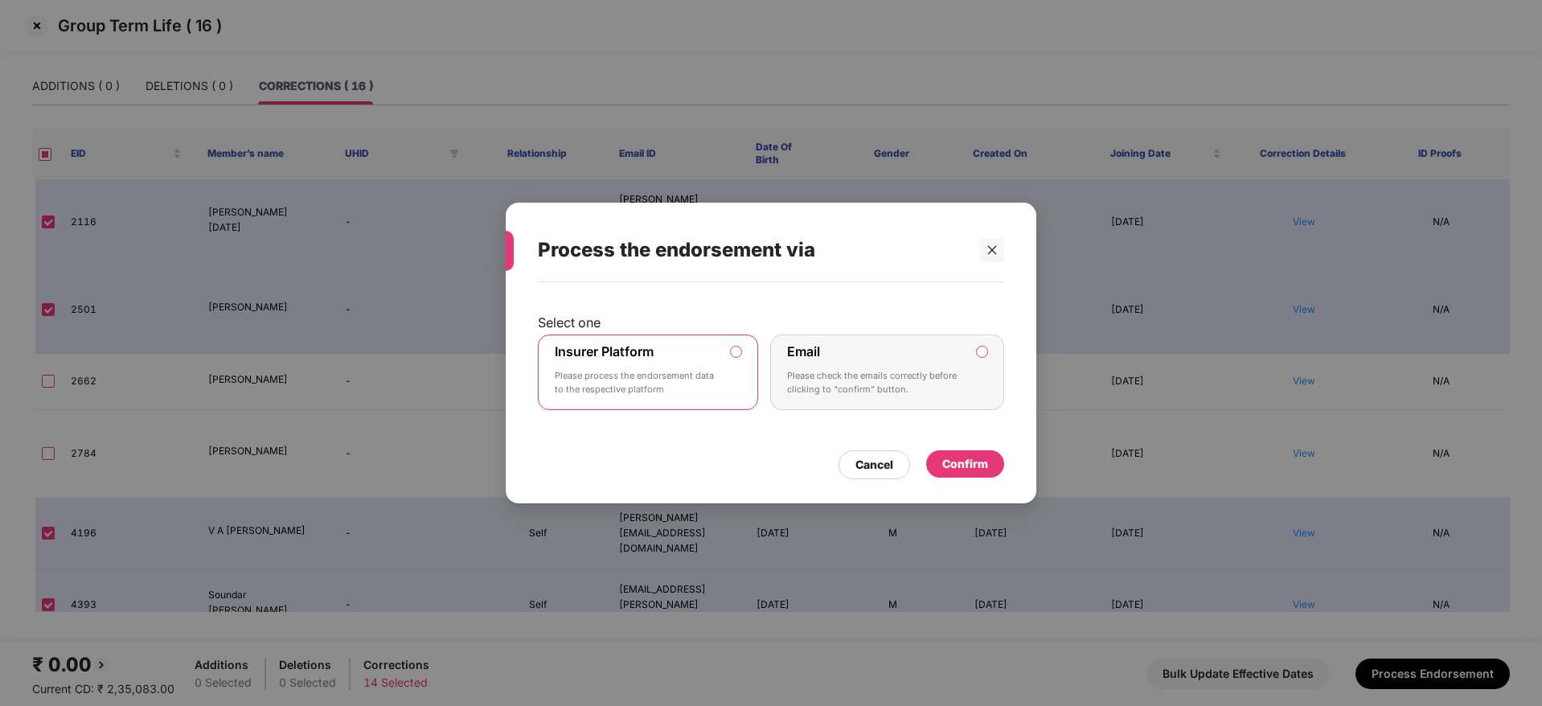
click at [974, 460] on div "Confirm" at bounding box center [965, 464] width 46 height 18
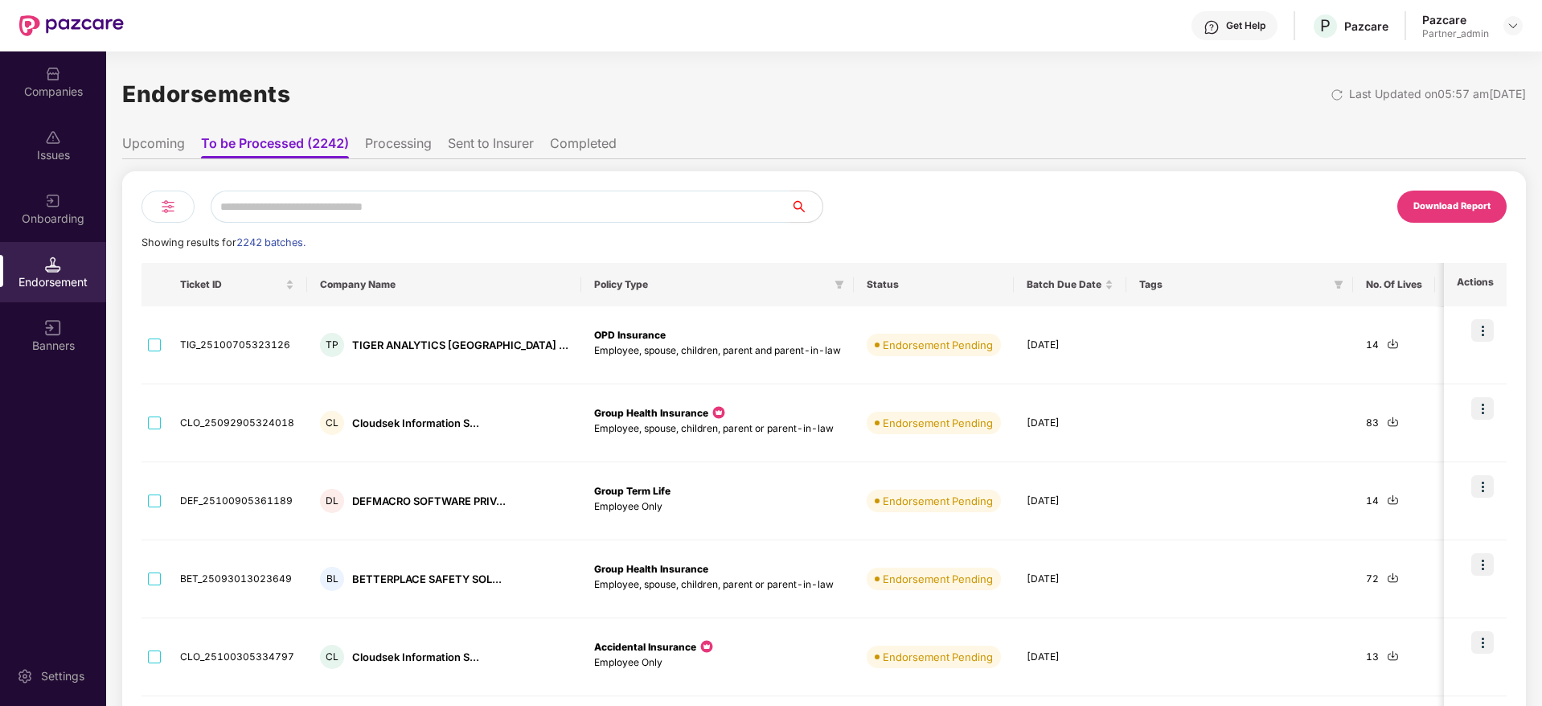
click at [49, 94] on div "Companies" at bounding box center [53, 92] width 106 height 16
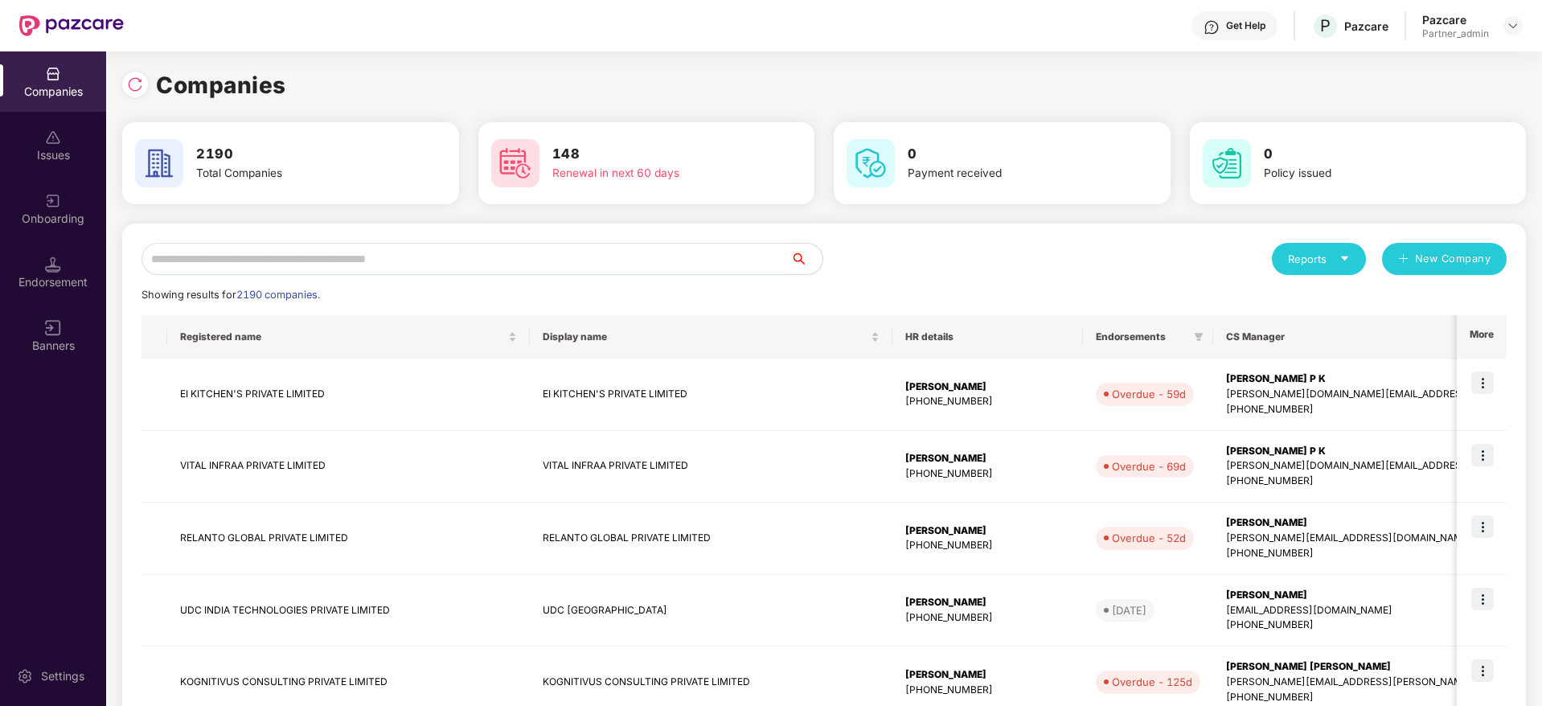
click at [285, 254] on input "text" at bounding box center [465, 259] width 649 height 32
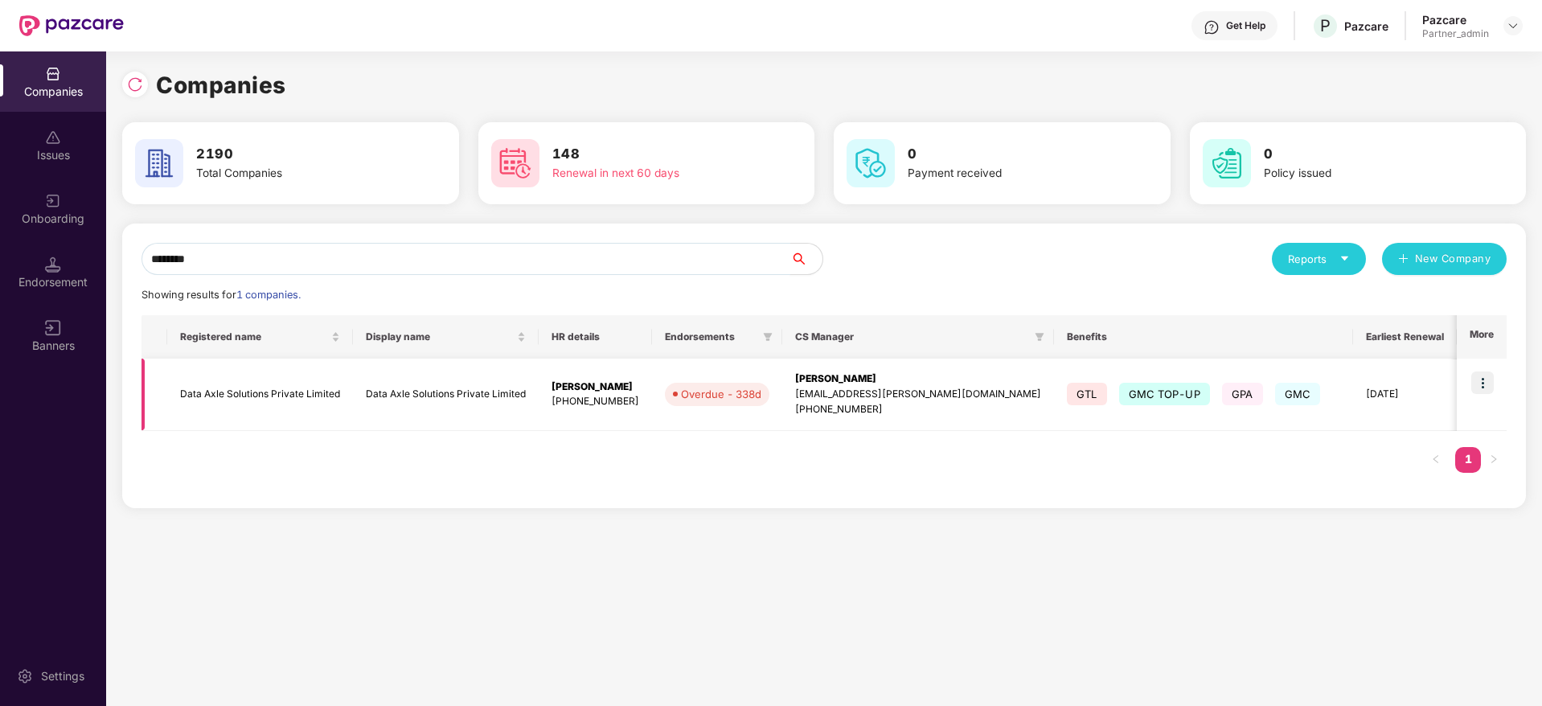
type input "********"
click at [1487, 388] on img at bounding box center [1482, 382] width 23 height 23
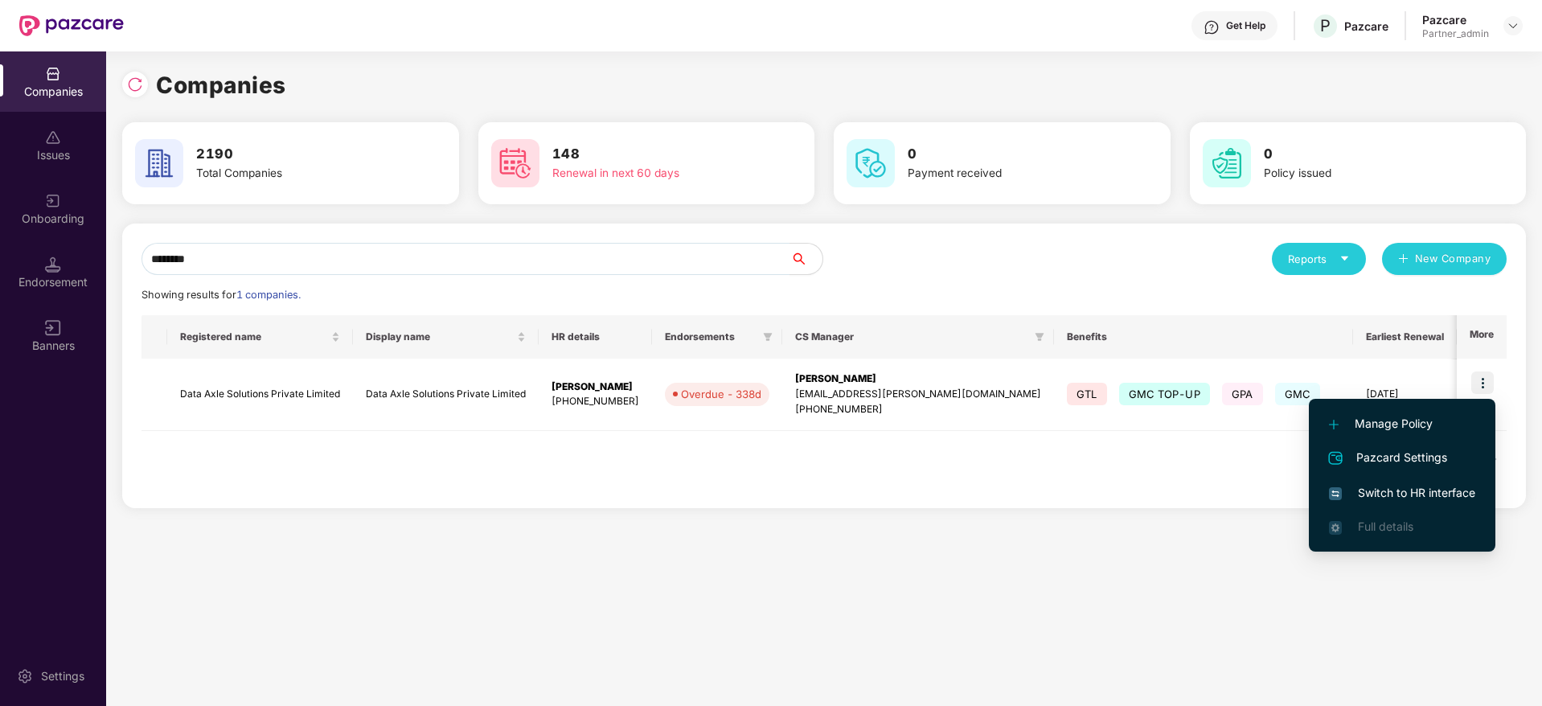
click at [1430, 490] on span "Switch to HR interface" at bounding box center [1402, 493] width 146 height 18
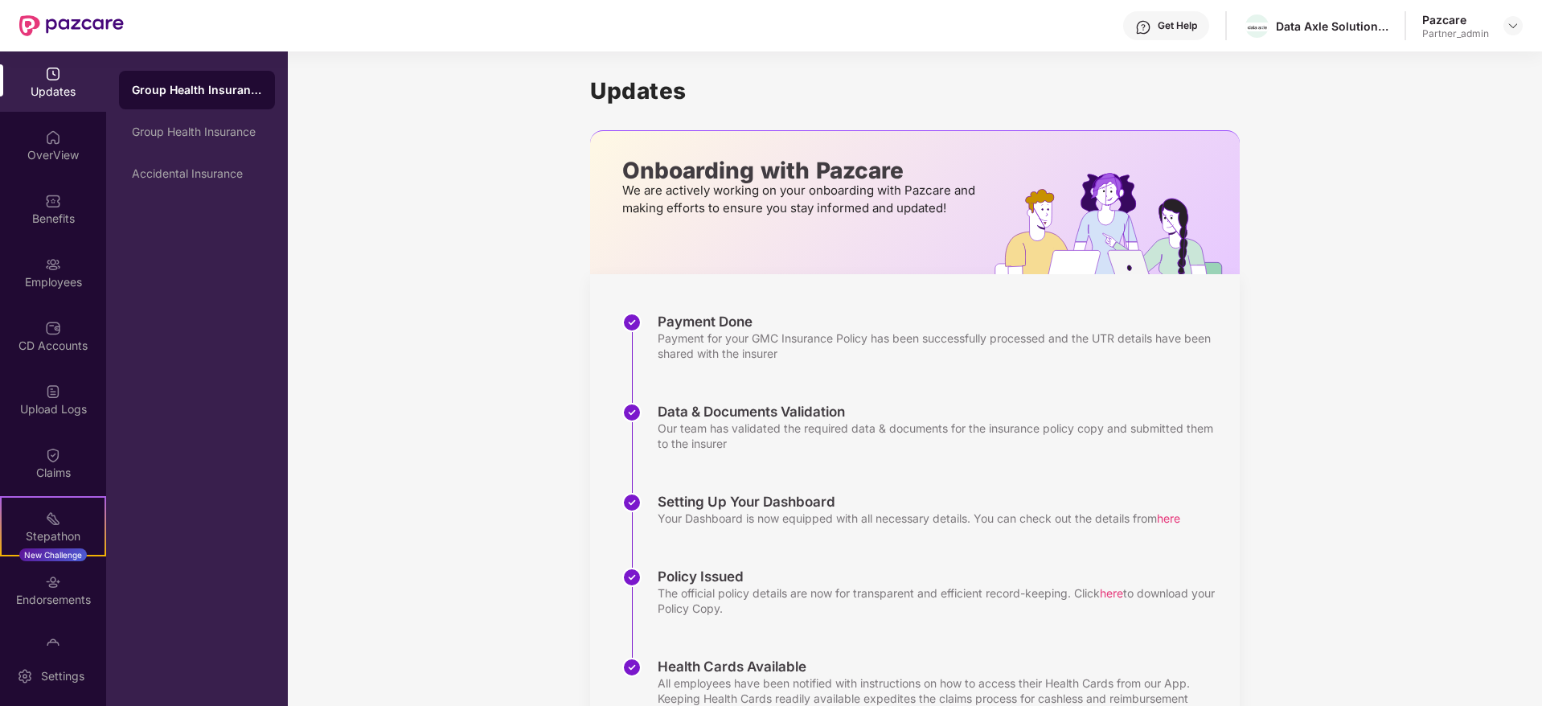
click at [42, 596] on div "Endorsements" at bounding box center [53, 600] width 106 height 16
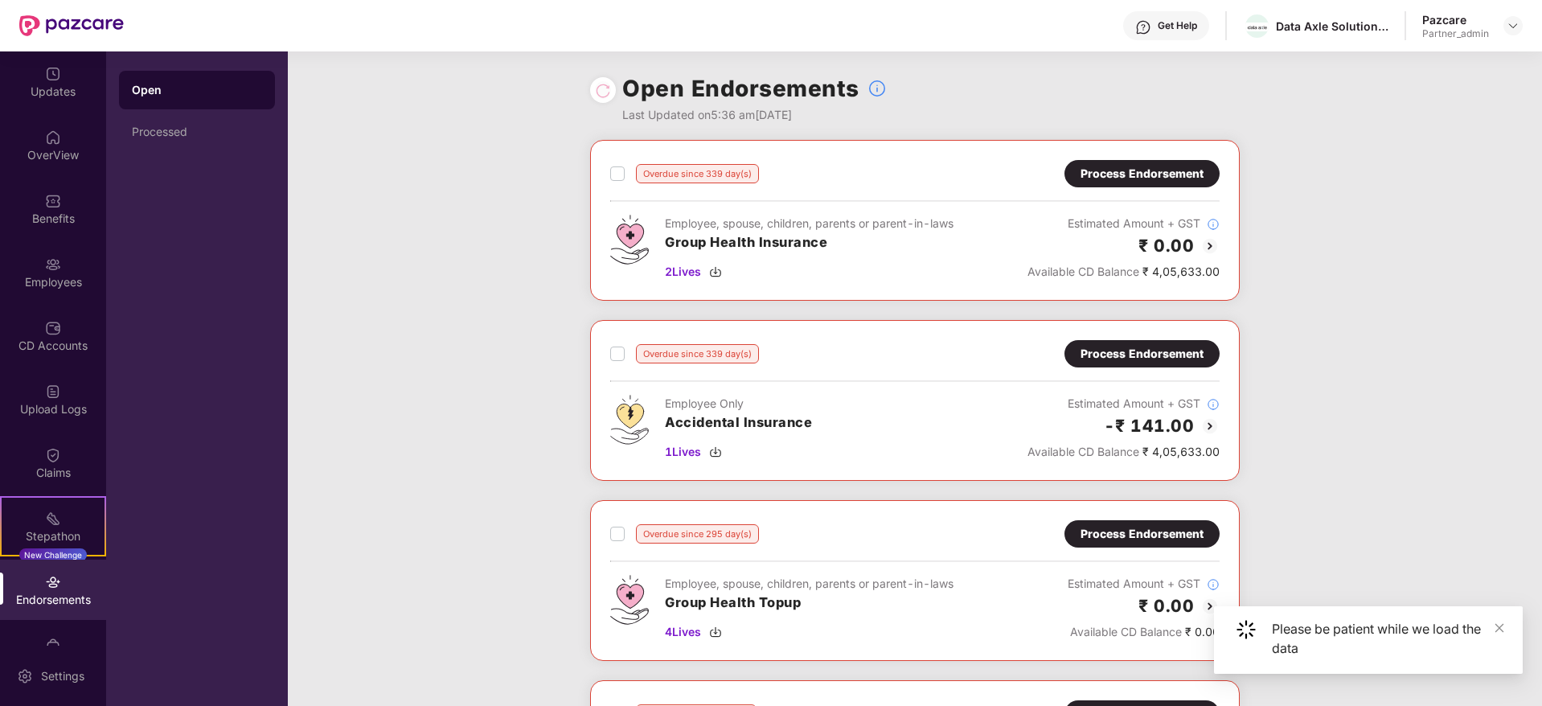
click at [1141, 365] on div "Process Endorsement" at bounding box center [1141, 353] width 155 height 27
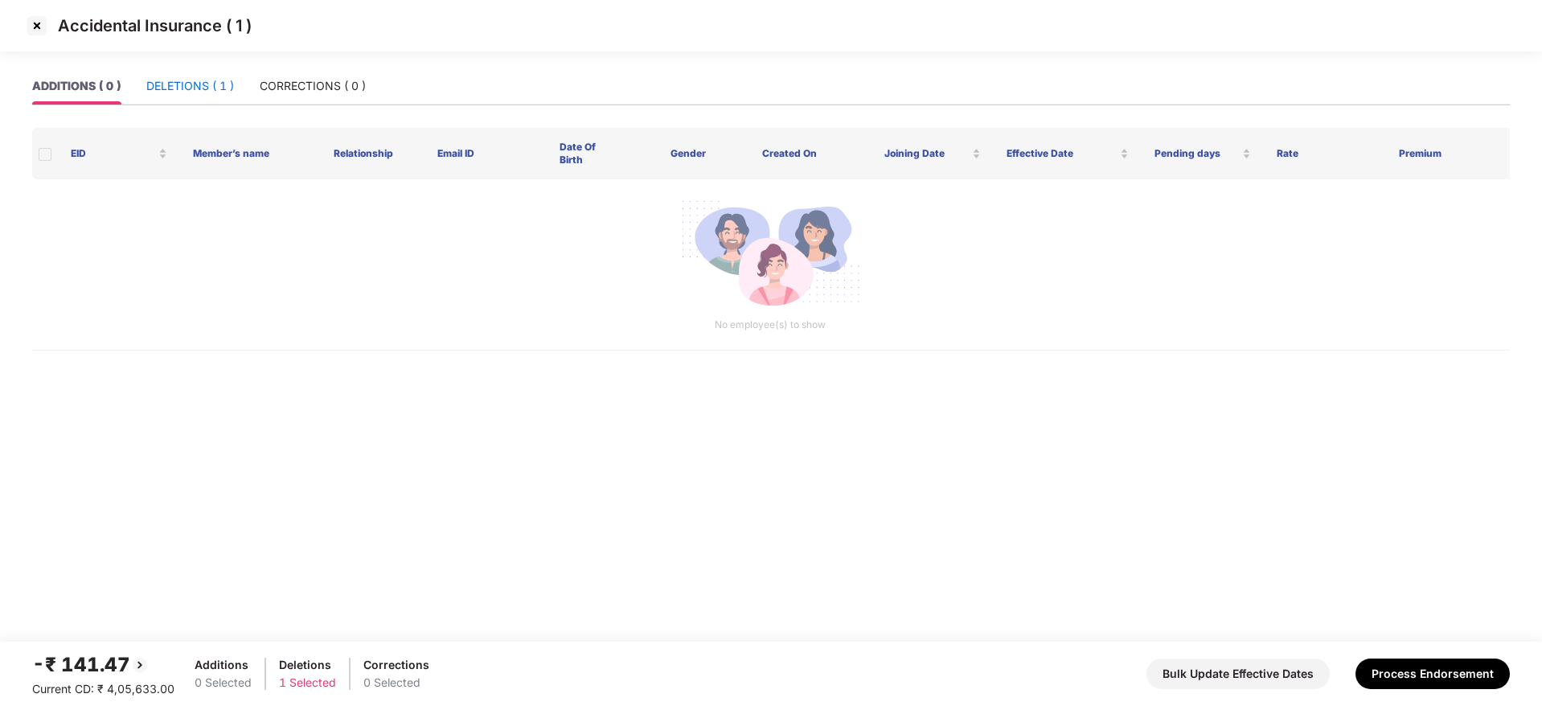
click at [195, 88] on div "DELETIONS ( 1 )" at bounding box center [190, 86] width 88 height 18
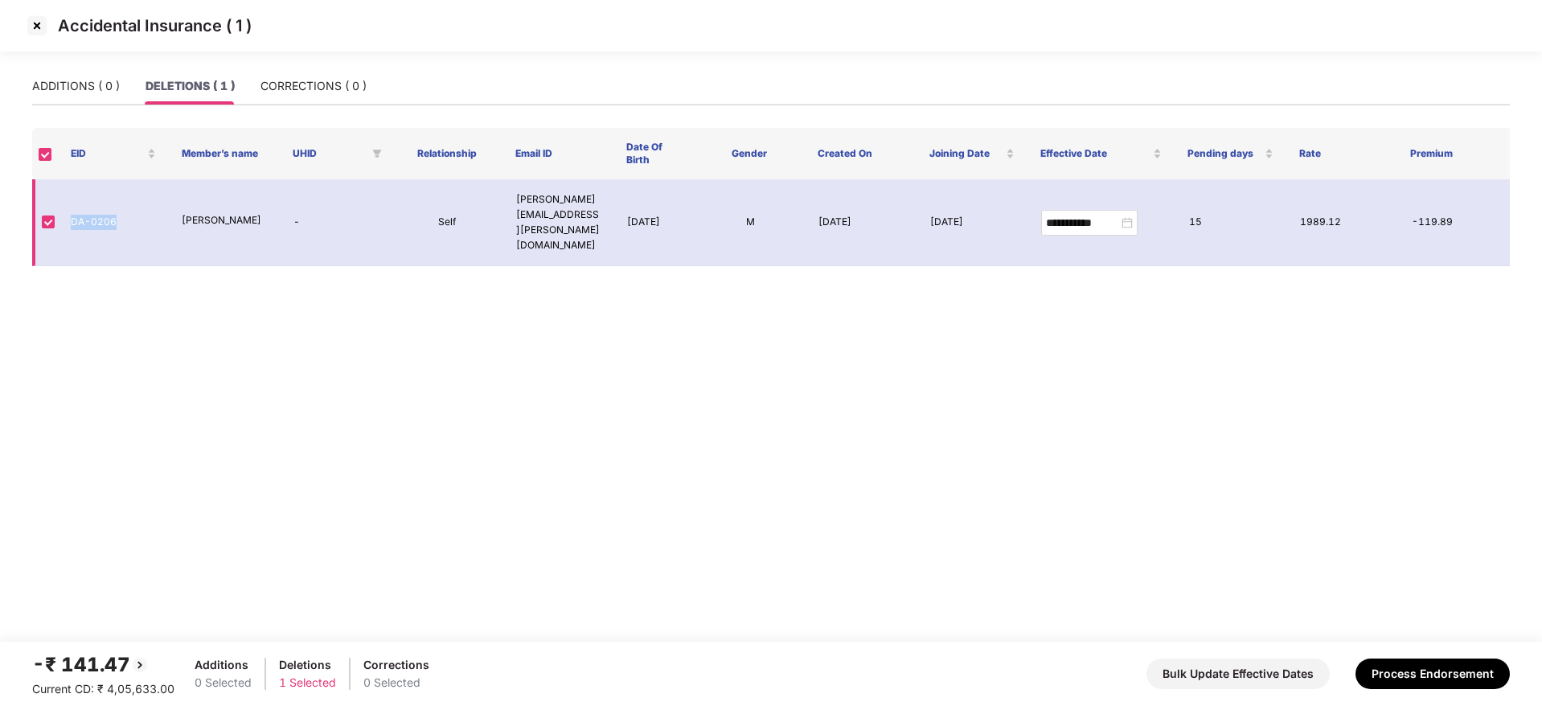
drag, startPoint x: 73, startPoint y: 203, endPoint x: 113, endPoint y: 206, distance: 39.5
click at [113, 206] on td "DA-0206" at bounding box center [113, 222] width 111 height 87
copy td "DA-0206"
click at [36, 31] on img at bounding box center [37, 26] width 26 height 26
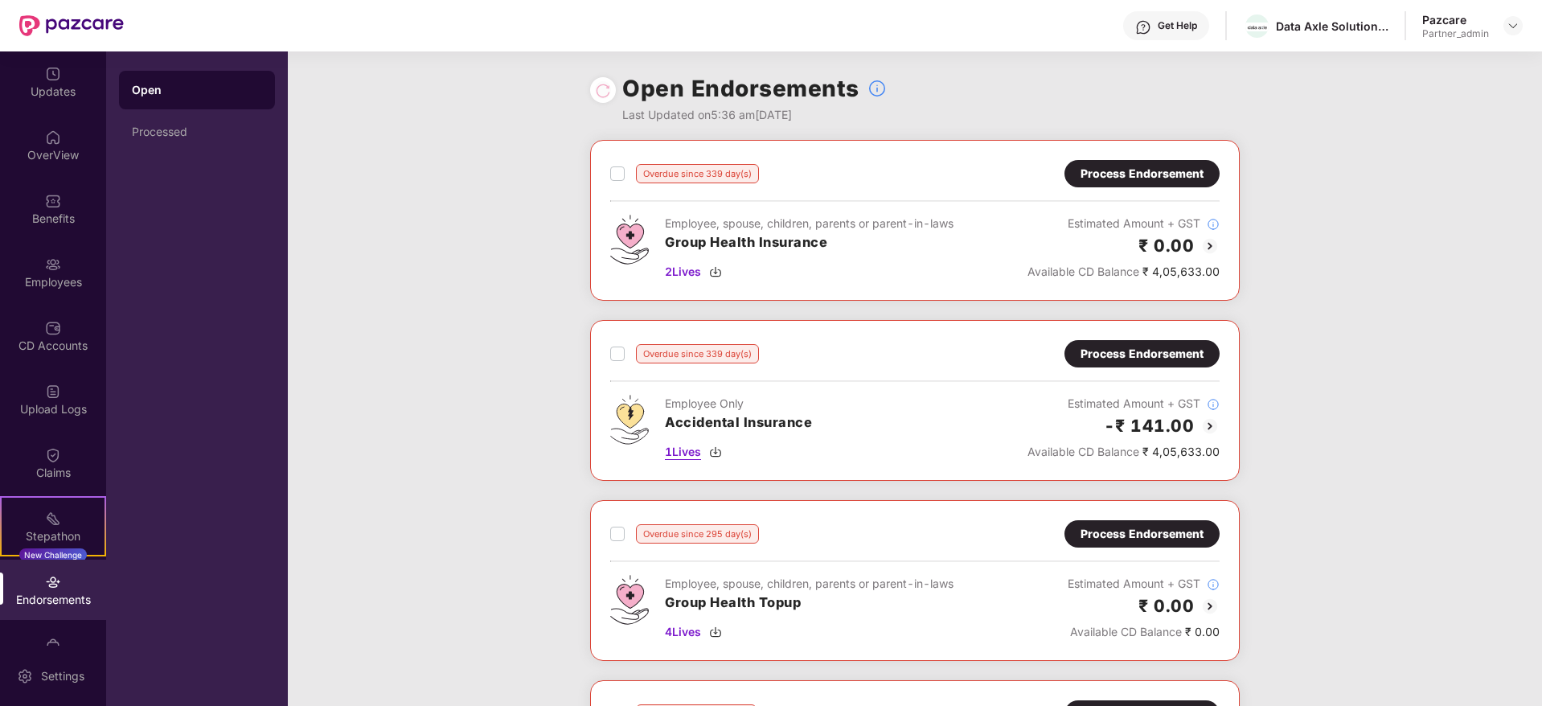
click at [719, 452] on img at bounding box center [715, 451] width 13 height 13
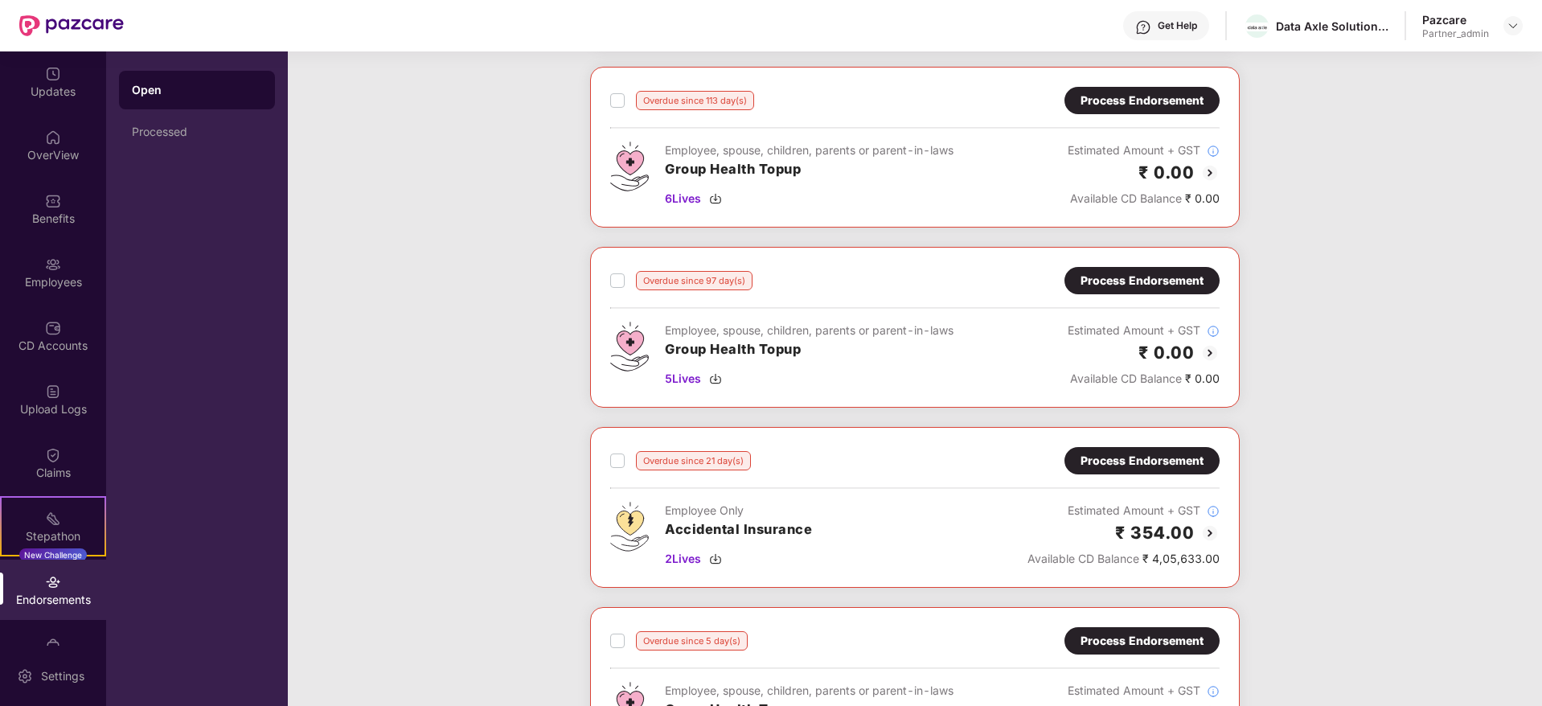
scroll to position [1206, 0]
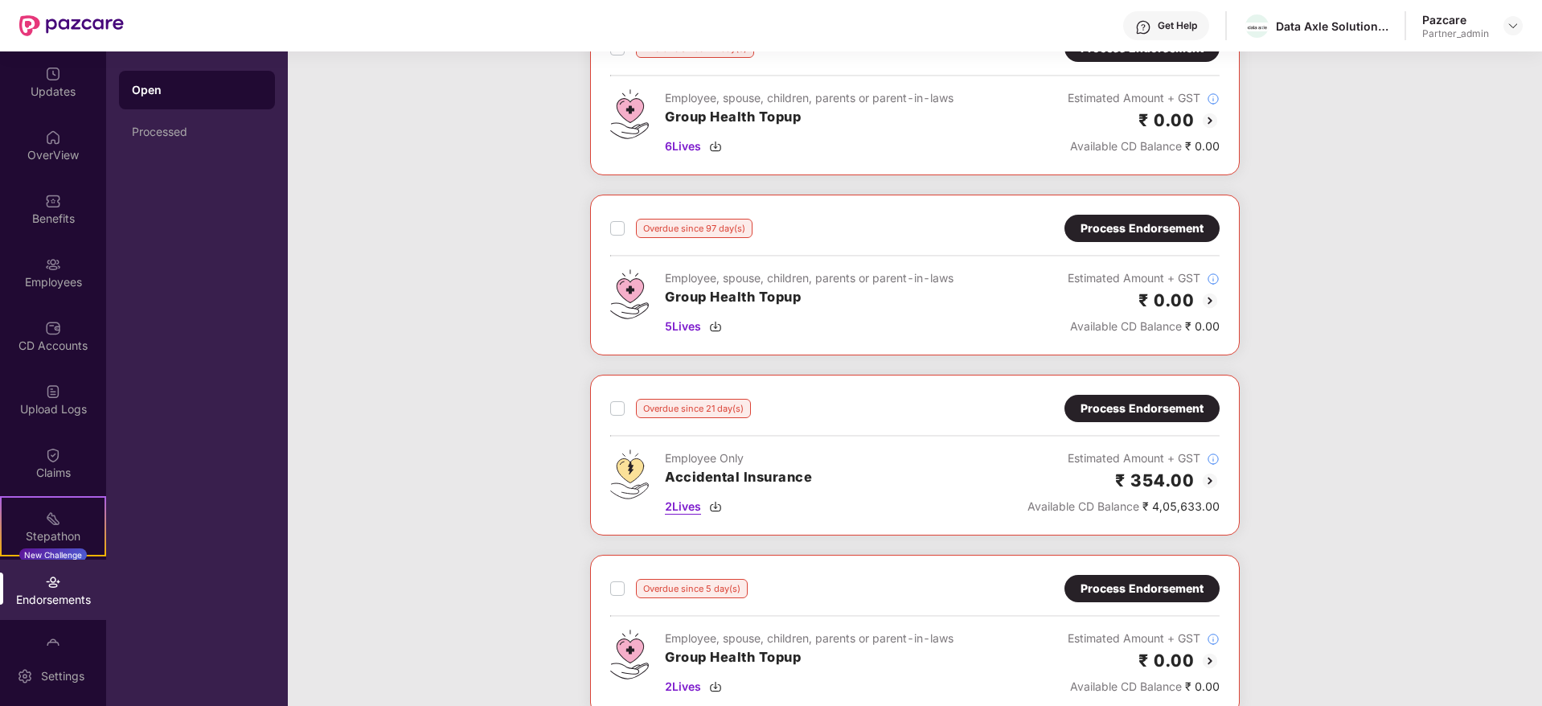
click at [719, 504] on img at bounding box center [715, 506] width 13 height 13
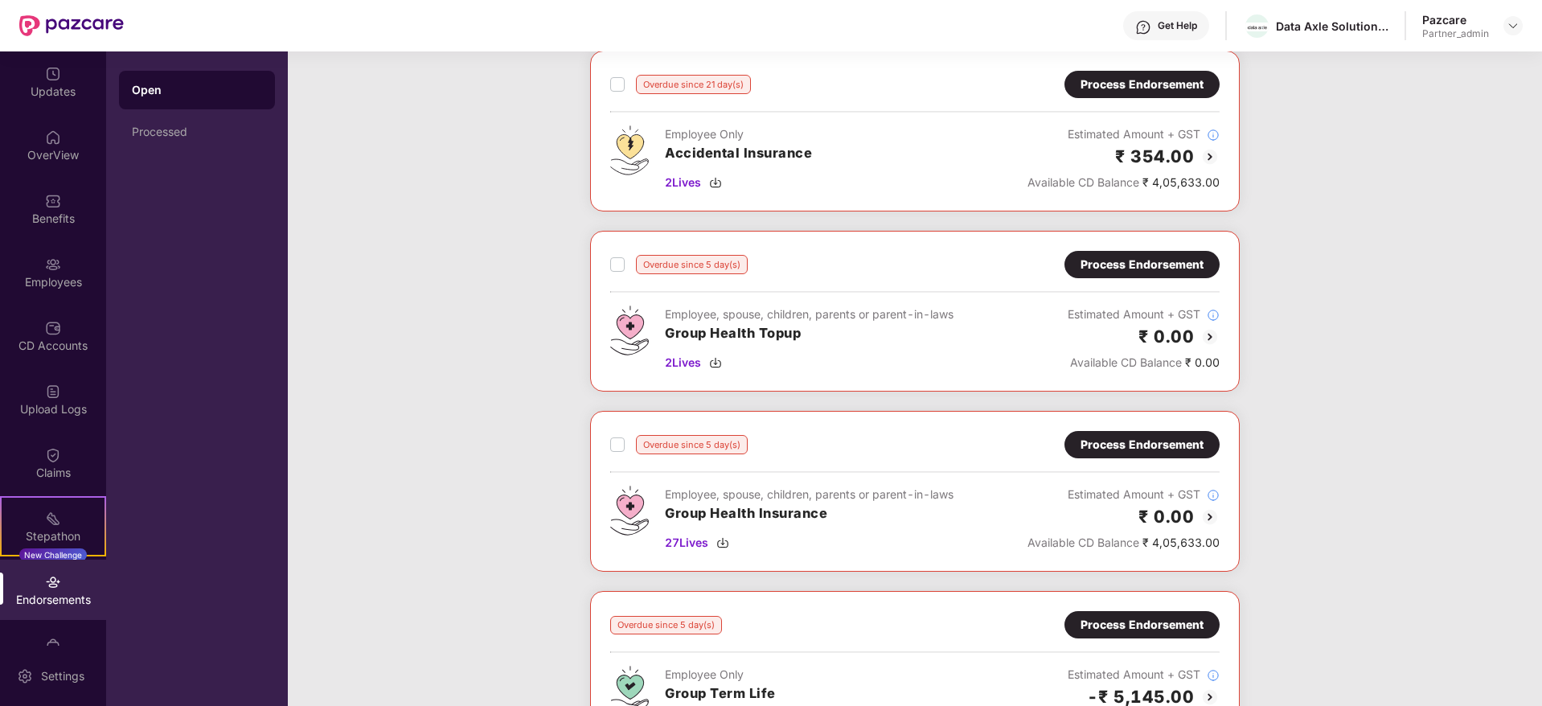
scroll to position [1567, 0]
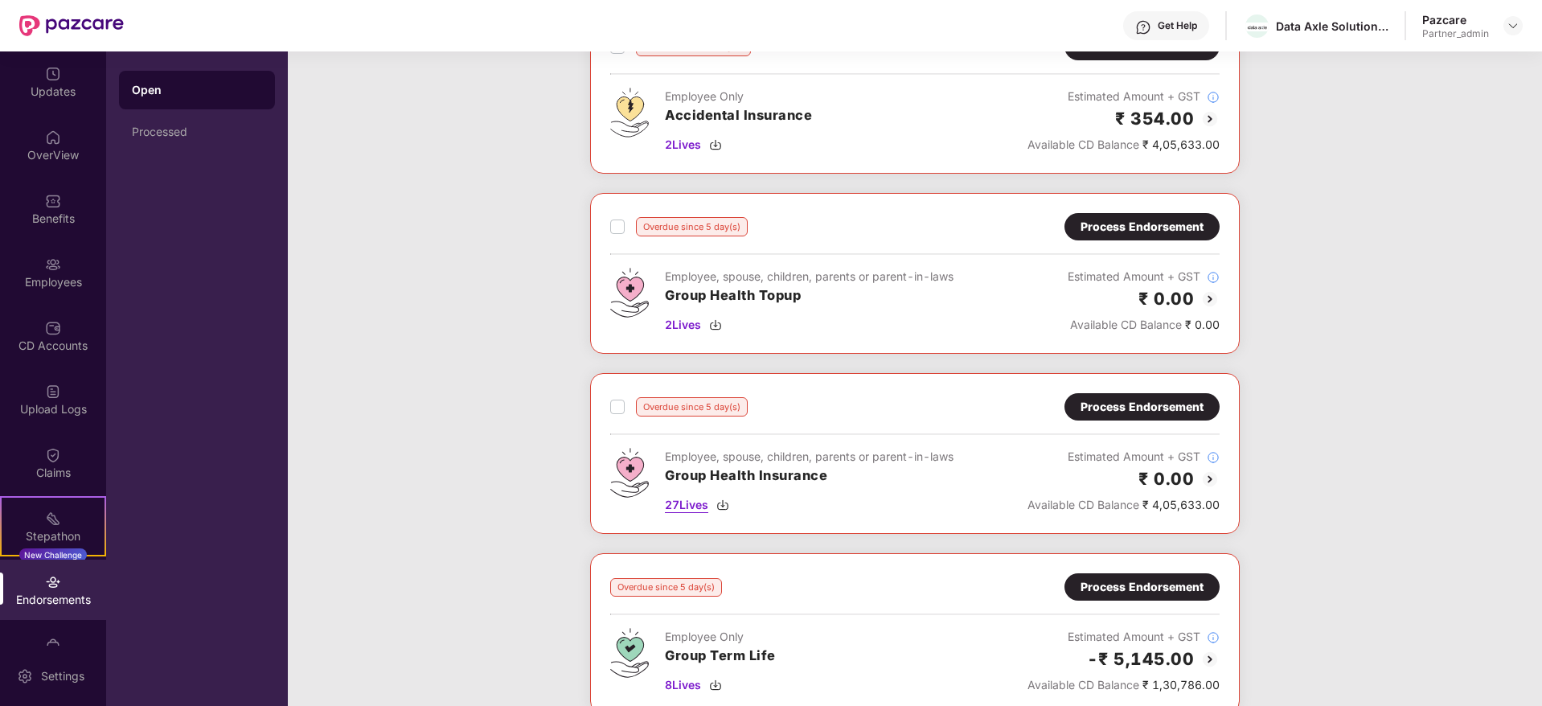
click at [724, 502] on img at bounding box center [722, 504] width 13 height 13
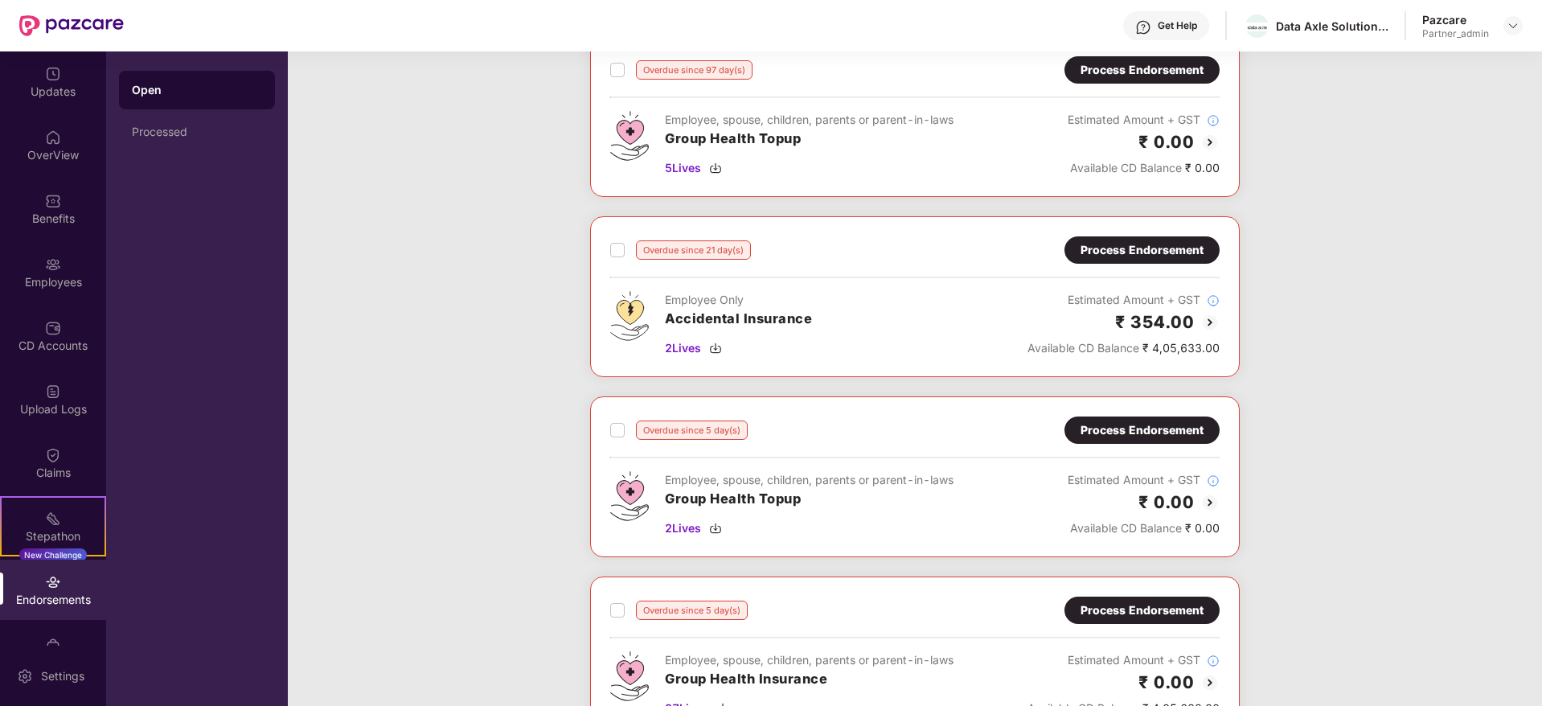
scroll to position [1326, 0]
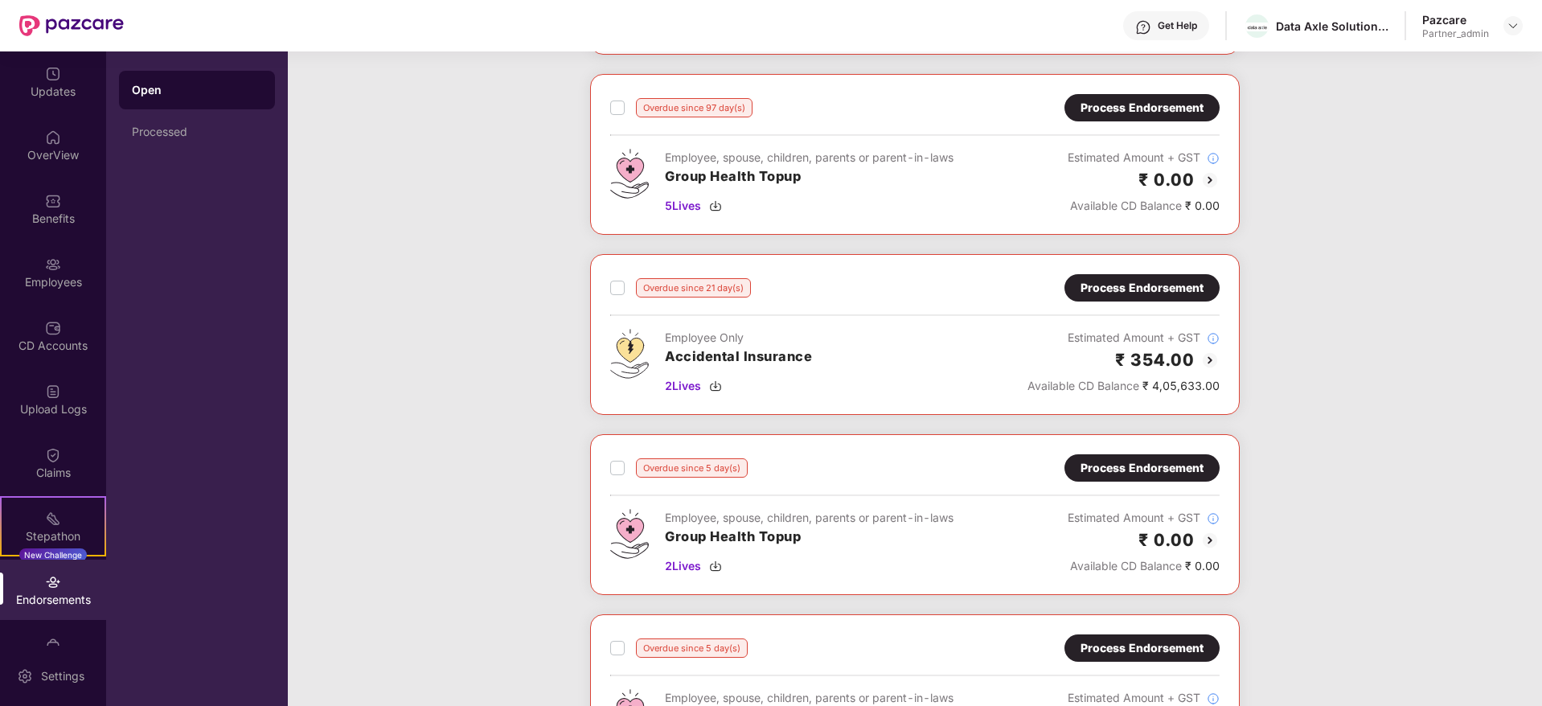
click at [1120, 289] on div "Process Endorsement" at bounding box center [1141, 288] width 123 height 18
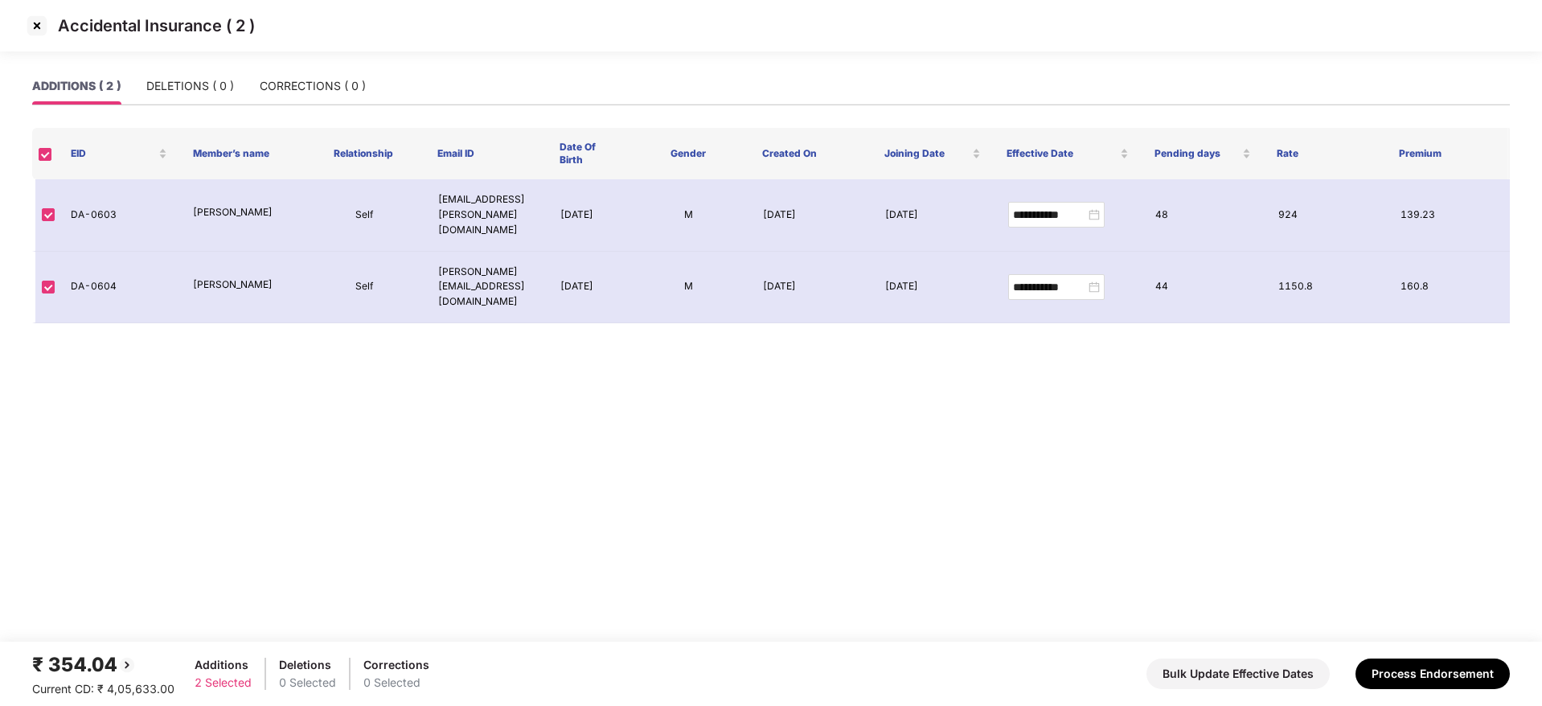
click at [35, 27] on img at bounding box center [37, 26] width 26 height 26
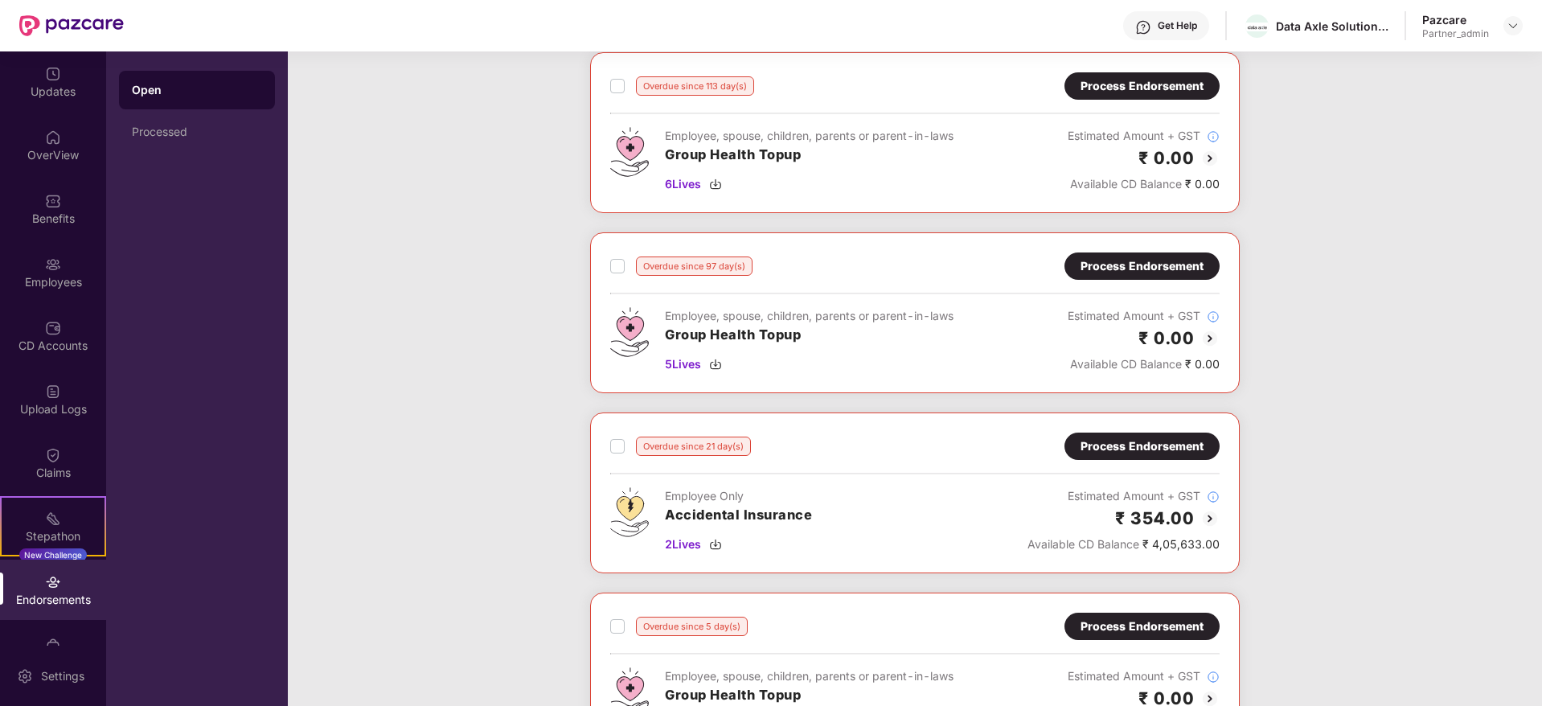
scroll to position [1206, 0]
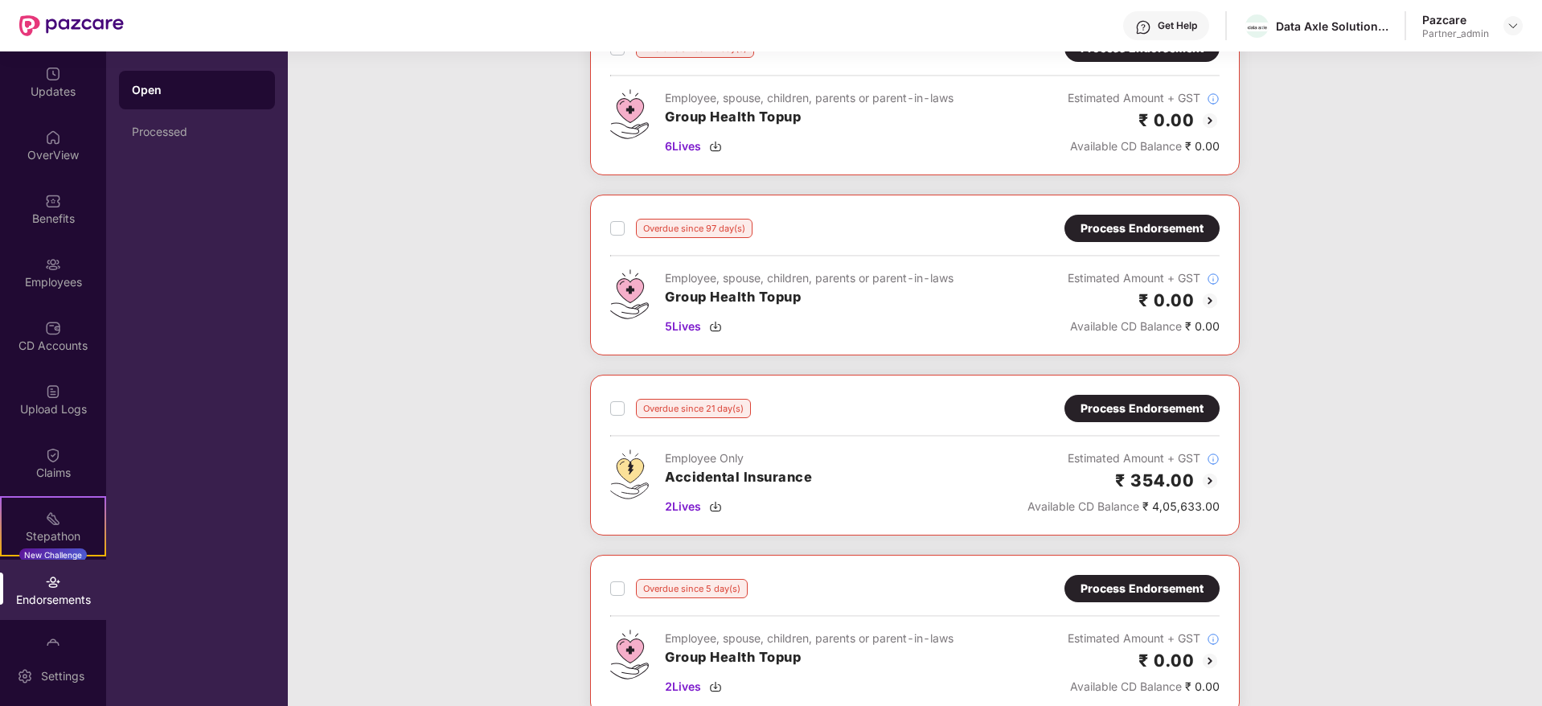
click at [1098, 412] on div "Process Endorsement" at bounding box center [1141, 408] width 123 height 18
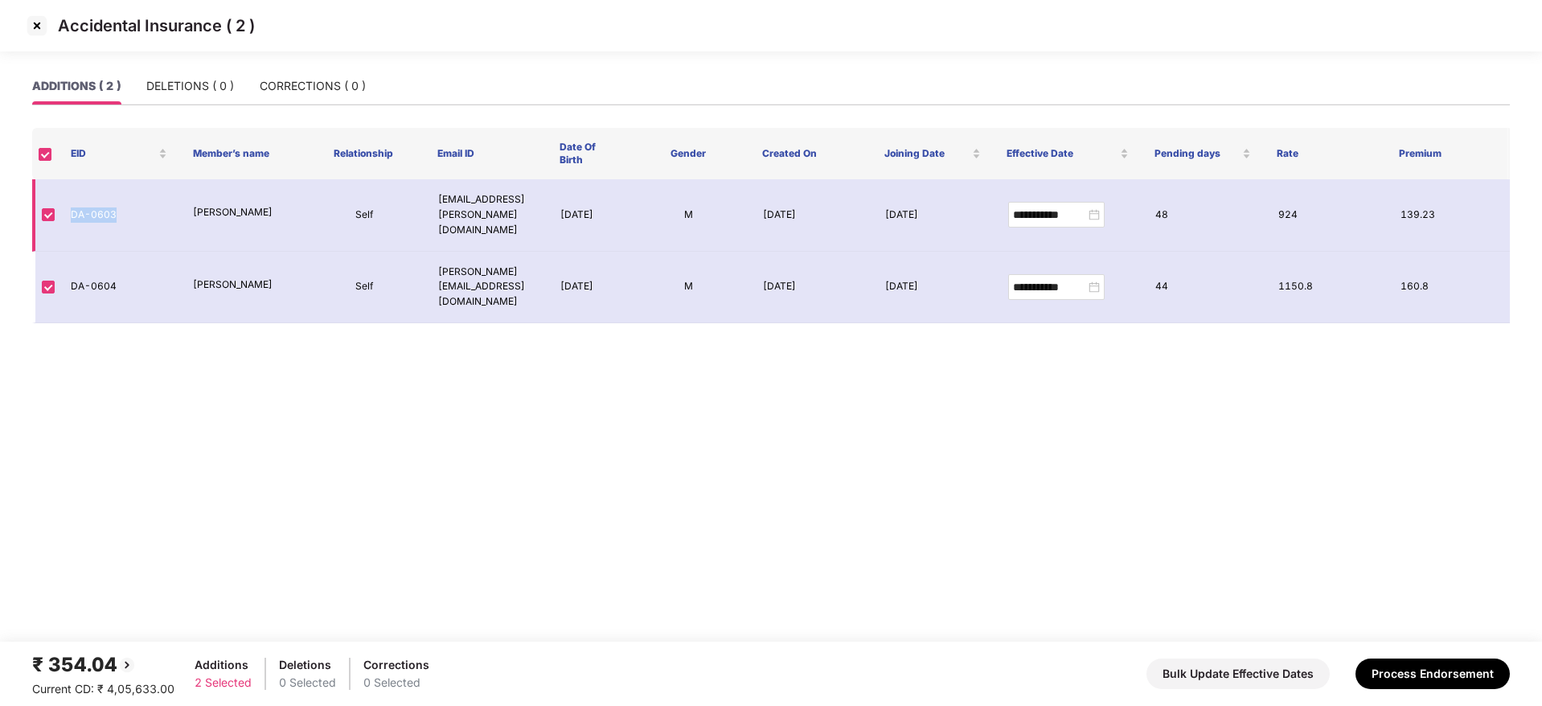
drag, startPoint x: 72, startPoint y: 204, endPoint x: 135, endPoint y: 207, distance: 63.6
click at [135, 207] on td "DA-0603" at bounding box center [119, 215] width 122 height 72
copy td "DA-0603"
click at [35, 22] on img at bounding box center [37, 26] width 26 height 26
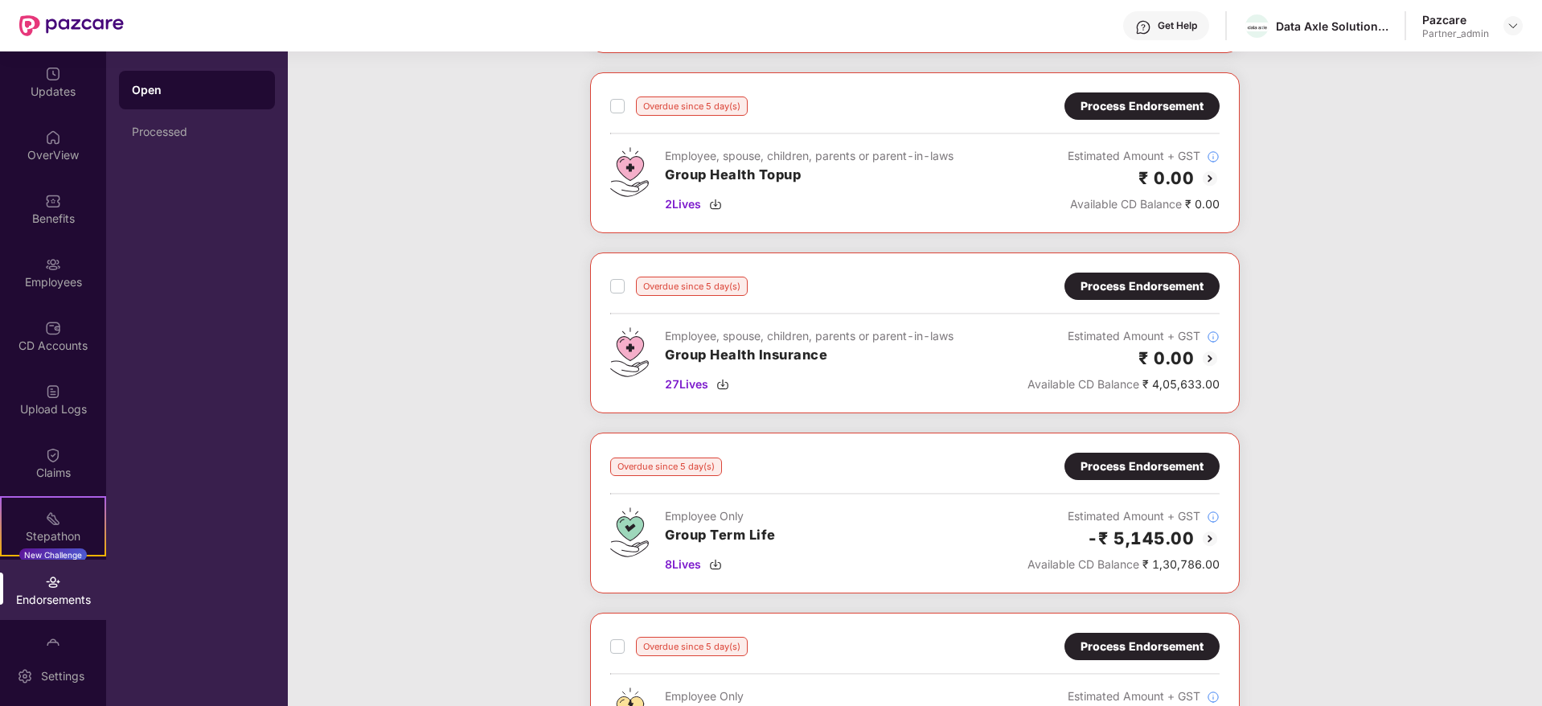
scroll to position [1809, 0]
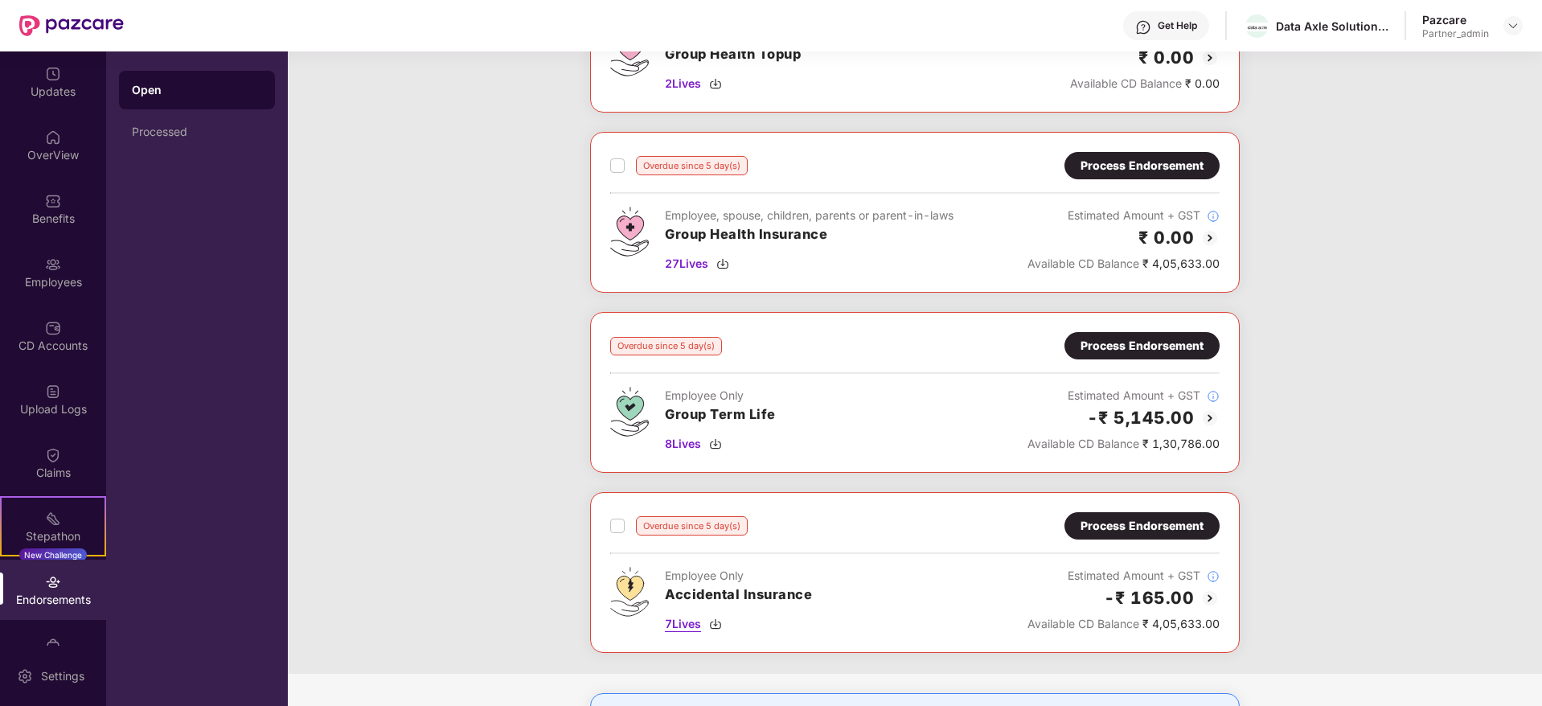
click at [720, 625] on img at bounding box center [715, 623] width 13 height 13
click at [719, 446] on img at bounding box center [715, 443] width 13 height 13
copy td "DA-0603"
click at [76, 125] on div "OverView" at bounding box center [53, 145] width 106 height 60
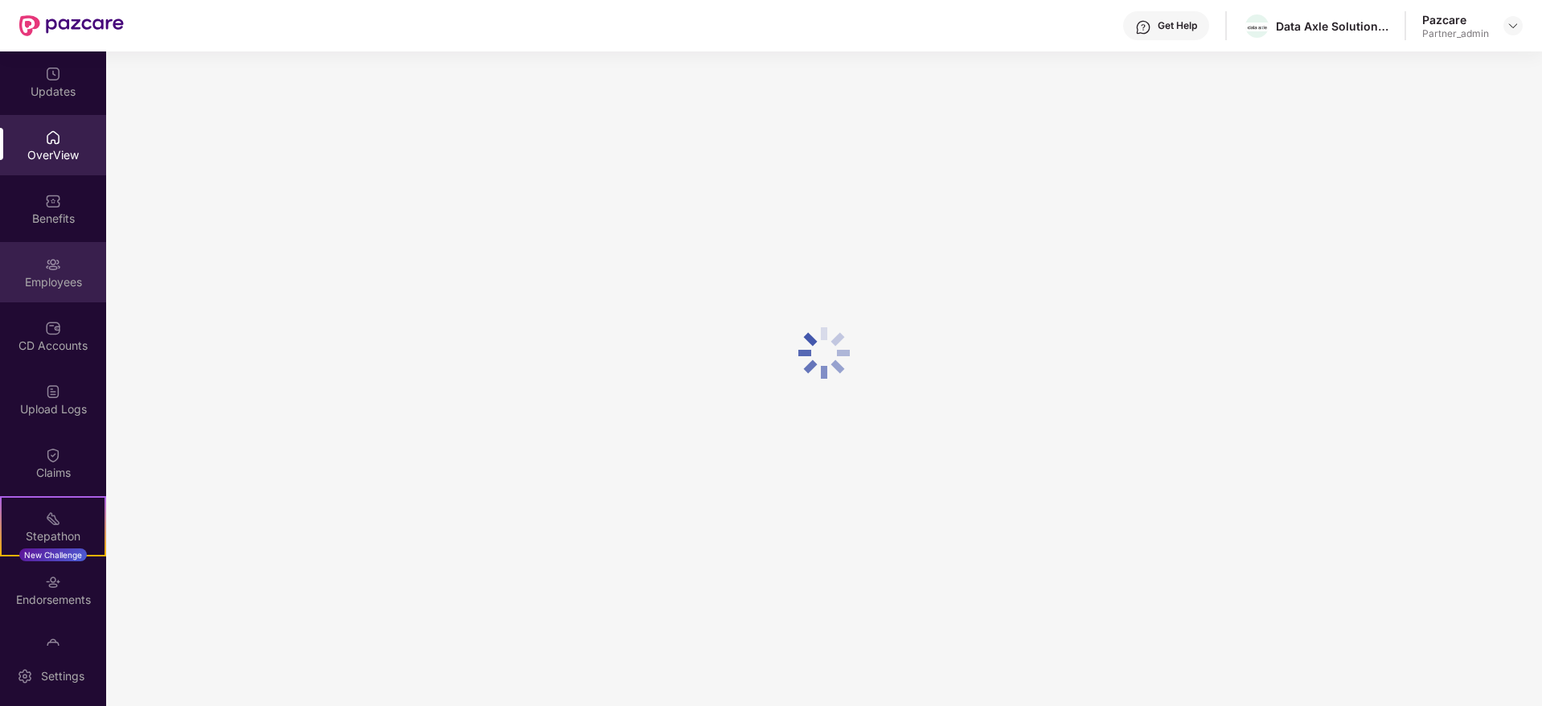
click at [60, 253] on div "Employees" at bounding box center [53, 272] width 106 height 60
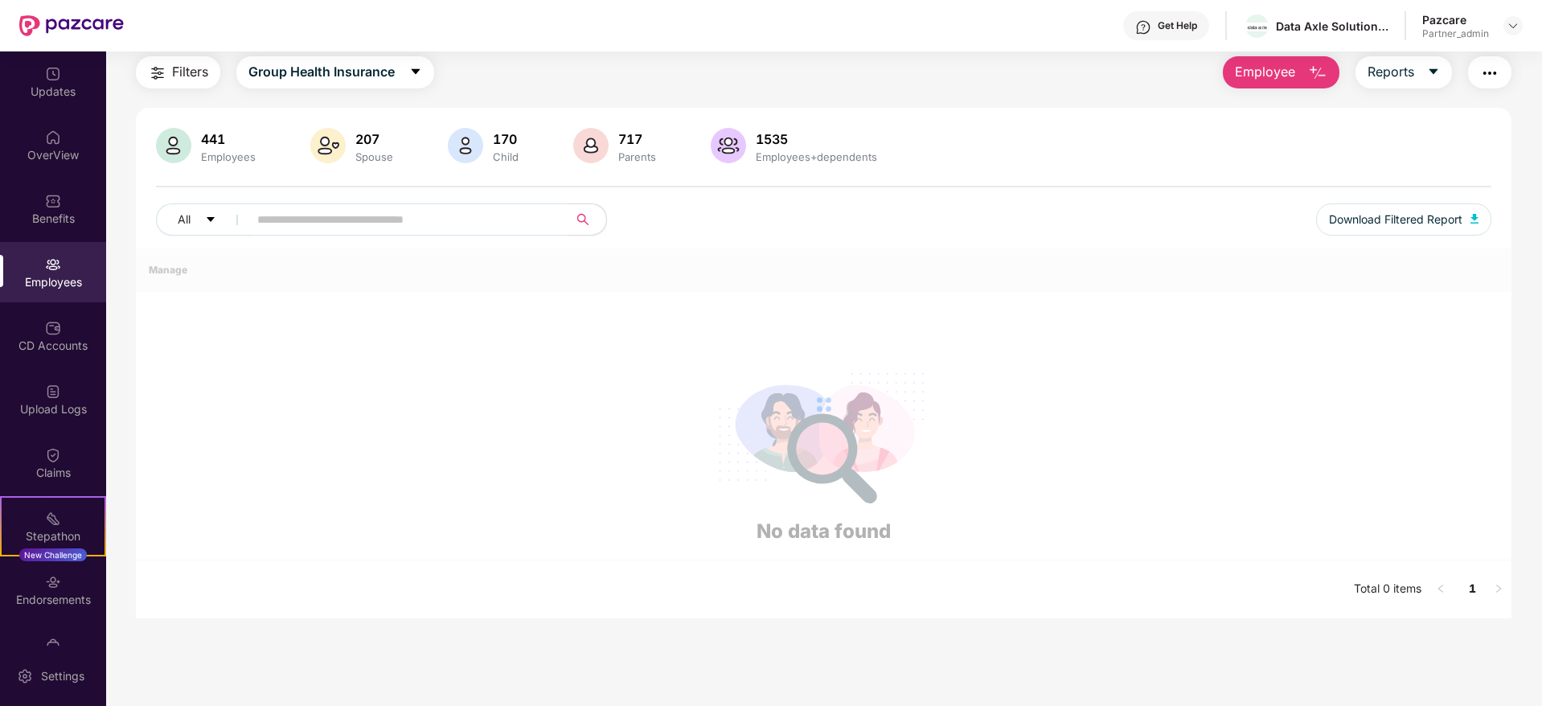
click at [325, 213] on input "text" at bounding box center [401, 219] width 289 height 24
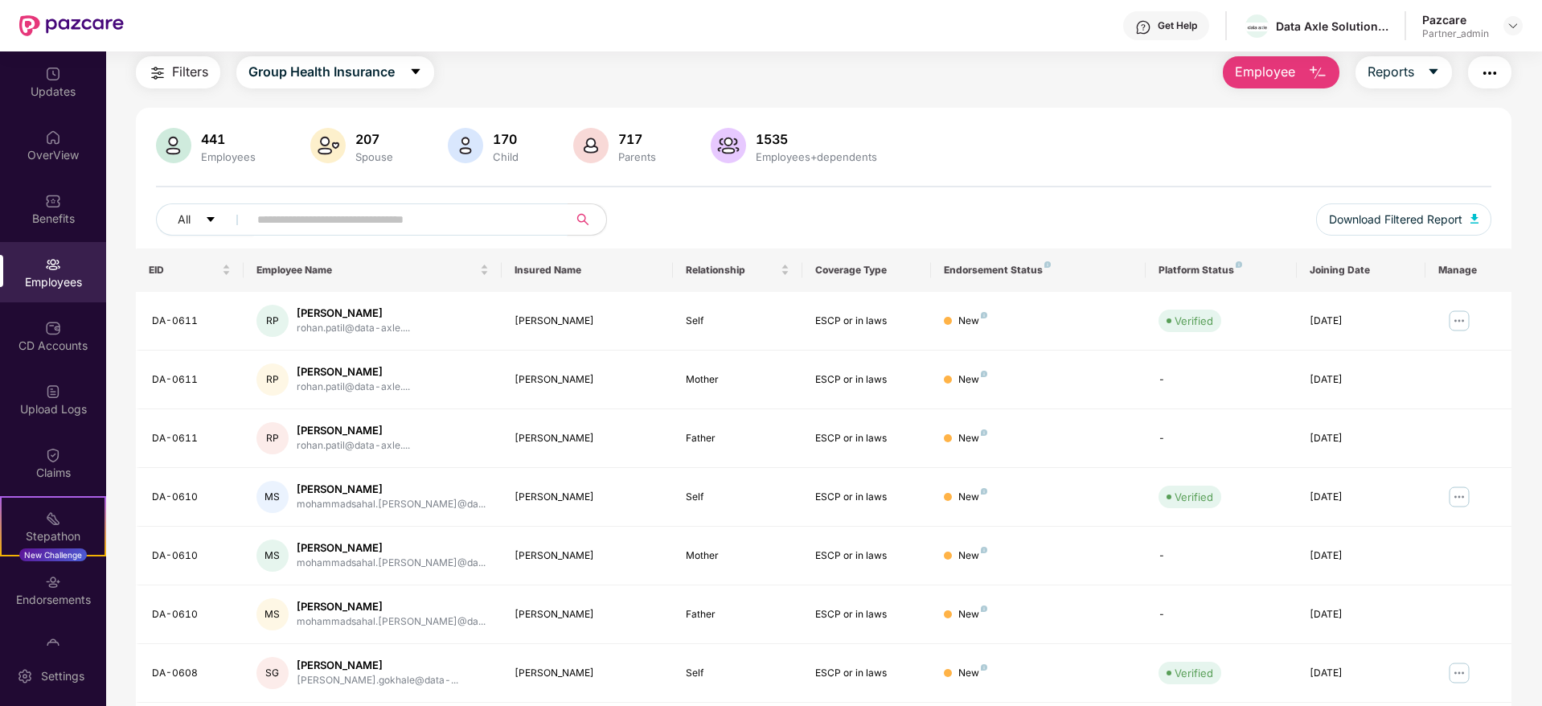
paste input "*******"
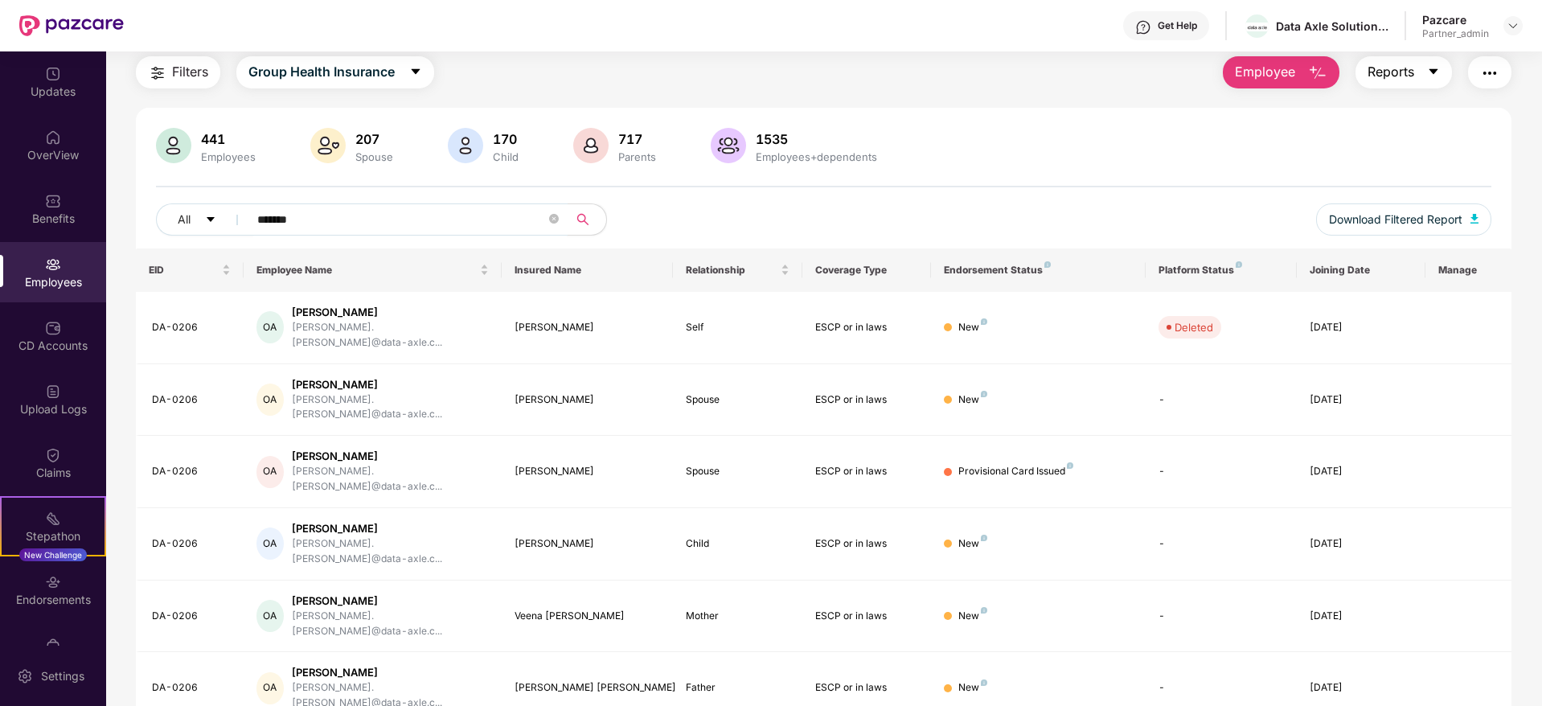
type input "*******"
click at [1428, 78] on span "caret-down" at bounding box center [1433, 72] width 13 height 14
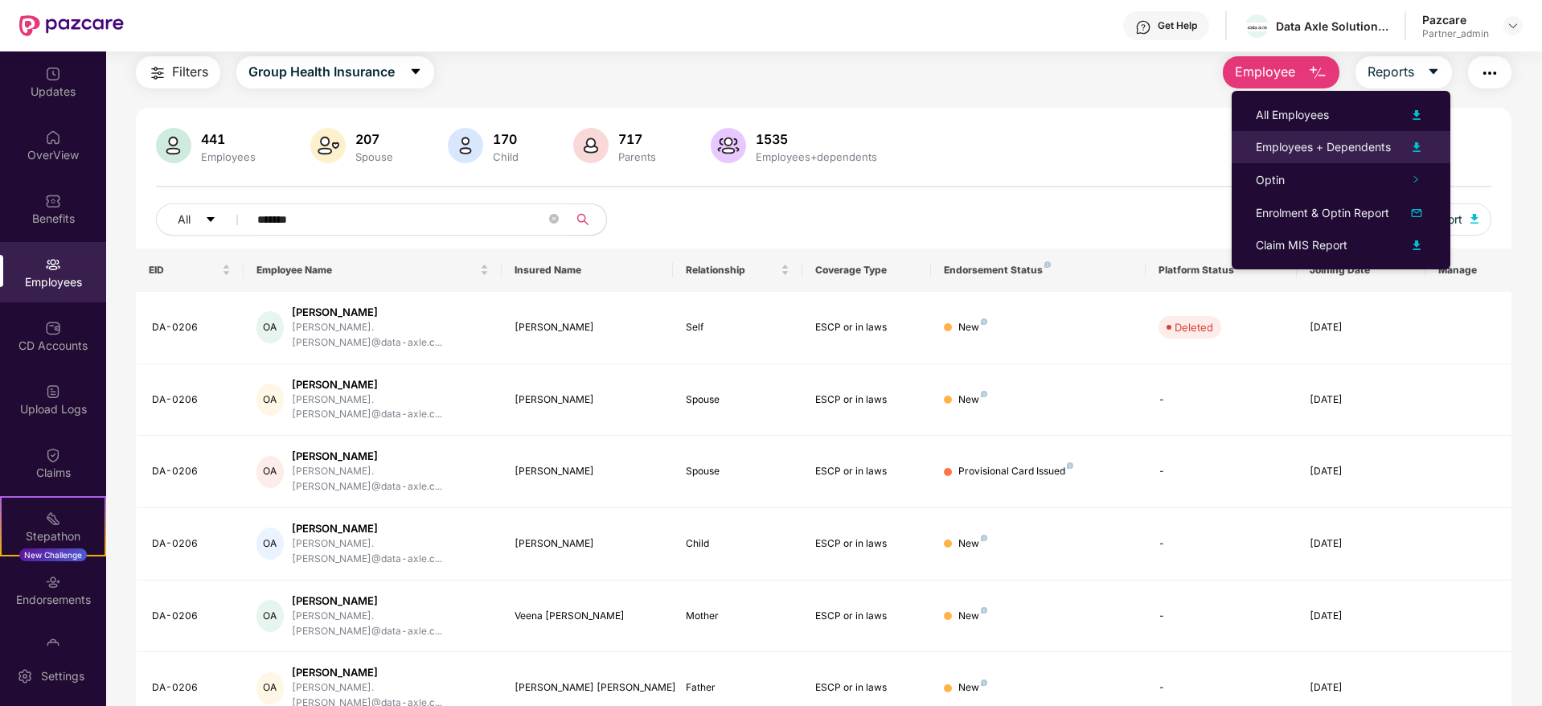
click at [1348, 151] on div "Employees + Dependents" at bounding box center [1323, 147] width 135 height 18
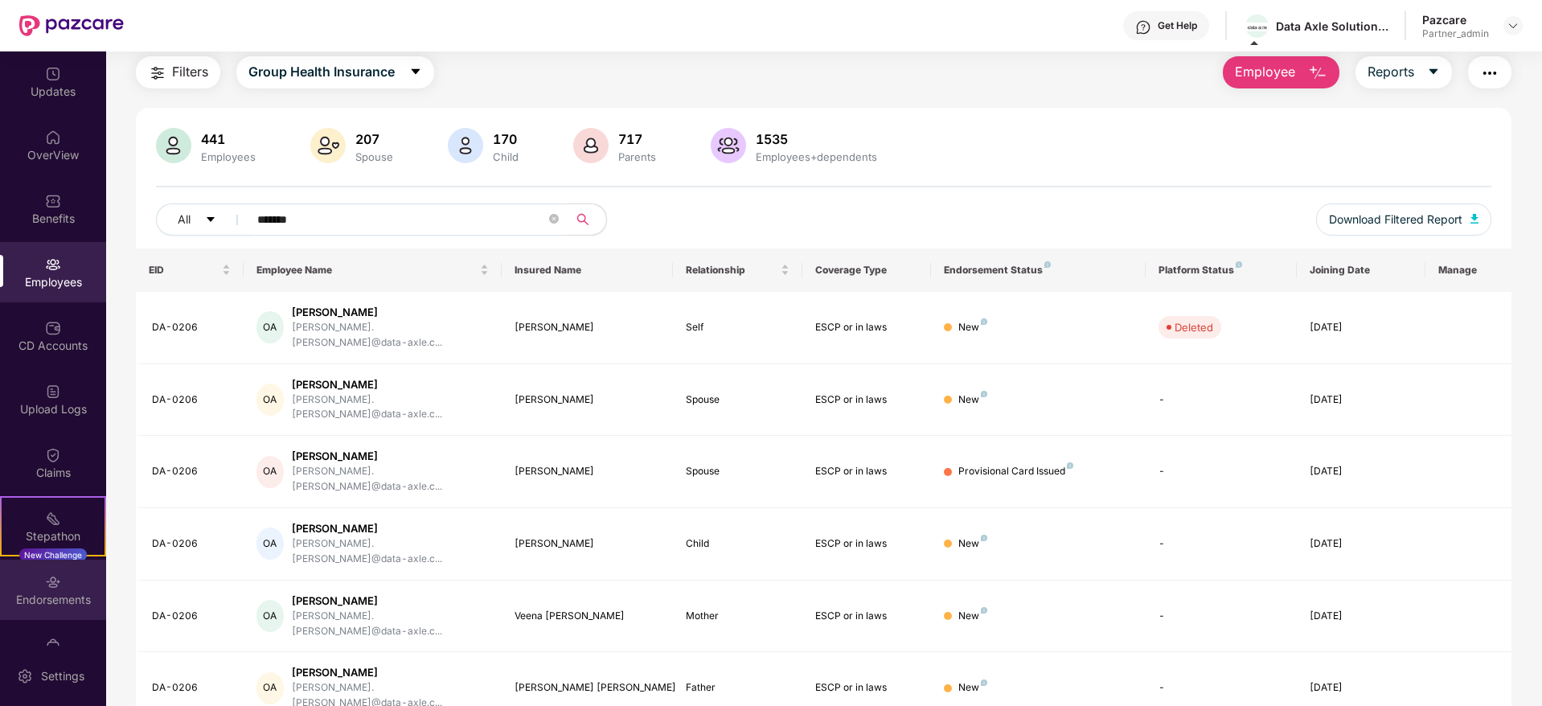
click at [47, 580] on img at bounding box center [53, 582] width 16 height 16
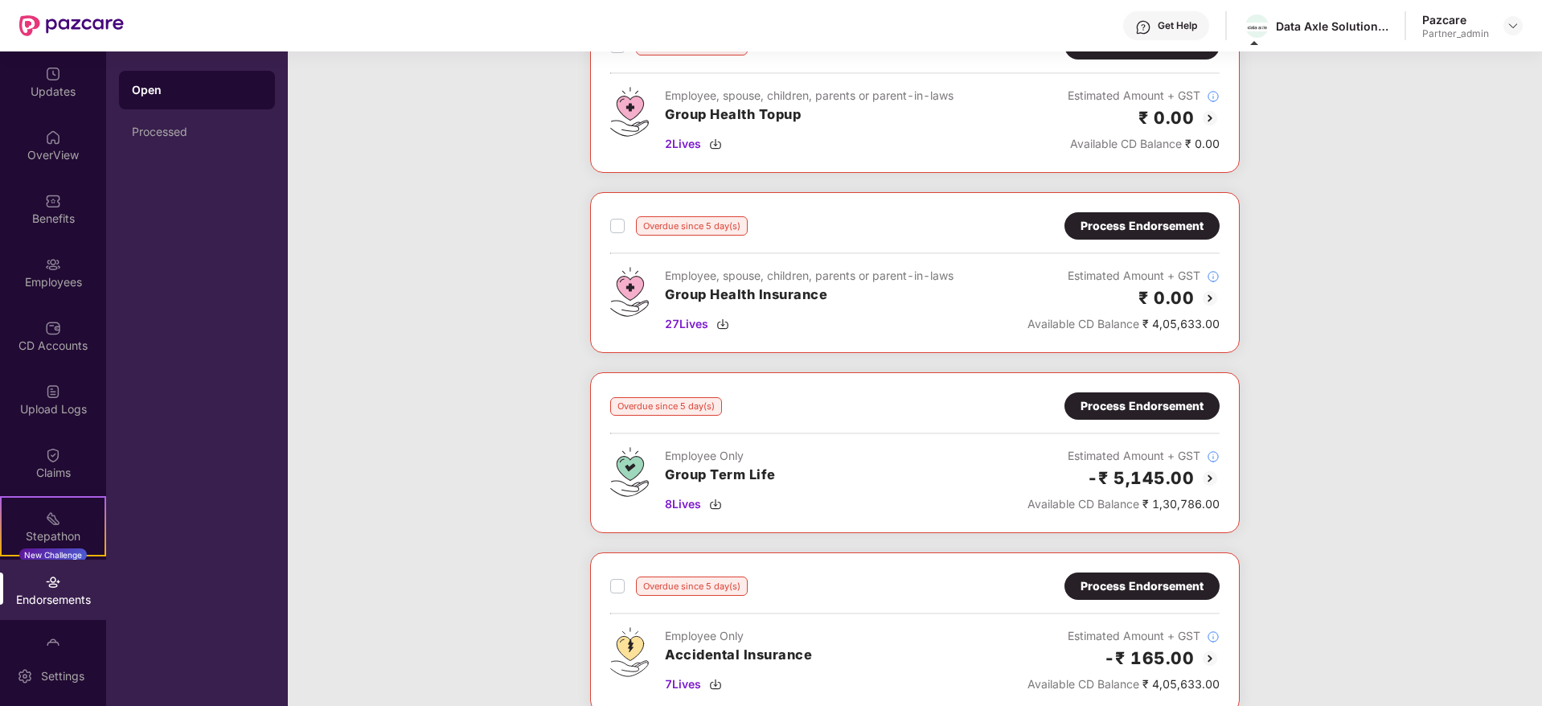
scroll to position [1747, 0]
click at [1143, 232] on div "Process Endorsement" at bounding box center [1141, 227] width 123 height 18
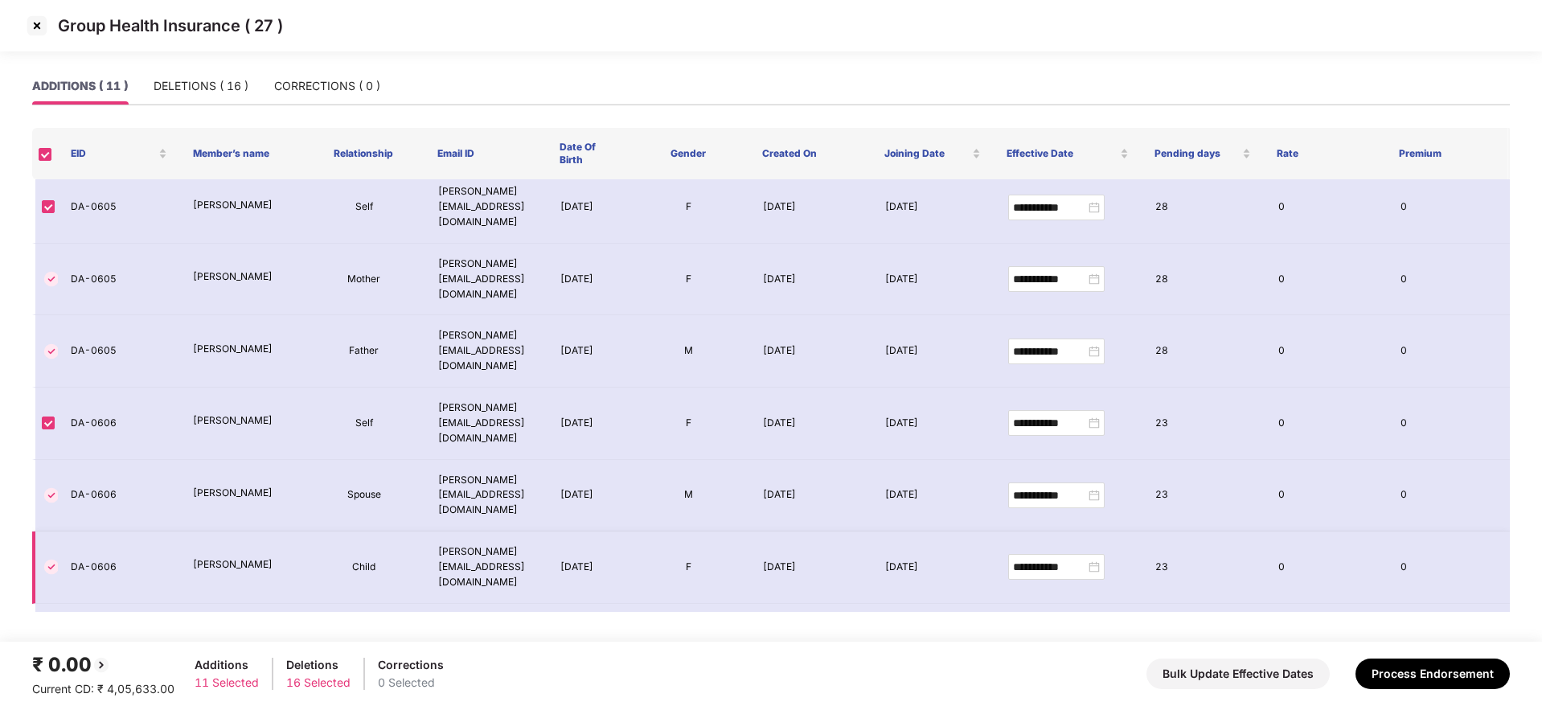
scroll to position [193, 0]
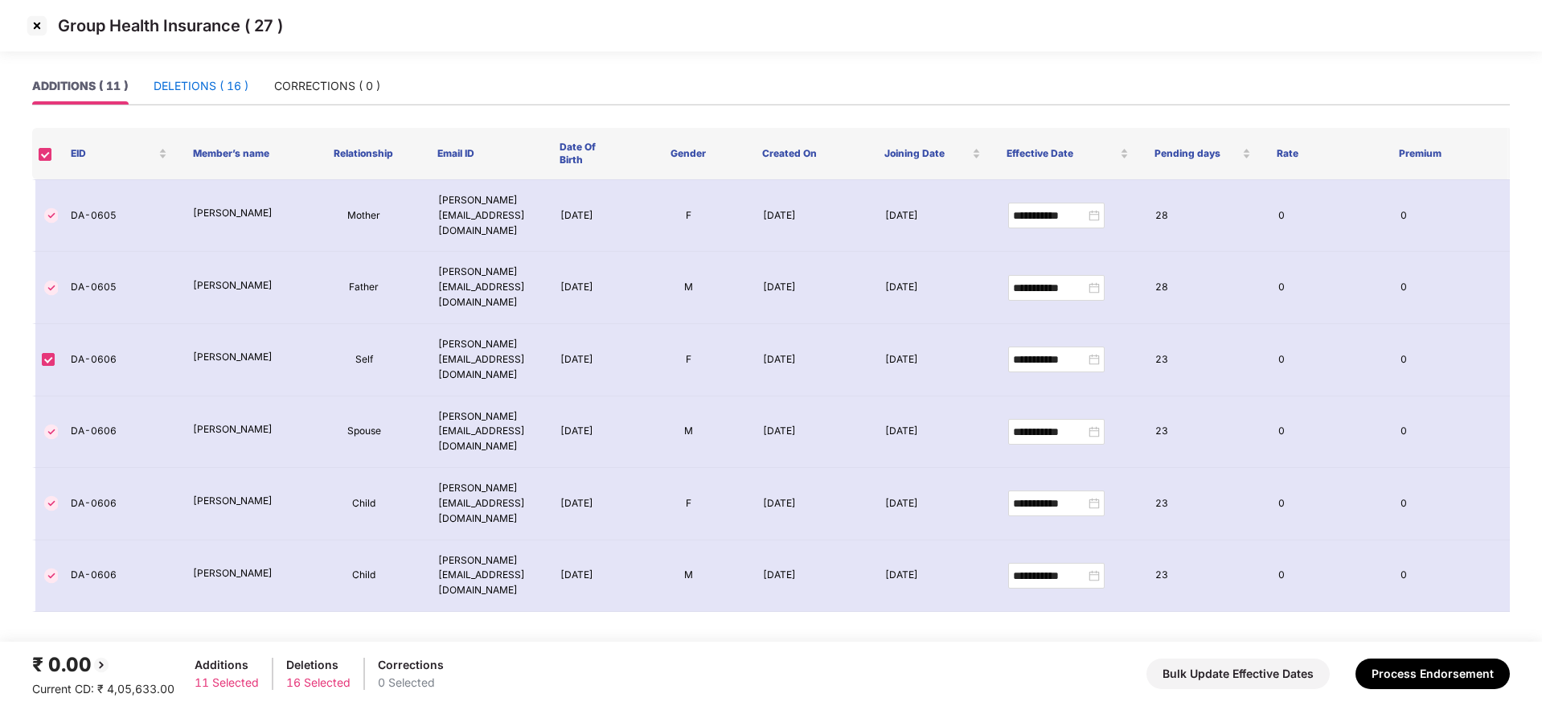
click at [186, 86] on div "DELETIONS ( 16 )" at bounding box center [201, 86] width 95 height 18
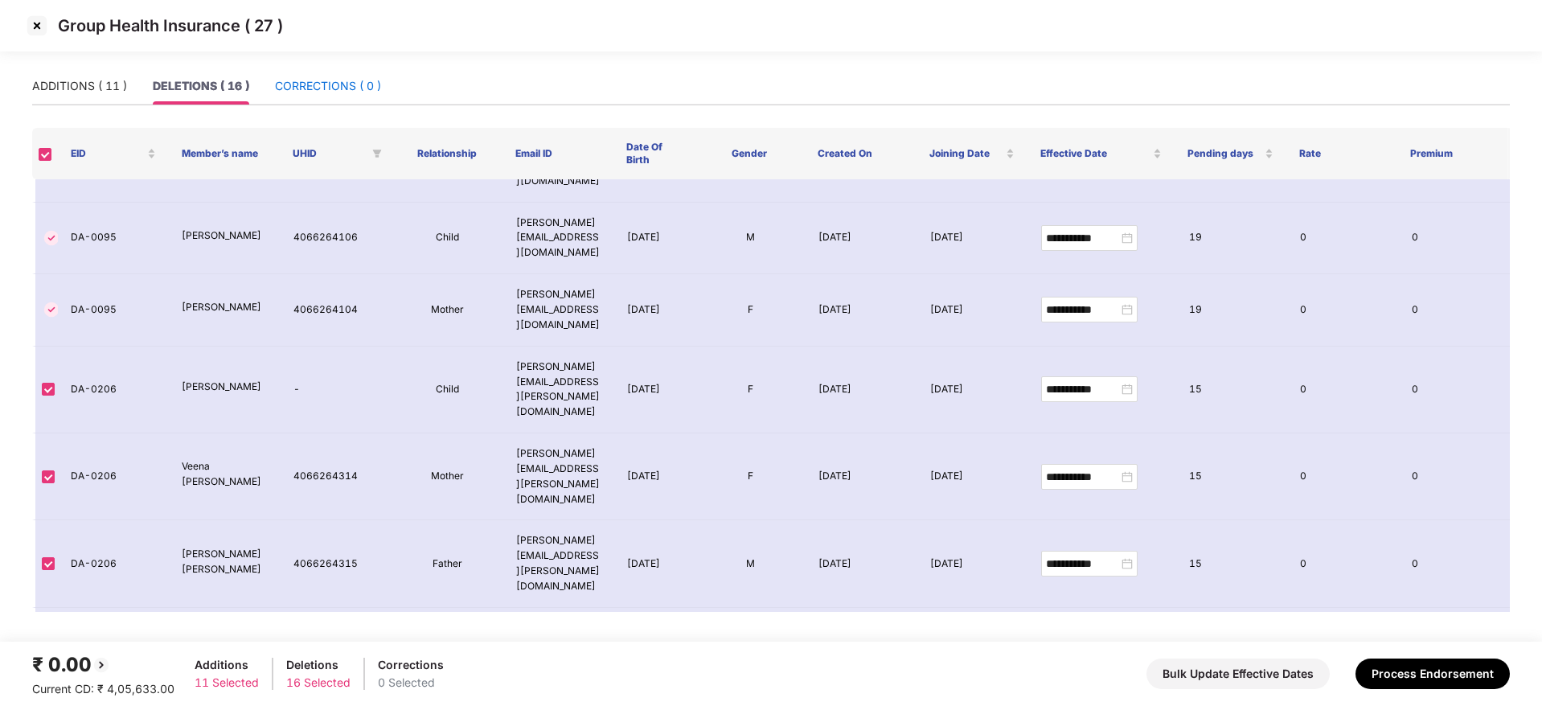
click at [313, 80] on div "CORRECTIONS ( 0 )" at bounding box center [328, 86] width 106 height 18
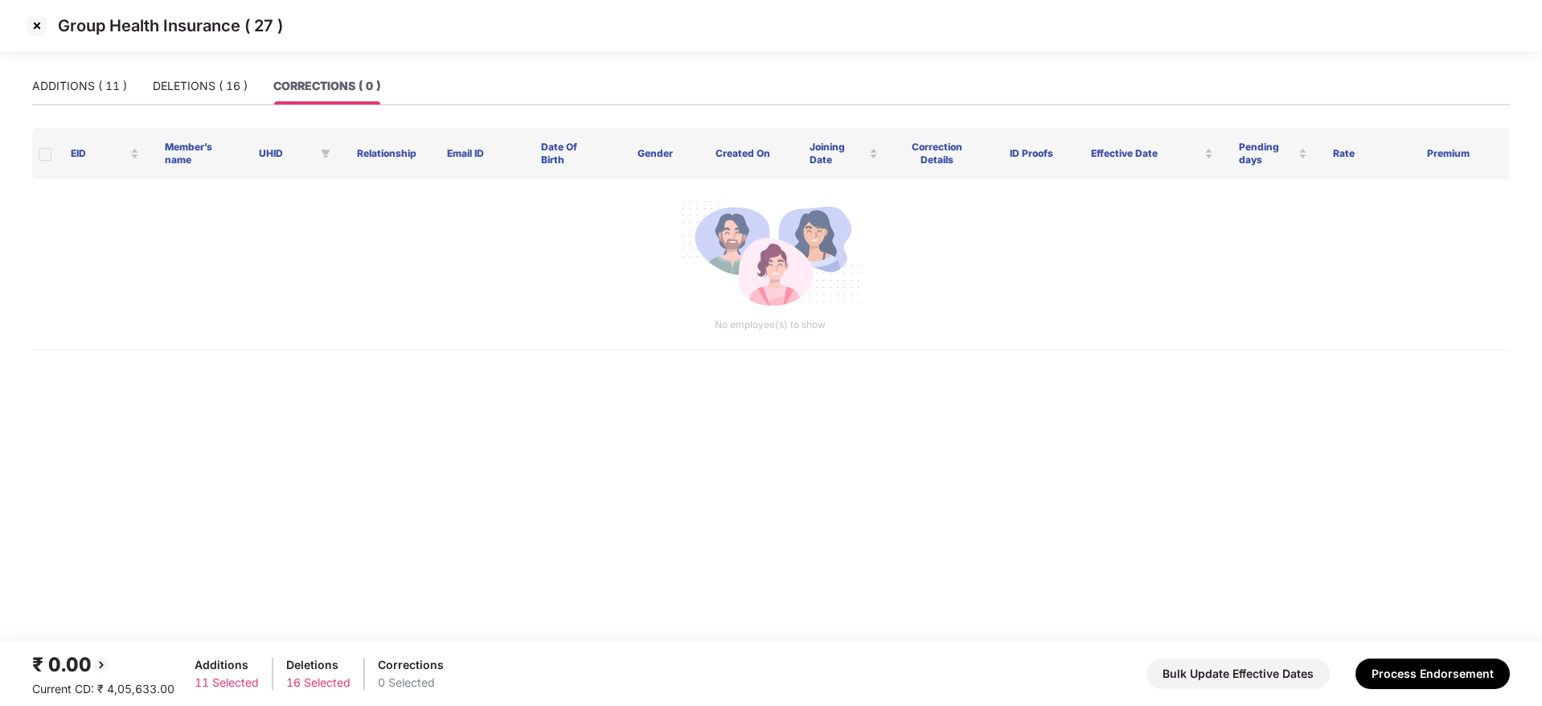
scroll to position [0, 0]
click at [1415, 666] on button "Process Endorsement" at bounding box center [1432, 673] width 154 height 31
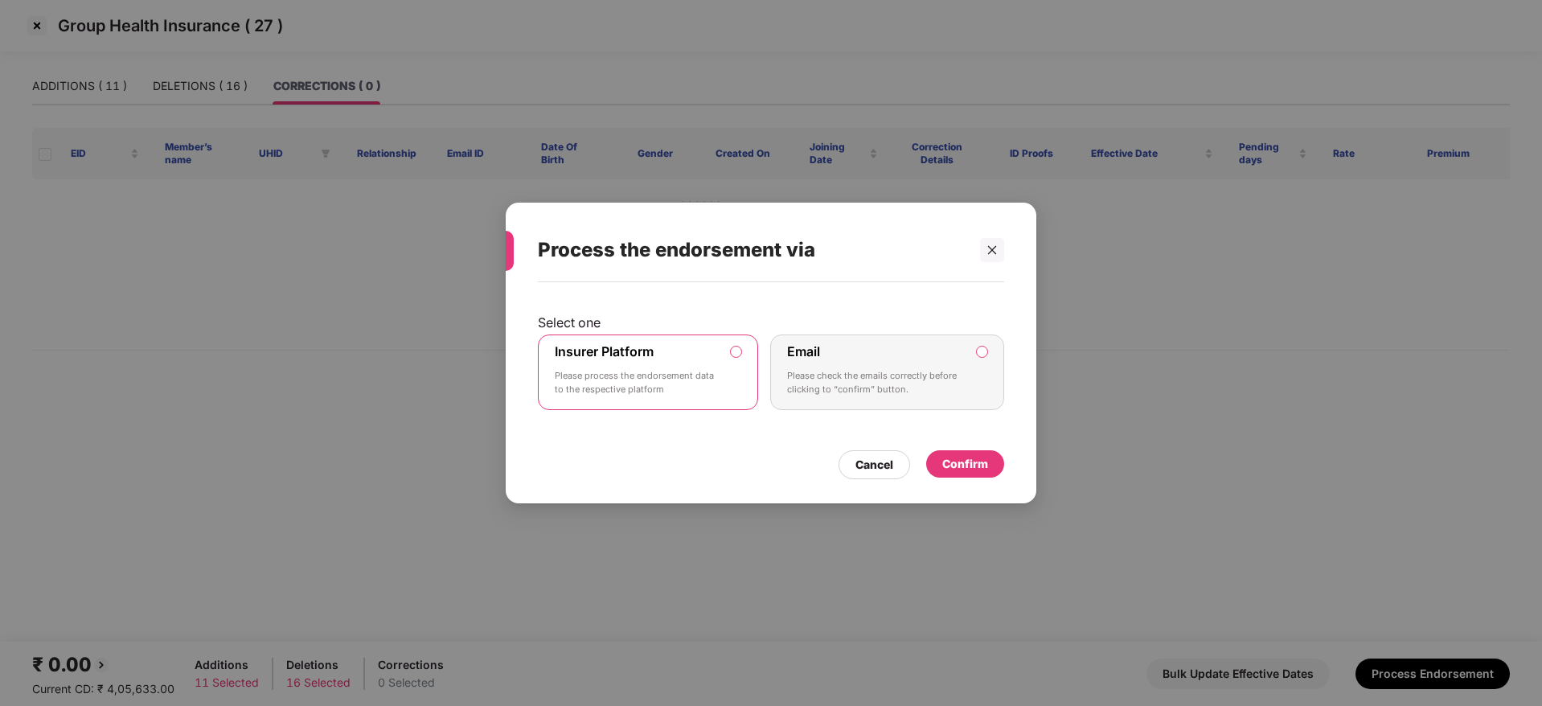
click at [992, 469] on div "Confirm" at bounding box center [965, 463] width 78 height 27
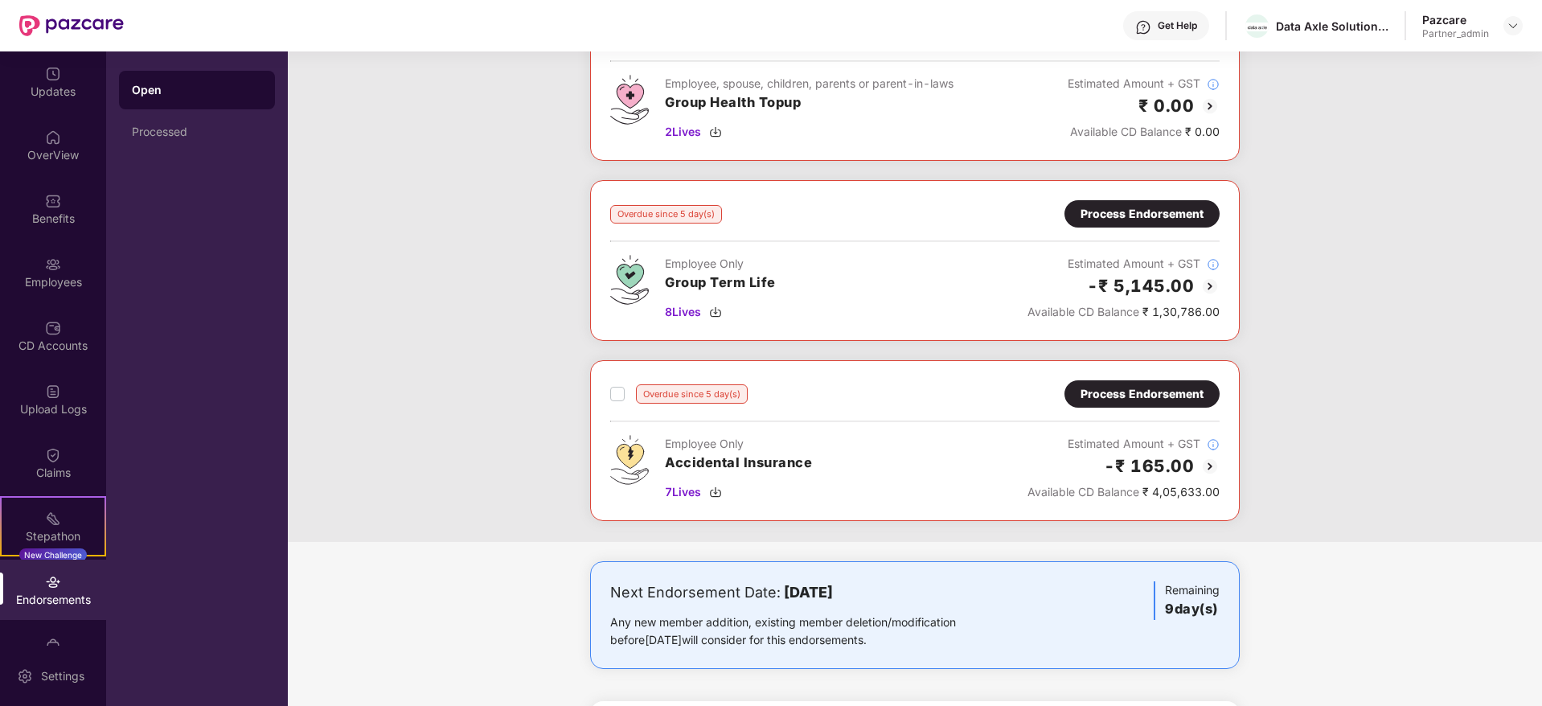
scroll to position [1809, 0]
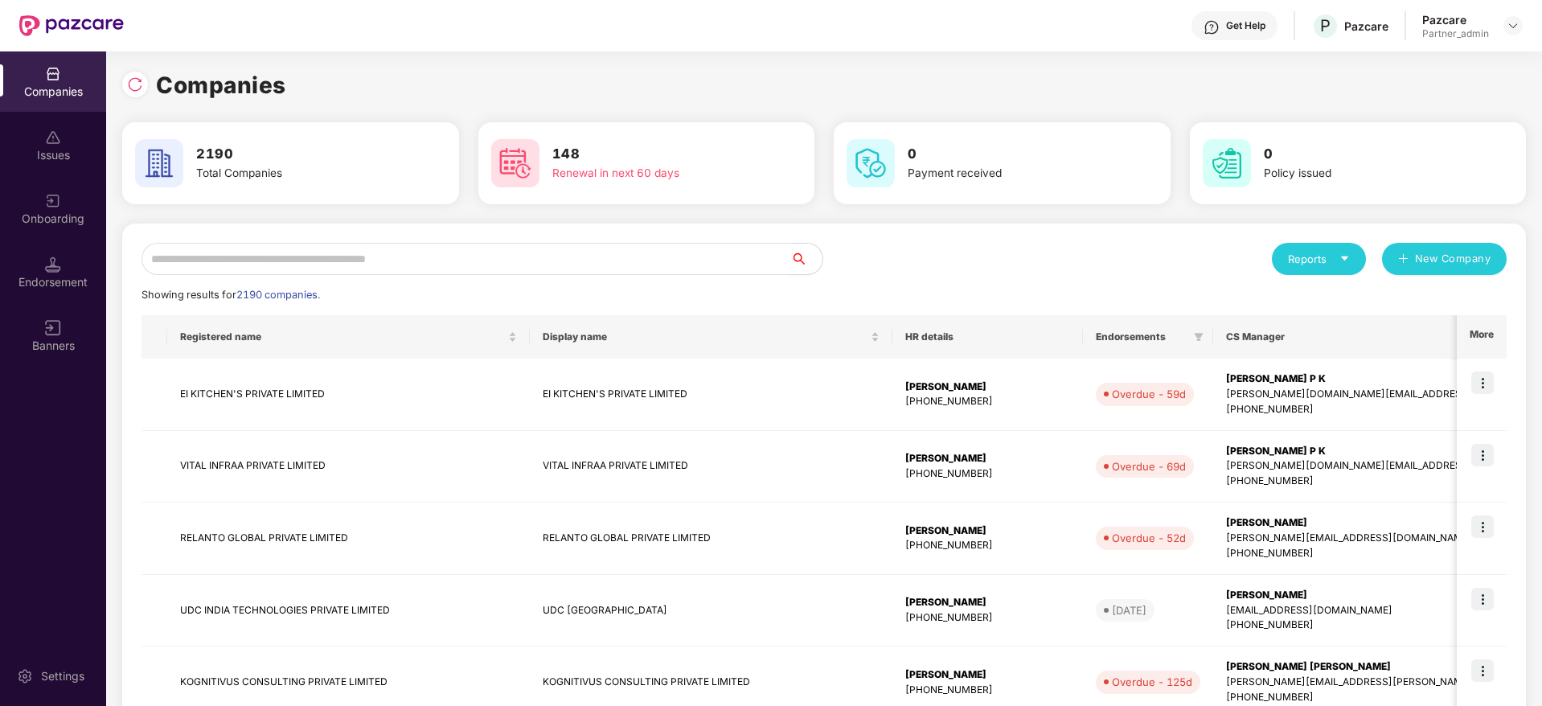
click at [437, 267] on input "text" at bounding box center [465, 259] width 649 height 32
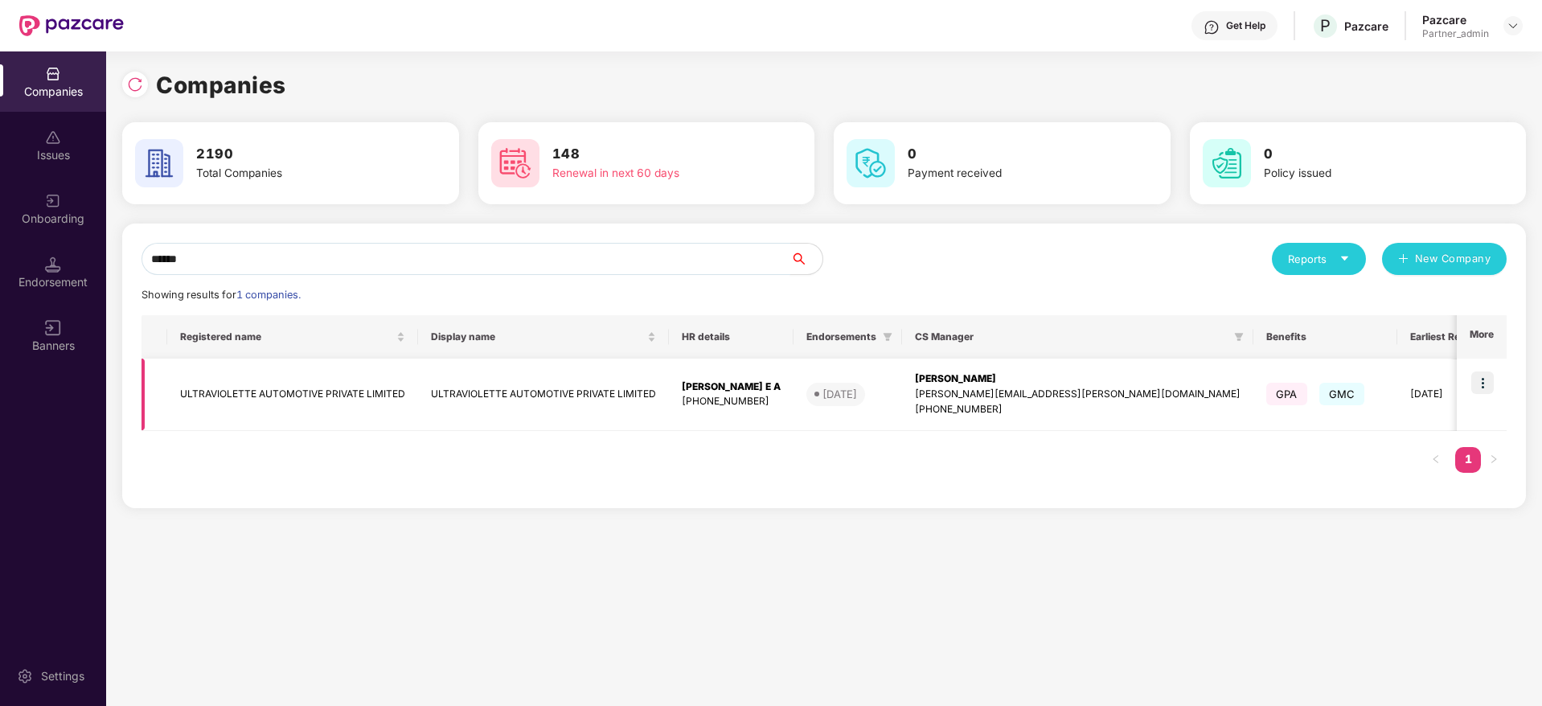
type input "******"
click at [1485, 384] on img at bounding box center [1482, 382] width 23 height 23
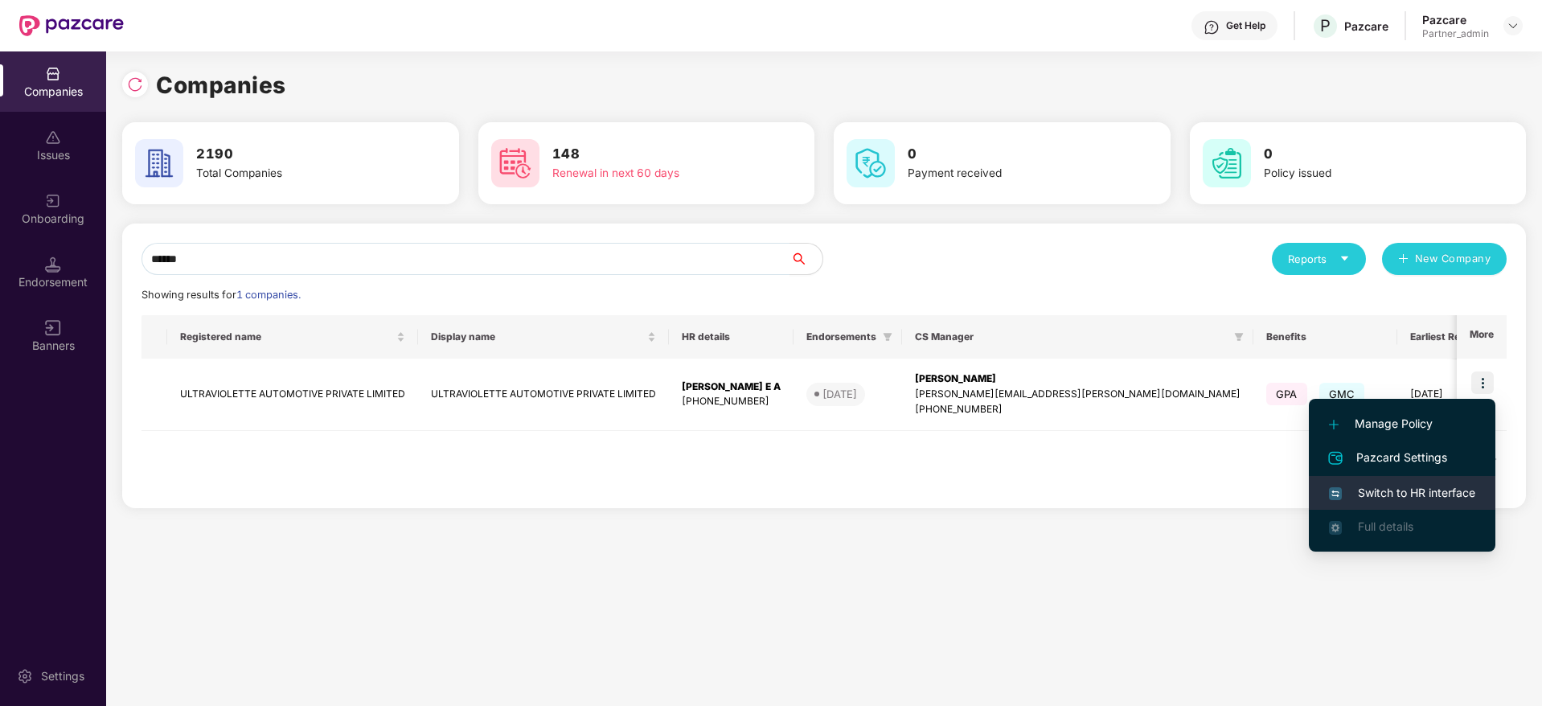
click at [1425, 491] on span "Switch to HR interface" at bounding box center [1402, 493] width 146 height 18
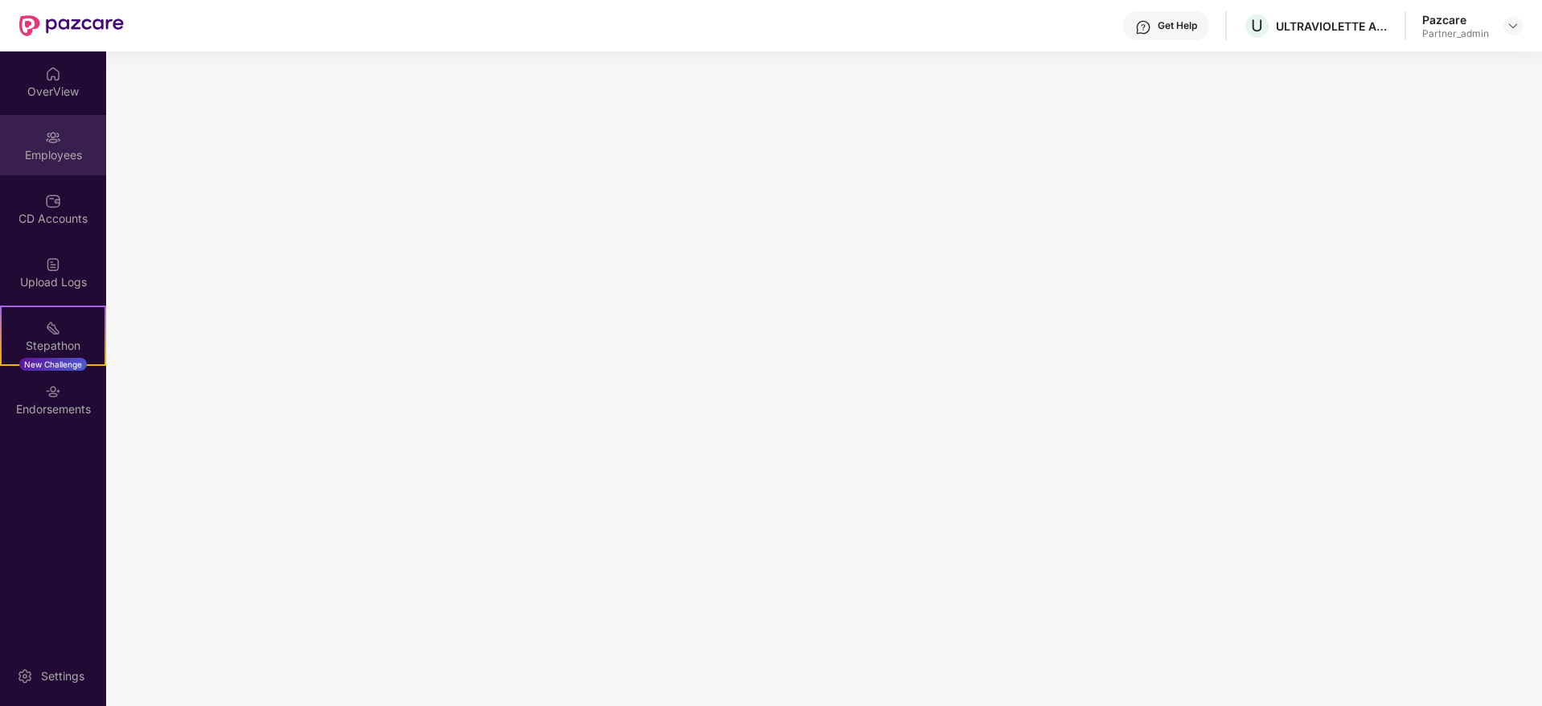
click at [49, 149] on div "Employees" at bounding box center [53, 155] width 106 height 16
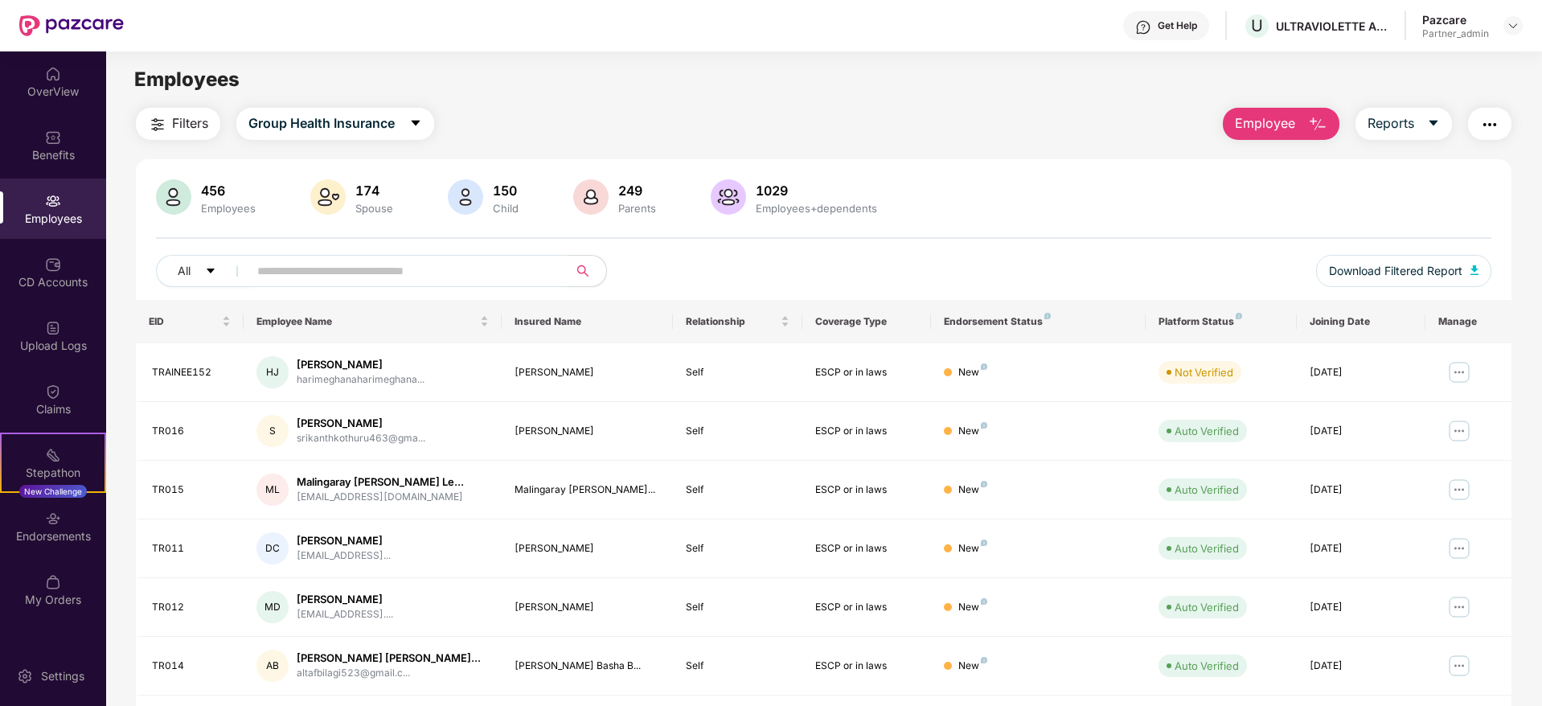
click at [311, 267] on input "text" at bounding box center [401, 271] width 289 height 24
paste input "**"
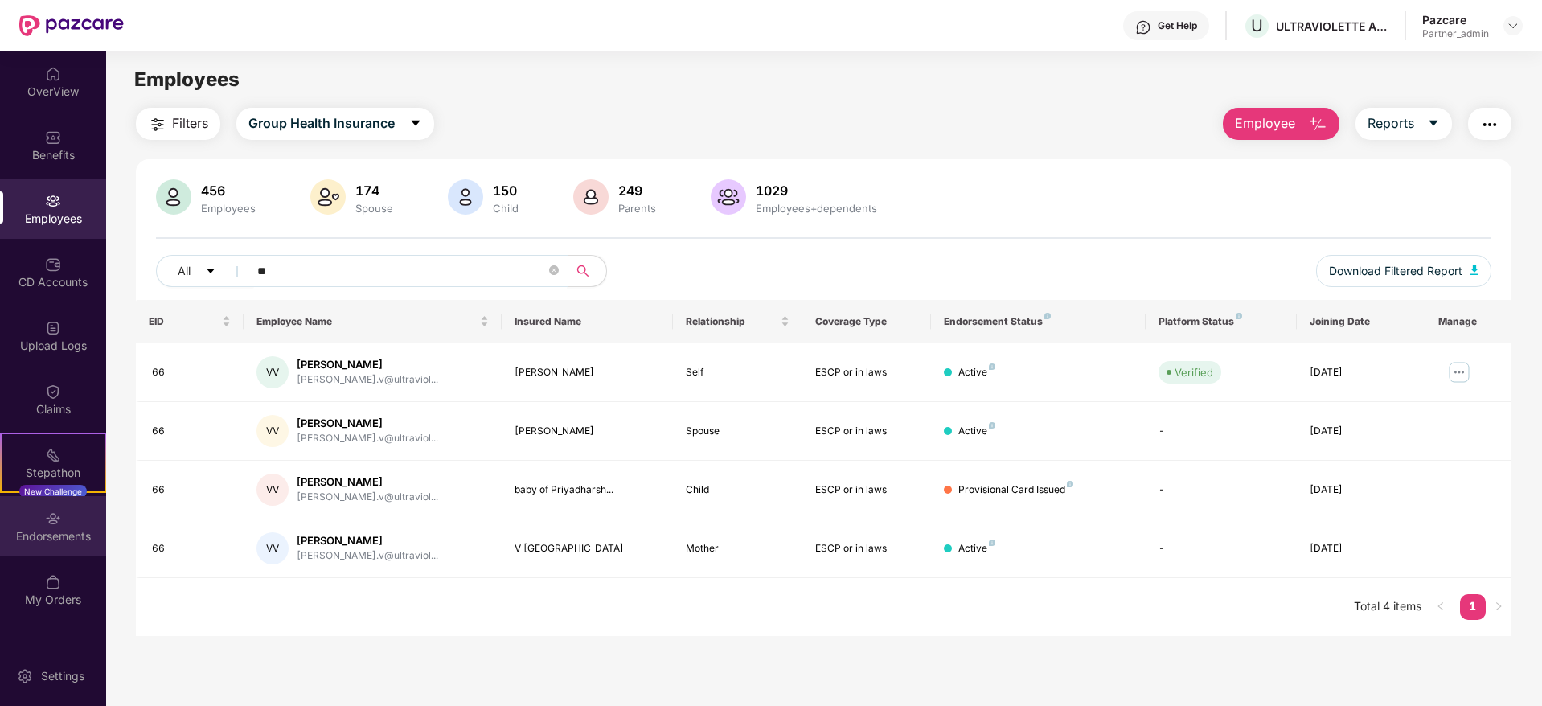
type input "**"
click at [78, 538] on div "Endorsements" at bounding box center [53, 536] width 106 height 16
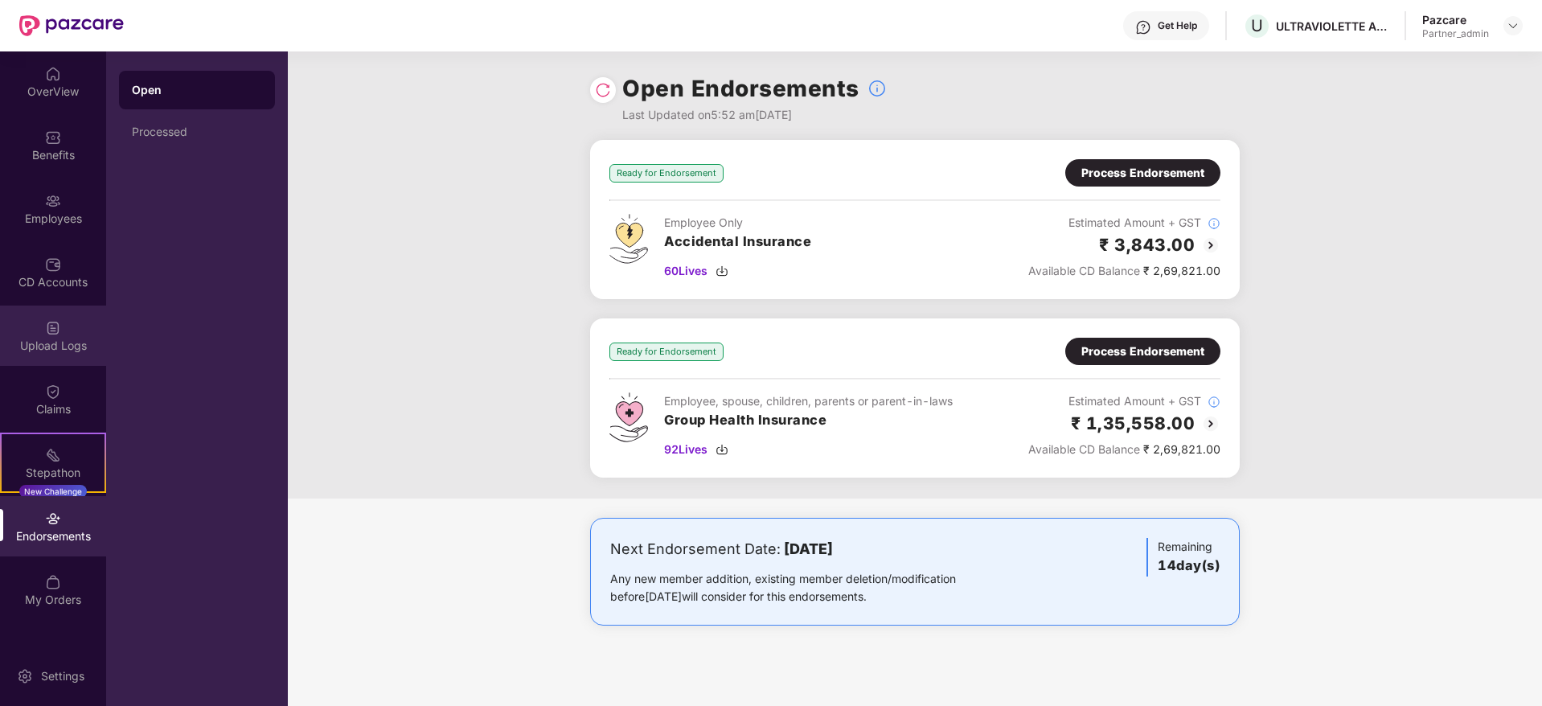
click at [55, 348] on div "Upload Logs" at bounding box center [53, 346] width 106 height 16
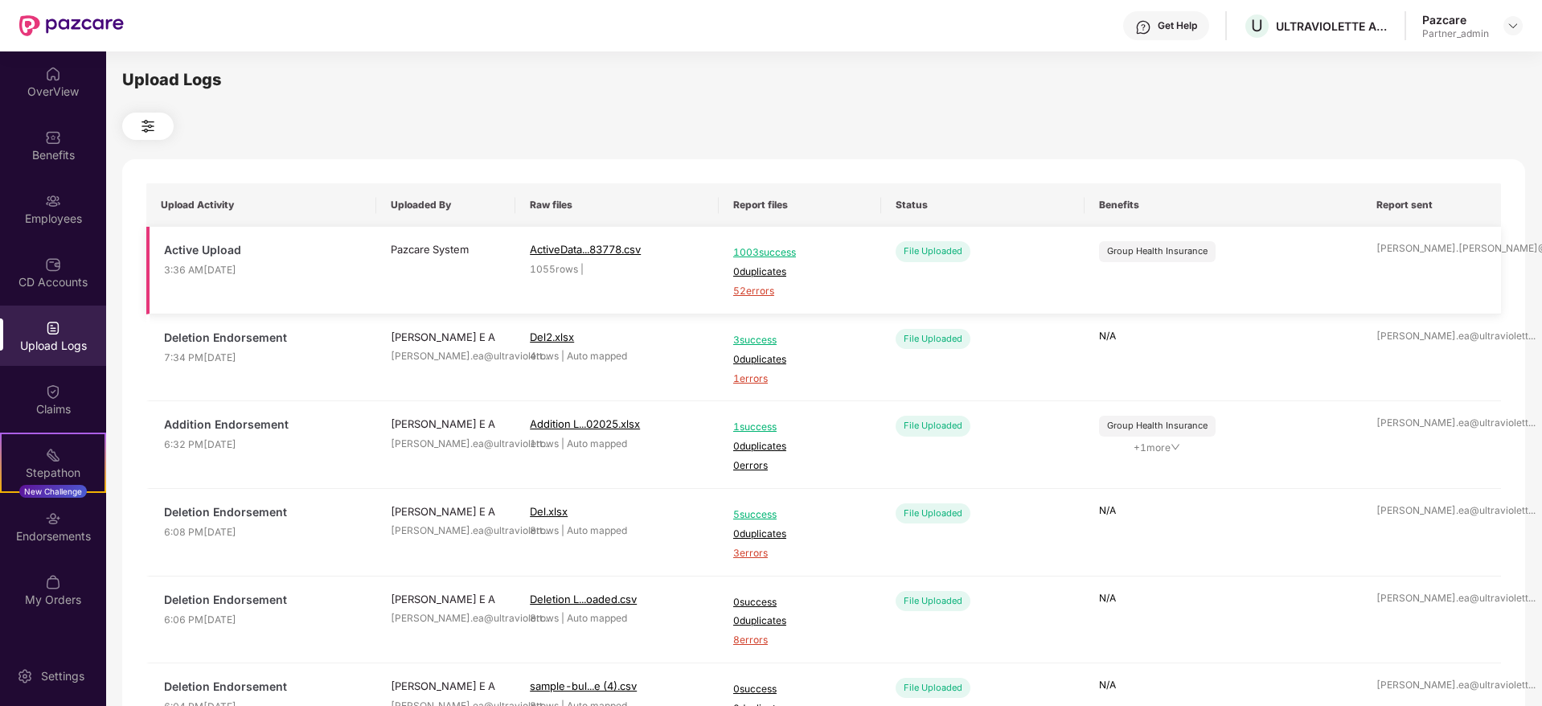
click at [744, 290] on span "52 errors" at bounding box center [799, 291] width 133 height 15
click at [60, 211] on div "Employees" at bounding box center [53, 219] width 106 height 16
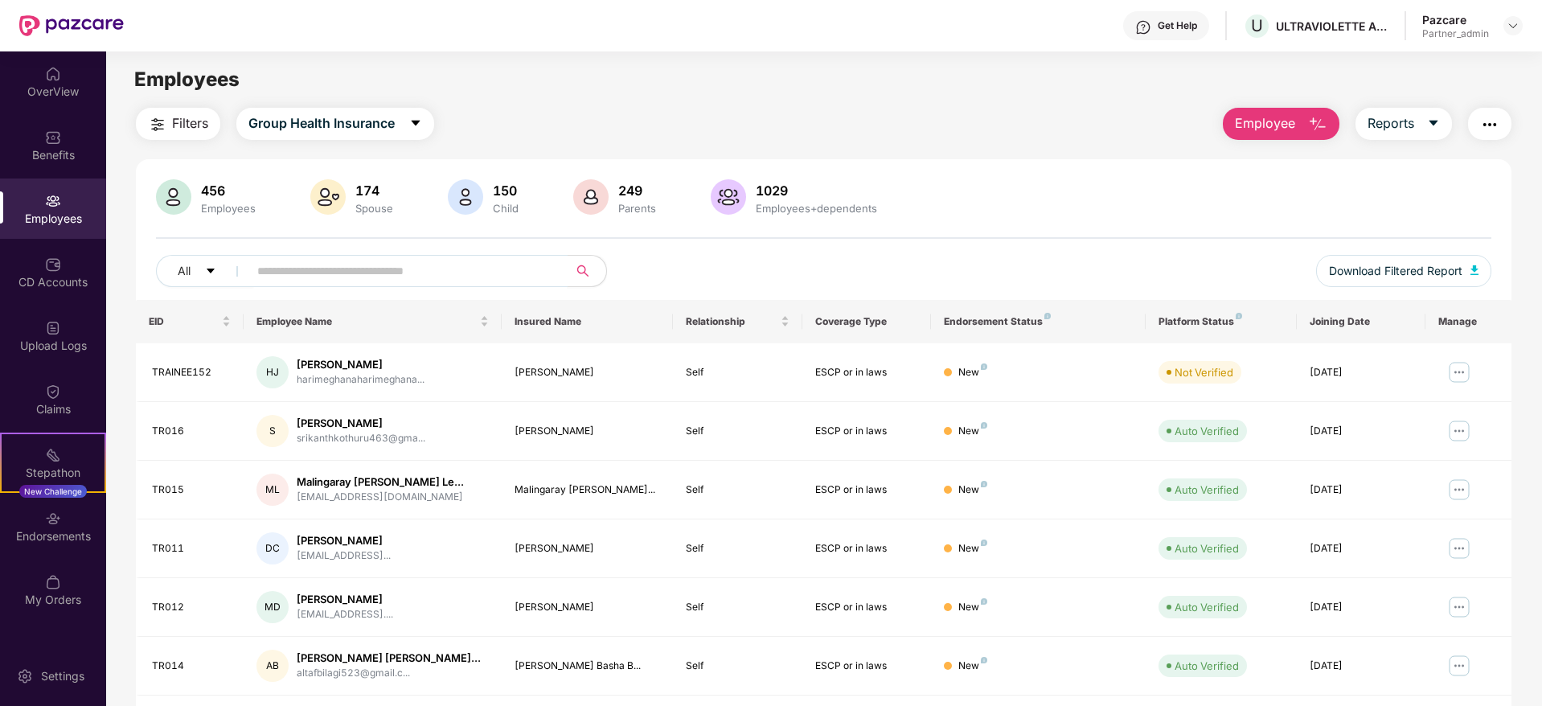
click at [351, 268] on input "text" at bounding box center [401, 271] width 289 height 24
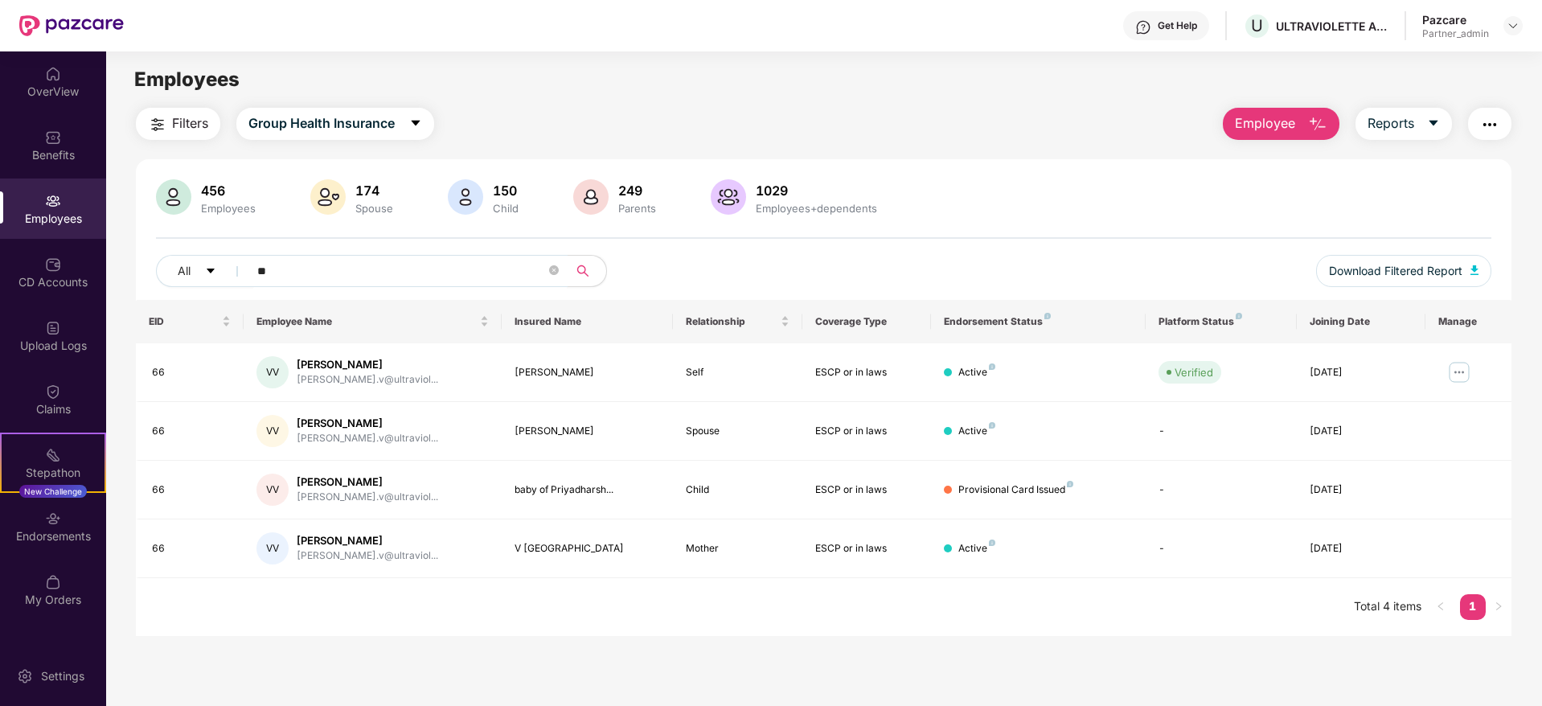
type input "**"
click at [65, 303] on div "OverView Benefits Employees CD Accounts Upload Logs Claims Stepathon New Challe…" at bounding box center [53, 337] width 106 height 572
click at [59, 272] on div "CD Accounts" at bounding box center [53, 272] width 106 height 60
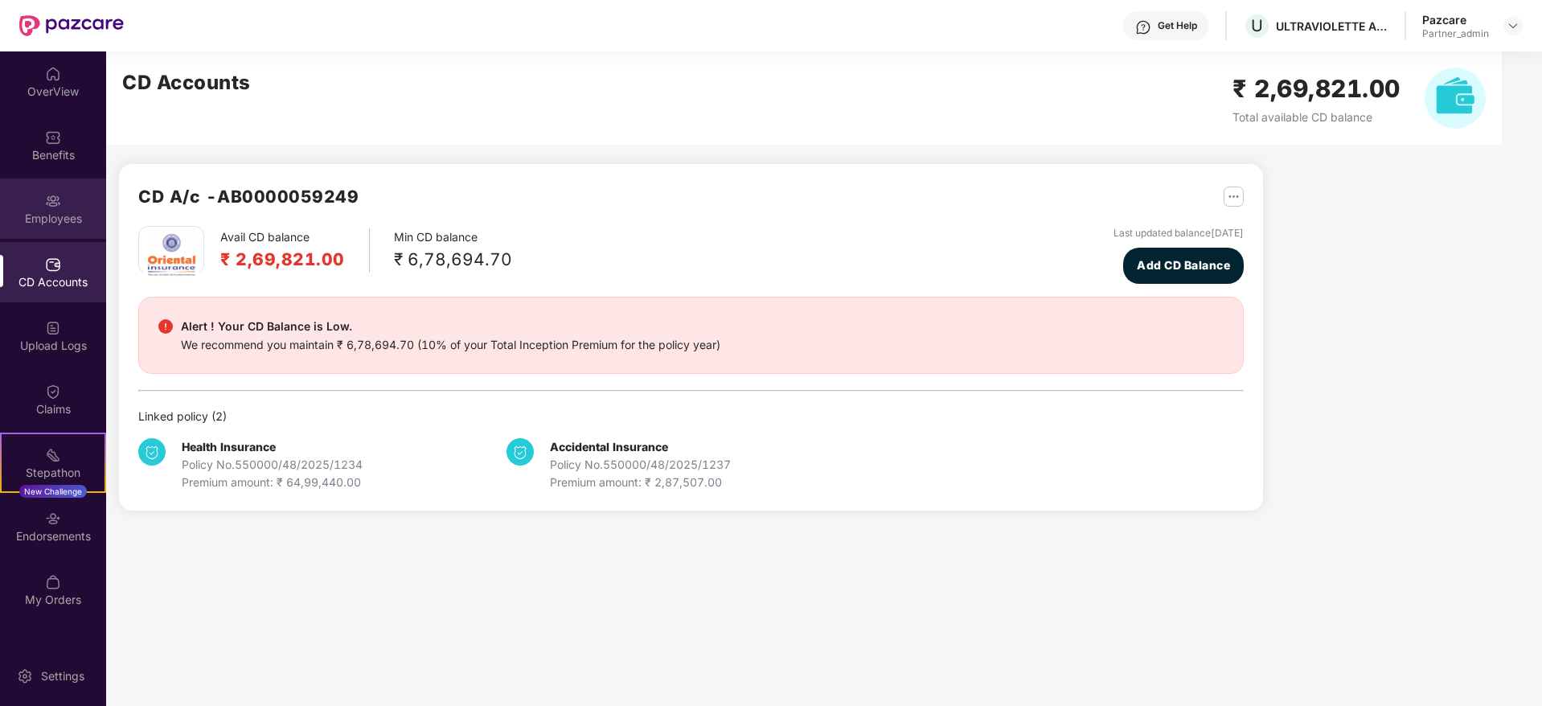
click at [49, 219] on div "Employees" at bounding box center [53, 219] width 106 height 16
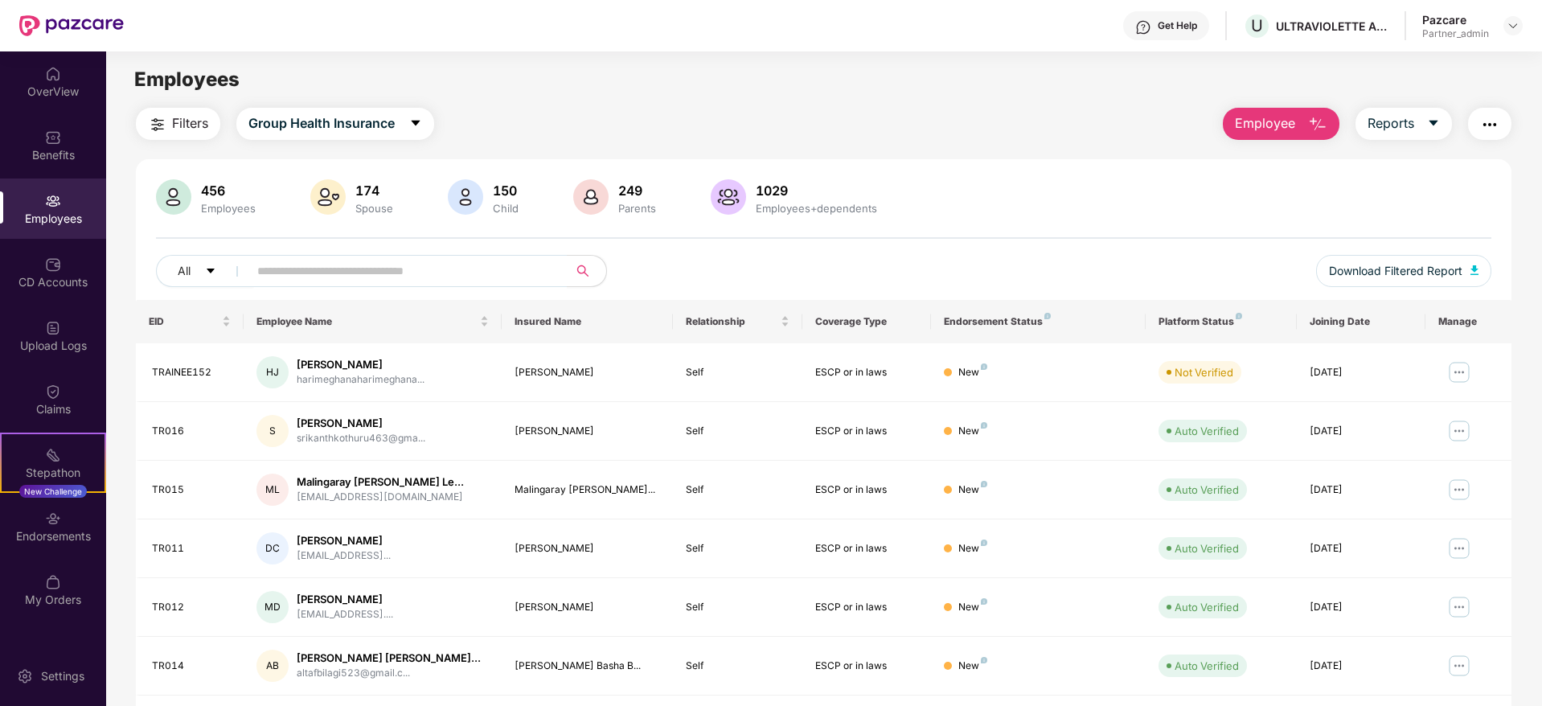
click at [1497, 121] on img "button" at bounding box center [1489, 124] width 19 height 19
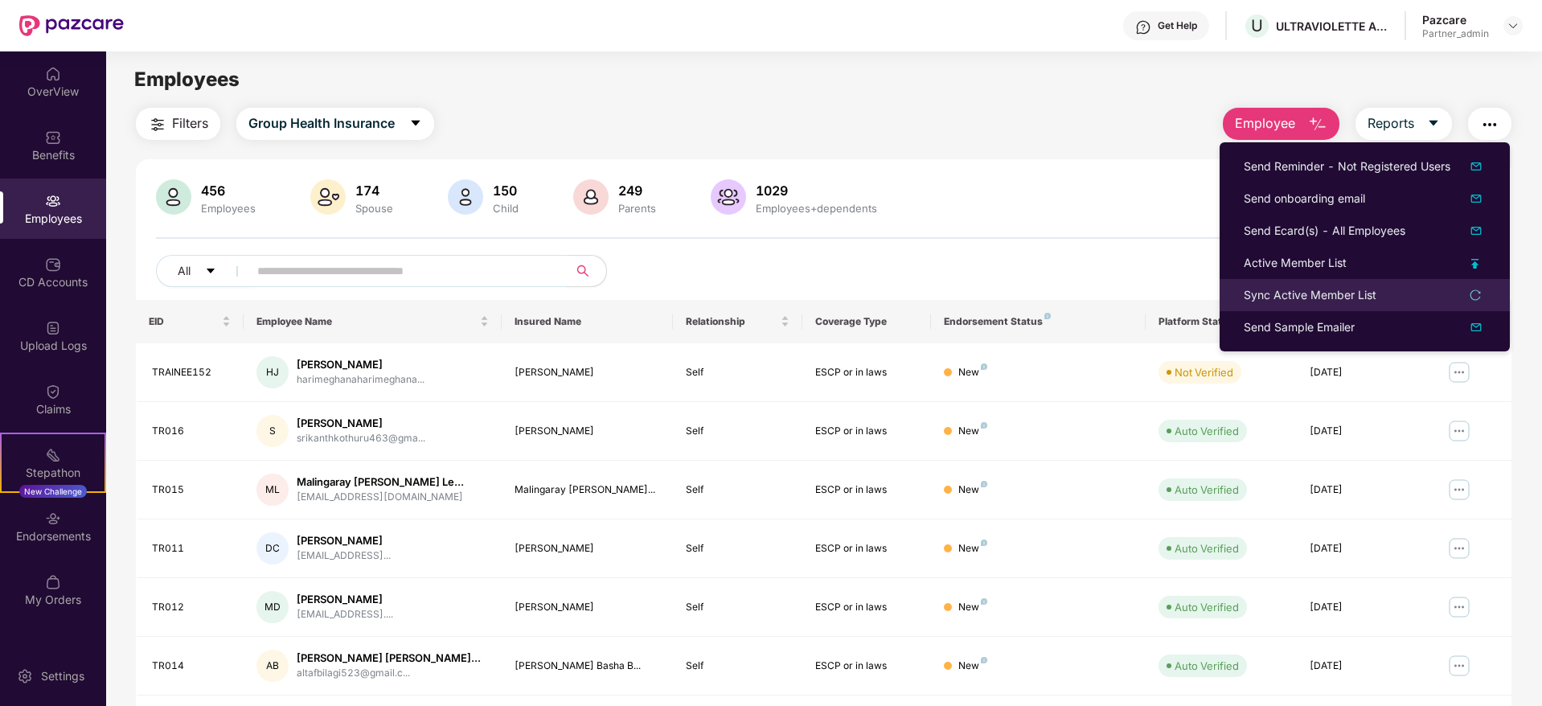
click at [1271, 289] on div "Sync Active Member List" at bounding box center [1309, 295] width 133 height 18
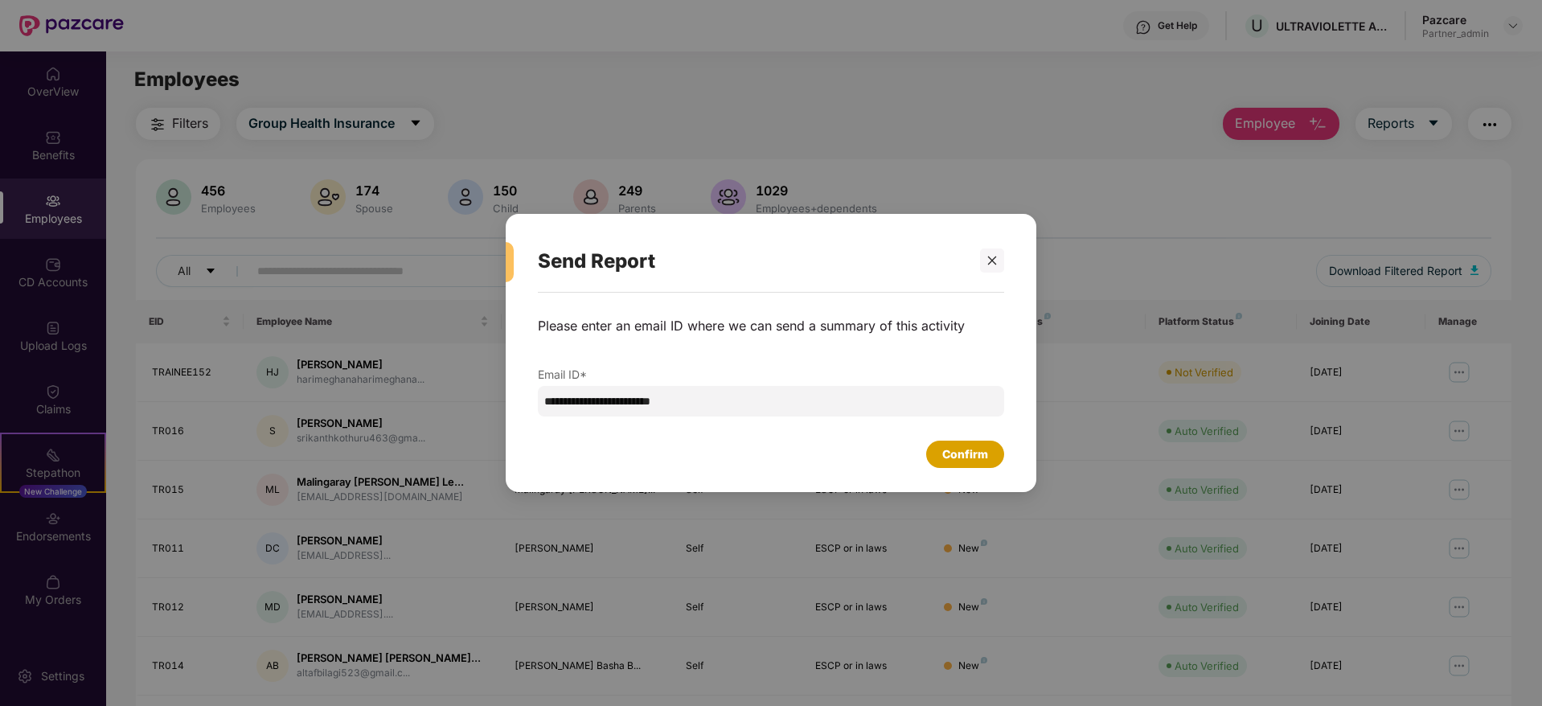
click at [979, 457] on div "Confirm" at bounding box center [965, 454] width 46 height 18
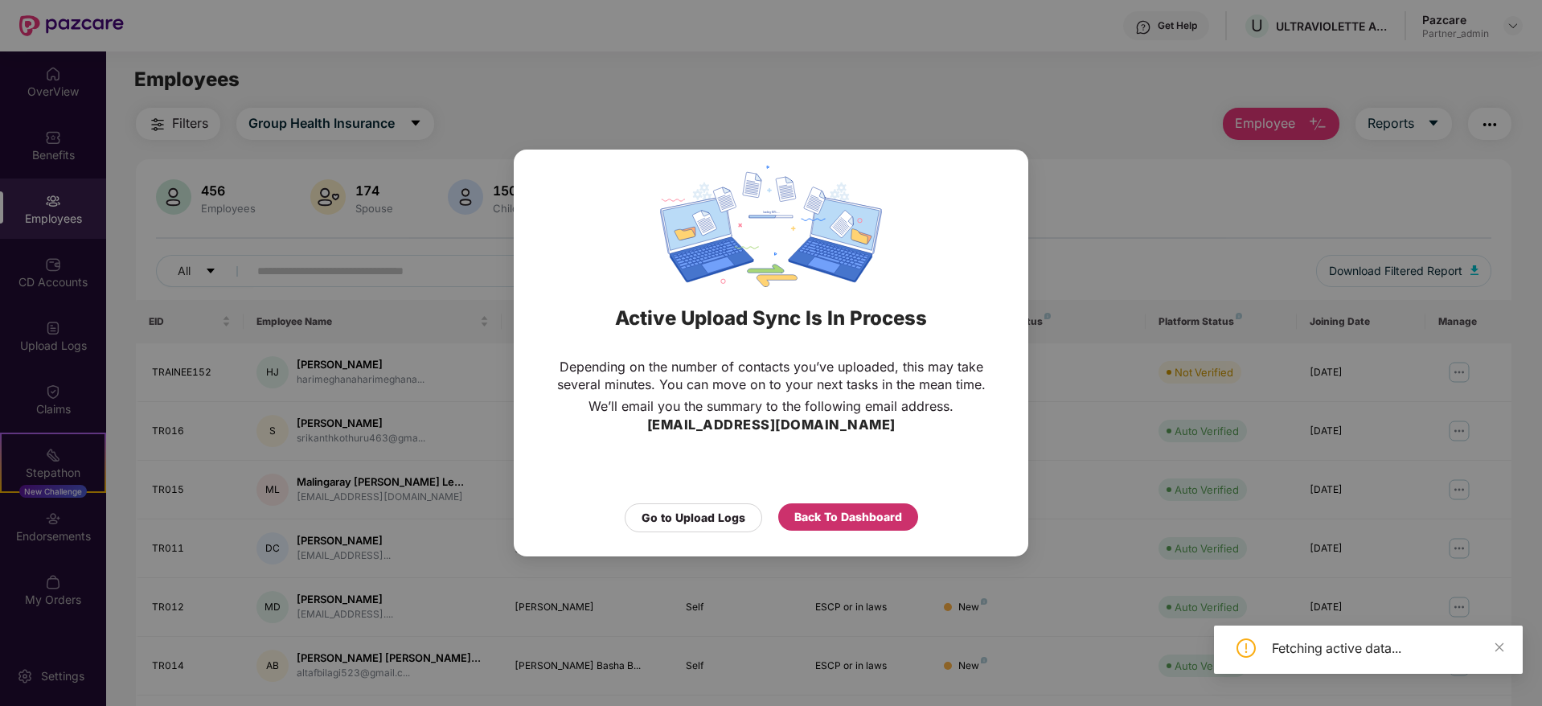
click at [844, 523] on div "Back To Dashboard" at bounding box center [848, 517] width 108 height 18
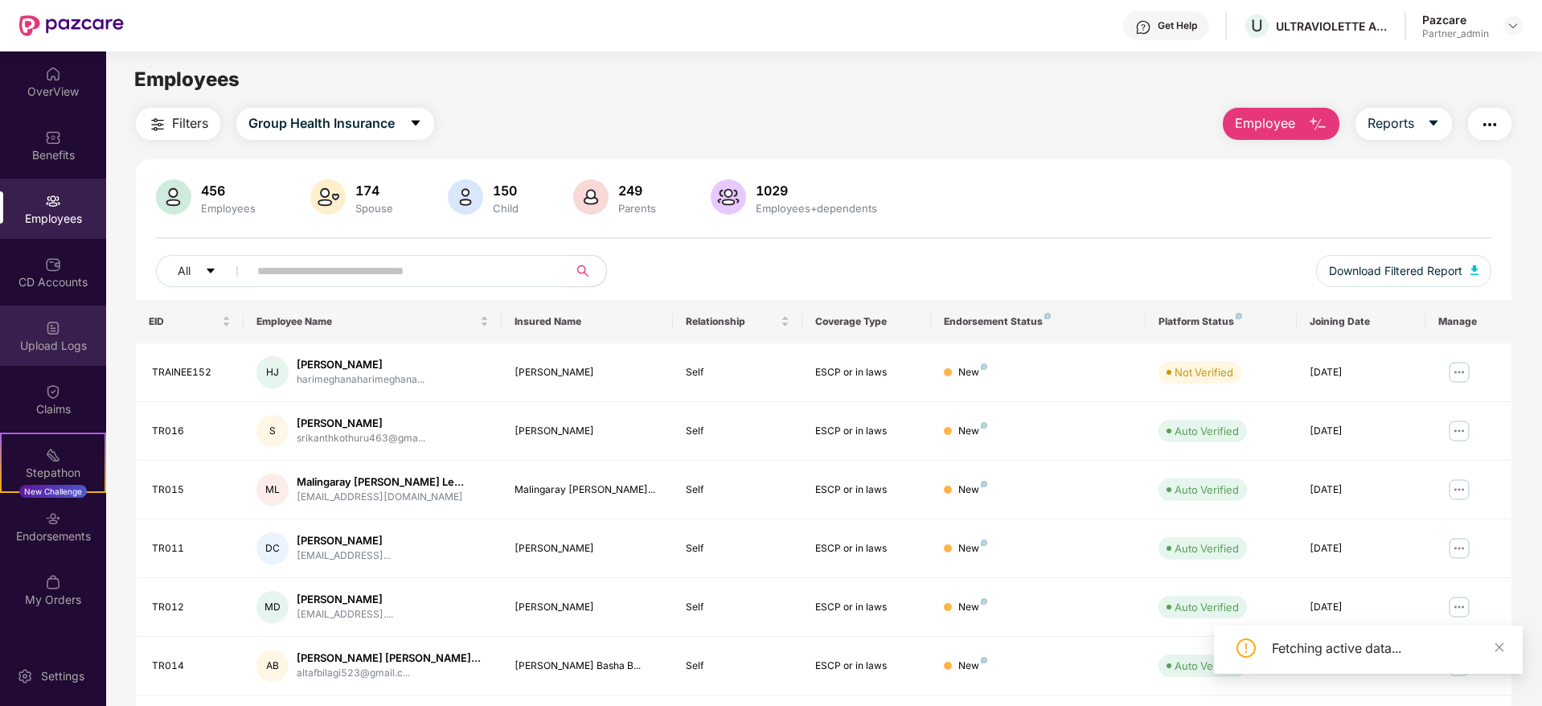
click at [47, 341] on div "Upload Logs" at bounding box center [53, 346] width 106 height 16
